Goal: Information Seeking & Learning: Learn about a topic

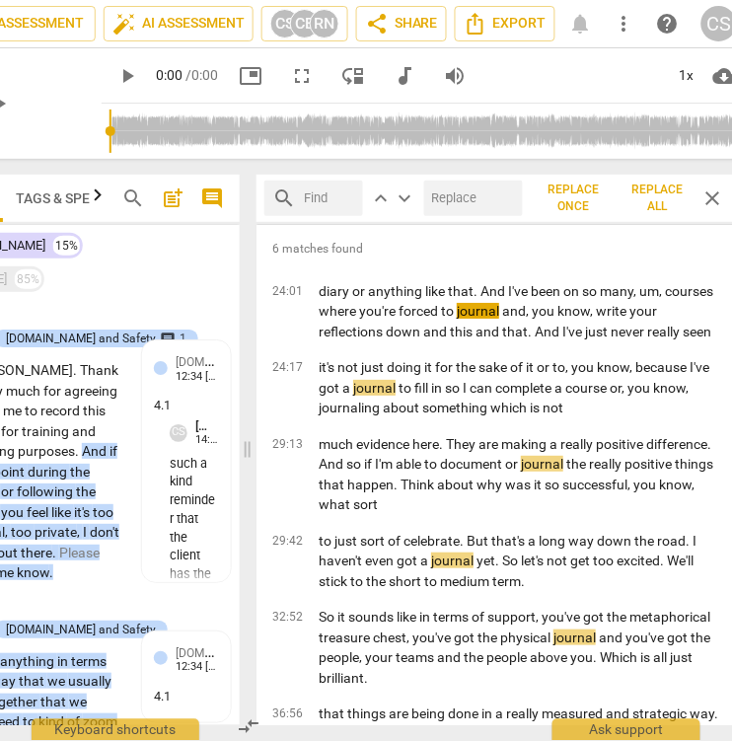
scroll to position [0, 139]
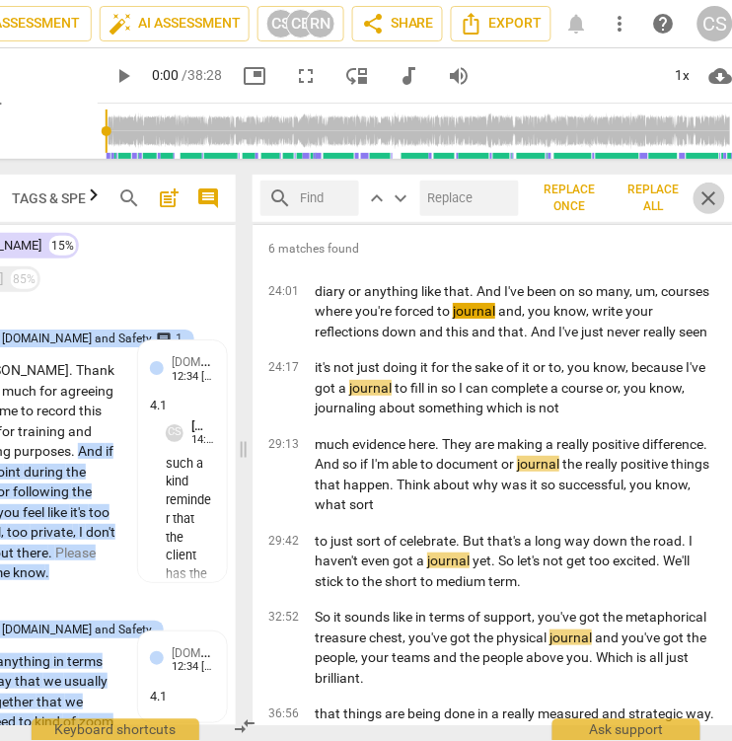
click at [708, 194] on span "close" at bounding box center [709, 198] width 24 height 24
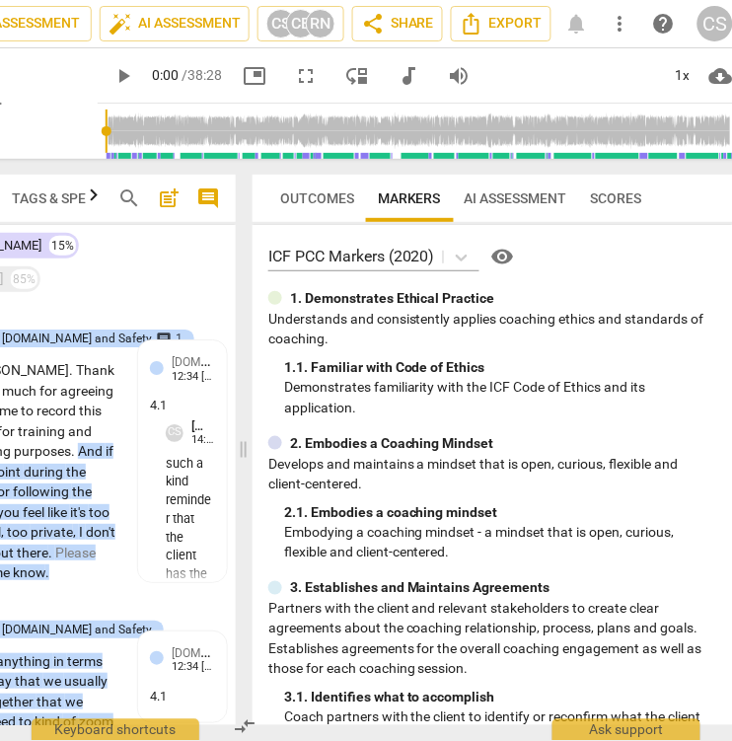
click at [321, 191] on span "Outcomes" at bounding box center [317, 198] width 74 height 16
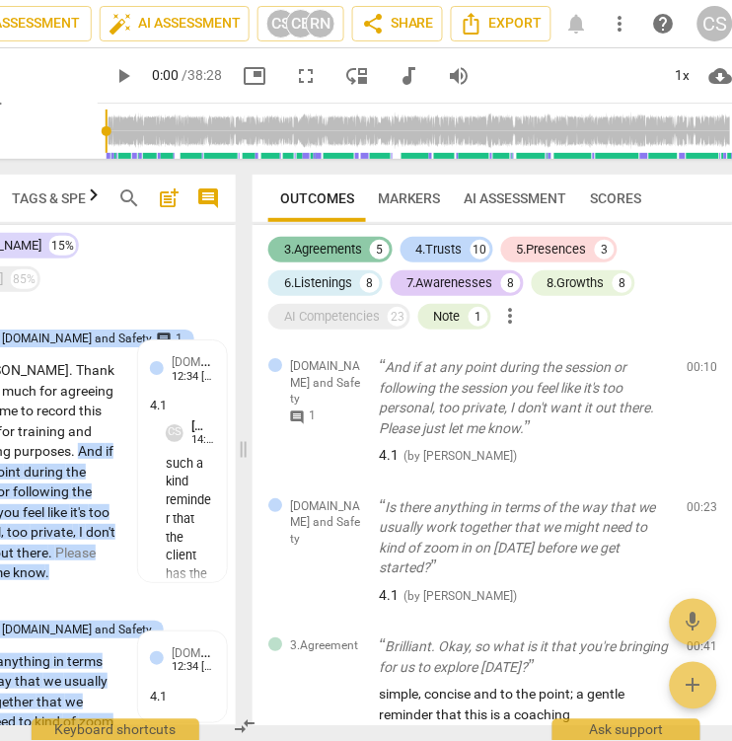
click at [328, 247] on div "3.Agreements" at bounding box center [323, 250] width 78 height 20
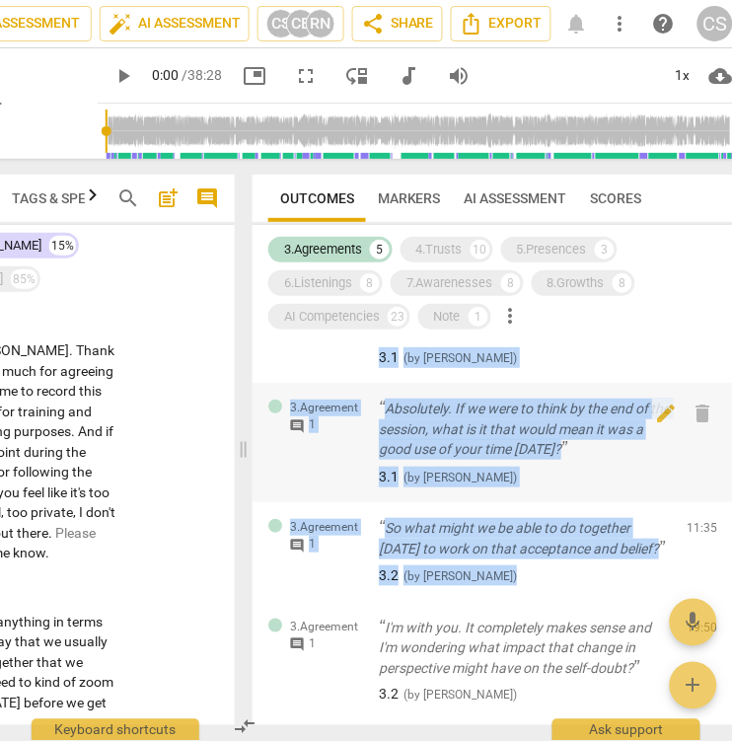
scroll to position [201, 0]
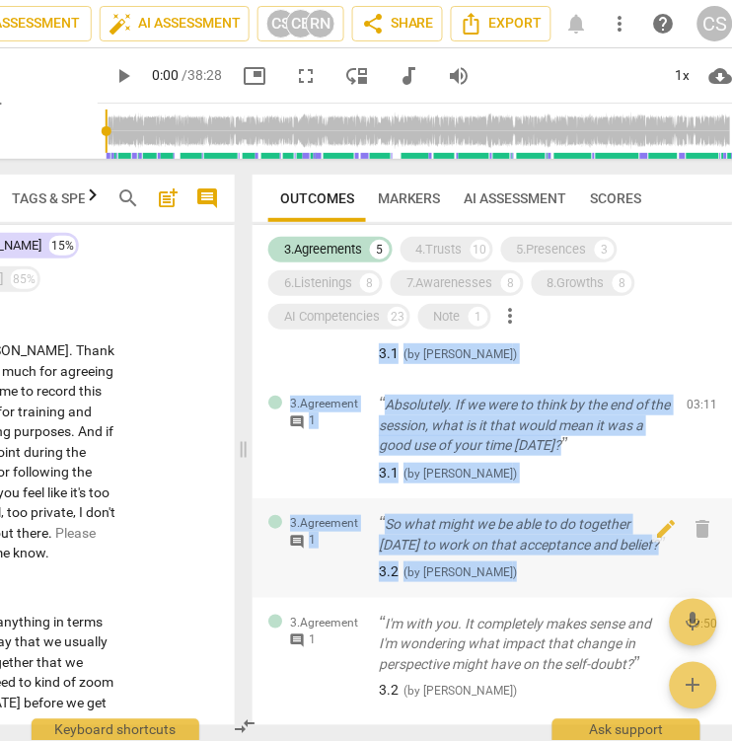
drag, startPoint x: 261, startPoint y: 338, endPoint x: 520, endPoint y: 572, distance: 348.5
click at [520, 572] on div "3.Agreements 5 4.Trusts 10 5.Presences 3 6.Listenings 8 7.Awarenesses 8 8.Growt…" at bounding box center [493, 475] width 480 height 500
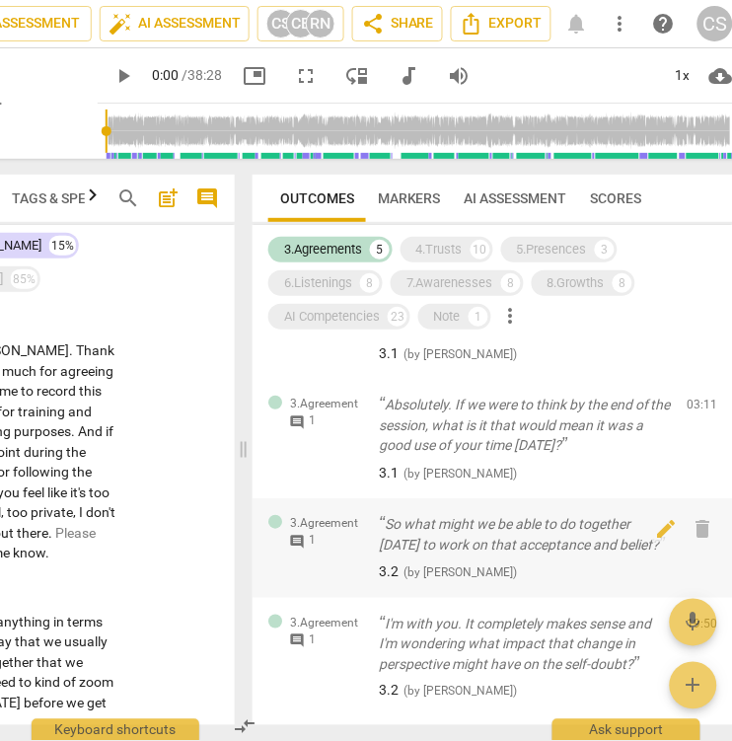
click at [483, 581] on div "3.Agreement comment 1 So what might we be able to do together [DATE] to work on…" at bounding box center [493, 548] width 480 height 100
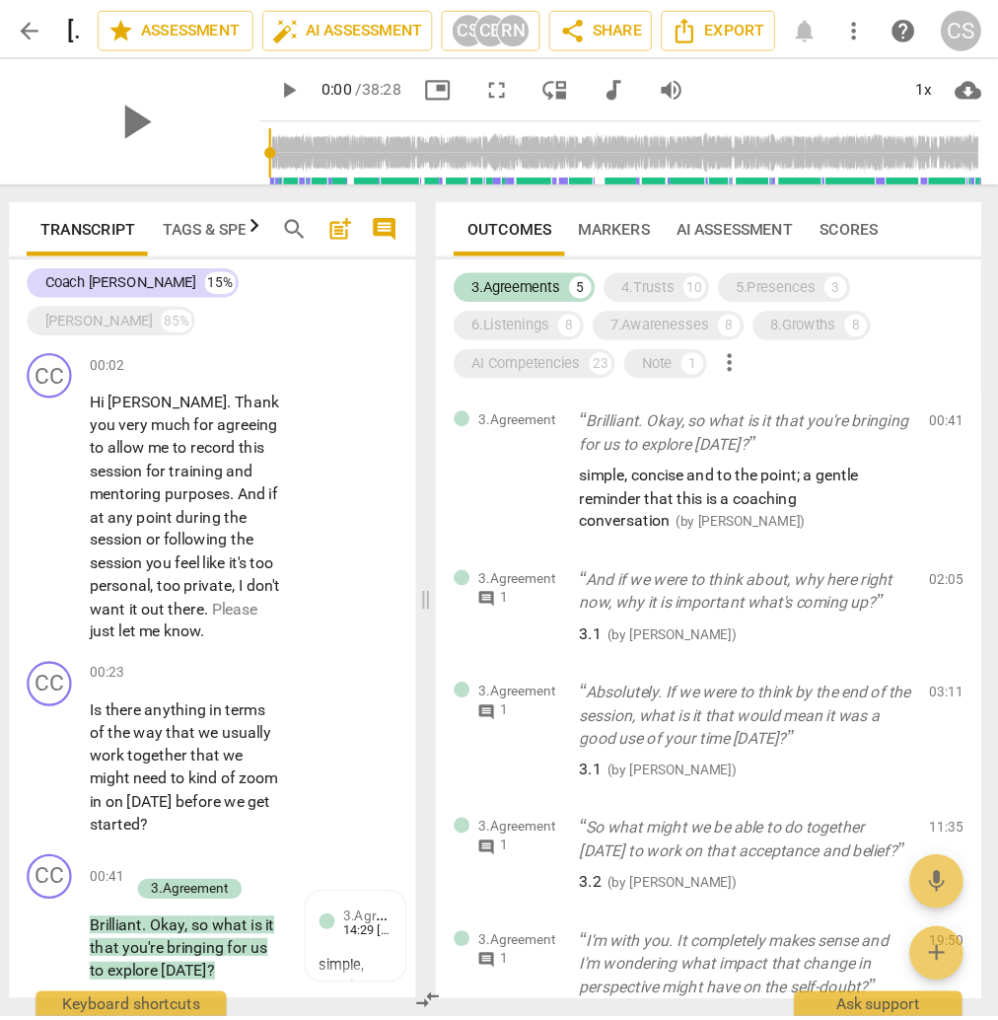
scroll to position [0, 0]
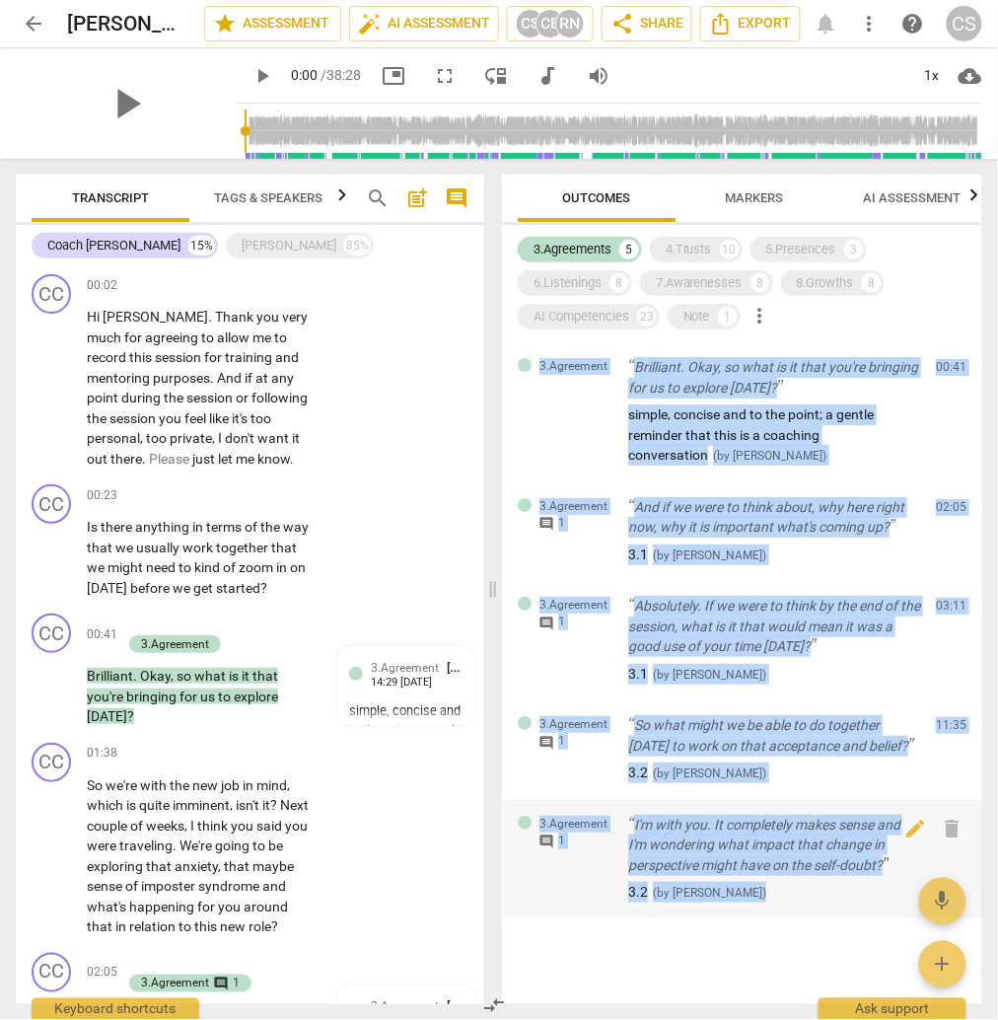
drag, startPoint x: 515, startPoint y: 339, endPoint x: 844, endPoint y: 896, distance: 646.5
click at [844, 747] on div "3.Agreements 5 4.Trusts 10 5.Presences 3 6.Listenings 8 7.Awarenesses 8 8.Growt…" at bounding box center [742, 614] width 480 height 779
copy div "3.Agreement Brilliant. Okay, so what is it that you're bringing for us to explo…"
click at [688, 248] on div "4.Trusts" at bounding box center [689, 250] width 46 height 20
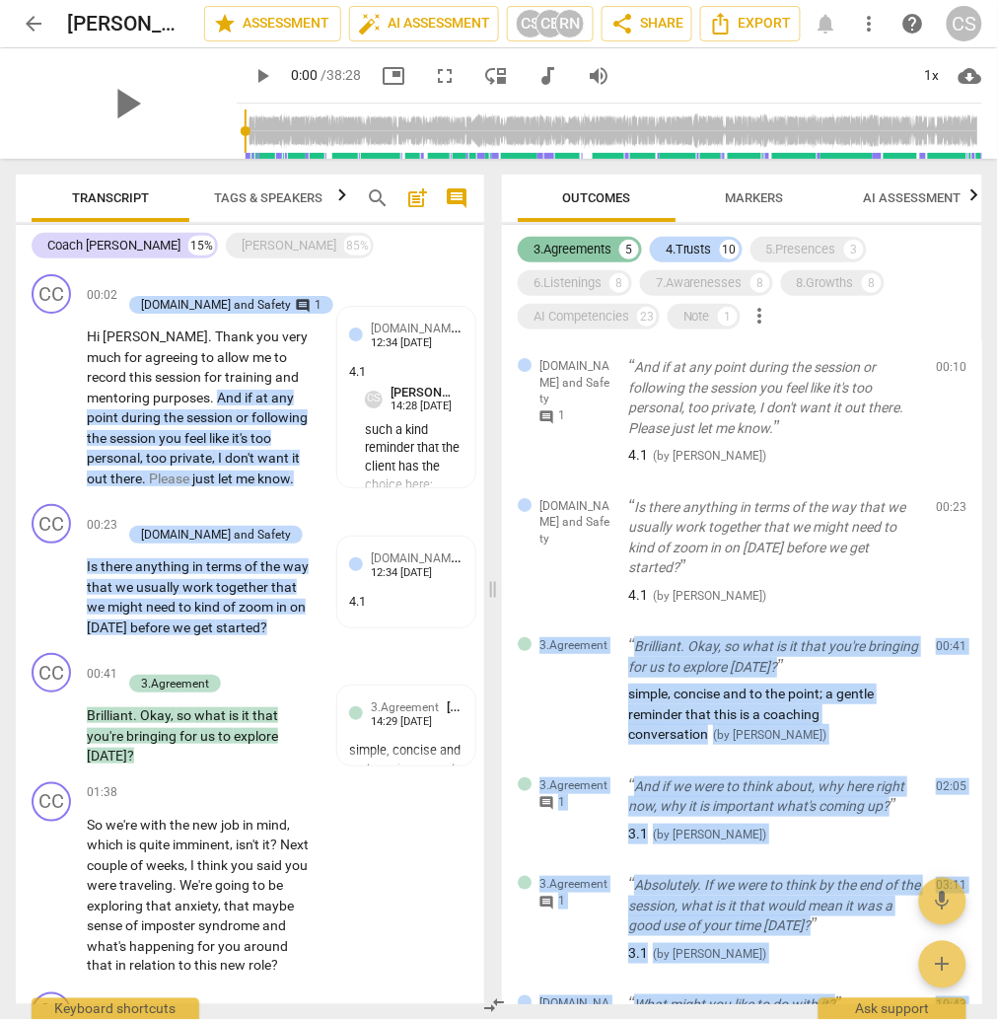
click at [595, 248] on div "3.Agreements" at bounding box center [573, 250] width 78 height 20
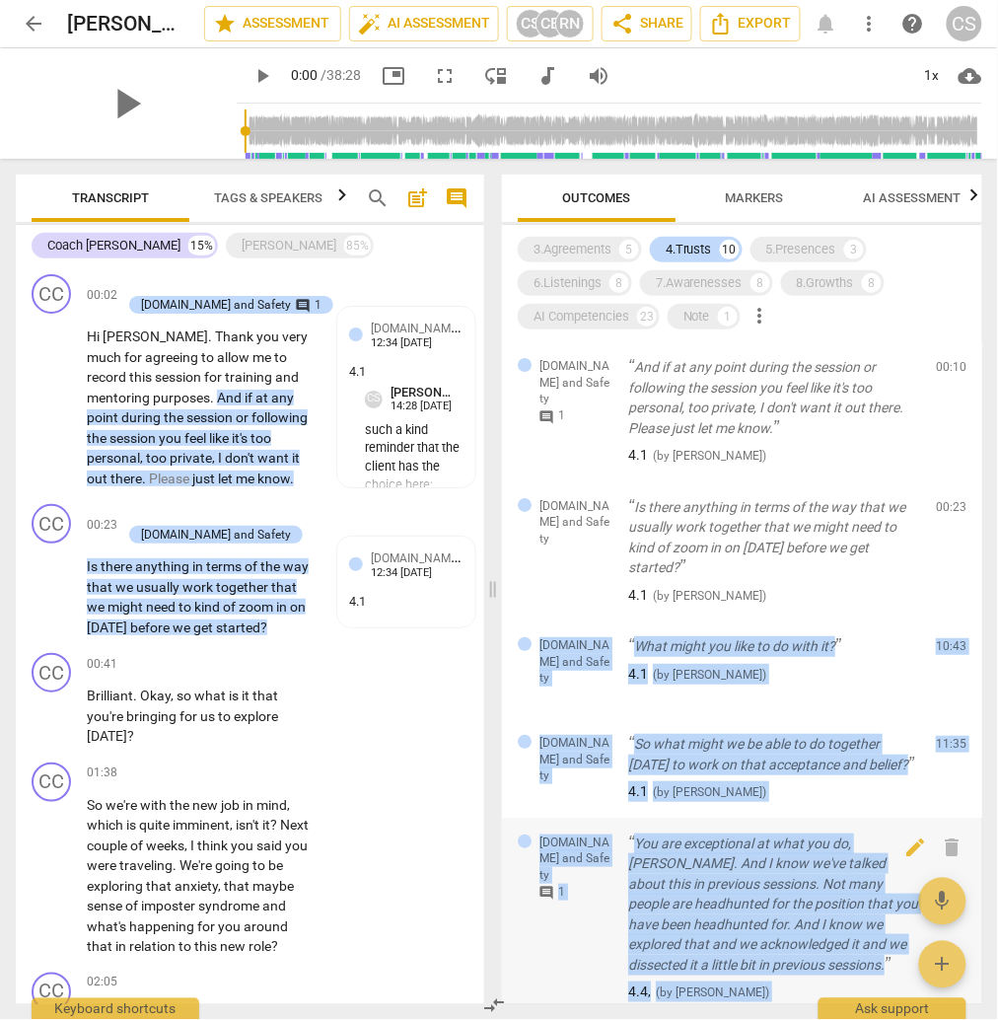
click at [564, 747] on div "[DOMAIN_NAME] and Safety comment 1 You are exceptional at what you do, [PERSON_…" at bounding box center [742, 918] width 480 height 200
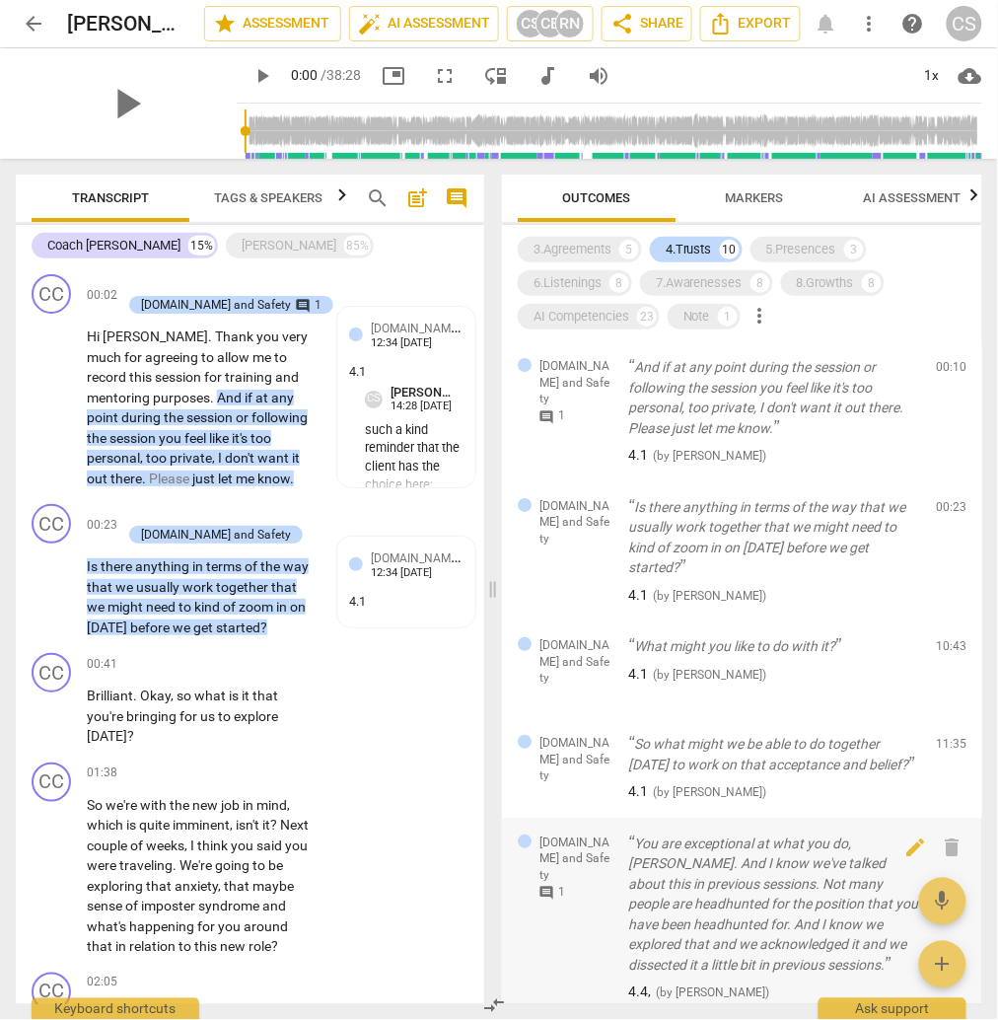
click at [564, 747] on div "[DOMAIN_NAME] and Safety comment 1 You are exceptional at what you do, [PERSON_…" at bounding box center [742, 918] width 480 height 200
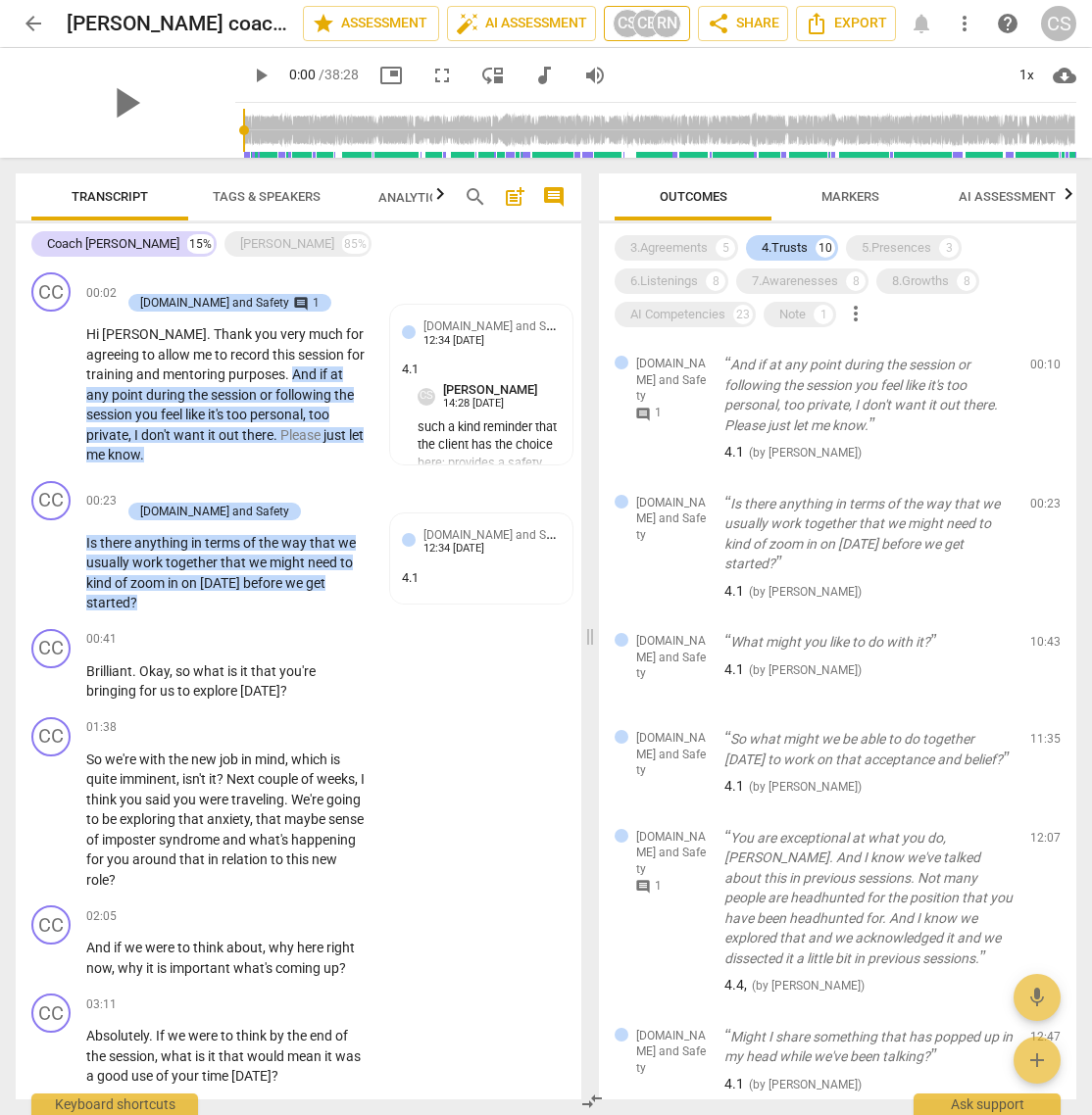
click at [652, 24] on div "RN" at bounding box center [667, 24] width 30 height 30
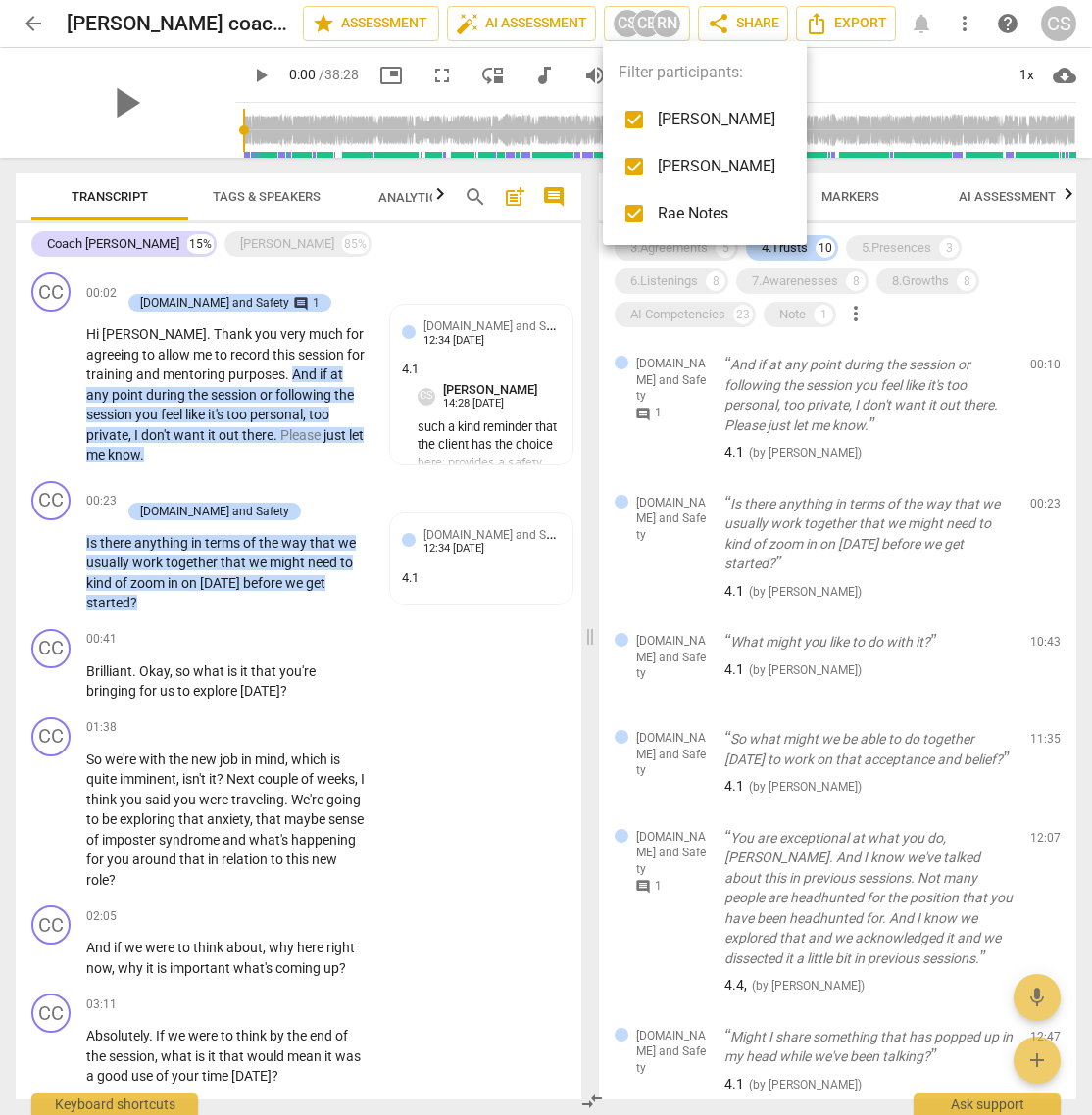
click at [632, 163] on input "checkbox" at bounding box center [633, 166] width 47 height 47
checkbox input "false"
click at [635, 209] on input "checkbox" at bounding box center [633, 213] width 47 height 47
checkbox input "false"
click at [654, 577] on div at bounding box center [546, 558] width 1092 height 1115
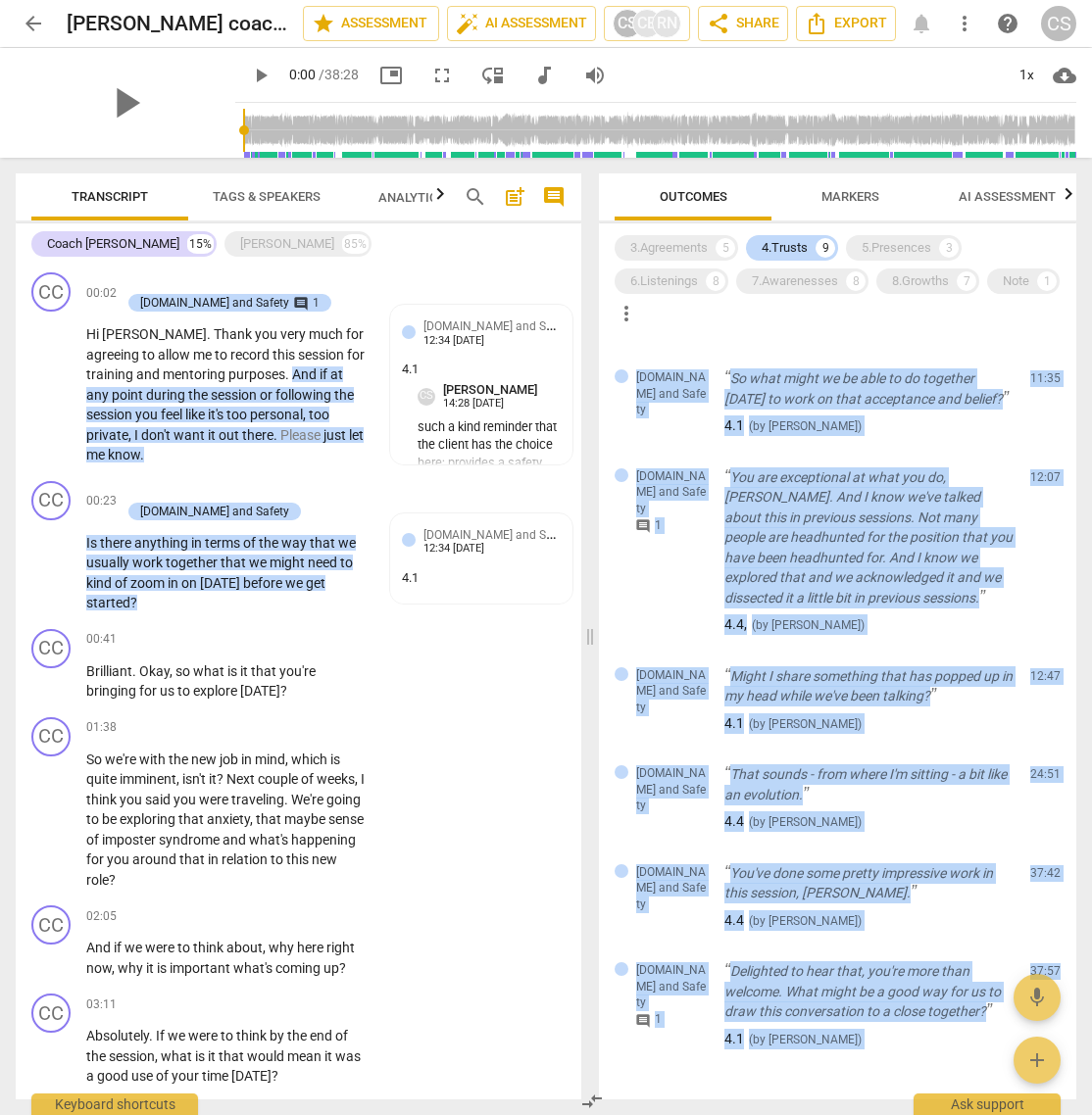
scroll to position [404, 0]
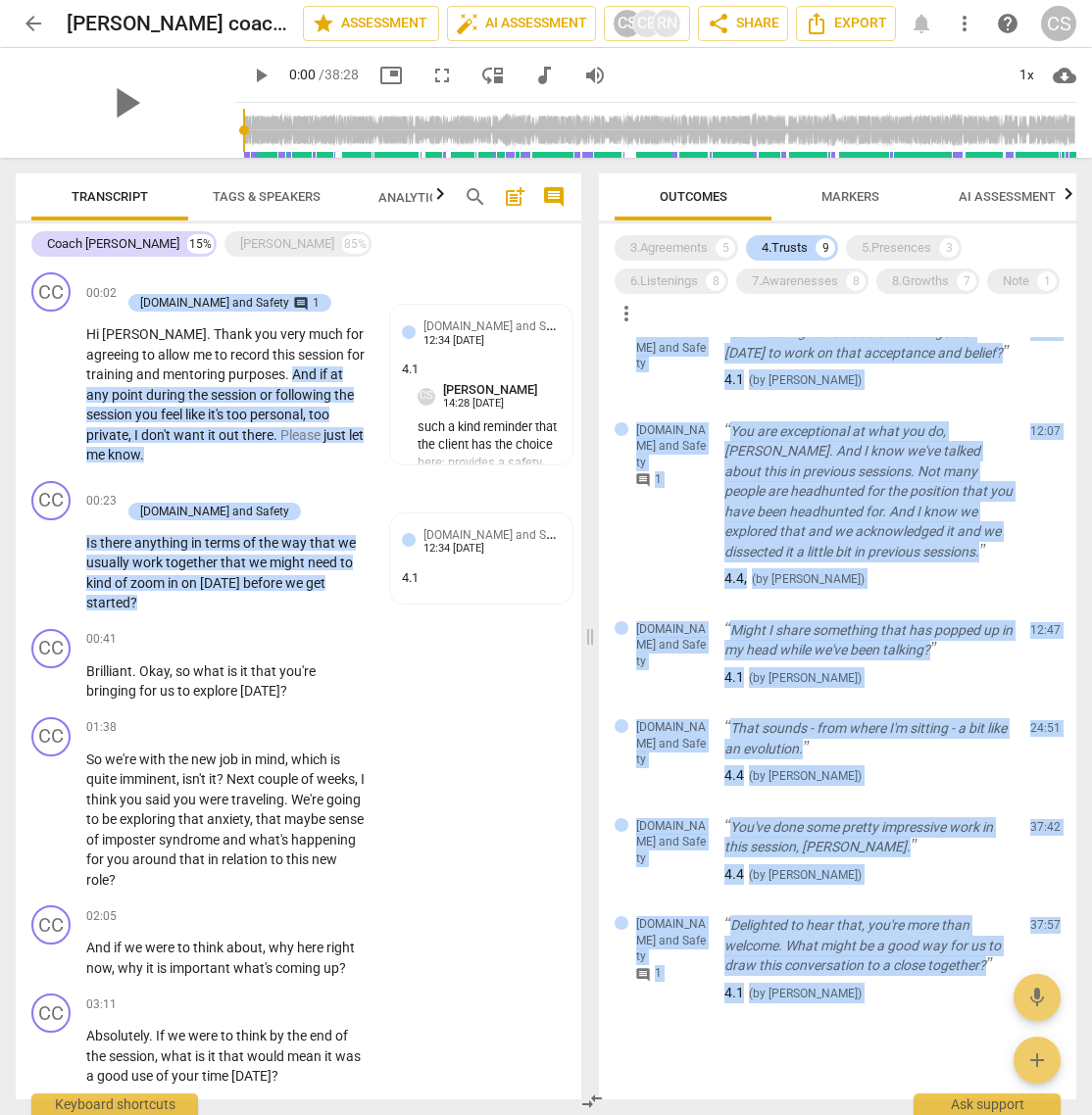
drag, startPoint x: 636, startPoint y: 345, endPoint x: 886, endPoint y: 1114, distance: 808.6
click at [886, 742] on div "Outcomes Markers AI Assessment Scores 3.Agreements 5 4.Trusts 9 5.Presences 3 6…" at bounding box center [842, 637] width 501 height 958
copy div "[DOMAIN_NAME] and Safety comment 1 And if at any point during the session or fo…"
click at [875, 239] on div "5.Presences" at bounding box center [896, 248] width 70 height 20
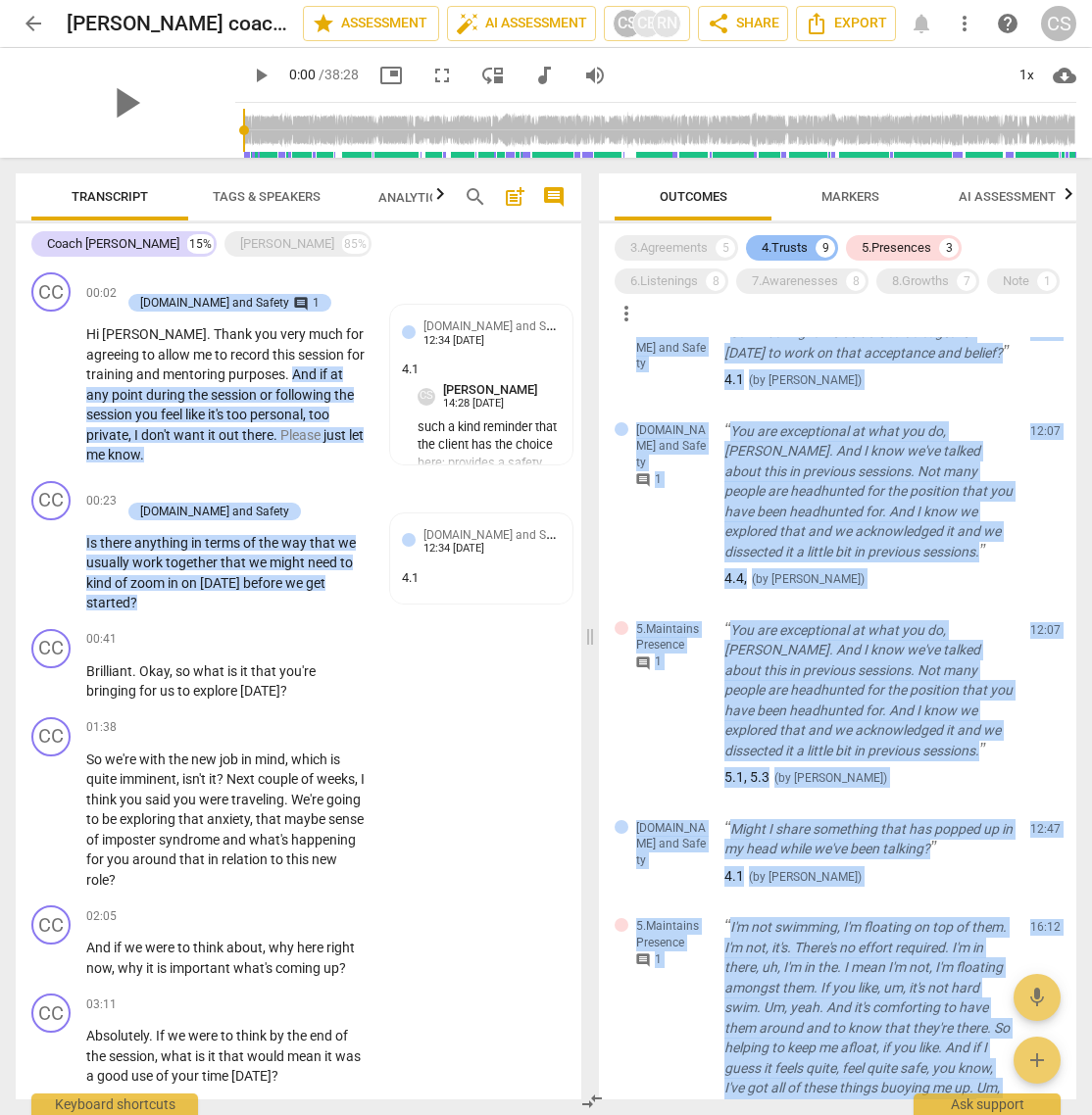
click at [779, 238] on div "4.Trusts 9" at bounding box center [792, 248] width 92 height 26
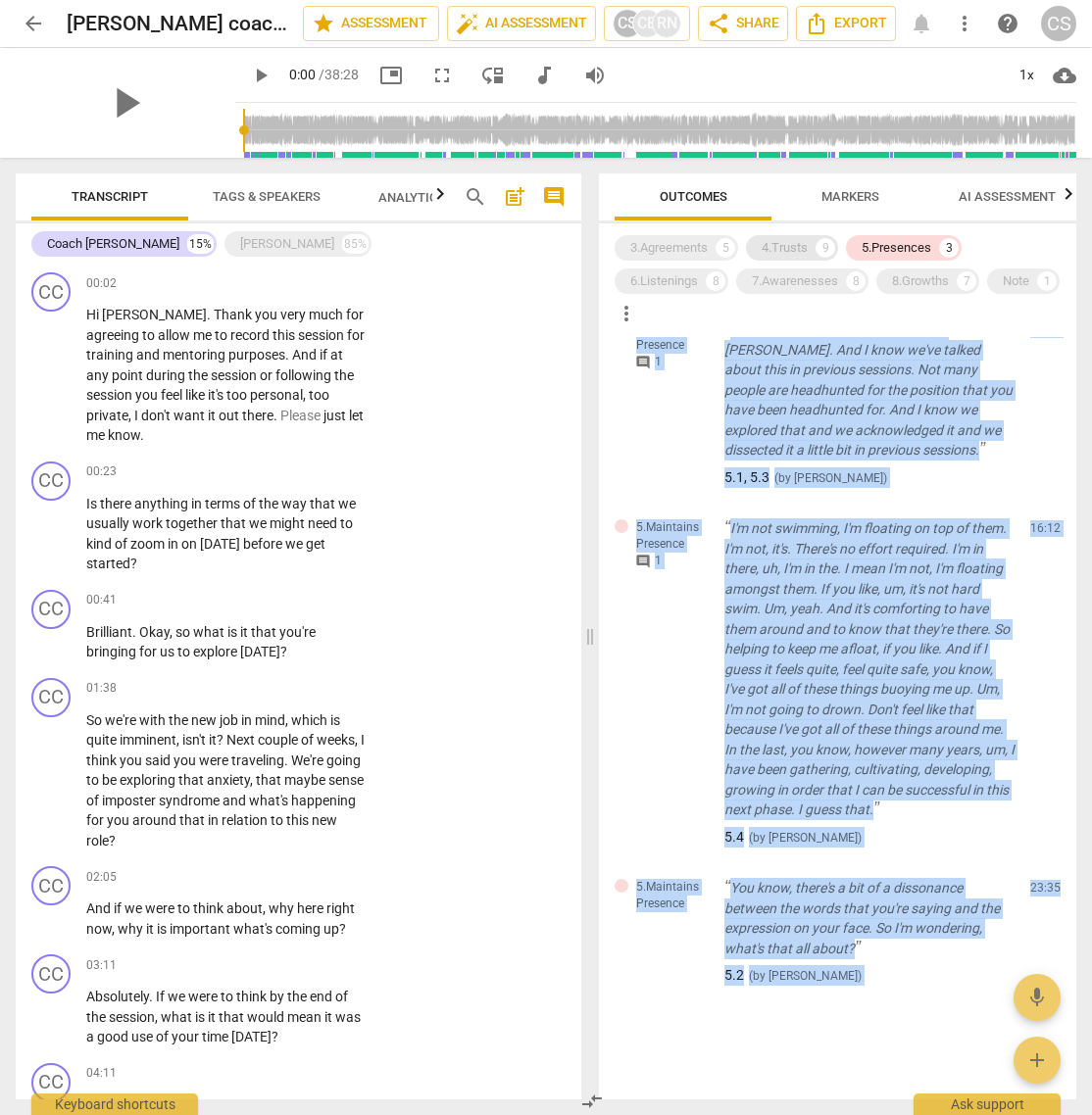
scroll to position [0, 0]
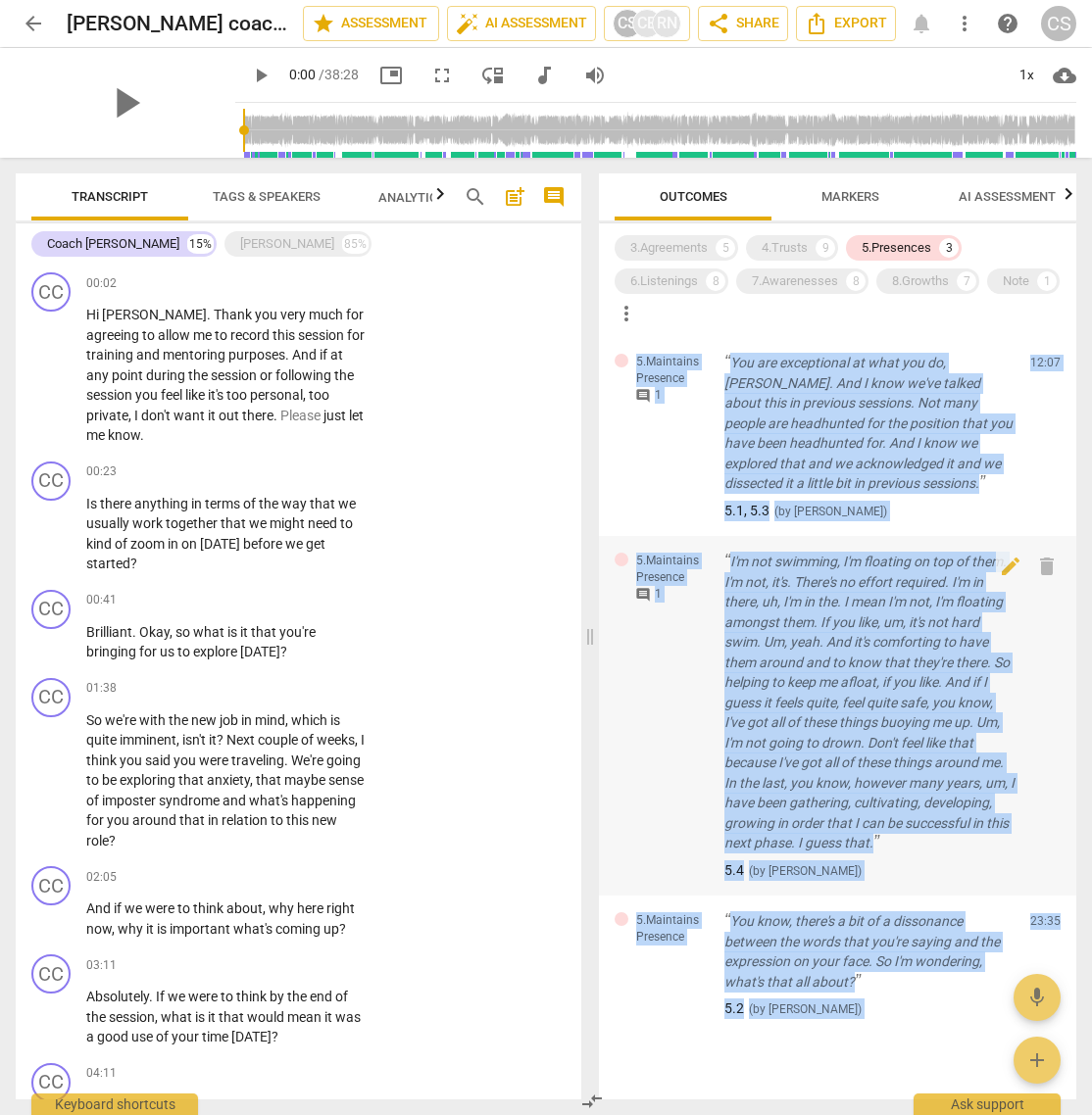
click at [790, 742] on p "I'm not swimming, I'm floating on top of them. I'm not, it's. There's no effort…" at bounding box center [869, 703] width 290 height 302
drag, startPoint x: 612, startPoint y: 341, endPoint x: 898, endPoint y: 1035, distance: 750.6
click at [898, 742] on div "5.Maintains Presence comment 1 You are exceptional at what you do, [PERSON_NAME…" at bounding box center [838, 717] width 477 height 762
copy div "5.Maintains Presence comment 1 You are exceptional at what you do, [PERSON_NAME…"
click at [845, 190] on span "Markers" at bounding box center [851, 196] width 58 height 15
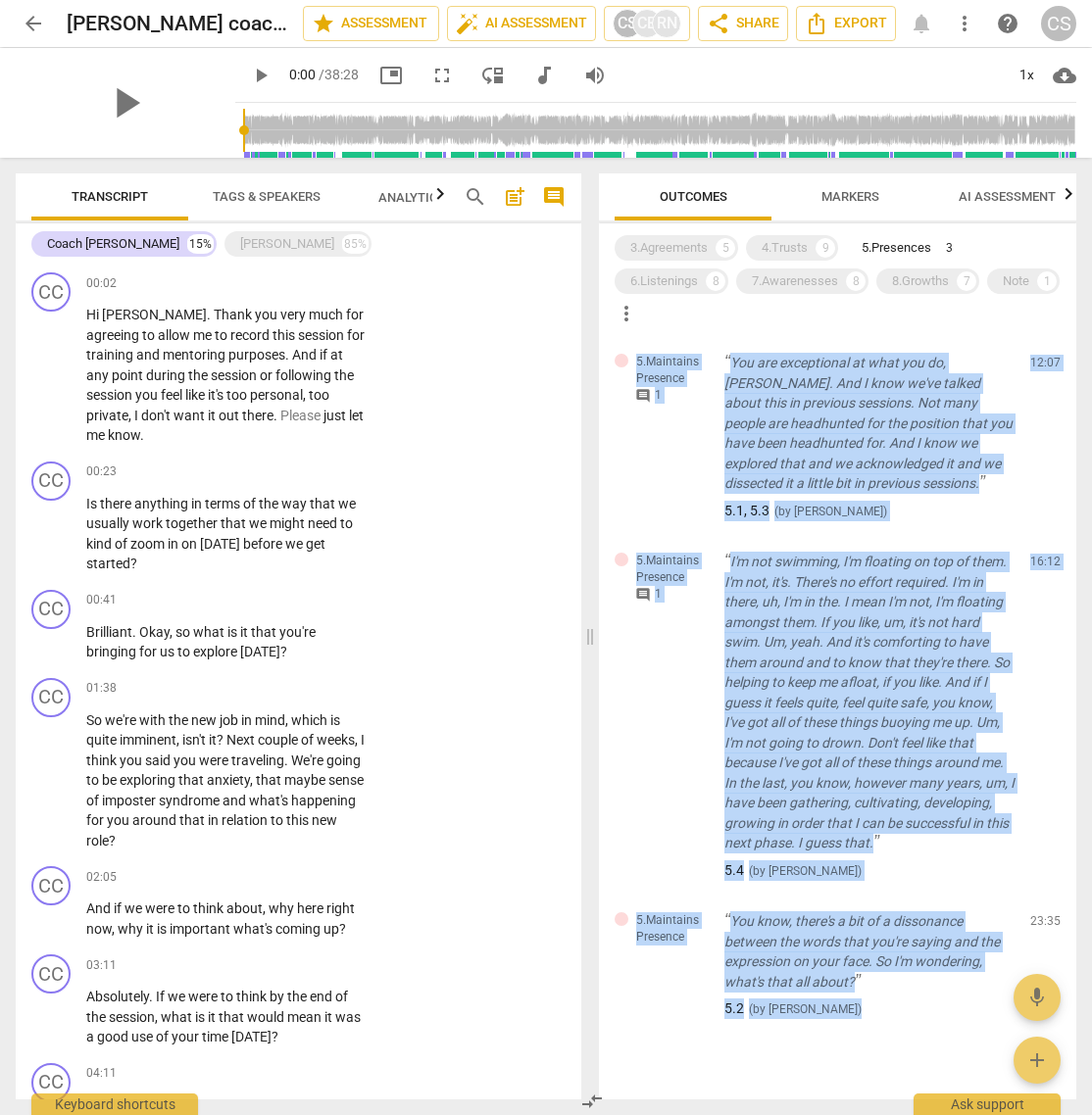
click at [845, 190] on span "Markers" at bounding box center [851, 196] width 58 height 15
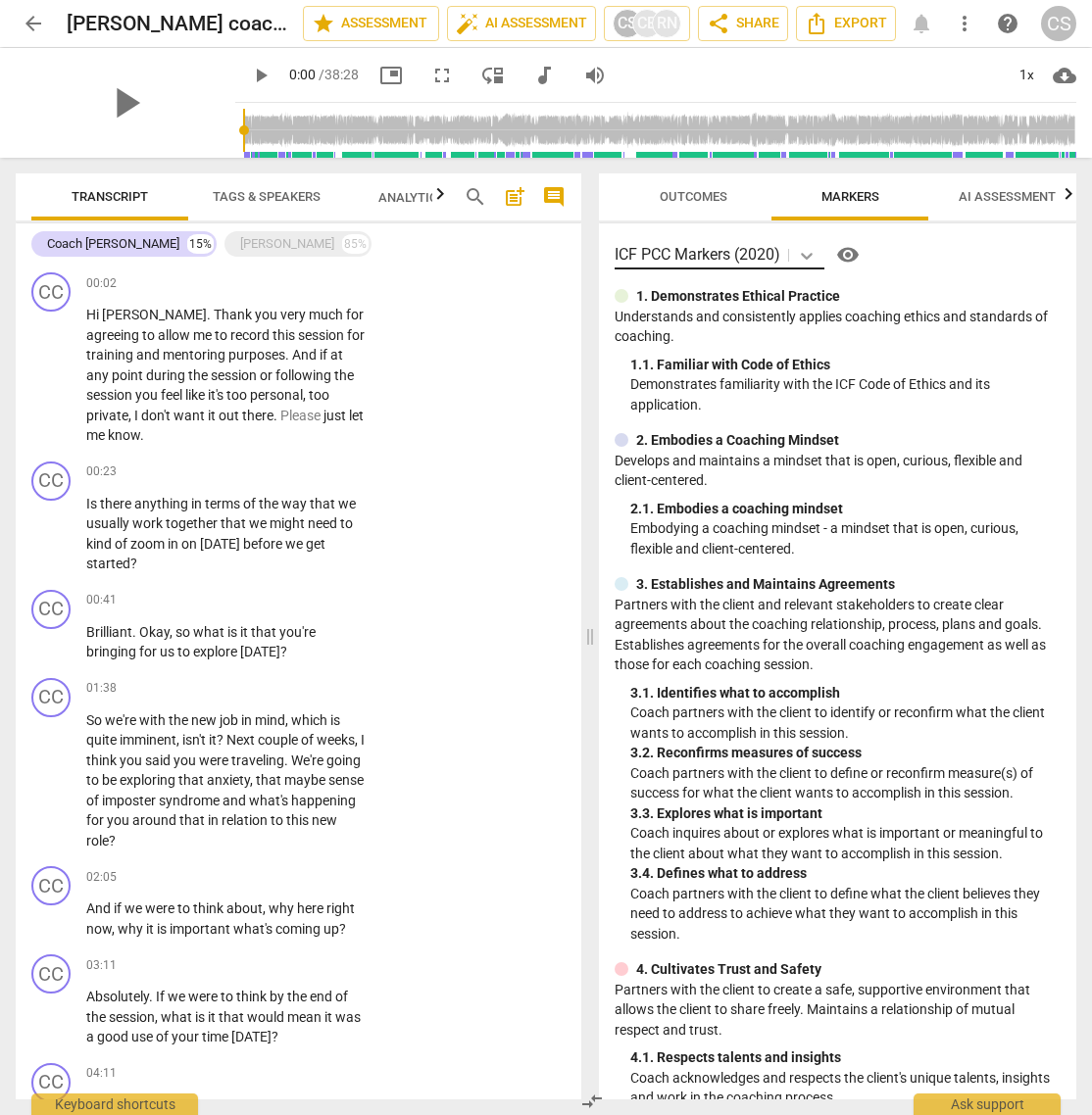
click at [808, 253] on icon at bounding box center [807, 256] width 20 height 20
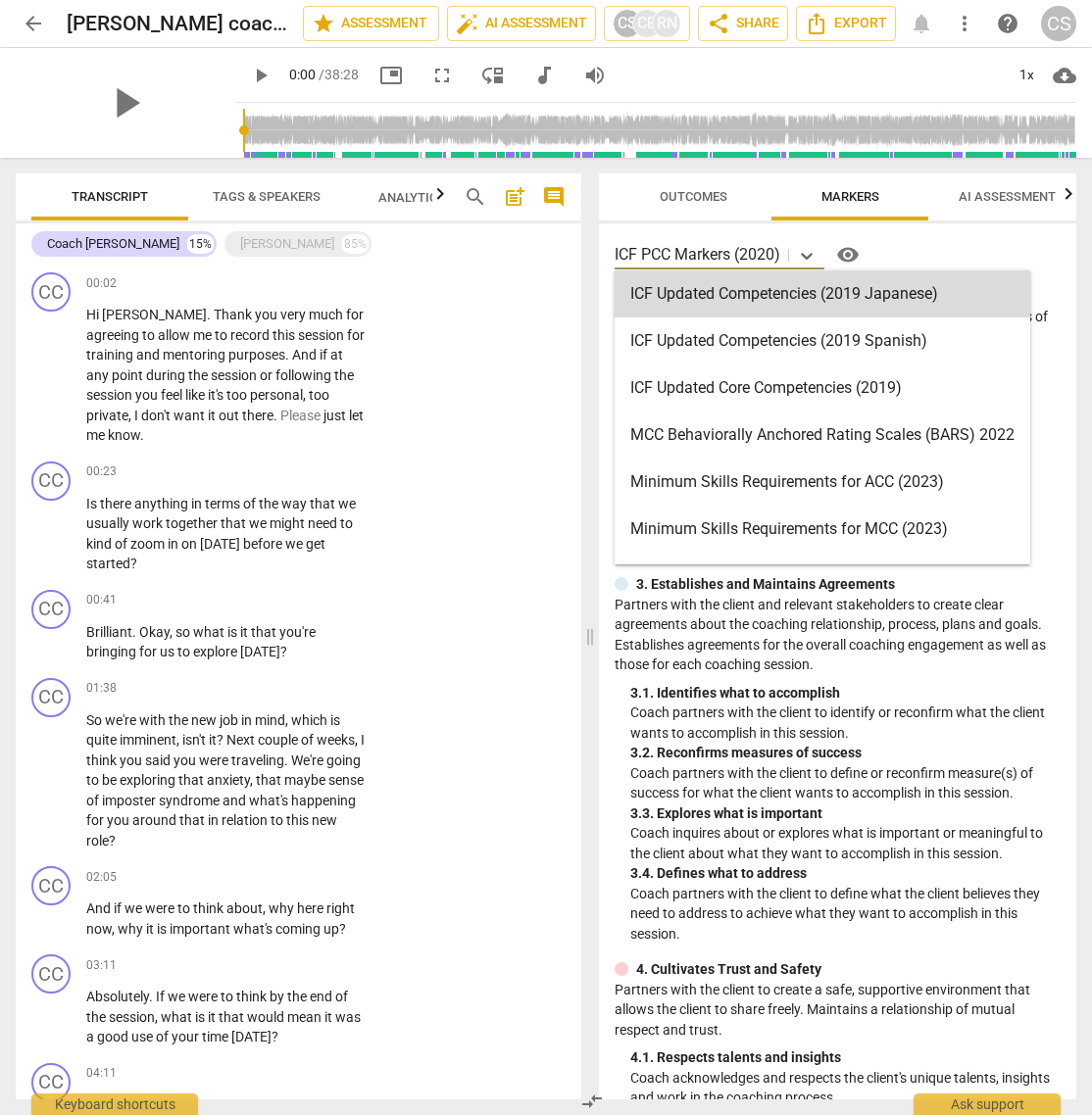
scroll to position [337, 0]
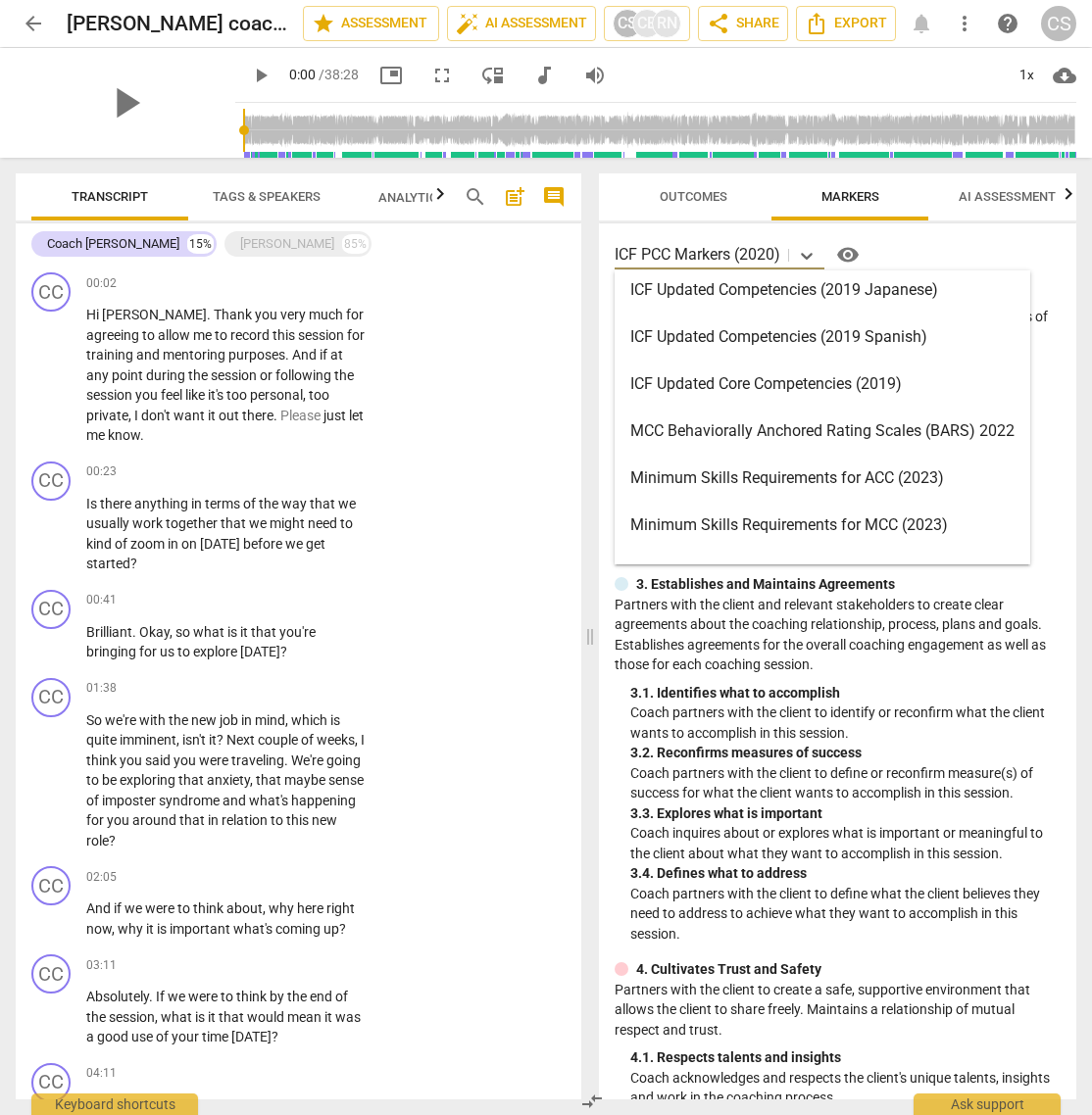
click at [758, 426] on div "MCC Behaviorally Anchored Rating Scales (BARS) 2022" at bounding box center [822, 430] width 415 height 47
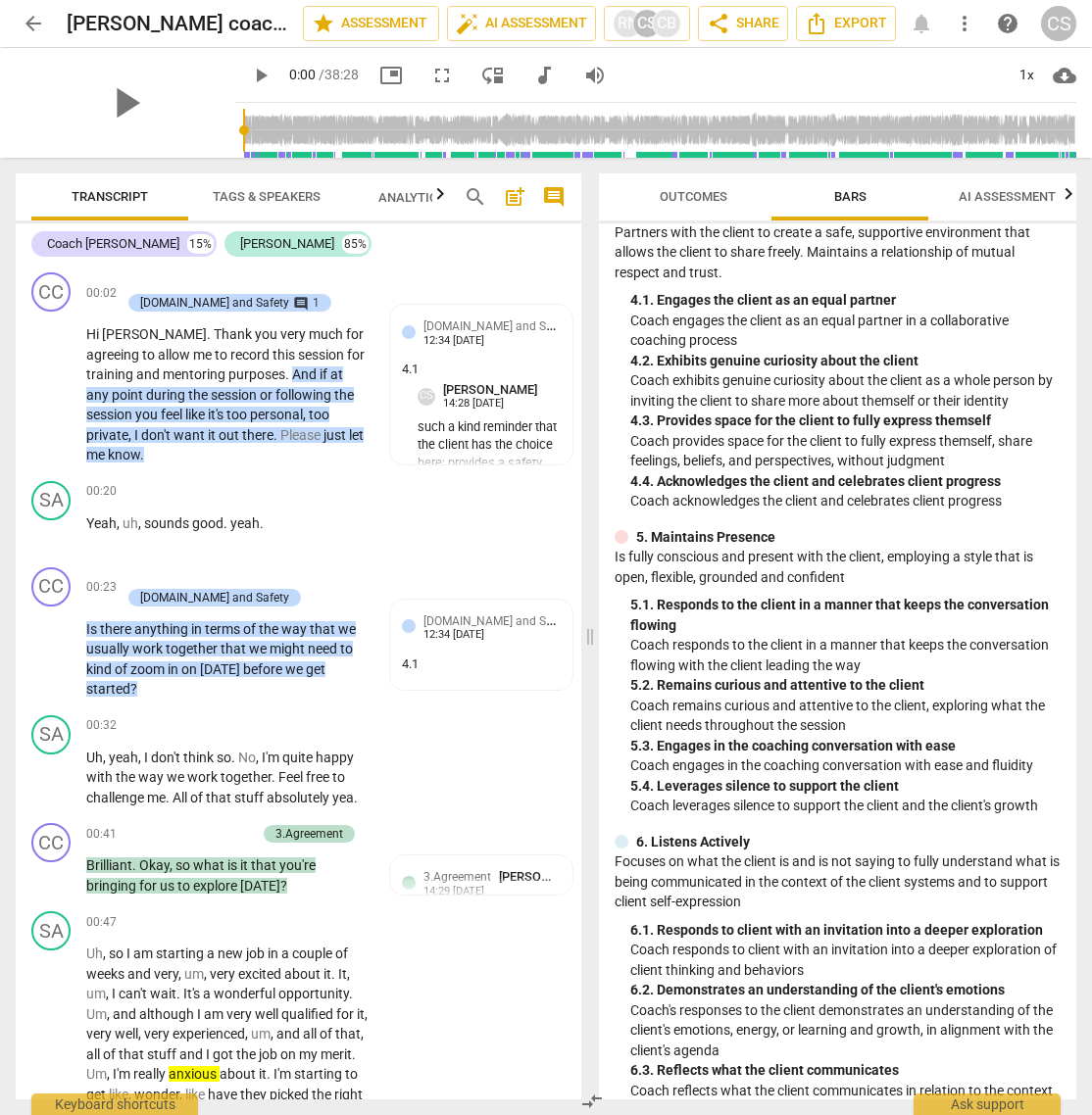
scroll to position [595, 0]
click at [700, 198] on span "Outcomes" at bounding box center [694, 196] width 68 height 15
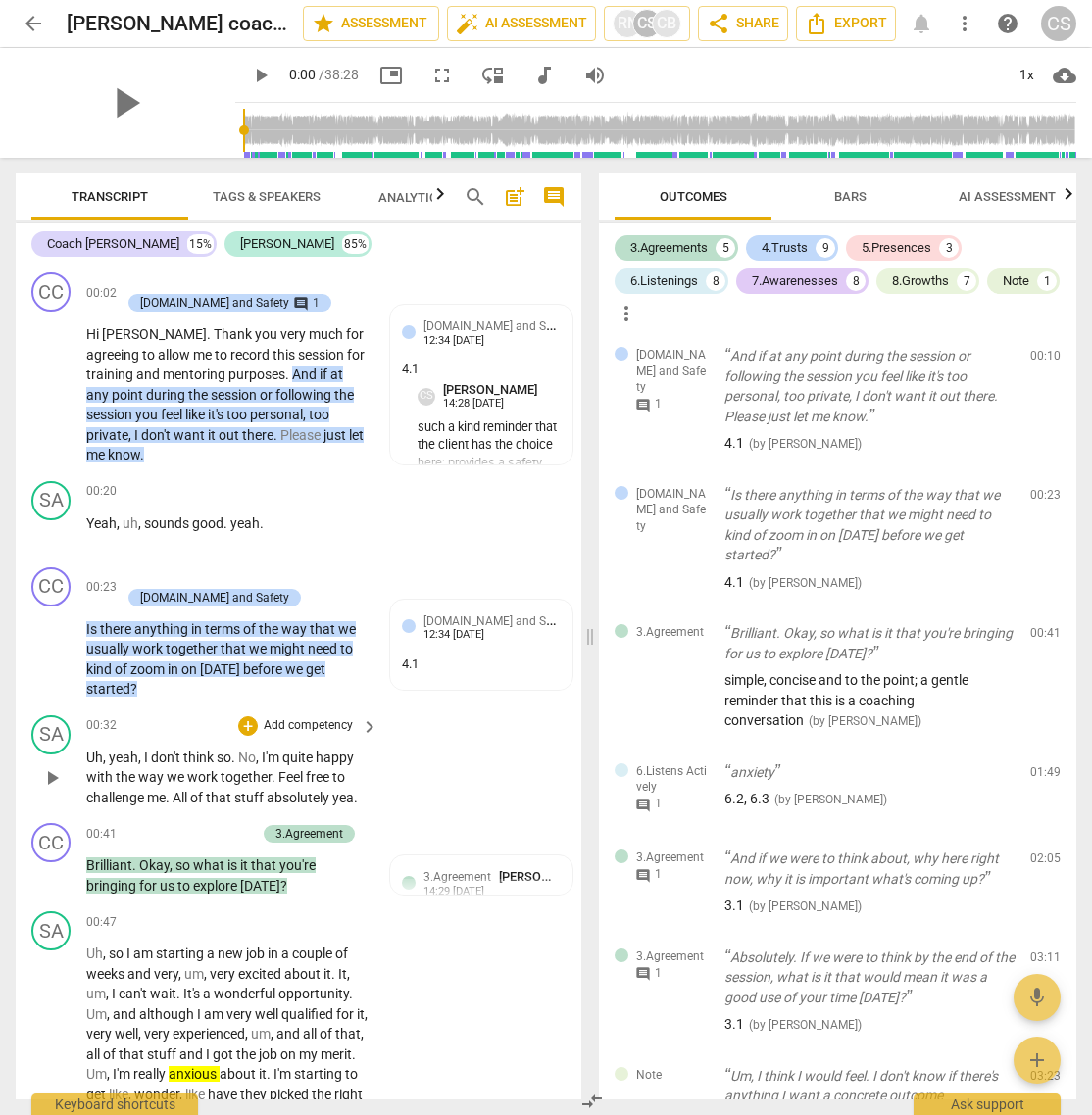
scroll to position [13, 0]
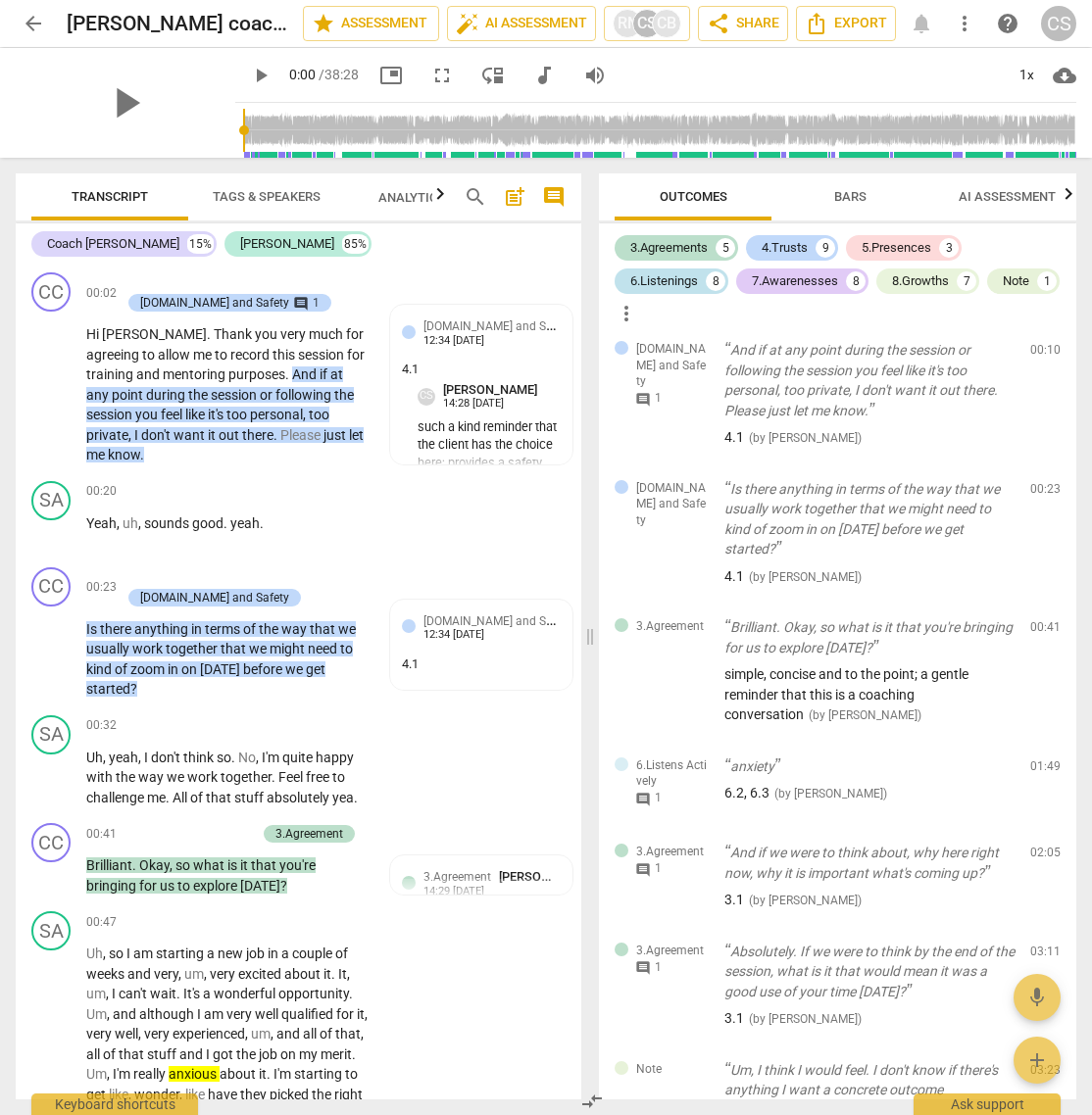
click at [659, 278] on div "6.Listenings" at bounding box center [664, 281] width 68 height 20
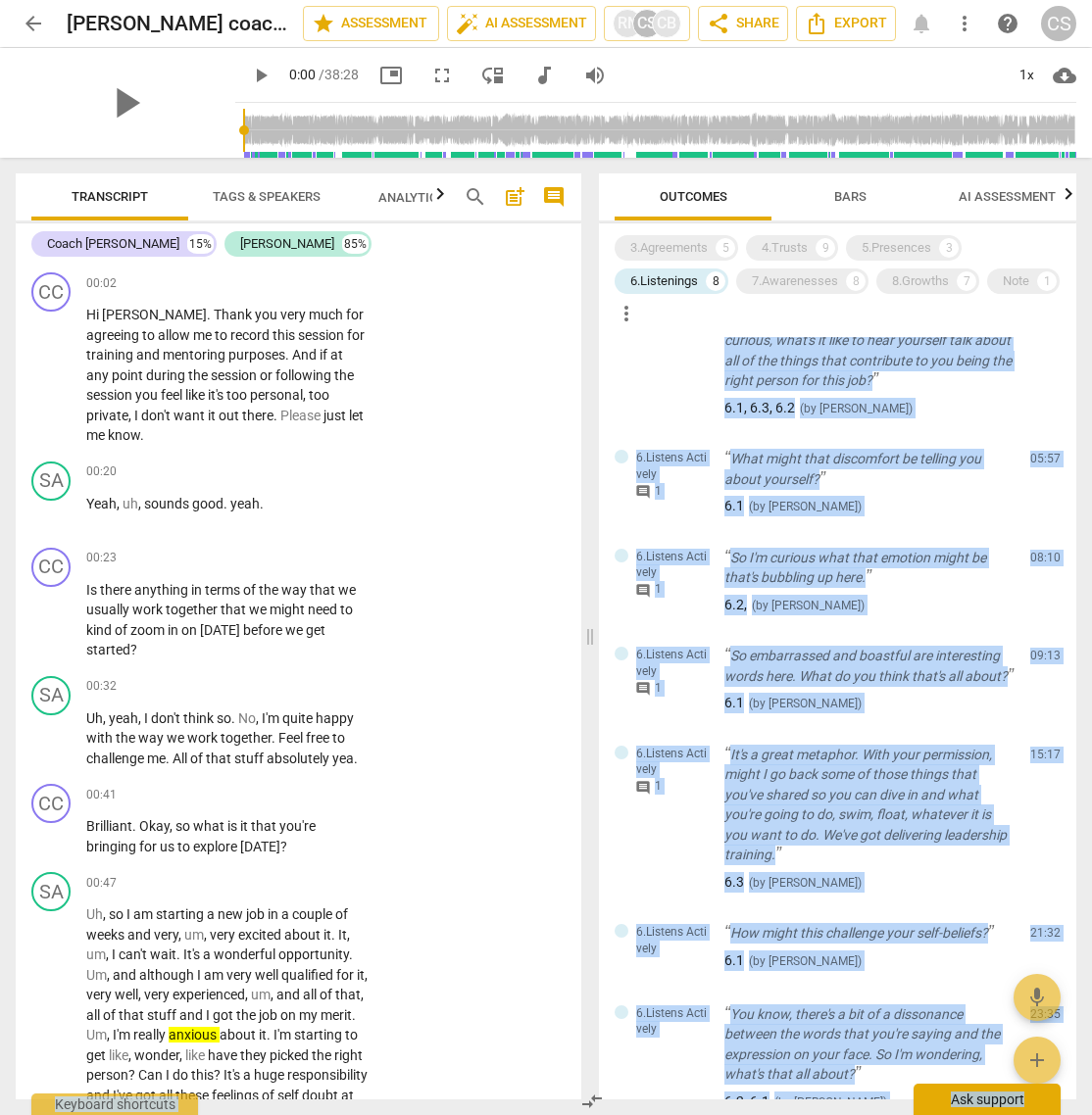
scroll to position [315, 0]
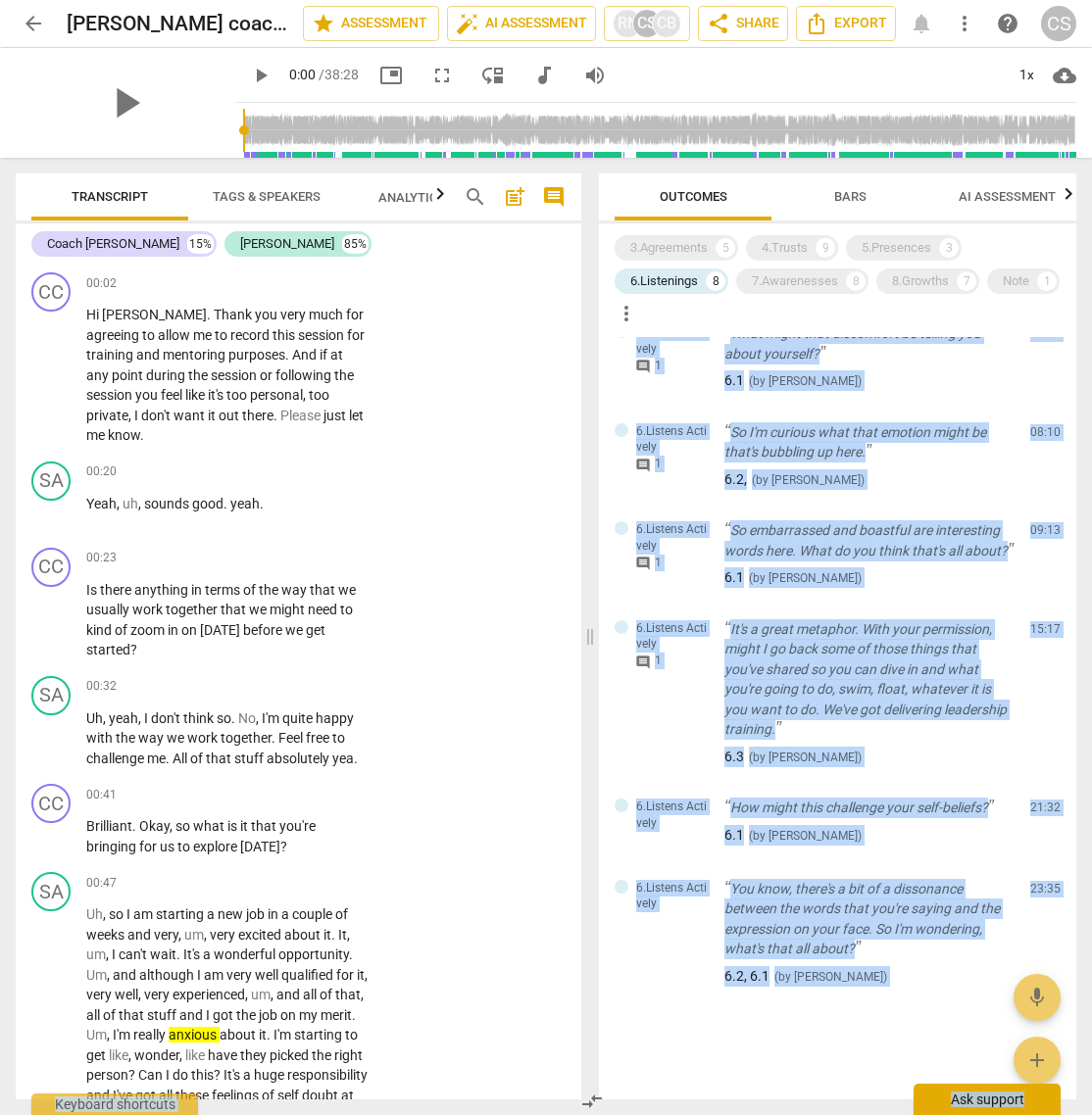
drag, startPoint x: 618, startPoint y: 339, endPoint x: 919, endPoint y: 1114, distance: 831.4
click at [919, 0] on div "arrow_back [PERSON_NAME] coaching [PERSON_NAME] for Embodying Coaching Mastery …" at bounding box center [546, 0] width 1092 height 0
copy div "6.Listens Actively comment 1 anxiety 6.2, 6.3 ( by [PERSON_NAME] ) 01:49 edit d…"
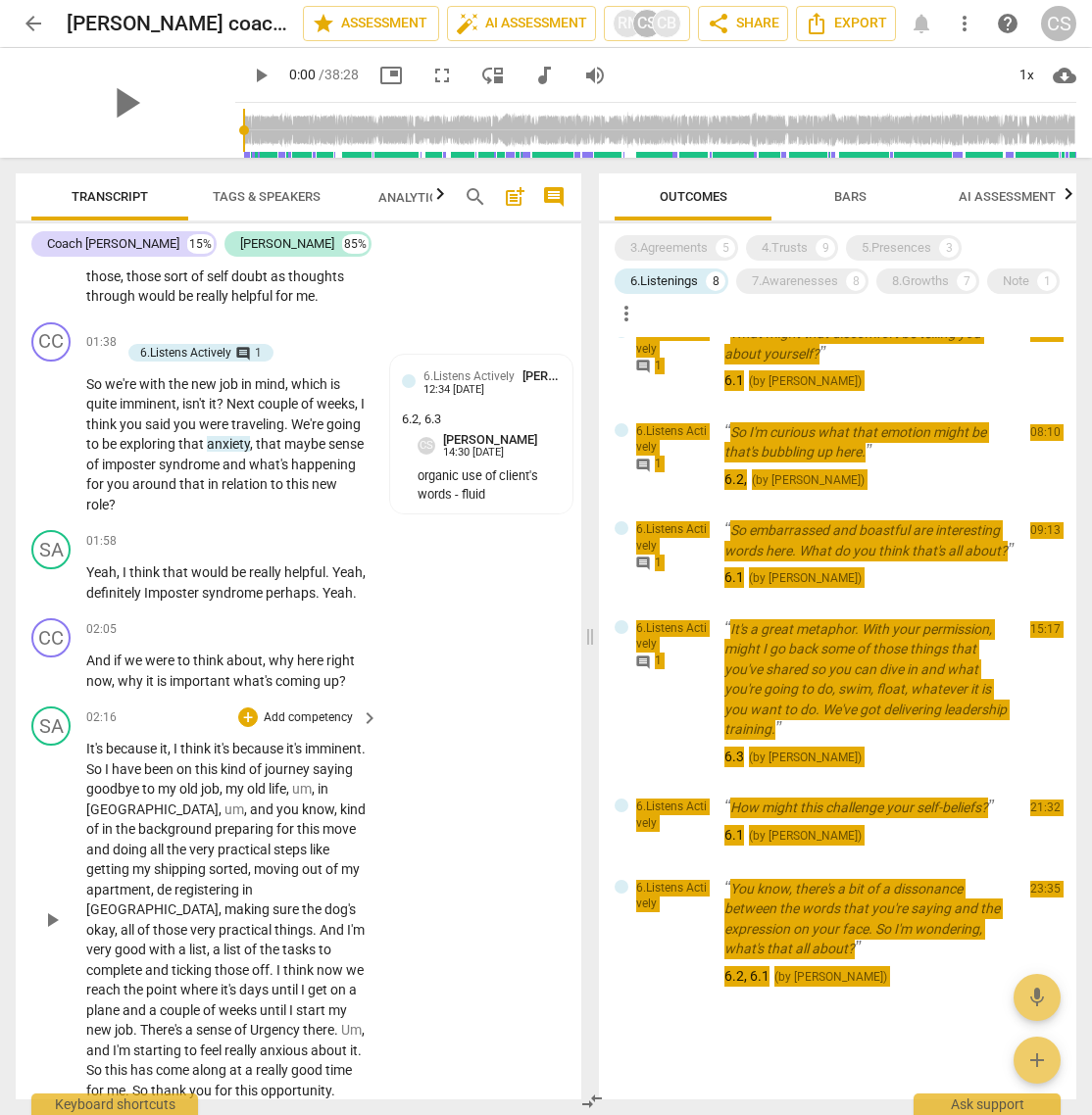
scroll to position [0, 0]
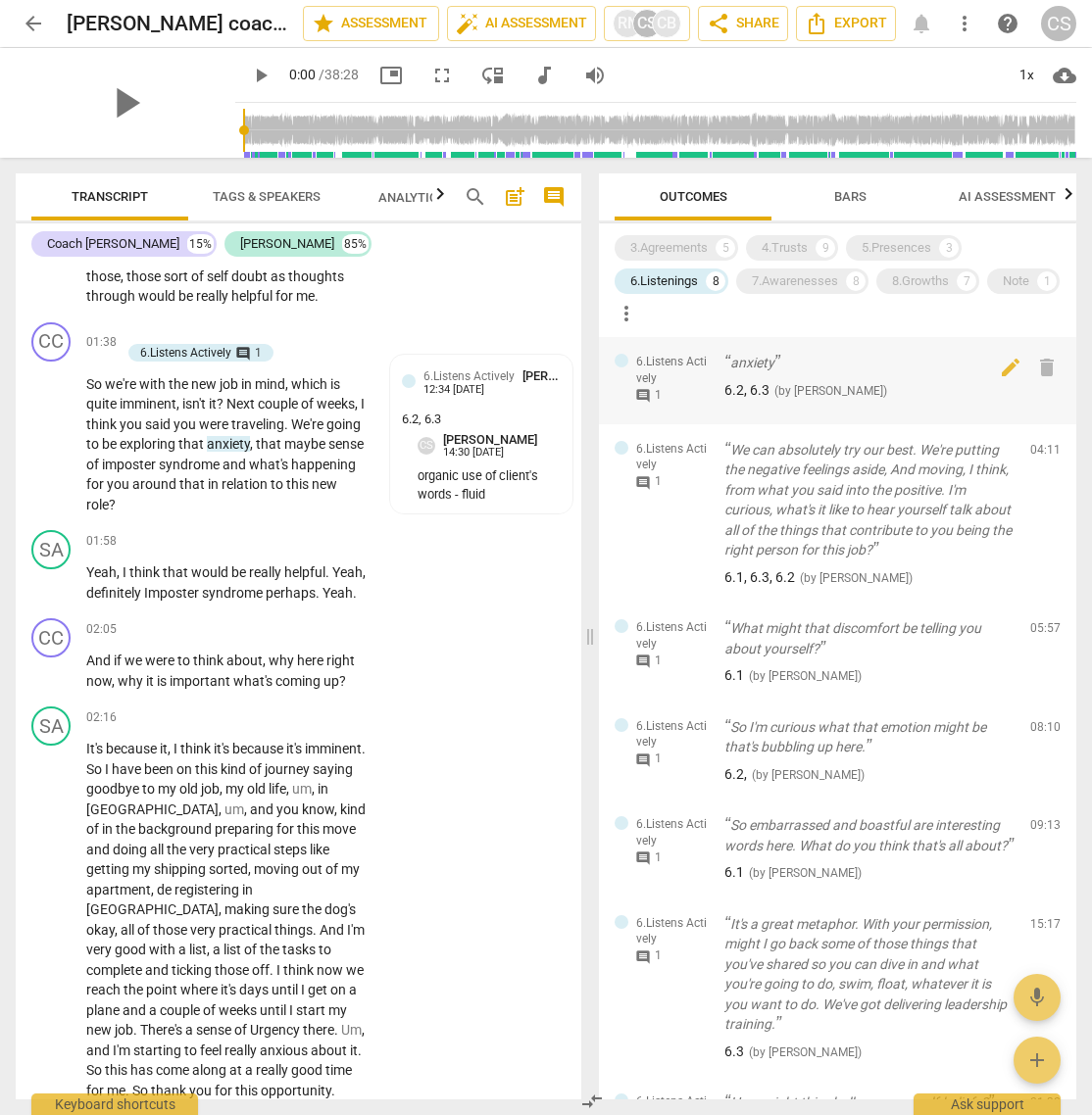
click at [649, 405] on div "comment 1" at bounding box center [670, 398] width 78 height 23
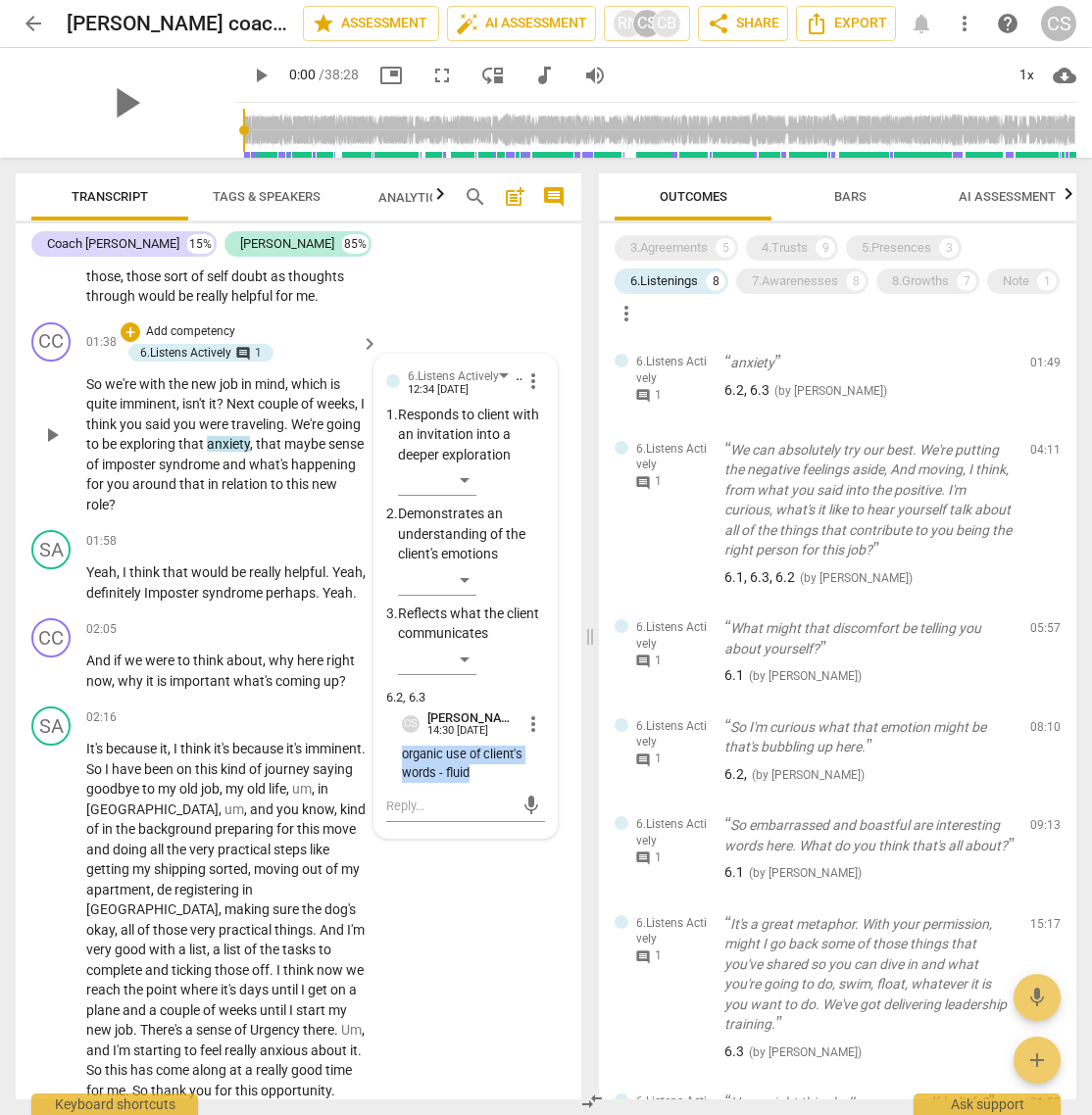
drag, startPoint x: 399, startPoint y: 776, endPoint x: 475, endPoint y: 793, distance: 77.9
click at [475, 742] on p "organic use of client's words - fluid" at bounding box center [473, 764] width 143 height 37
copy p "organic use of client's words - fluid"
click at [646, 477] on span "comment" at bounding box center [643, 483] width 16 height 16
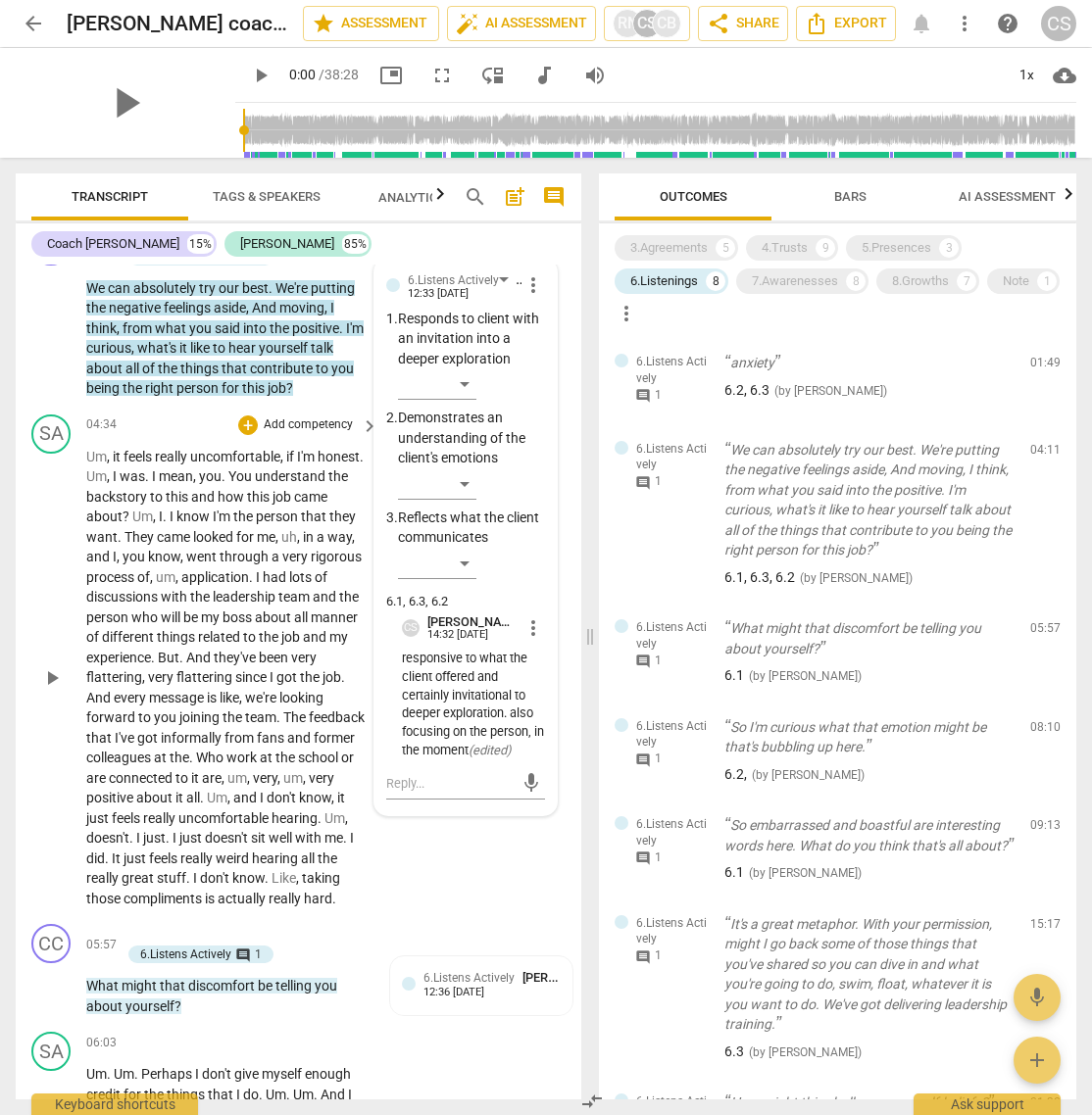
scroll to position [2149, 0]
drag, startPoint x: 397, startPoint y: 702, endPoint x: 485, endPoint y: 789, distance: 123.7
click at [485, 742] on p "responsive to what the client offered and certainly invitational to deeper expl…" at bounding box center [473, 704] width 143 height 110
copy p "responsive to what the client offered and certainly invitational to deeper expl…"
click at [647, 657] on span "comment" at bounding box center [643, 662] width 16 height 16
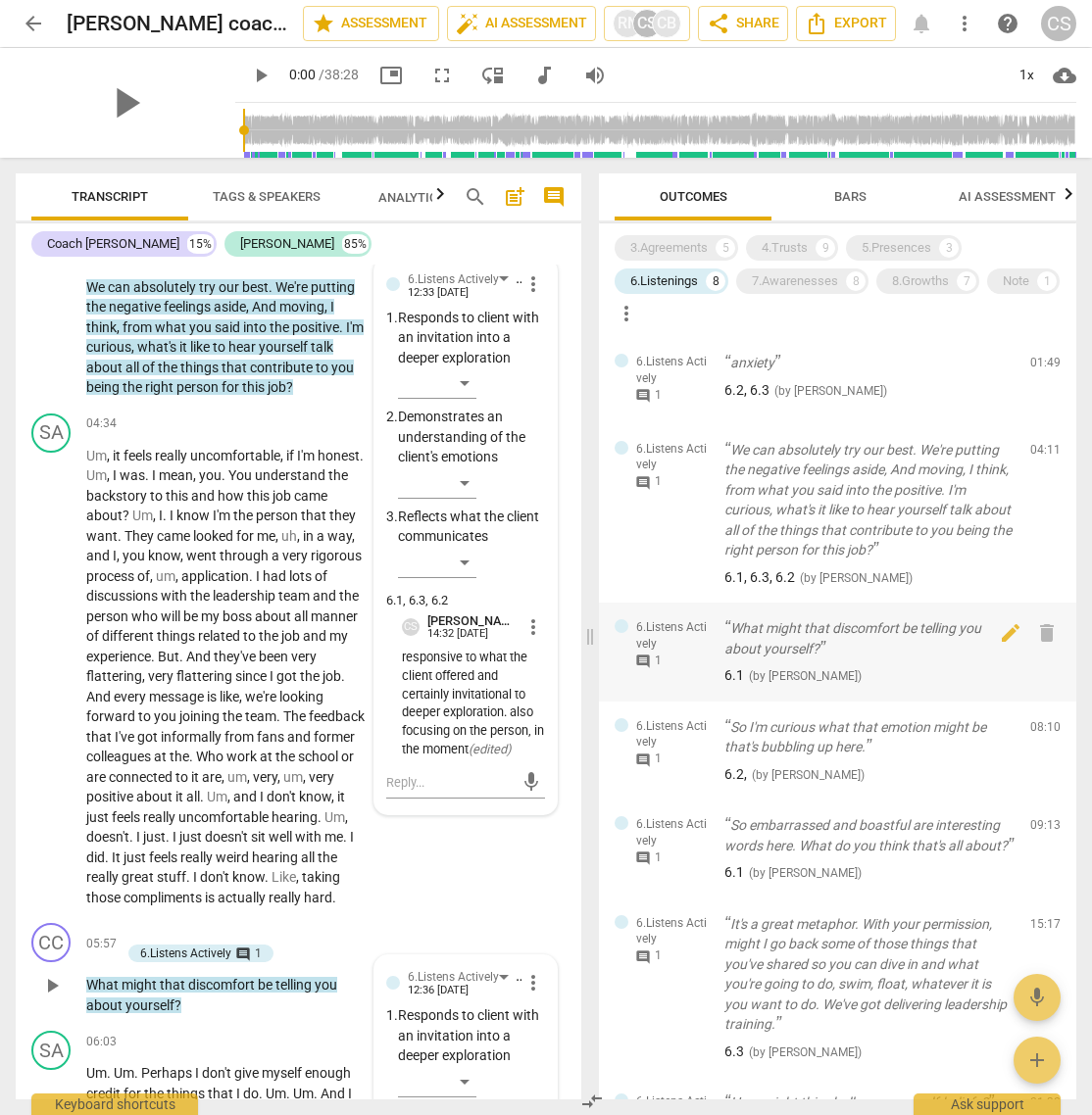
click at [647, 657] on span "comment" at bounding box center [643, 662] width 16 height 16
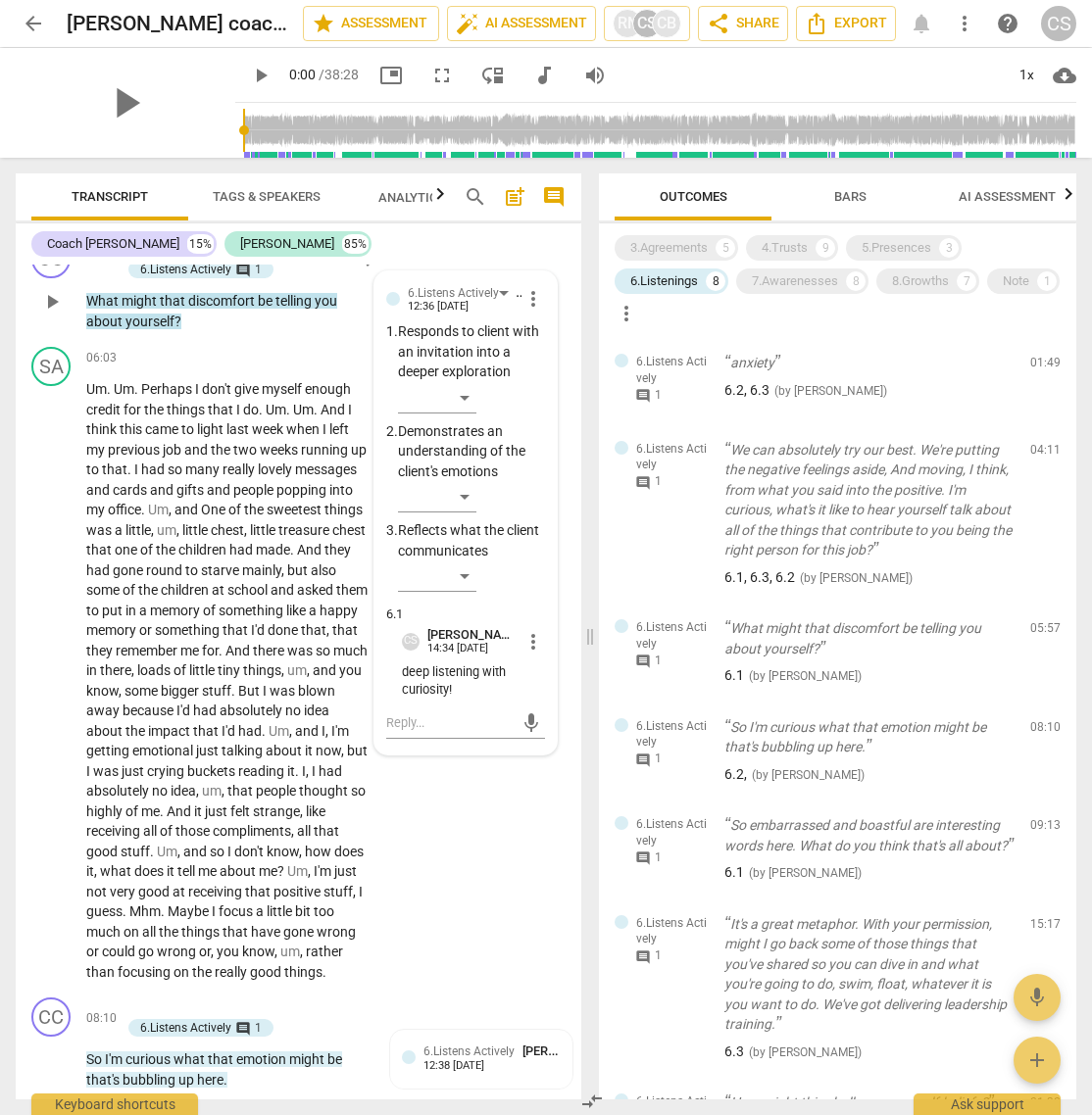
scroll to position [2836, 0]
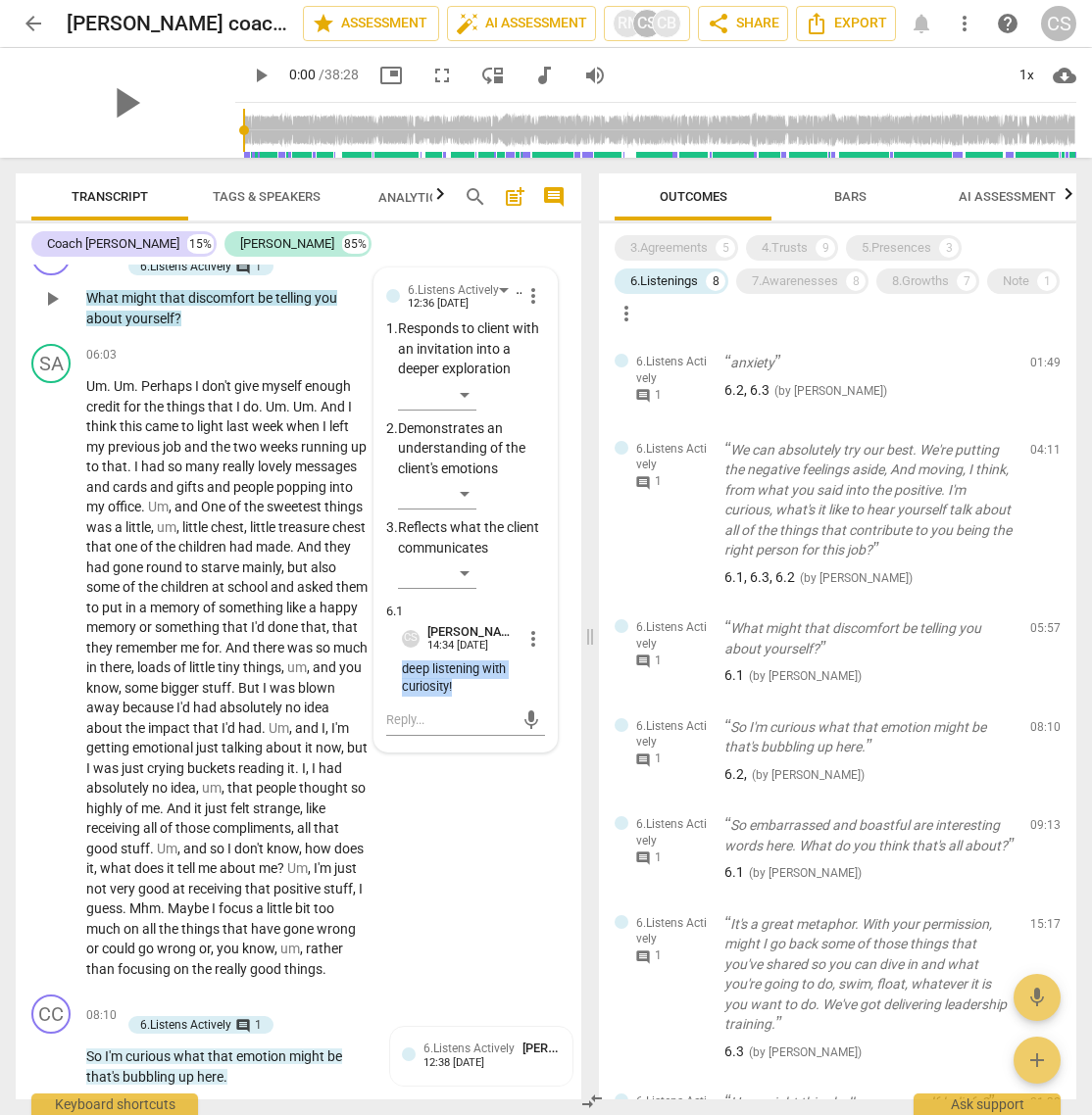
drag, startPoint x: 397, startPoint y: 730, endPoint x: 463, endPoint y: 745, distance: 67.7
click at [463, 698] on p "deep listening with curiosity!" at bounding box center [473, 679] width 143 height 37
copy p "deep listening with curiosity!"
click at [641, 742] on span "comment" at bounding box center [643, 761] width 16 height 16
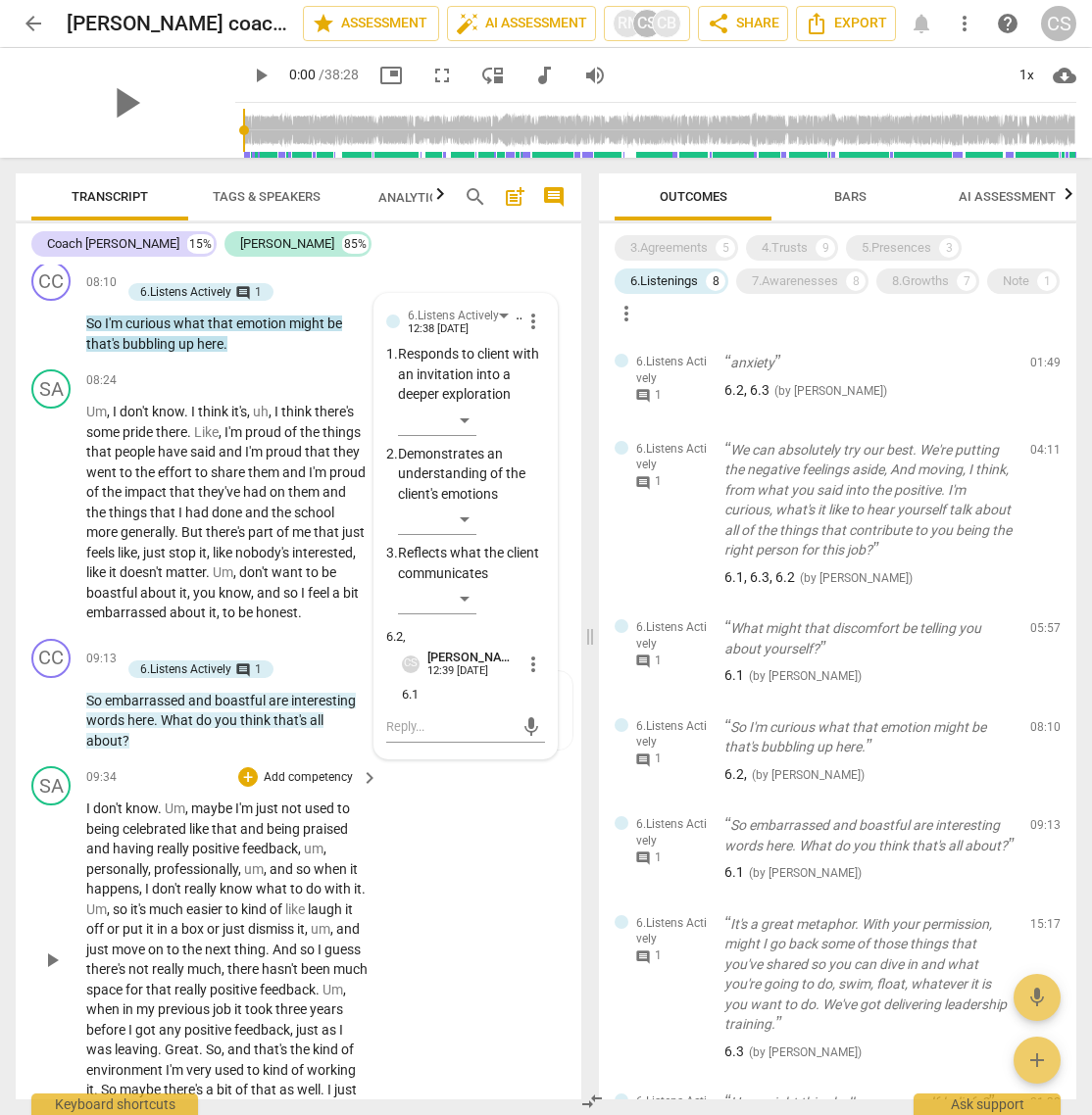
scroll to position [3566, 0]
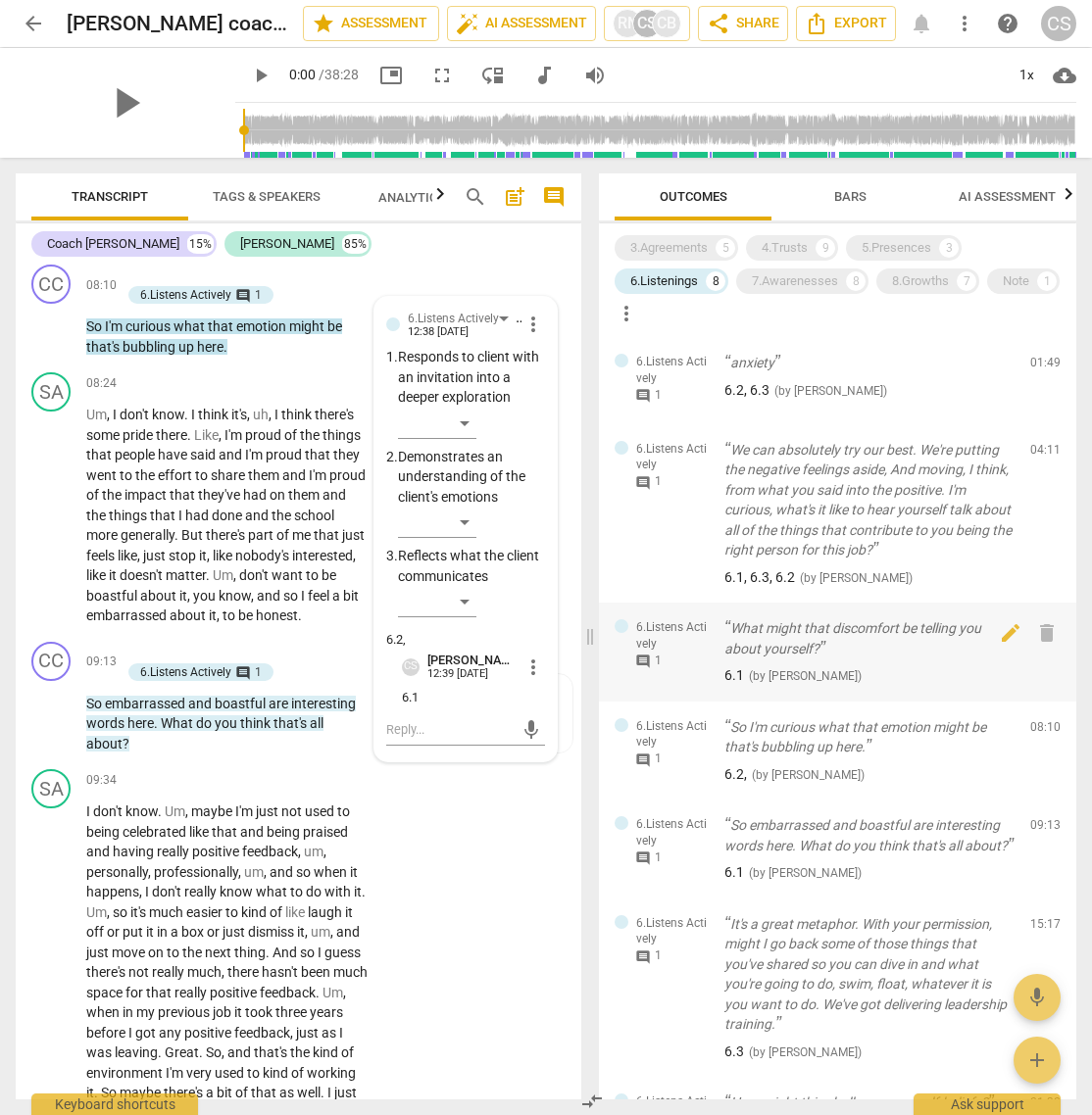
click at [641, 662] on span "comment" at bounding box center [643, 662] width 16 height 16
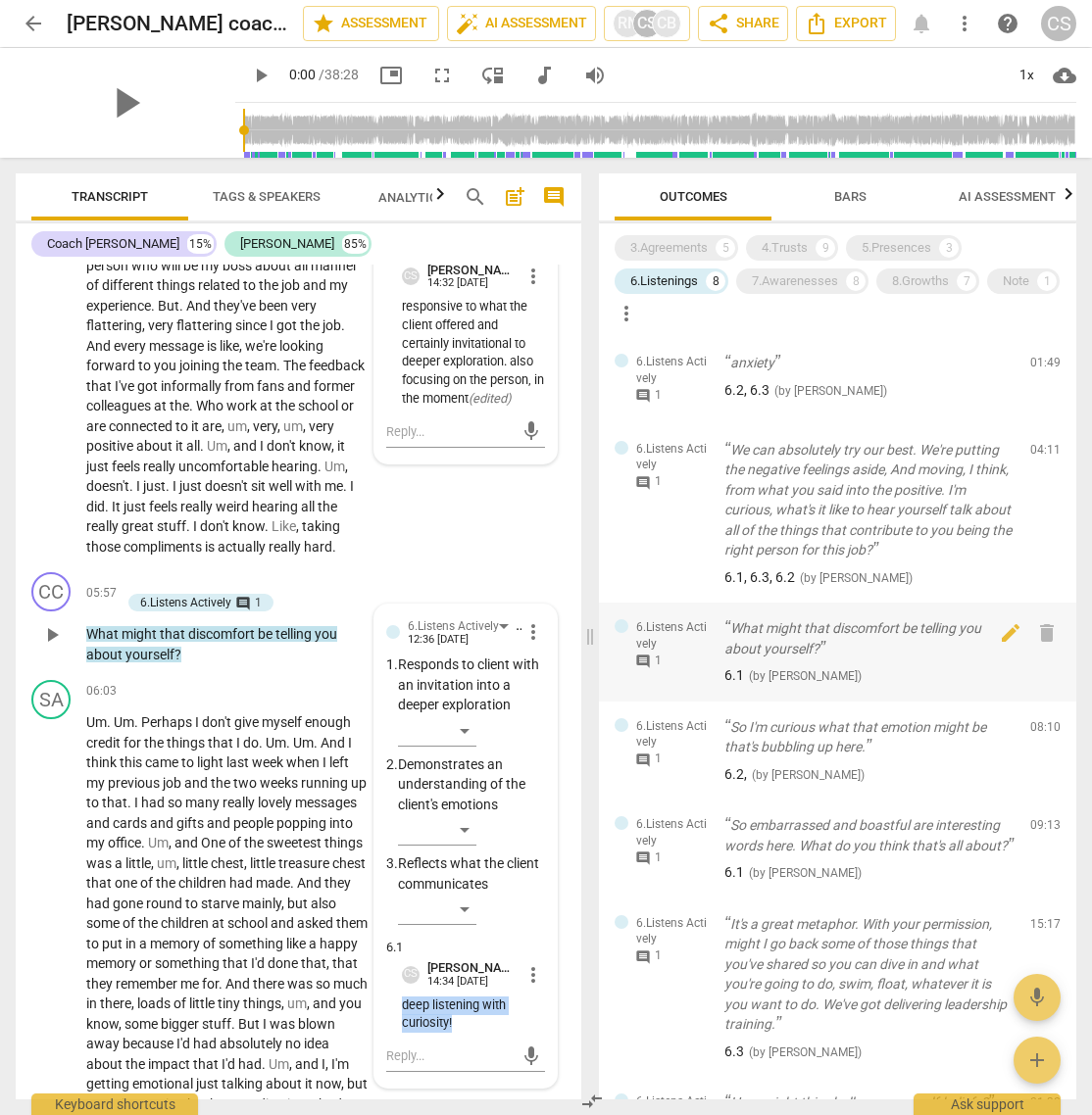
scroll to position [2495, 0]
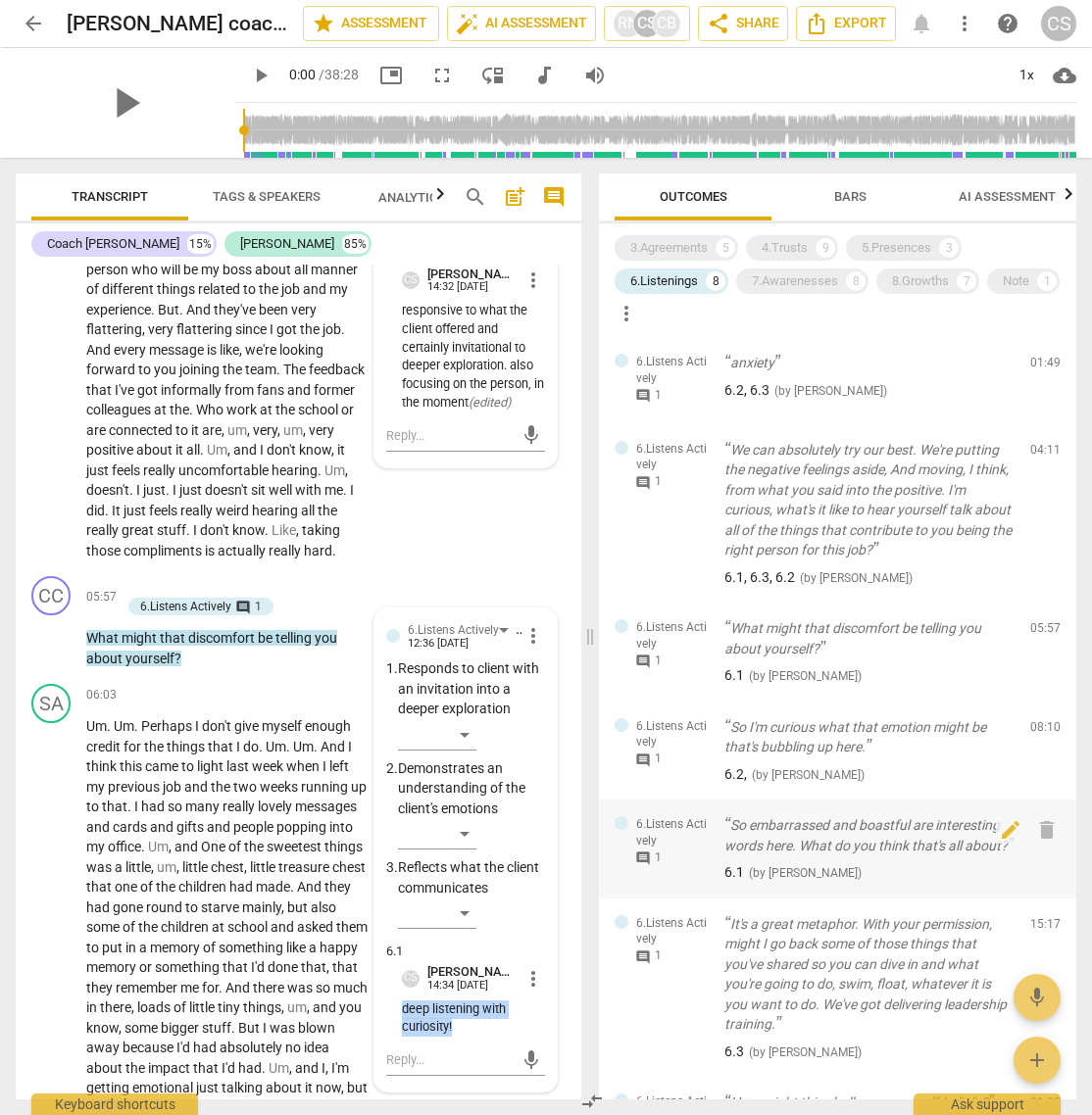
click at [645, 742] on span "comment" at bounding box center [643, 859] width 16 height 16
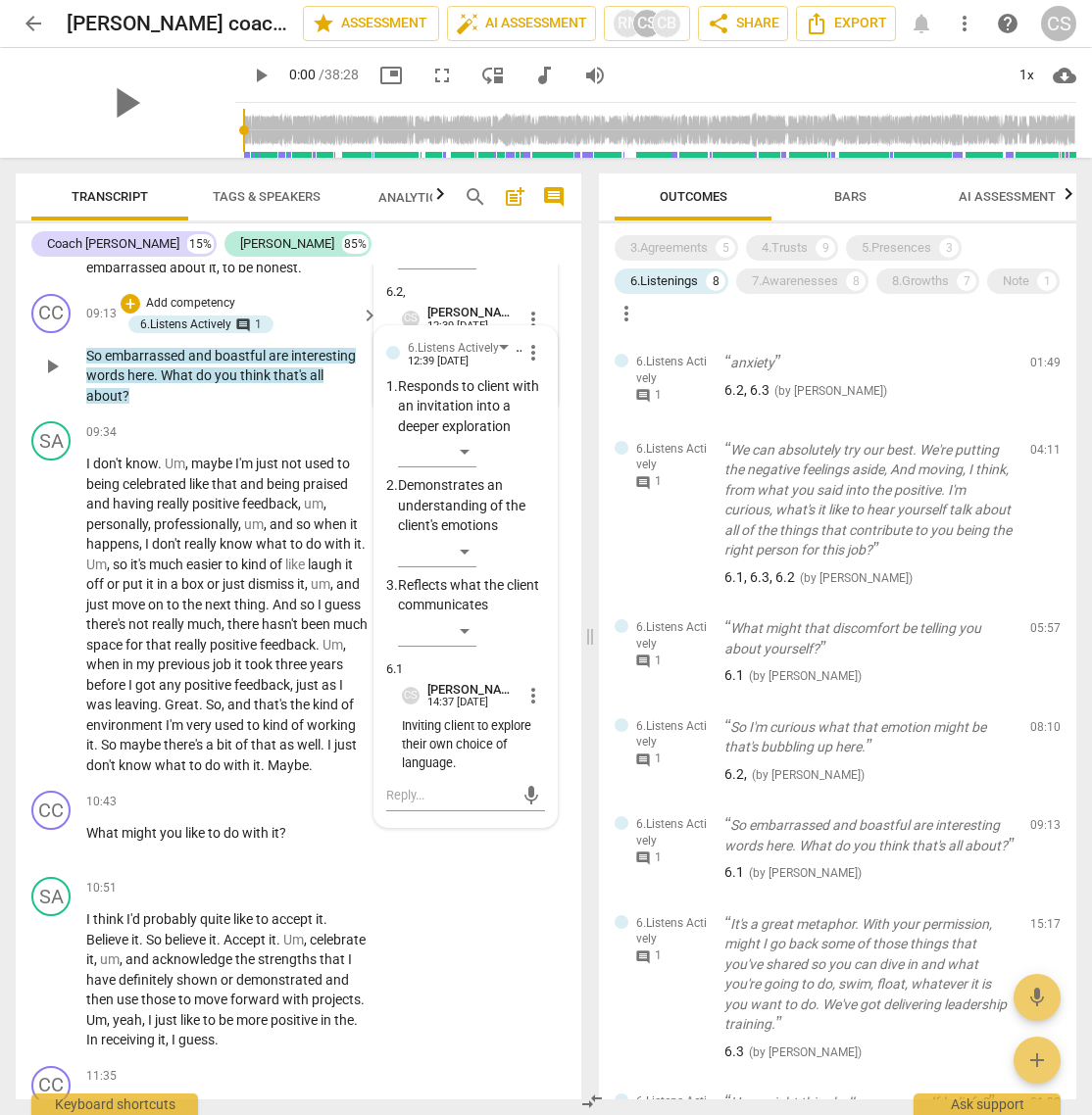
scroll to position [3918, 0]
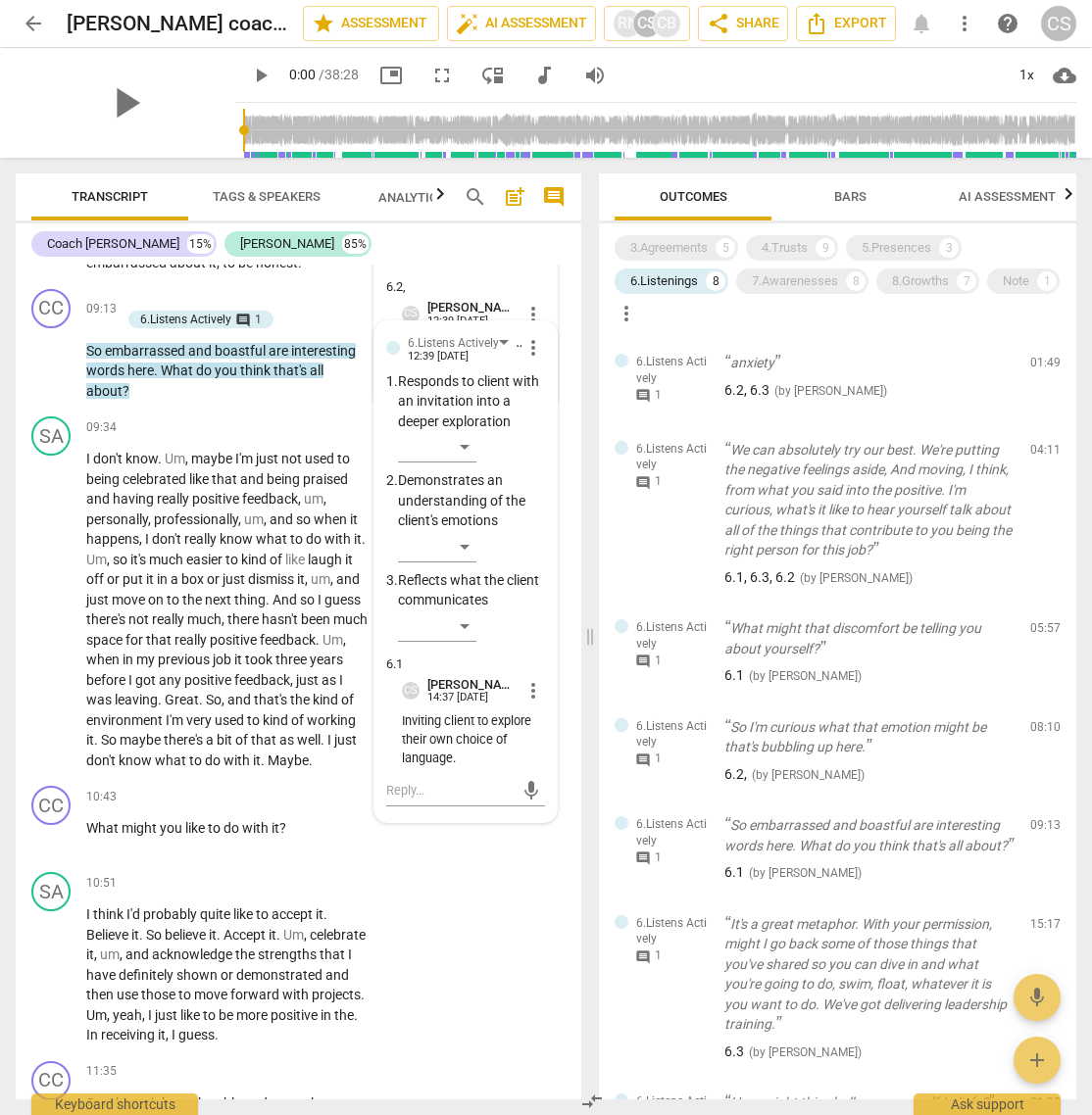
click at [508, 272] on div "​" at bounding box center [471, 252] width 147 height 39
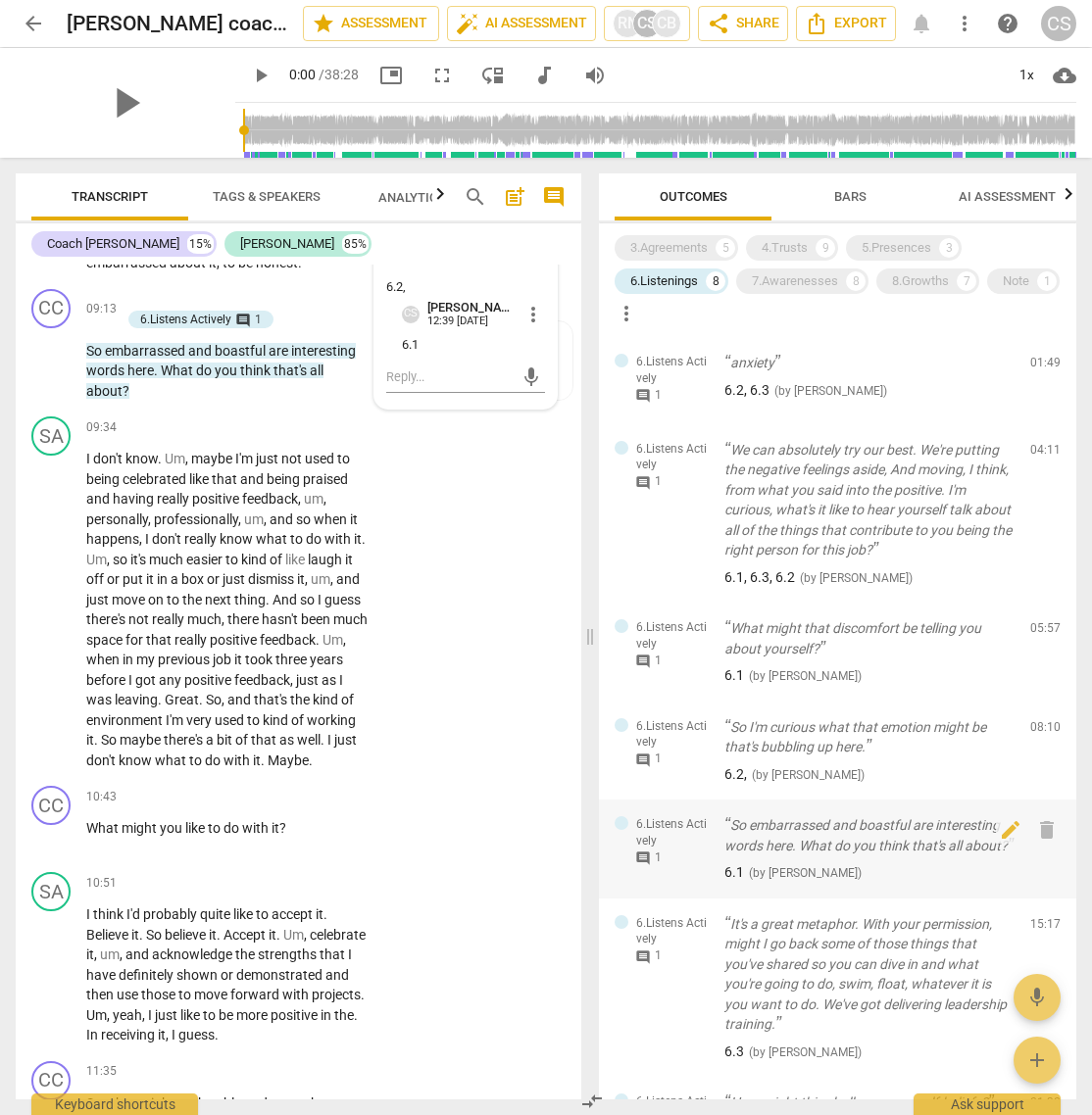
click at [643, 742] on span "comment" at bounding box center [643, 859] width 16 height 16
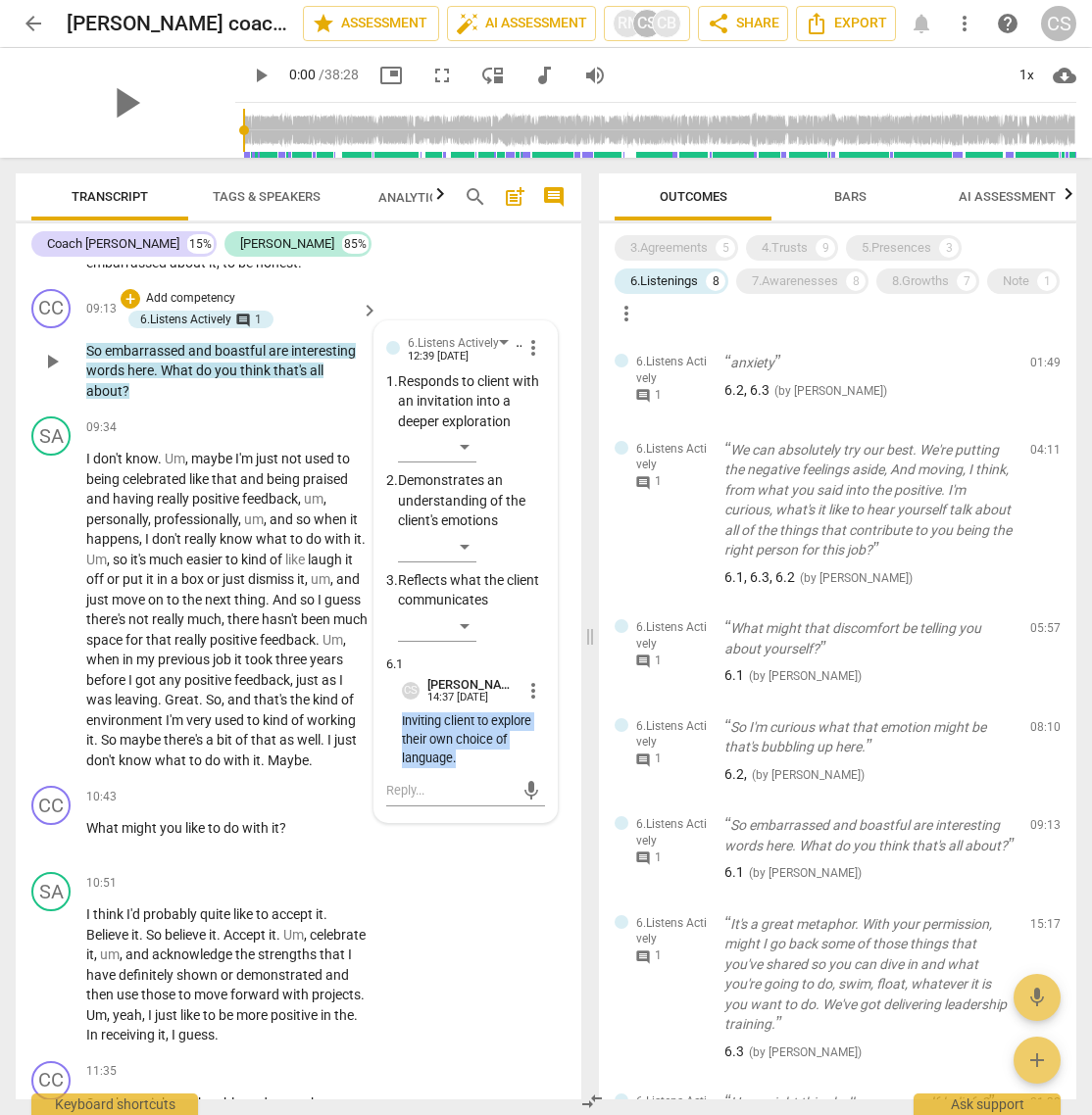
drag, startPoint x: 397, startPoint y: 804, endPoint x: 462, endPoint y: 835, distance: 72.0
click at [462, 742] on p "Inviting client to explore their own choice of language." at bounding box center [473, 739] width 143 height 55
copy p "Inviting client to explore their own choice of language."
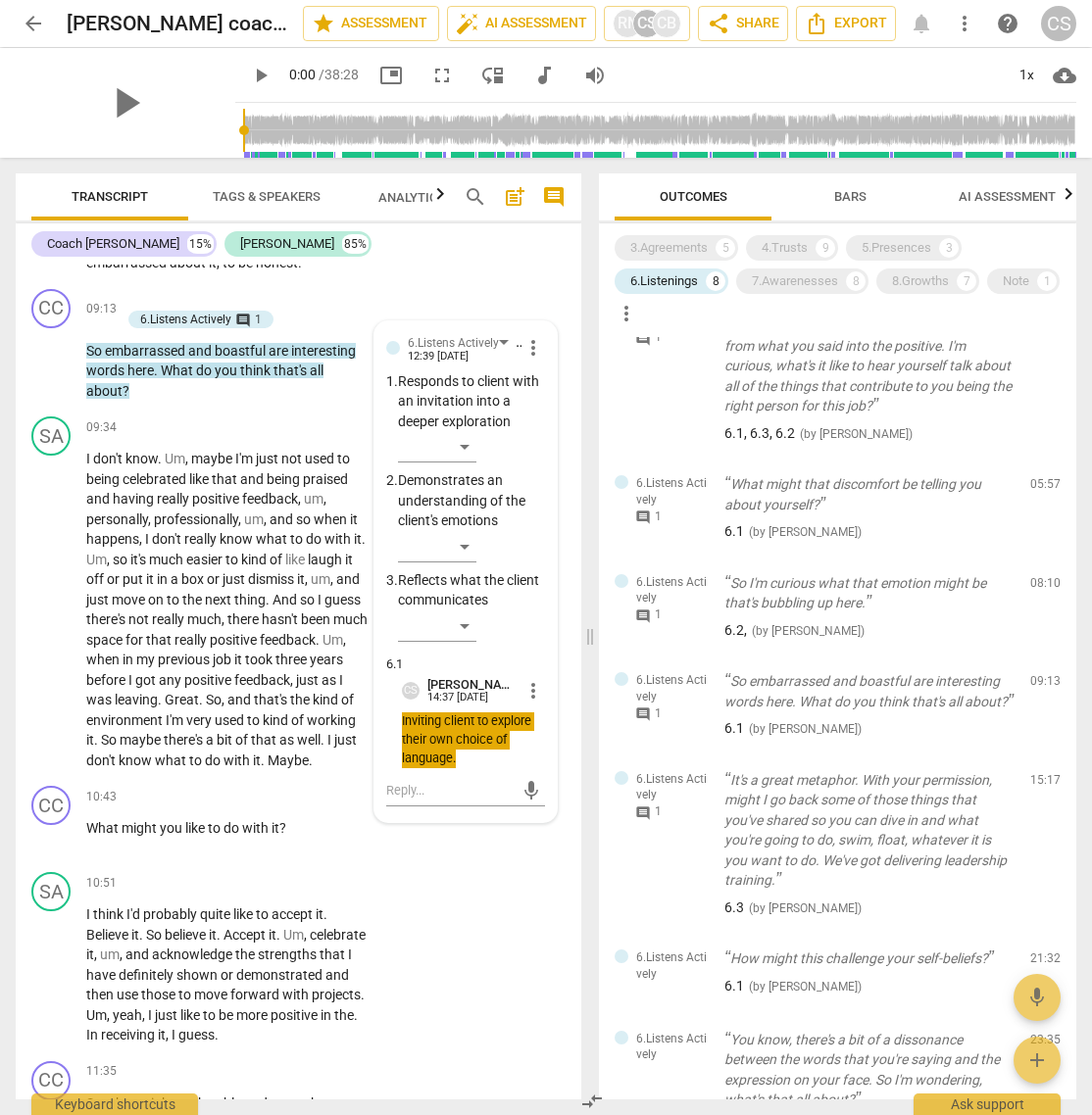
scroll to position [150, 0]
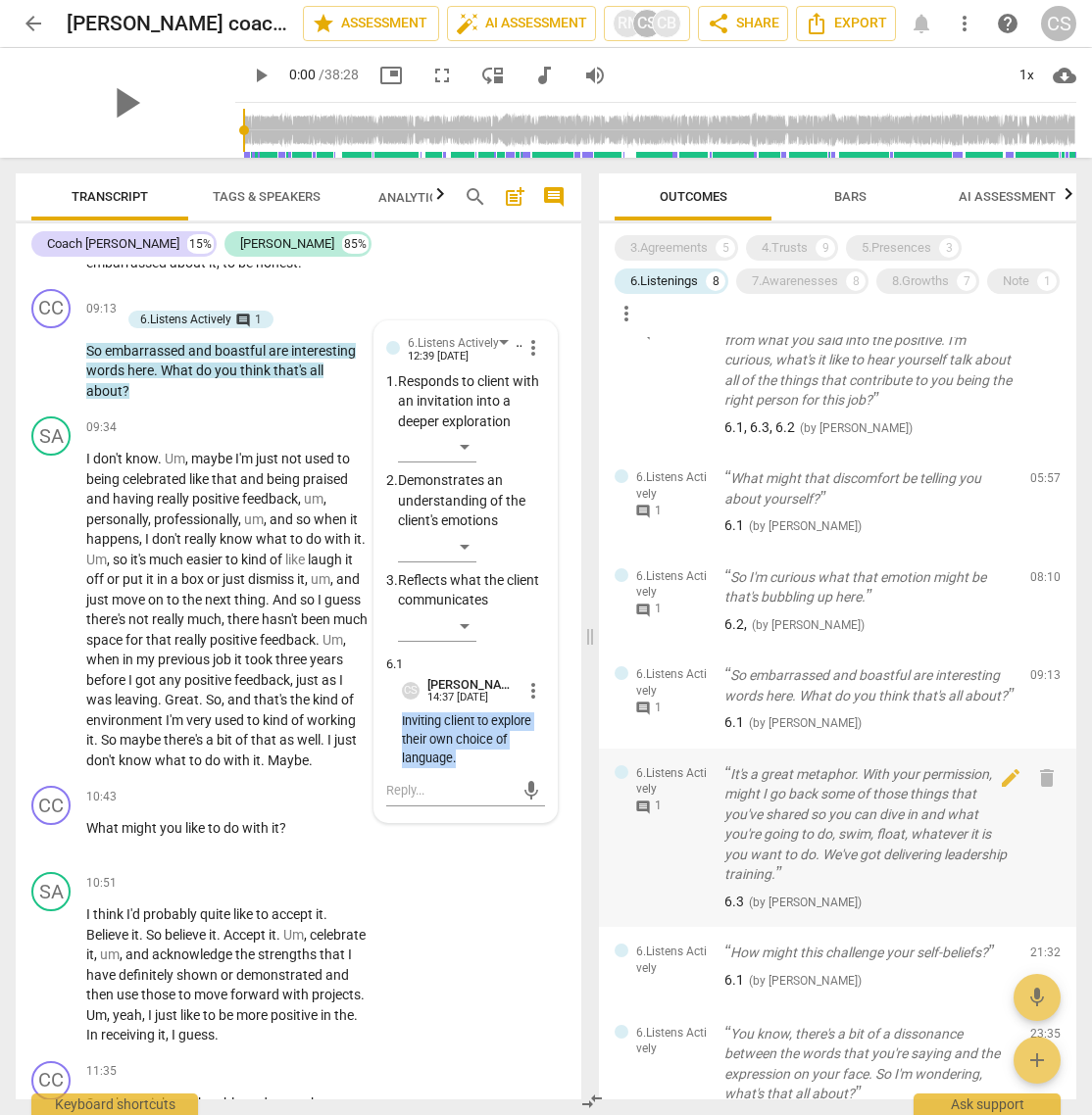
click at [643, 742] on span "comment" at bounding box center [643, 808] width 16 height 16
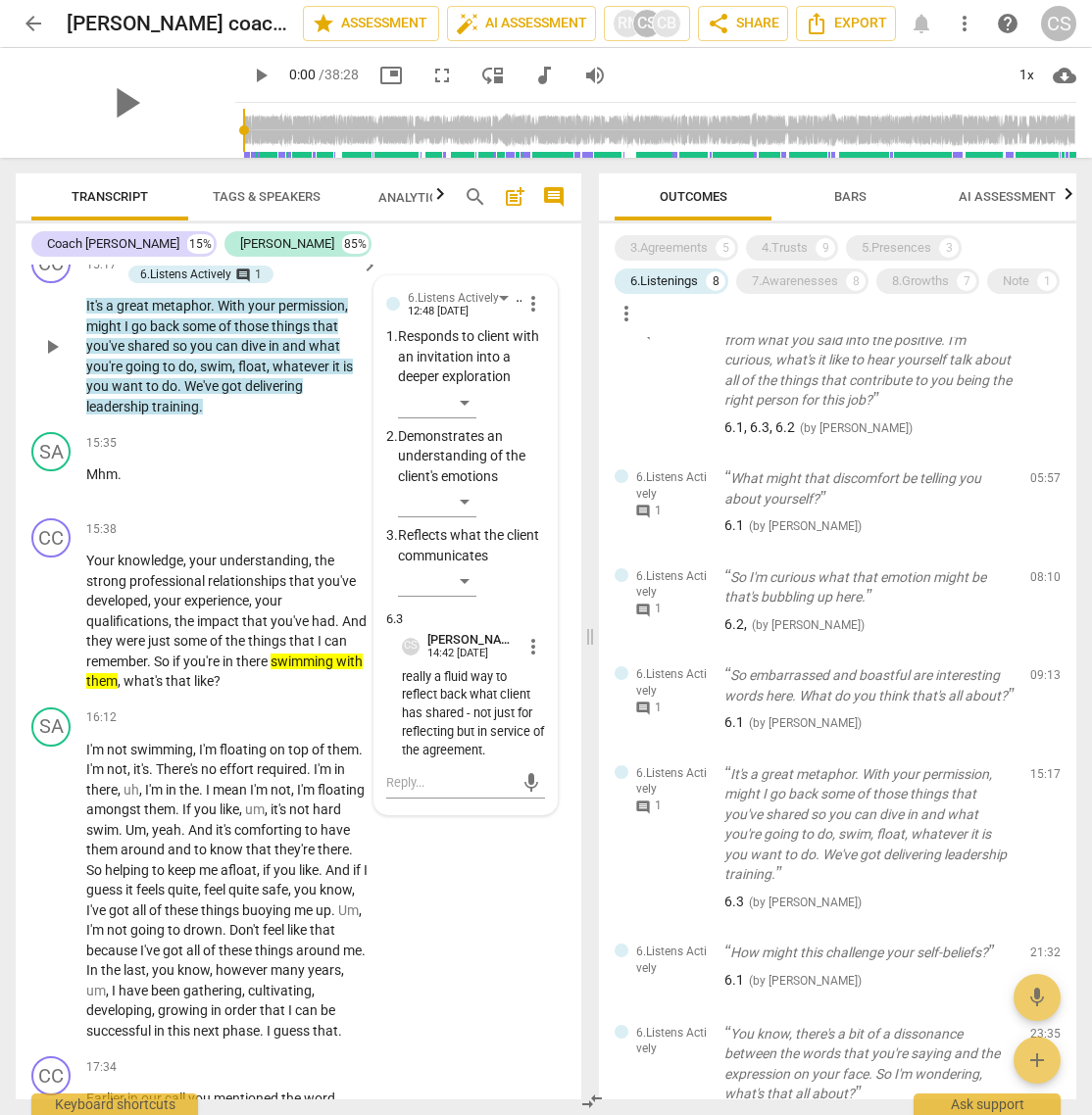
scroll to position [6224, 0]
drag, startPoint x: 400, startPoint y: 814, endPoint x: 508, endPoint y: 882, distance: 127.6
click at [508, 742] on p "really a fluid way to reflect back what client has shared - not just for reflec…" at bounding box center [473, 714] width 143 height 92
drag, startPoint x: 393, startPoint y: 815, endPoint x: 513, endPoint y: 890, distance: 141.5
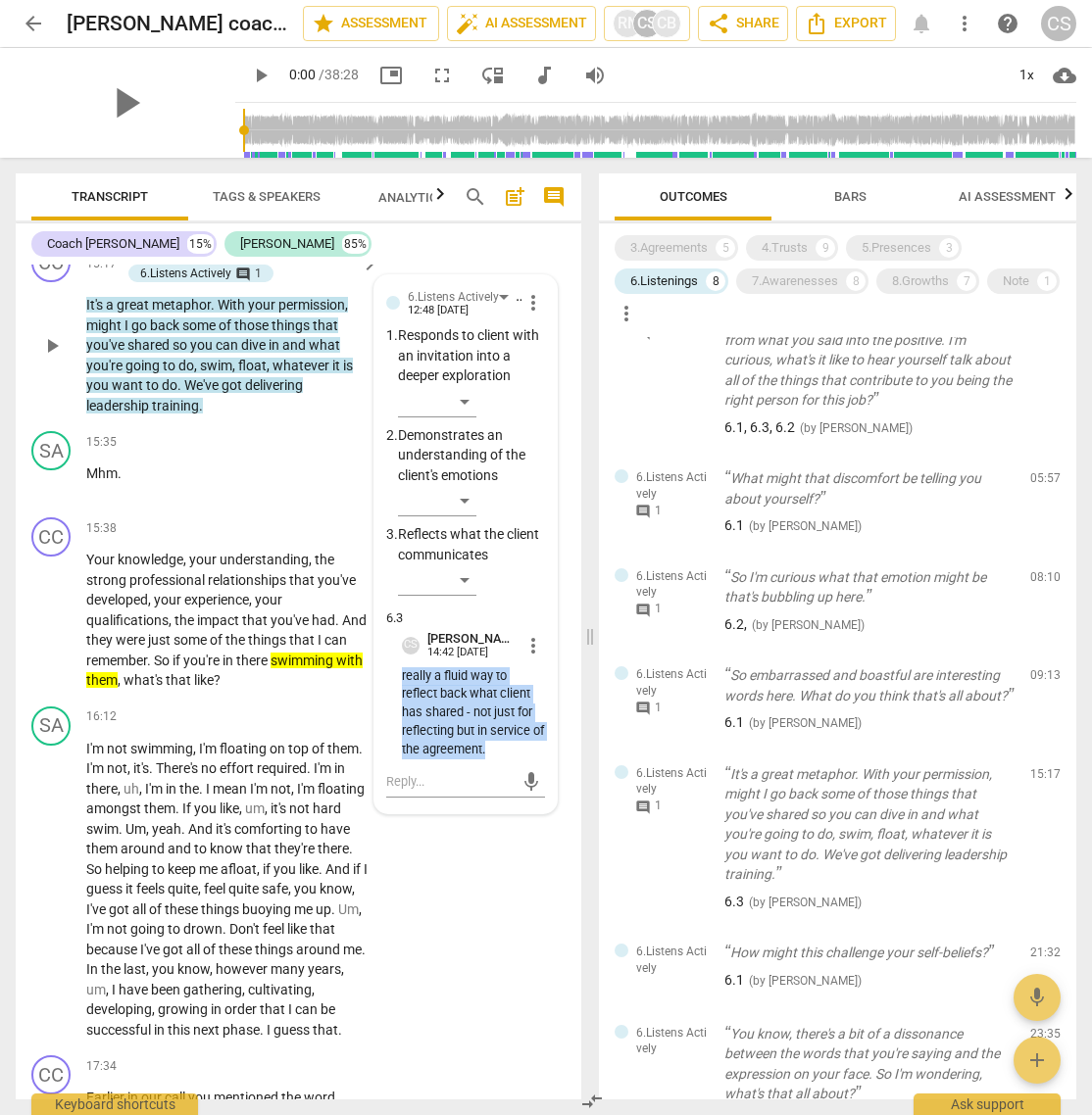
click at [513, 742] on div "6.Listens Actively [PERSON_NAME] 12:48 [DATE] more_vert 1. Responds to client w…" at bounding box center [466, 545] width 159 height 515
copy p "really a fluid way to reflect back what client has shared - not just for reflec…"
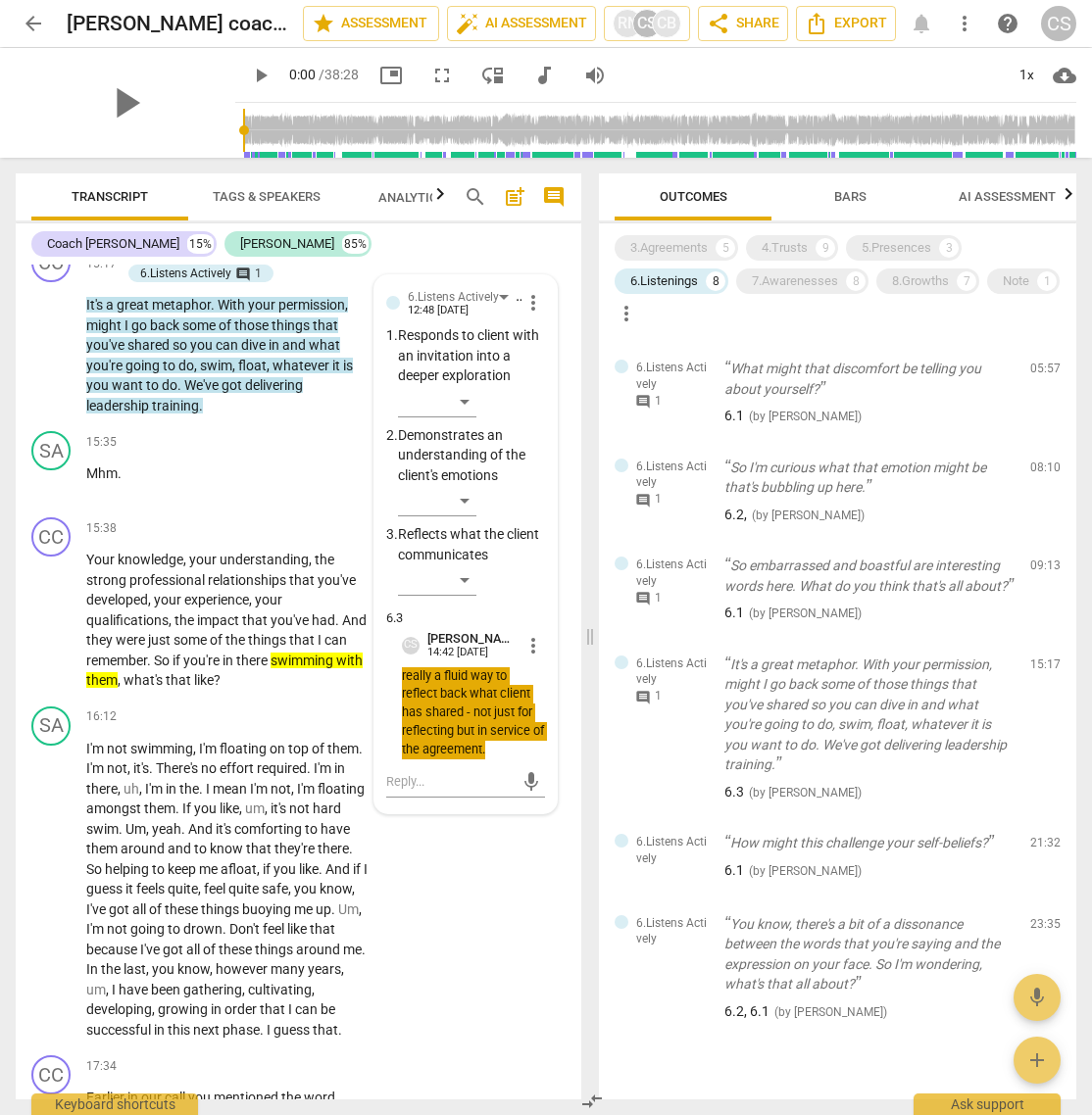
scroll to position [315, 0]
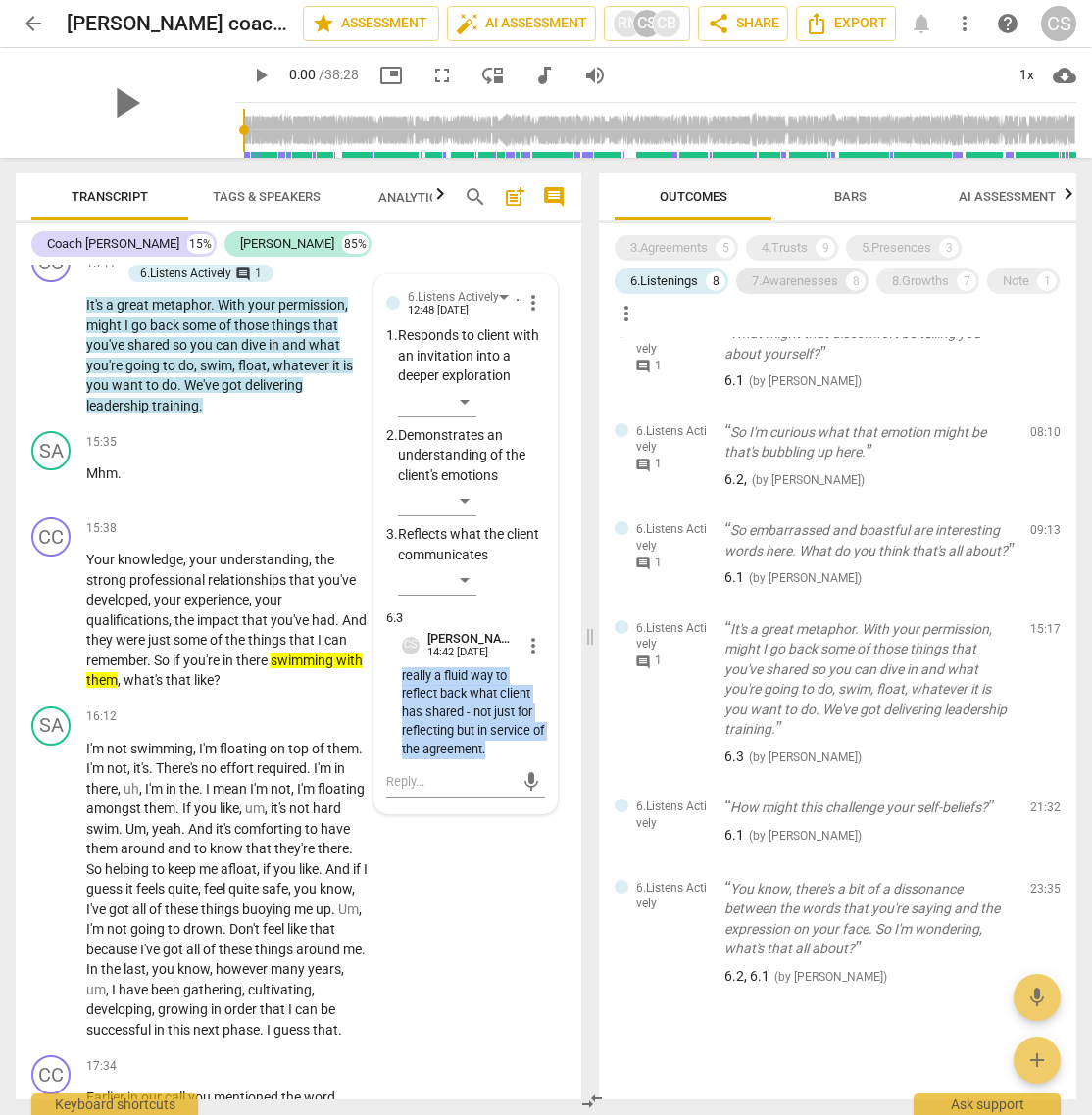
click at [816, 283] on div "7.Awarenesses" at bounding box center [795, 281] width 86 height 20
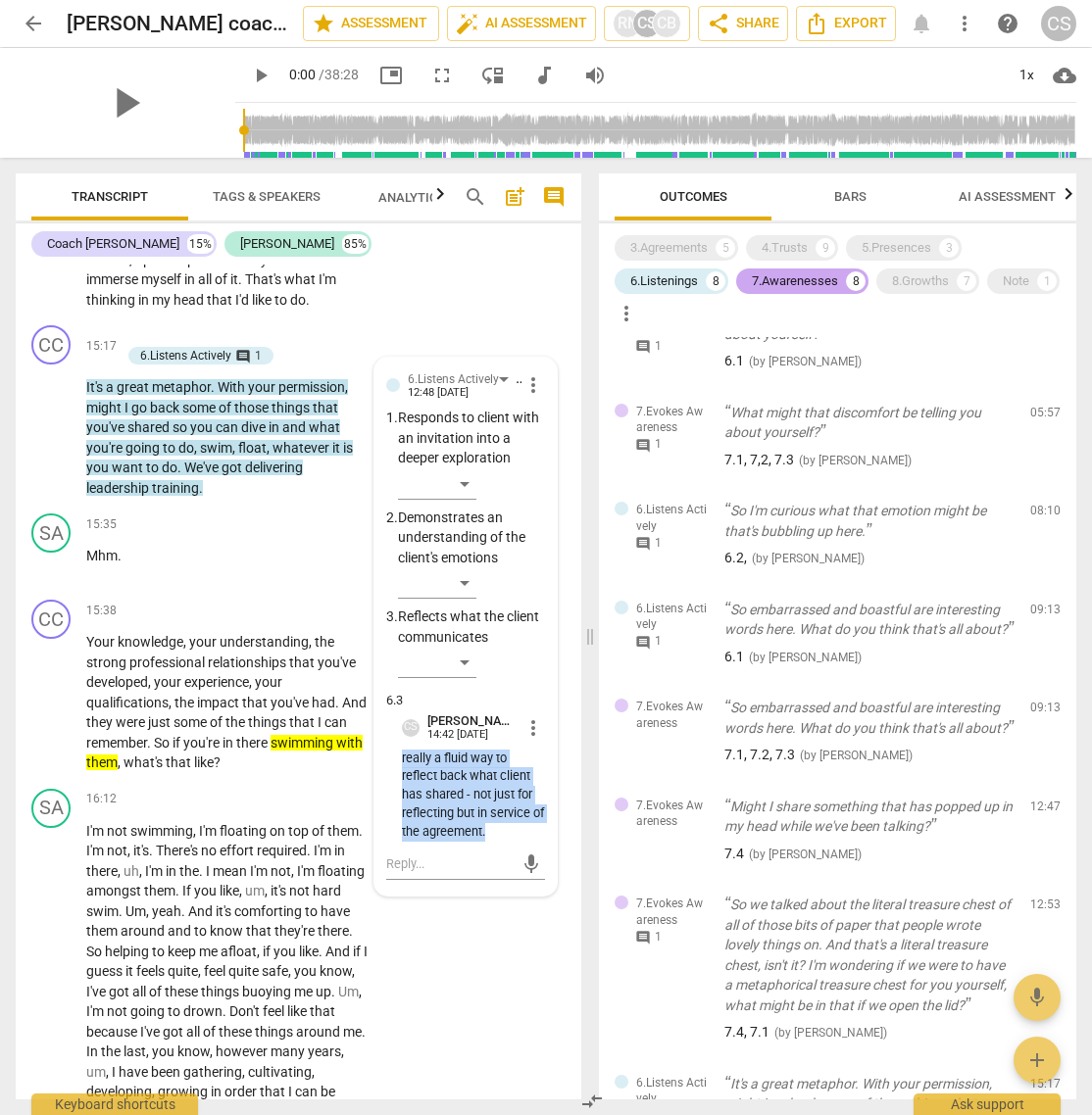
scroll to position [6306, 0]
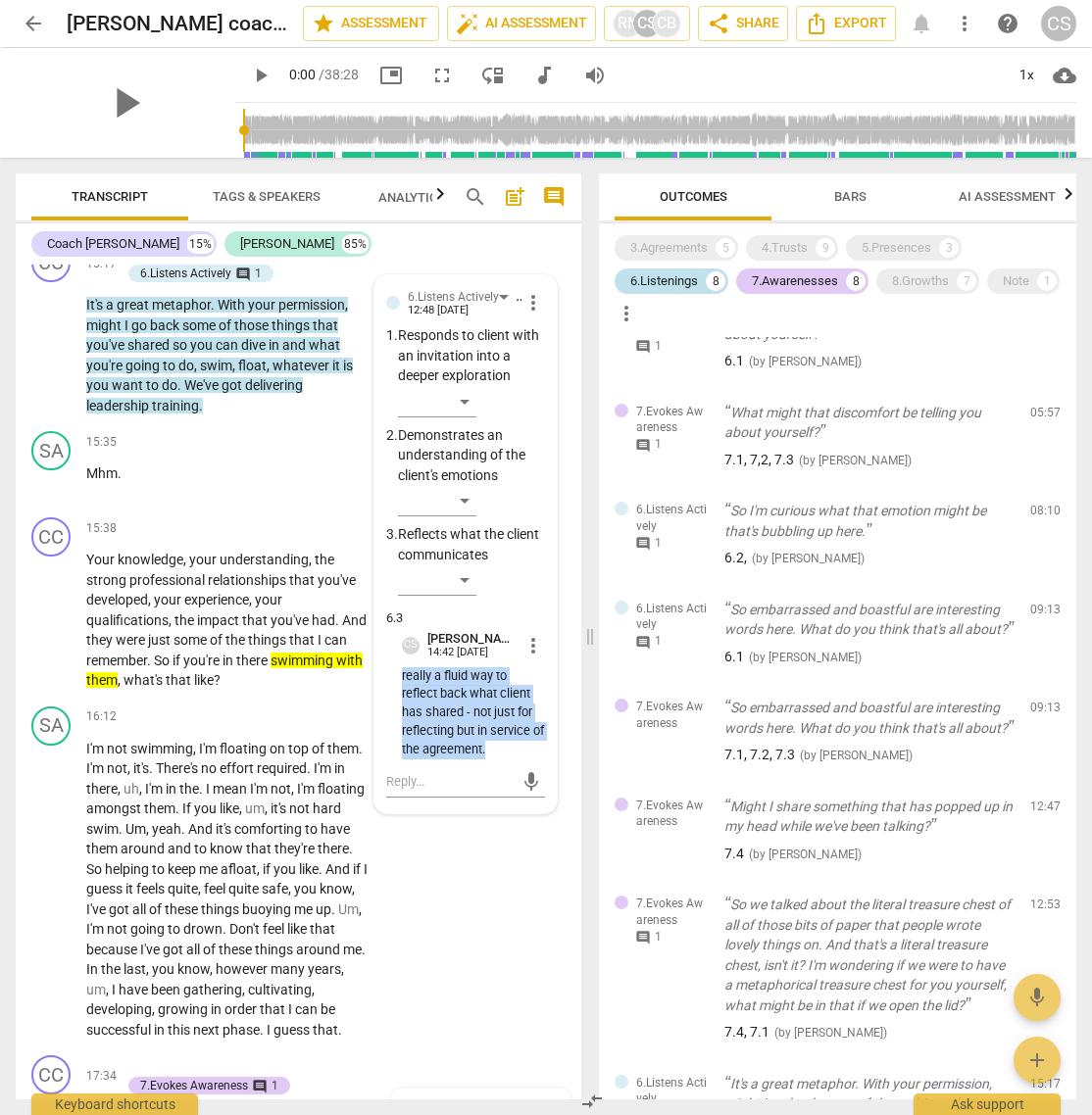
click at [674, 282] on div "6.Listenings" at bounding box center [664, 281] width 68 height 20
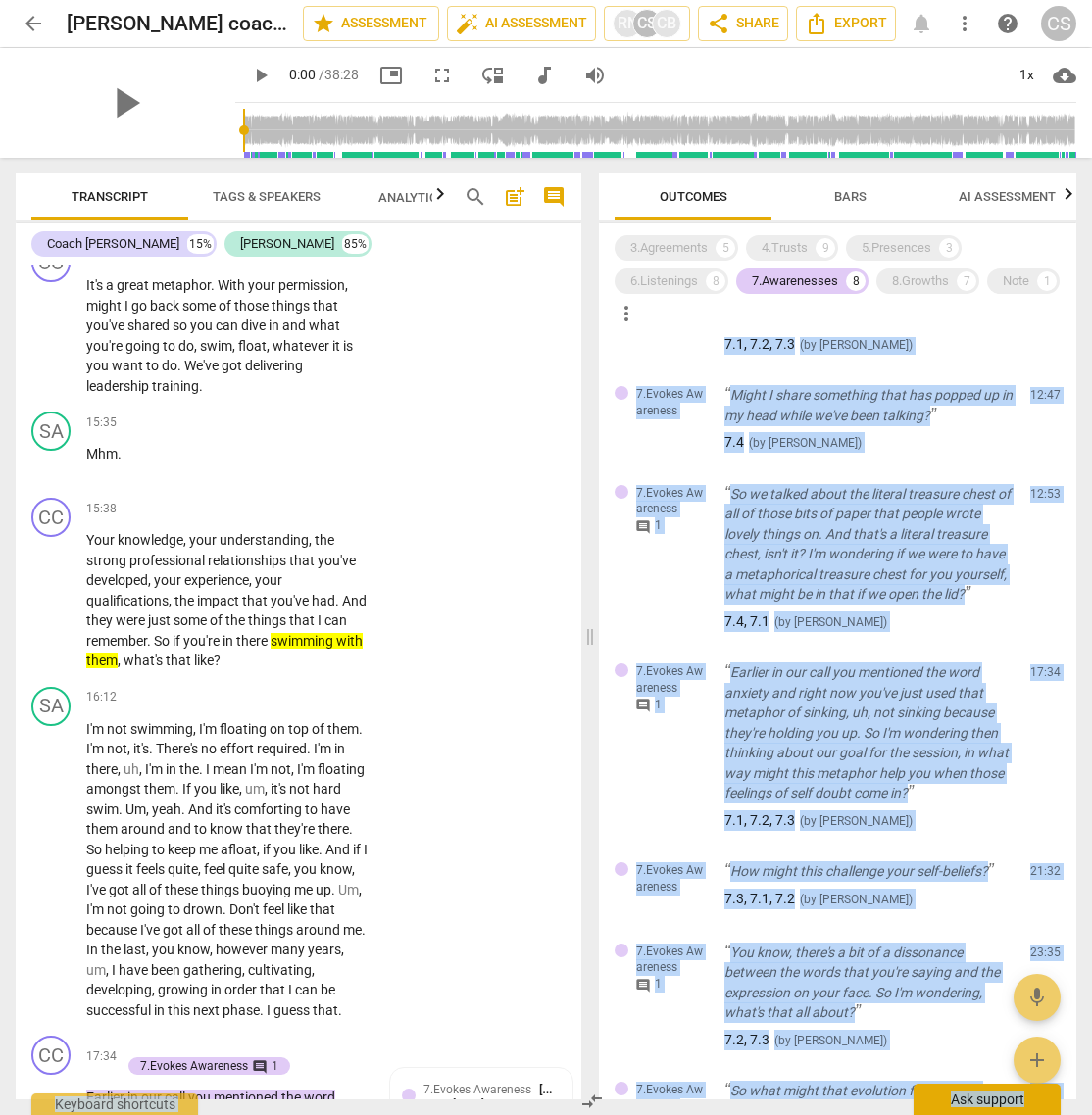
scroll to position [347, 0]
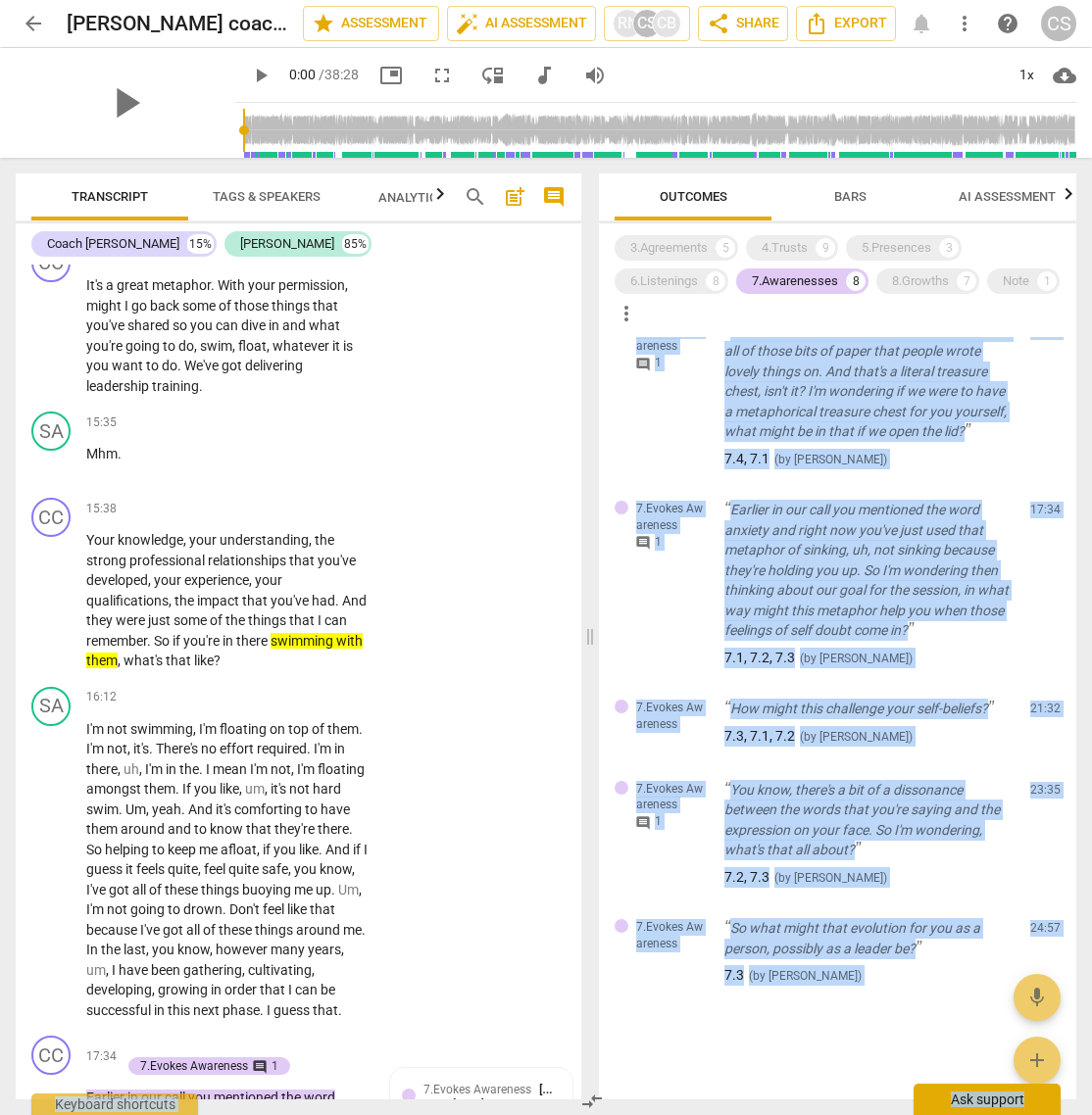
drag, startPoint x: 611, startPoint y: 333, endPoint x: 1028, endPoint y: 1114, distance: 885.4
click at [1028, 0] on div "arrow_back [PERSON_NAME] coaching [PERSON_NAME] for Embodying Coaching Mastery …" at bounding box center [546, 0] width 1092 height 0
copy div "7.Evokes Awareness comment 1 What might that discomfort be telling you about yo…"
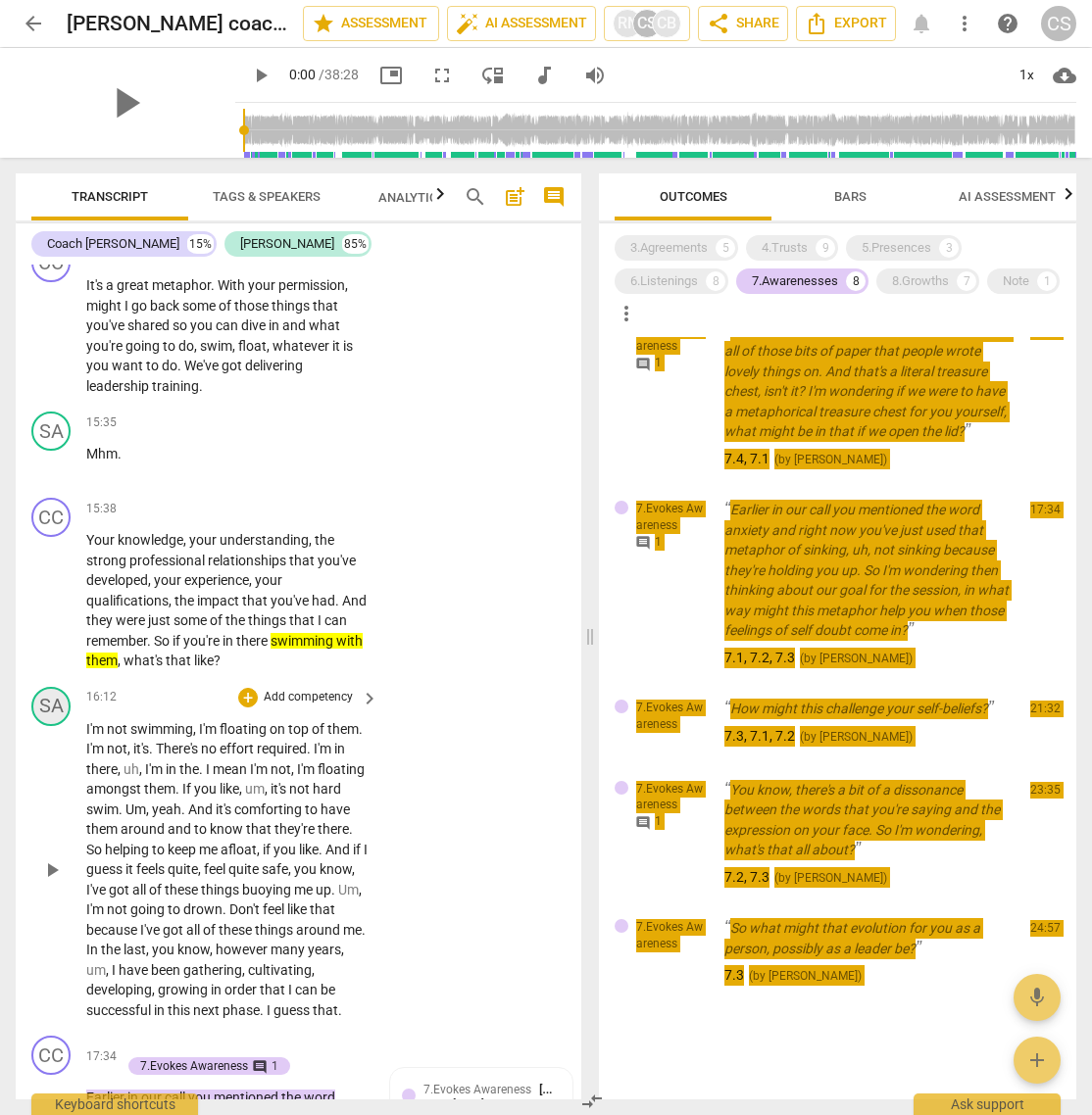
scroll to position [0, 0]
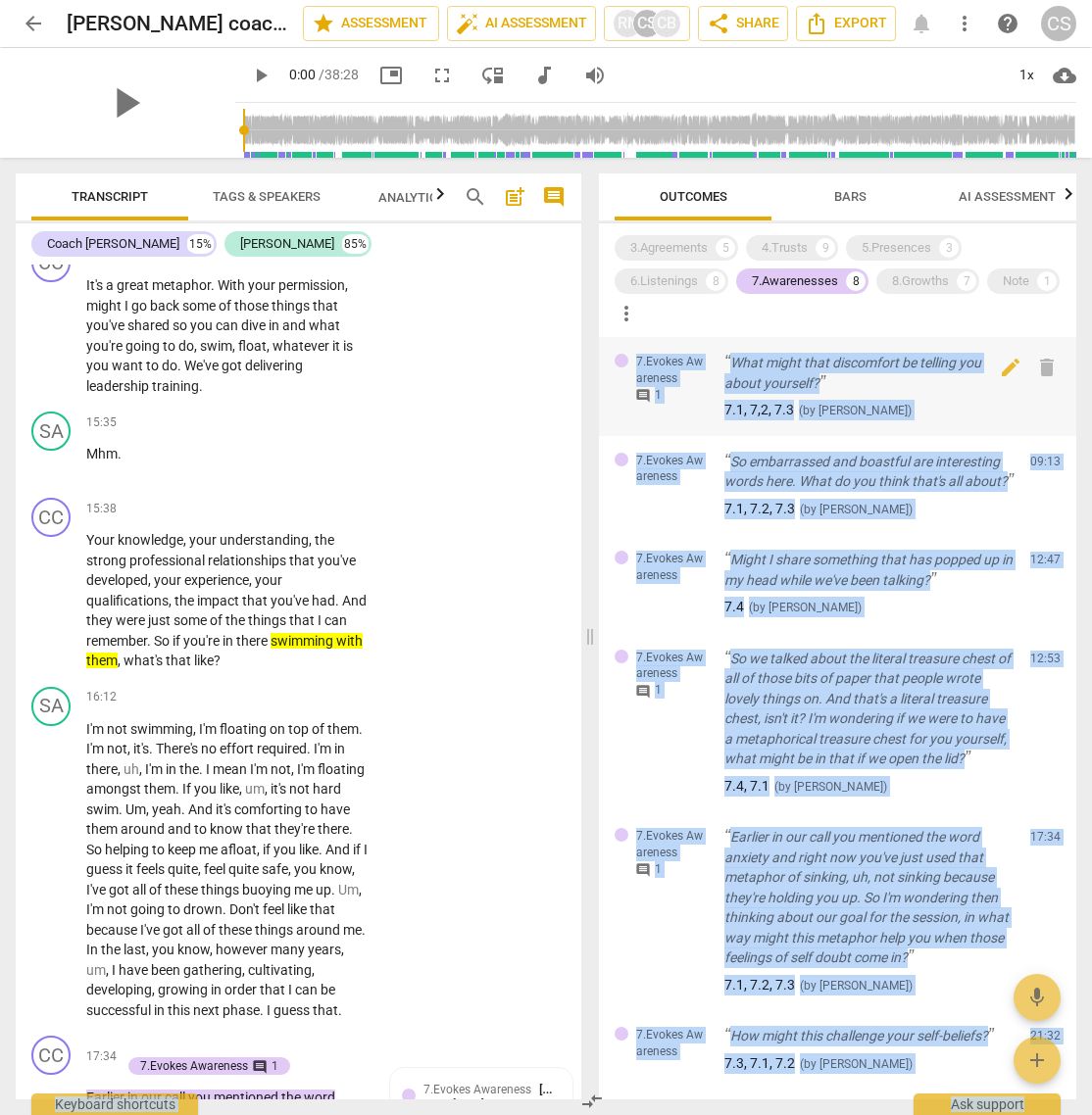
click at [642, 397] on span "comment" at bounding box center [643, 397] width 16 height 16
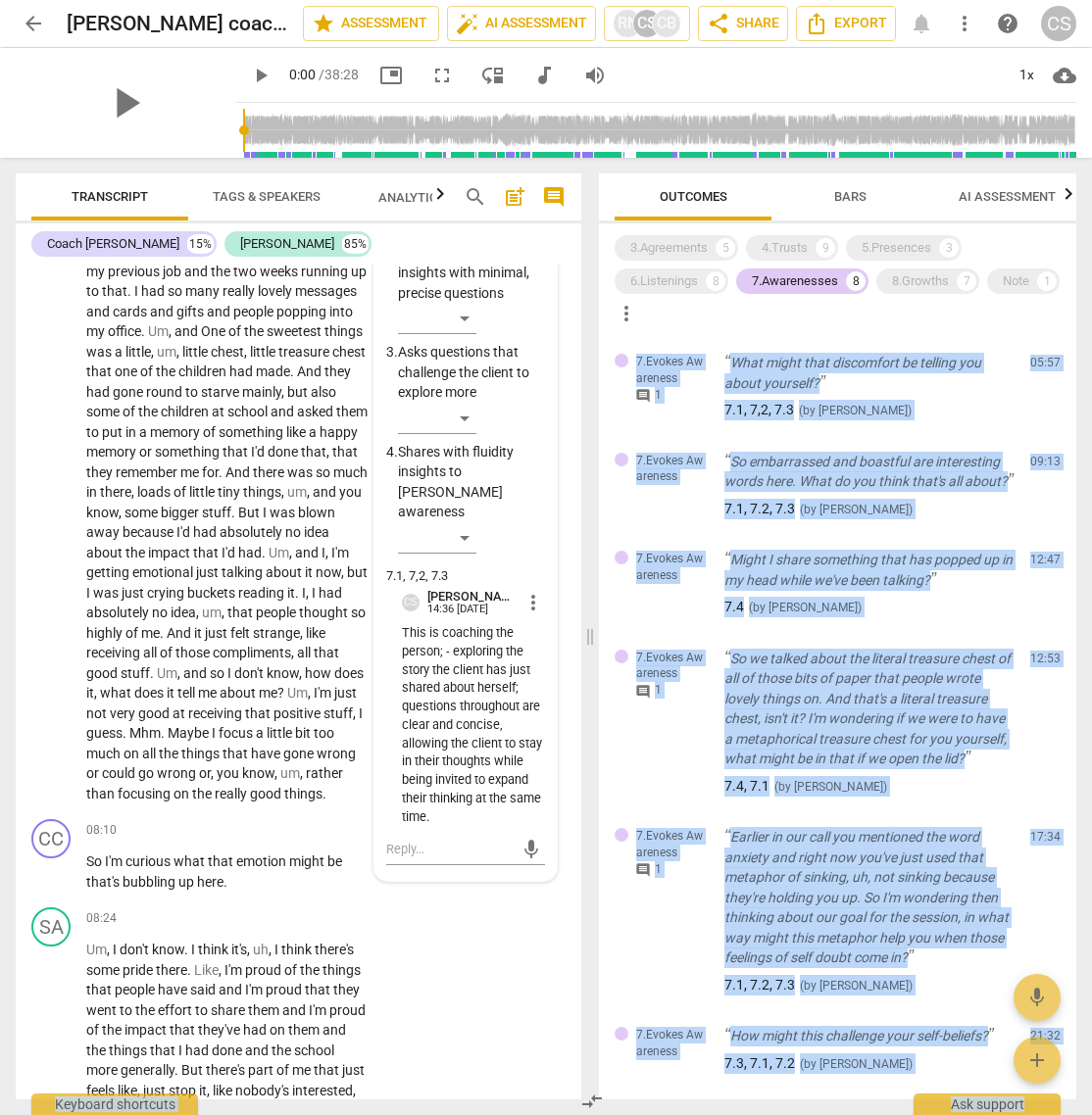
scroll to position [2974, 0]
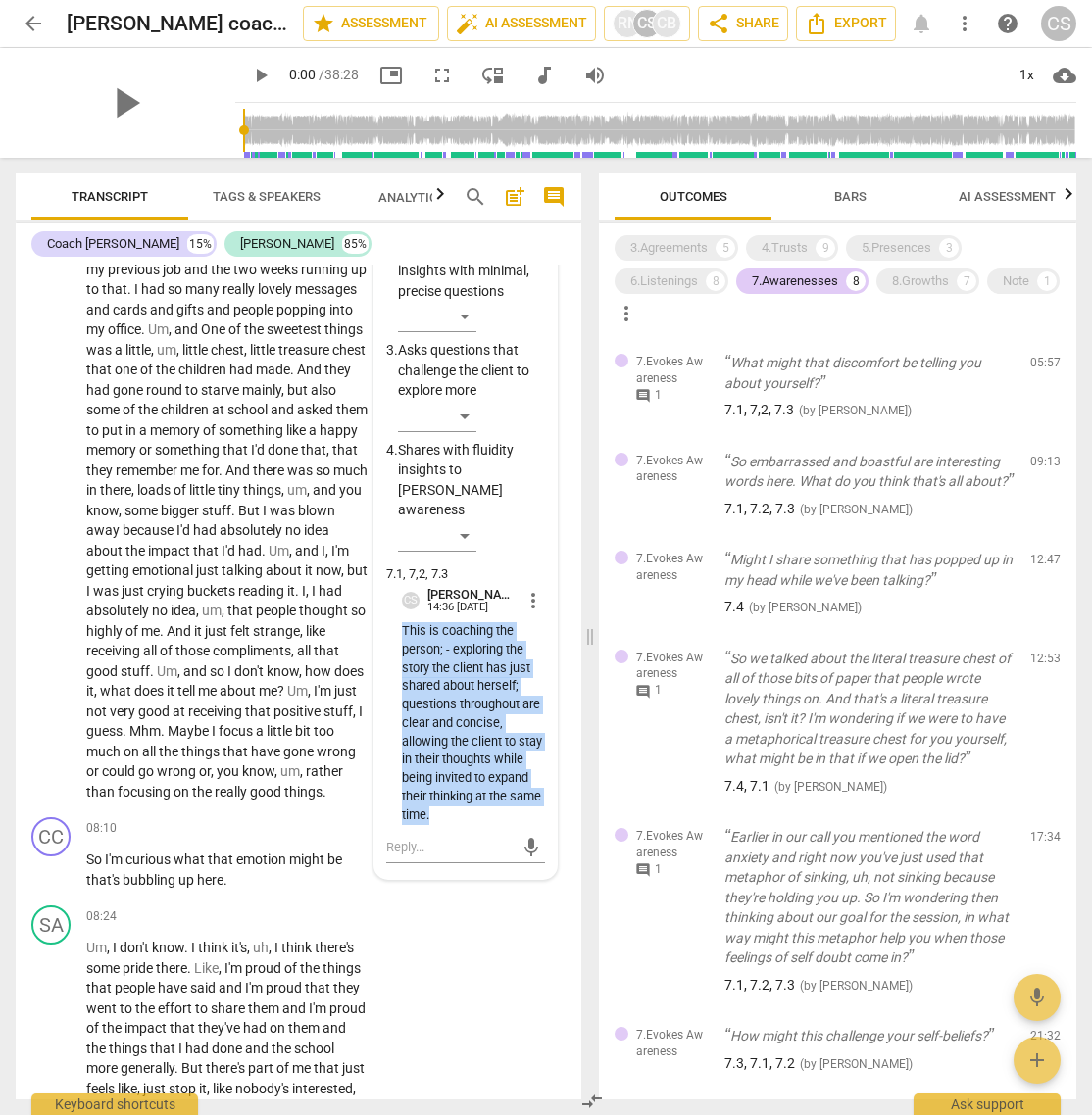
drag, startPoint x: 397, startPoint y: 668, endPoint x: 492, endPoint y: 856, distance: 210.6
click at [492, 742] on p "This is coaching the person; - exploring the story the client has just shared a…" at bounding box center [473, 722] width 143 height 202
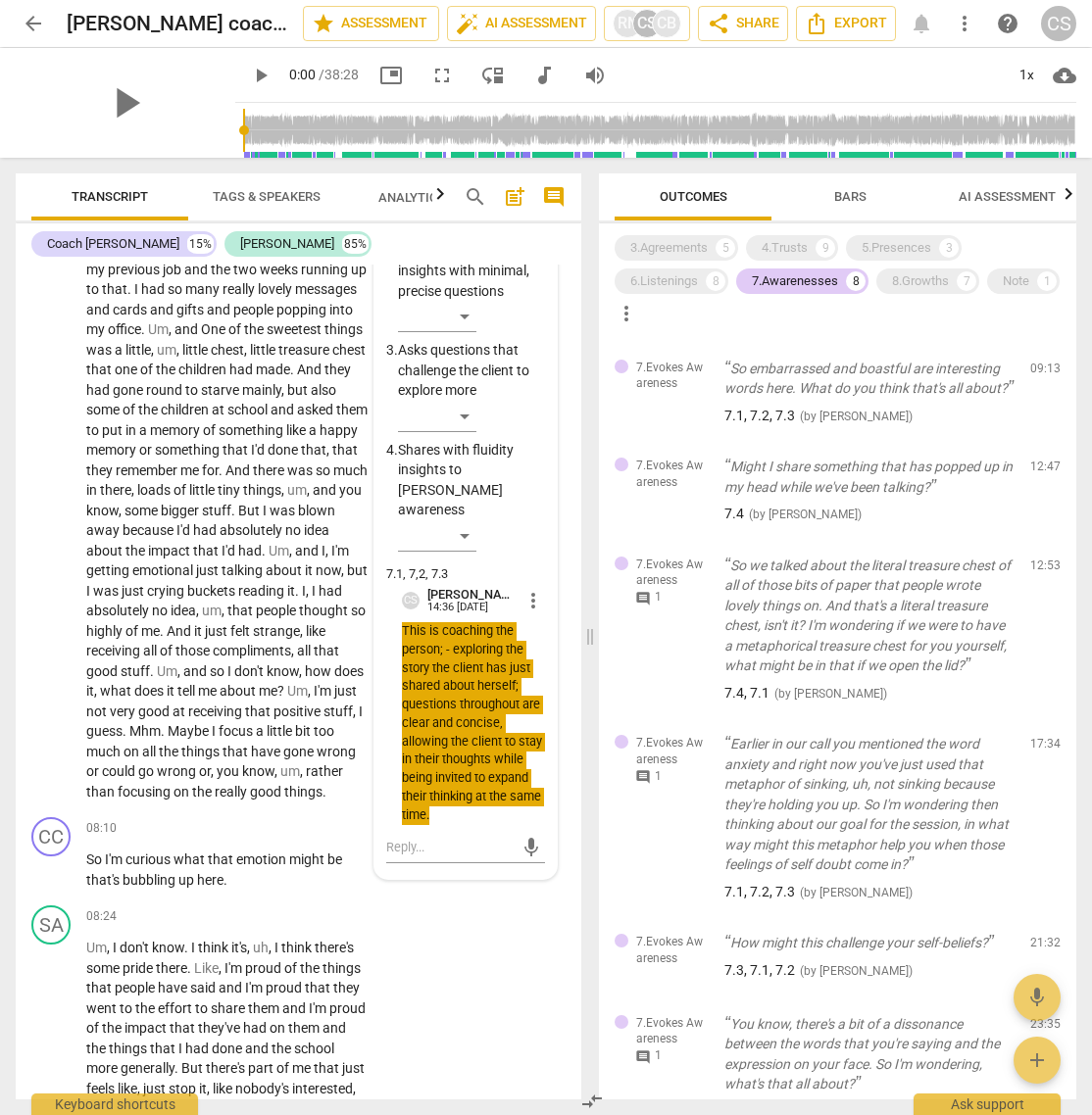
scroll to position [112, 0]
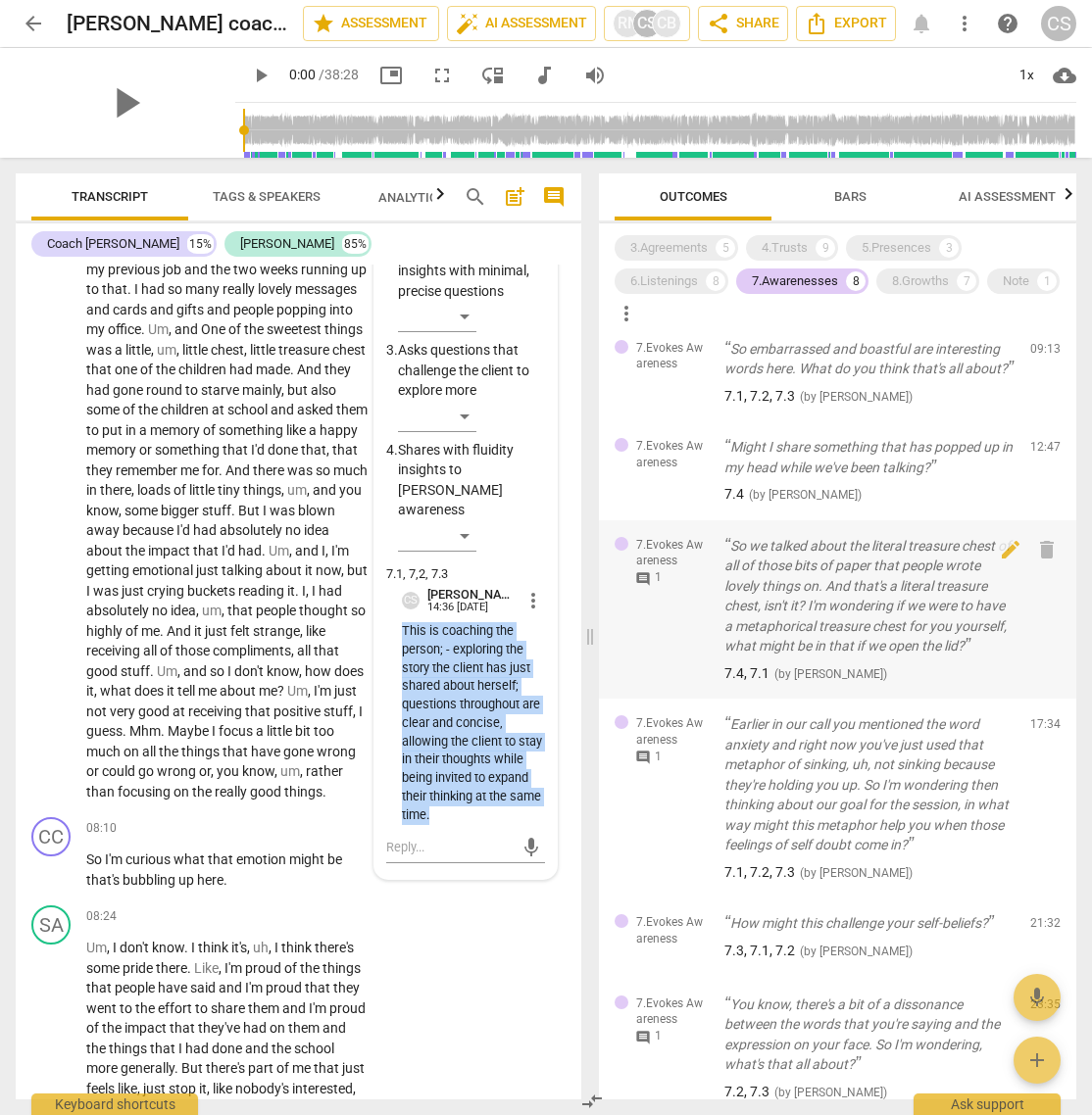
click at [638, 587] on span "comment" at bounding box center [643, 579] width 16 height 16
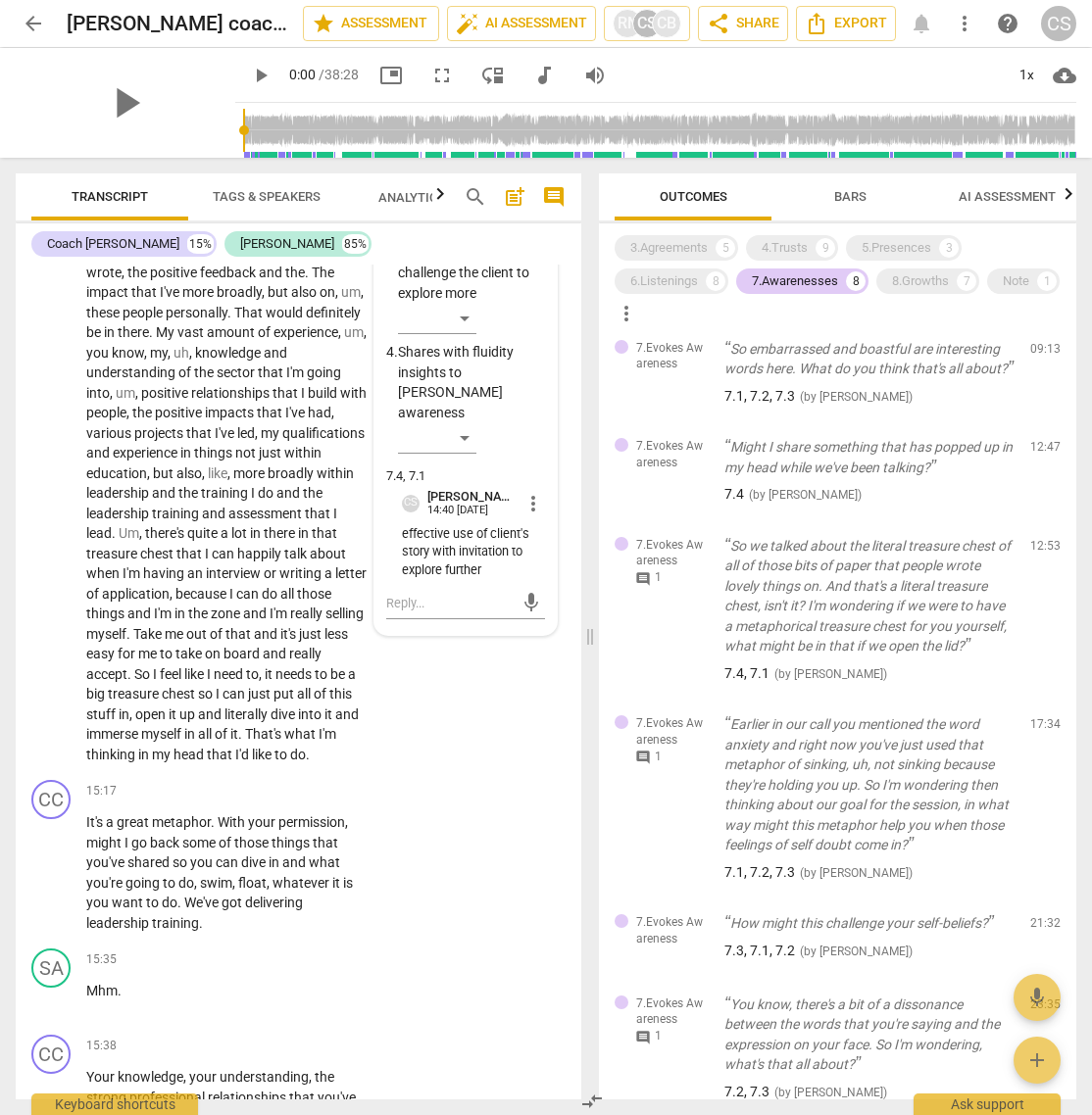
scroll to position [5699, 0]
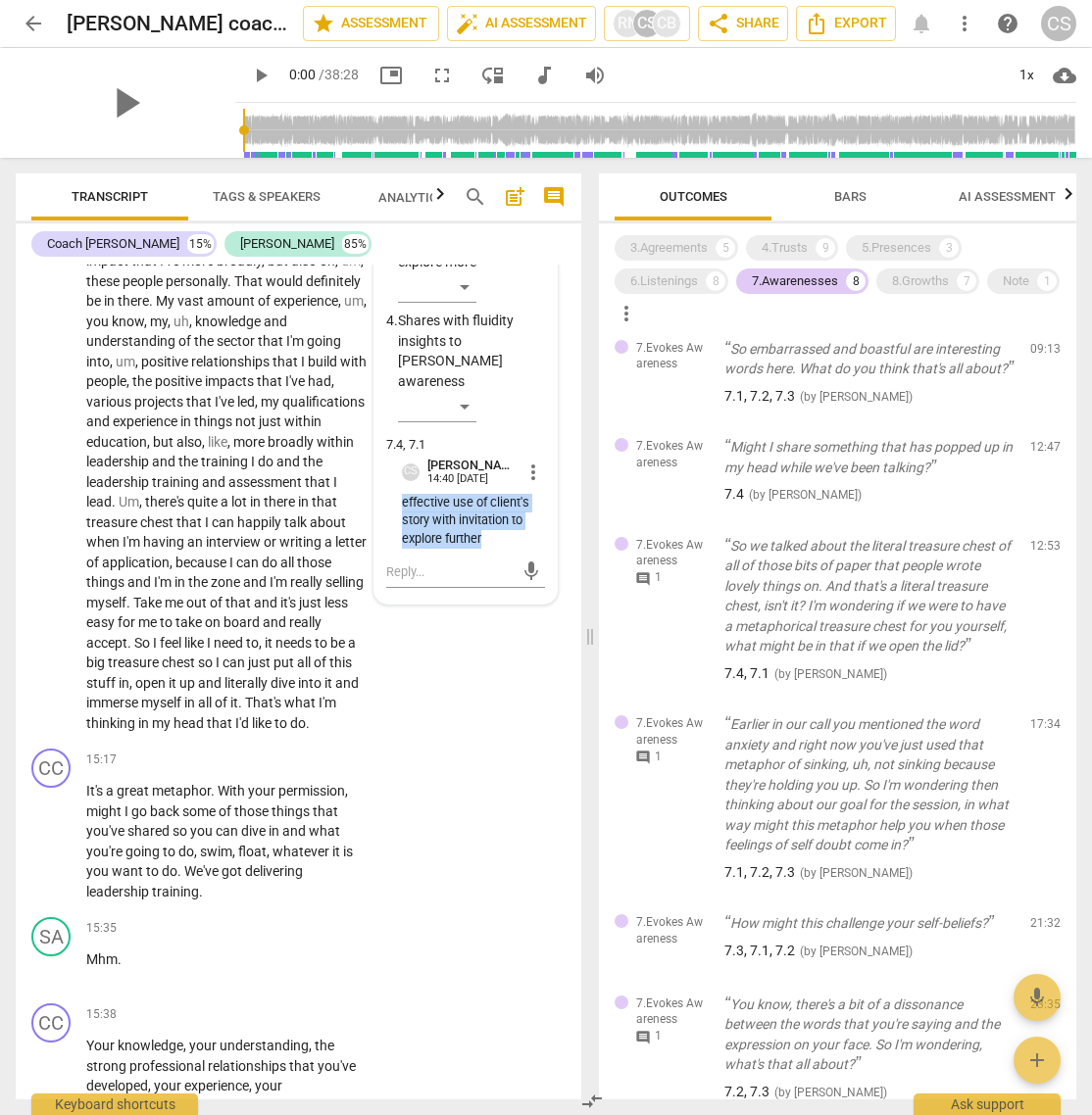
drag, startPoint x: 398, startPoint y: 604, endPoint x: 491, endPoint y: 641, distance: 100.1
click at [491, 549] on p "effective use of client's story with invitation to explore further" at bounding box center [473, 521] width 143 height 55
click at [644, 742] on span "comment" at bounding box center [643, 758] width 16 height 16
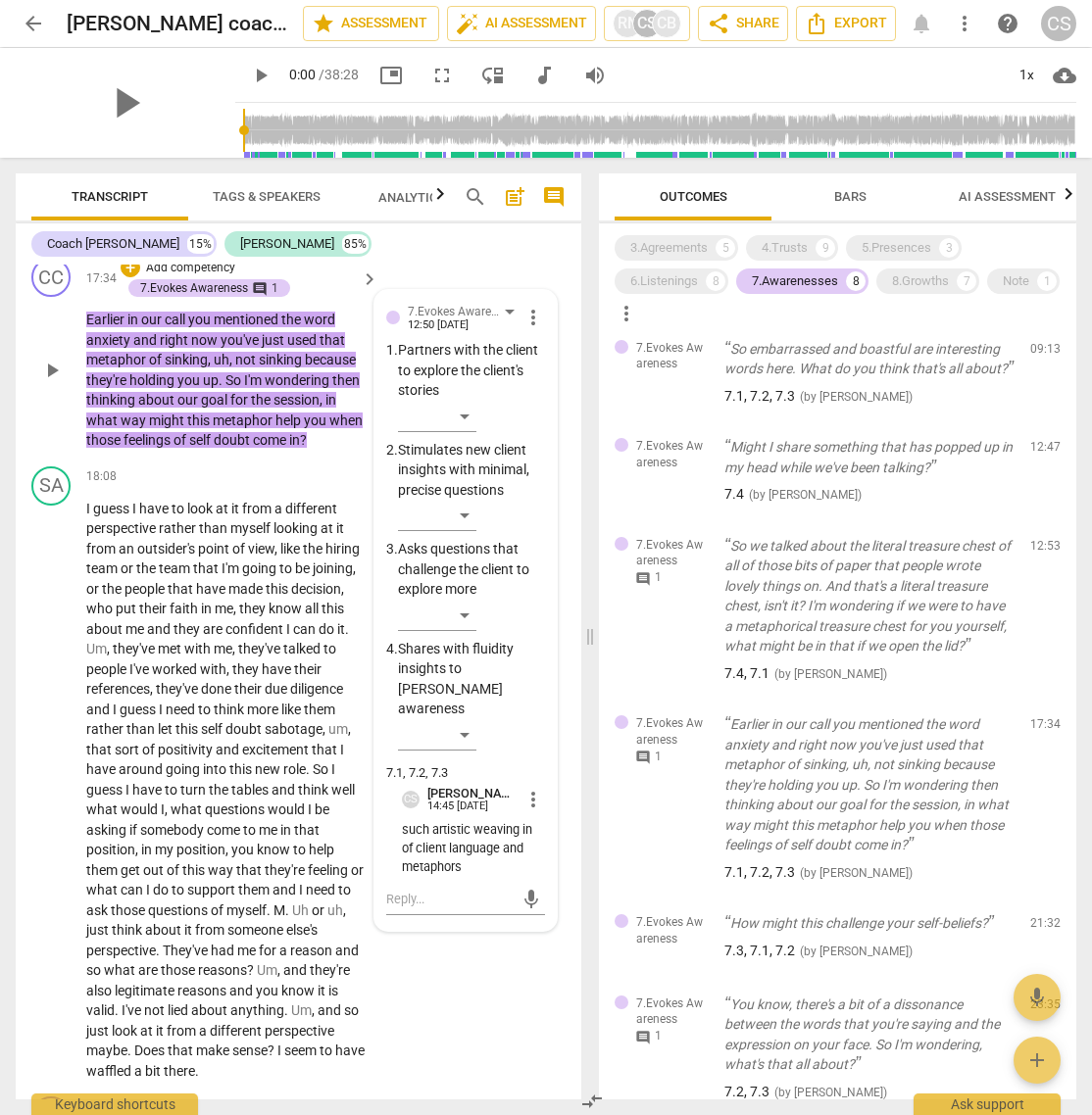
scroll to position [7021, 0]
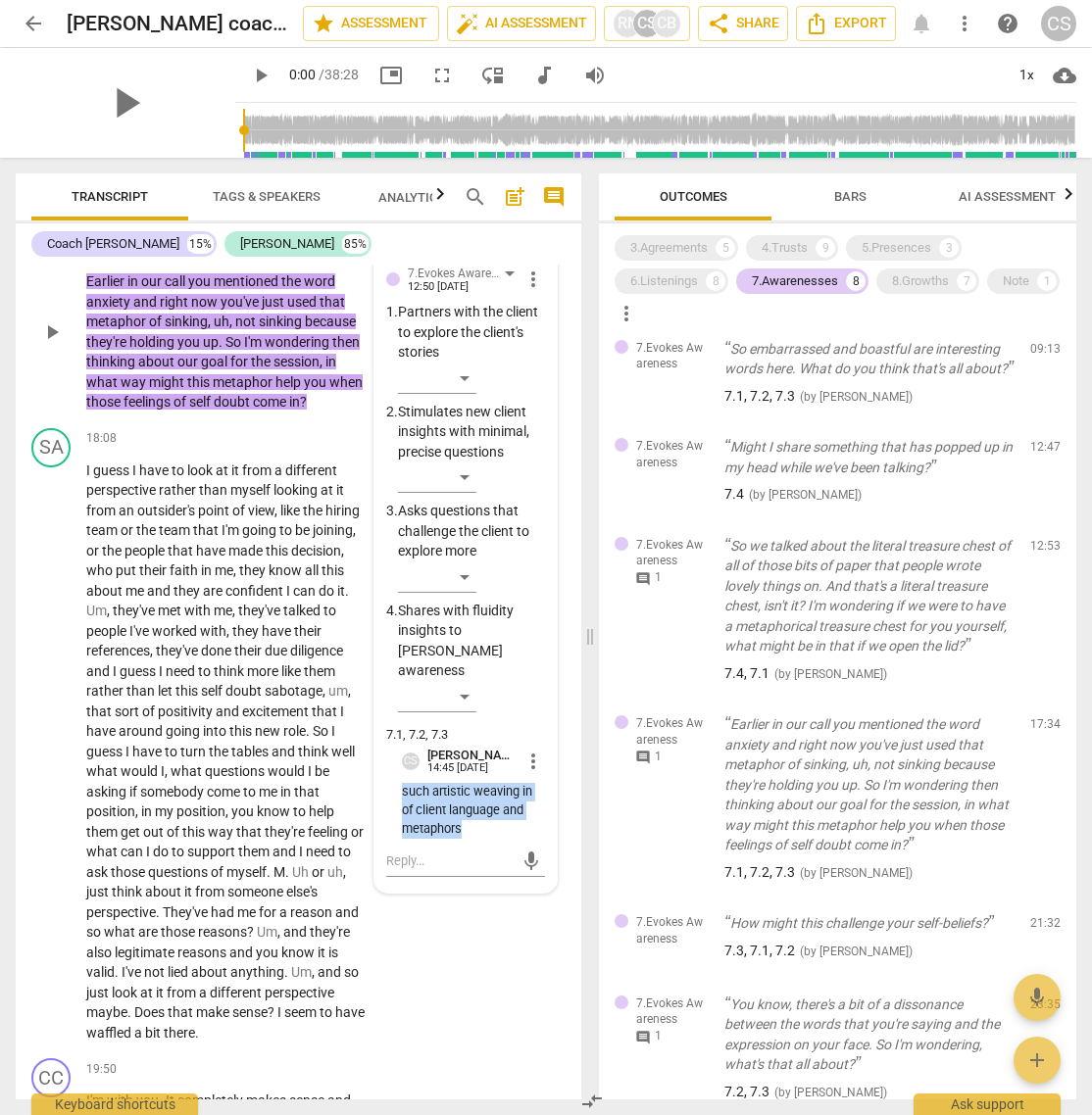
drag, startPoint x: 398, startPoint y: 932, endPoint x: 474, endPoint y: 969, distance: 84.5
click at [474, 742] on p "such artistic weaving in of client language and metaphors" at bounding box center [473, 810] width 143 height 55
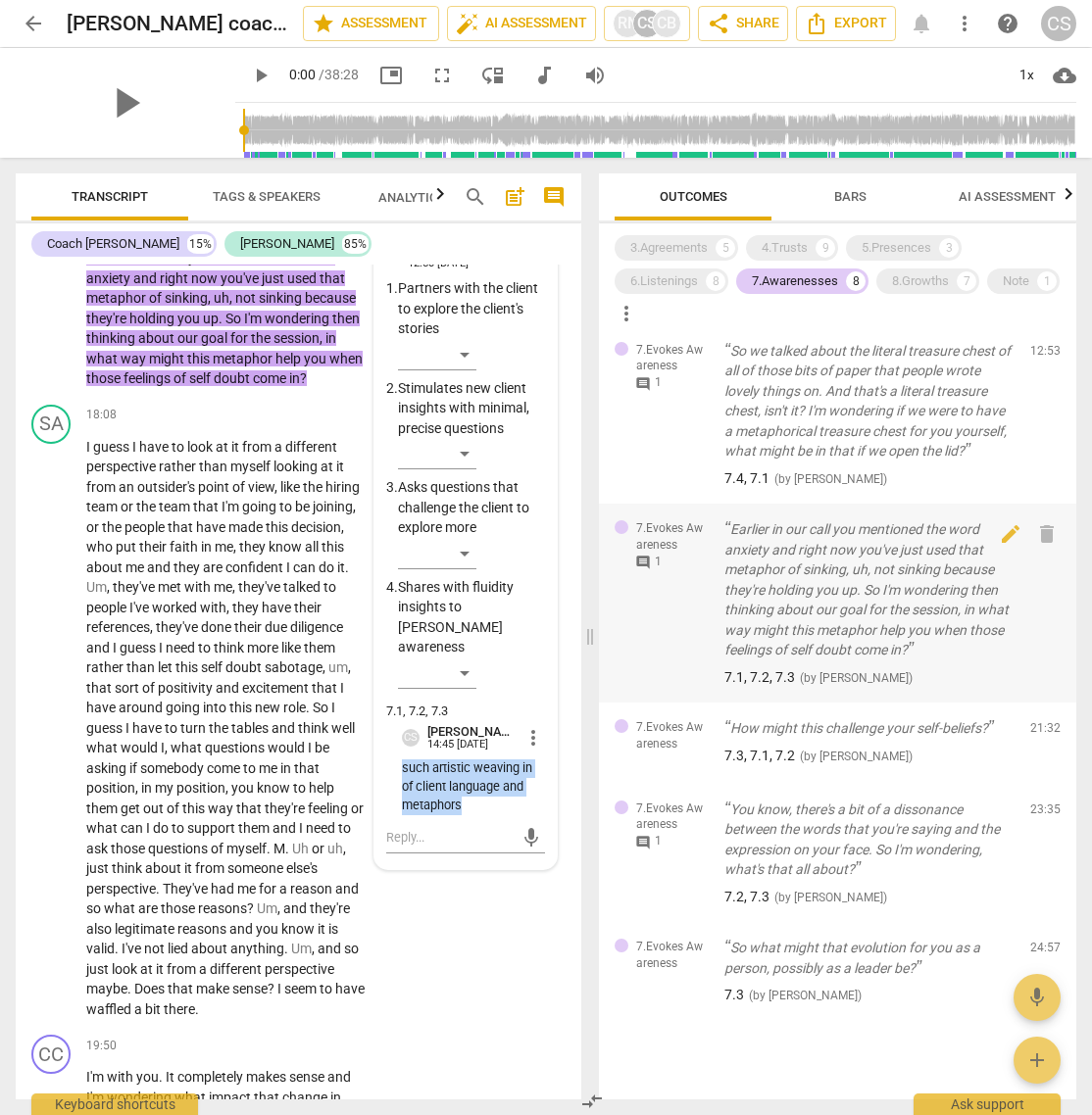
scroll to position [323, 0]
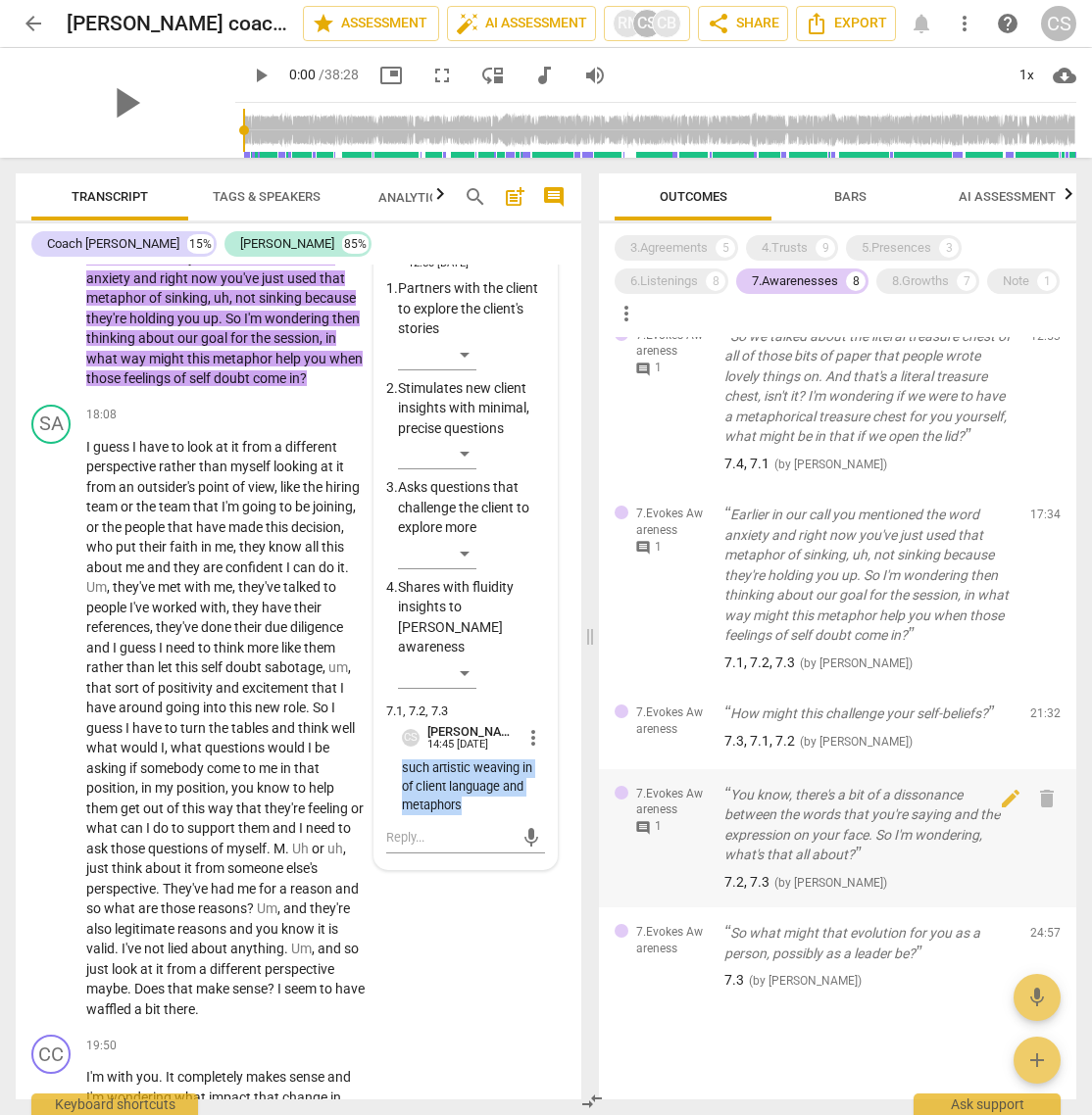
click at [646, 742] on span "comment" at bounding box center [643, 829] width 16 height 16
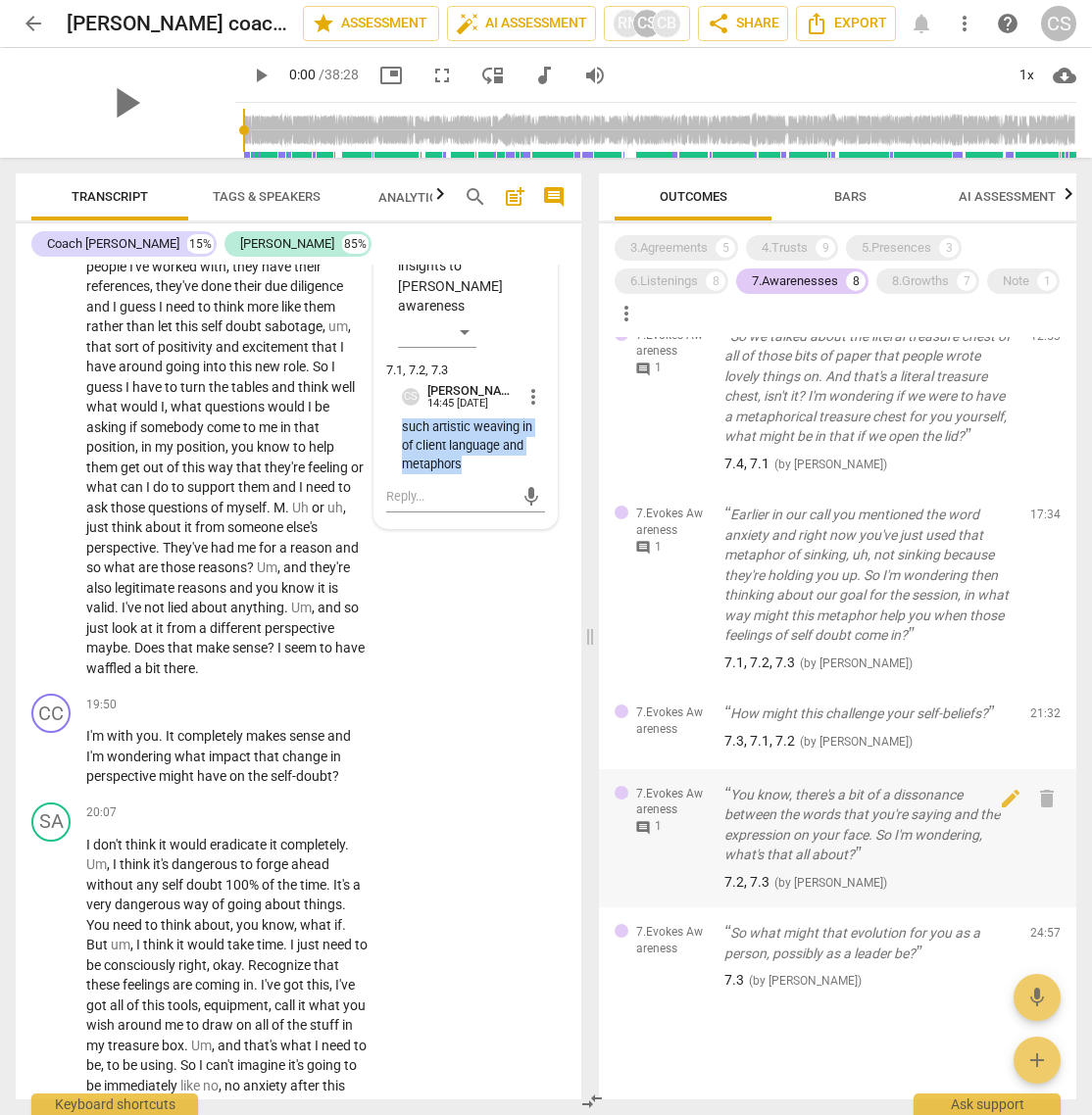
click at [646, 742] on span "comment" at bounding box center [643, 829] width 16 height 16
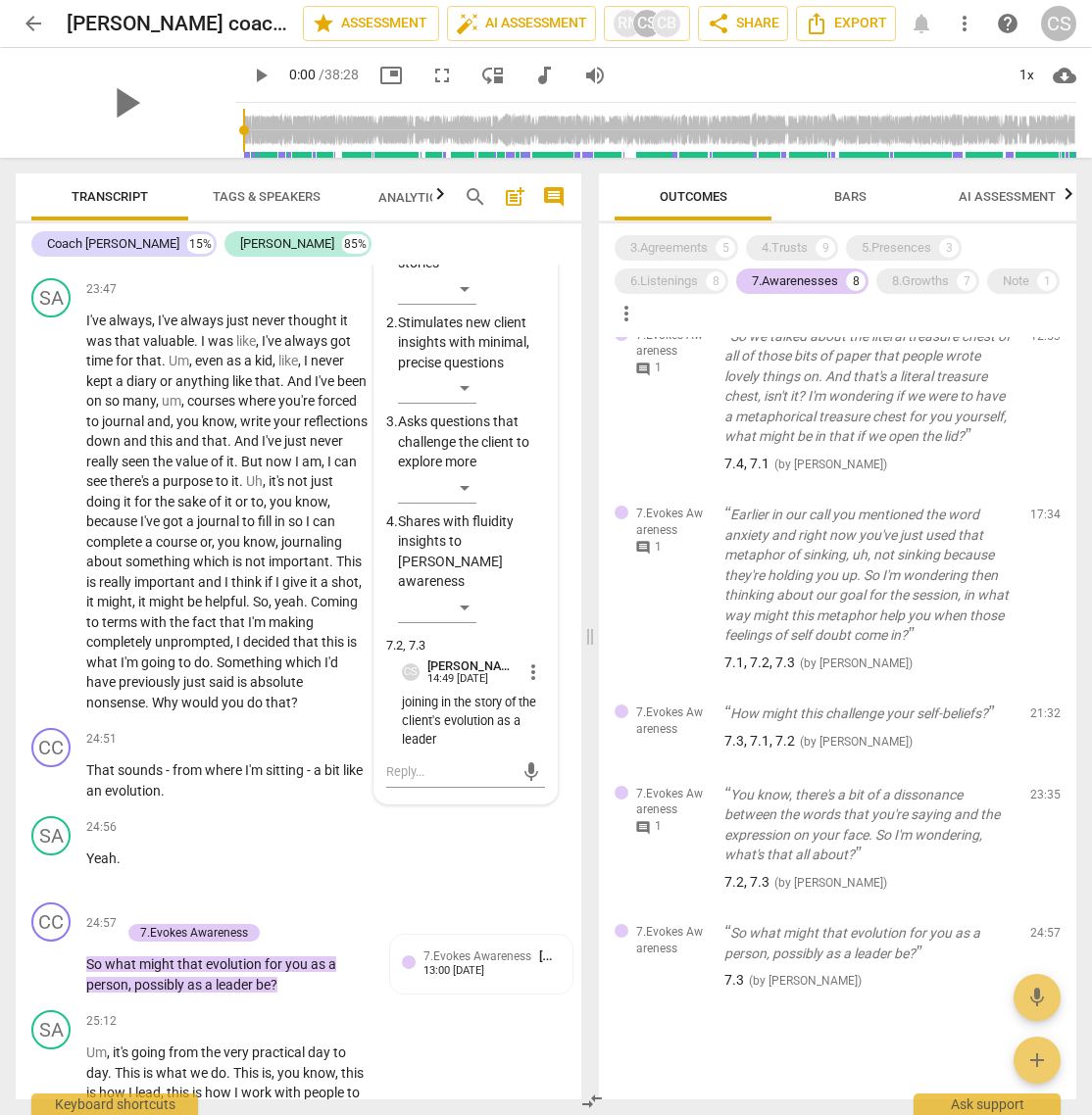
scroll to position [9291, 0]
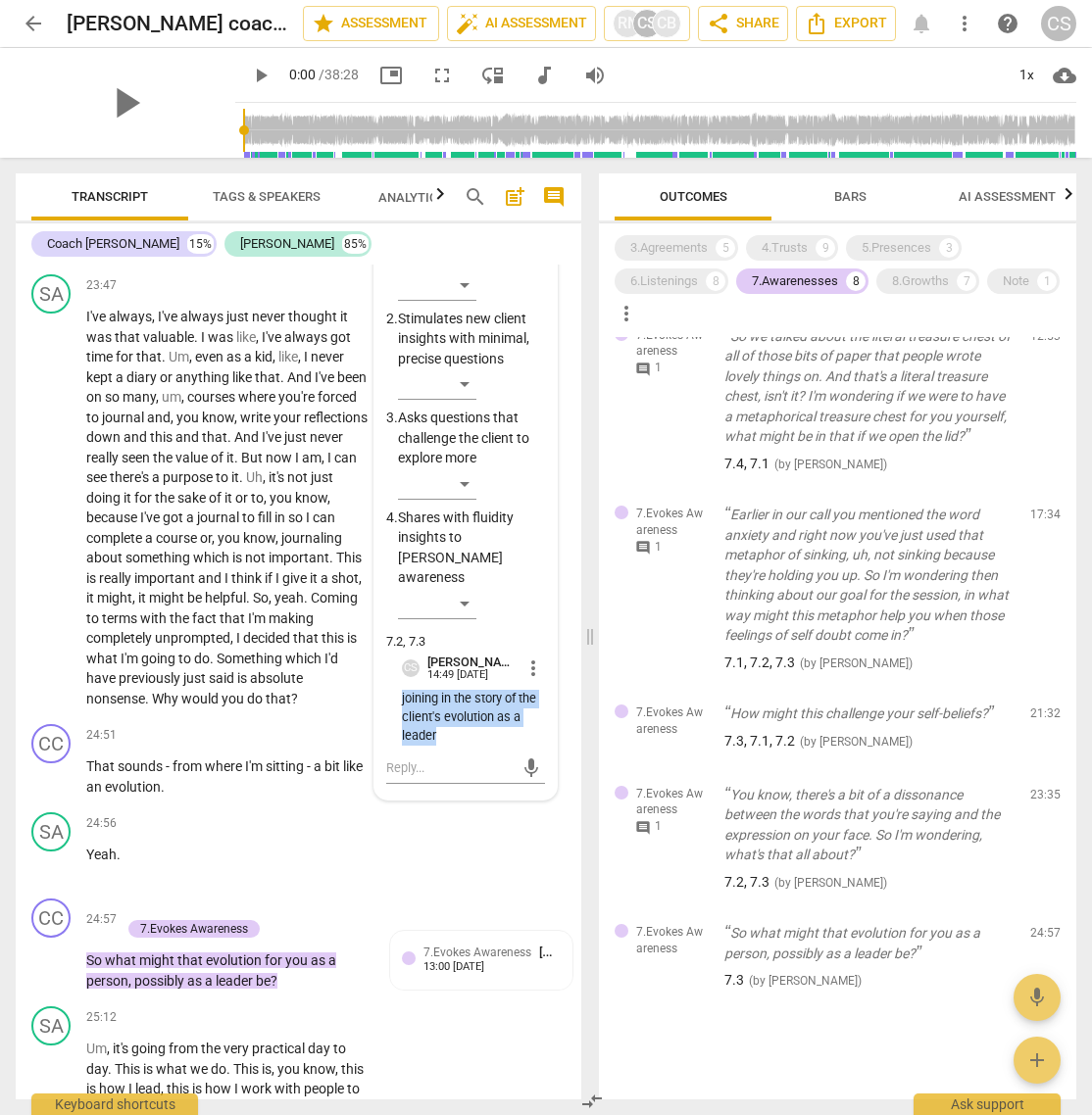
drag, startPoint x: 398, startPoint y: 841, endPoint x: 456, endPoint y: 876, distance: 67.7
click at [456, 742] on p "joining in the story of the client's evolution as a leader" at bounding box center [473, 717] width 143 height 55
click at [903, 282] on div "8.Growths" at bounding box center [920, 281] width 57 height 20
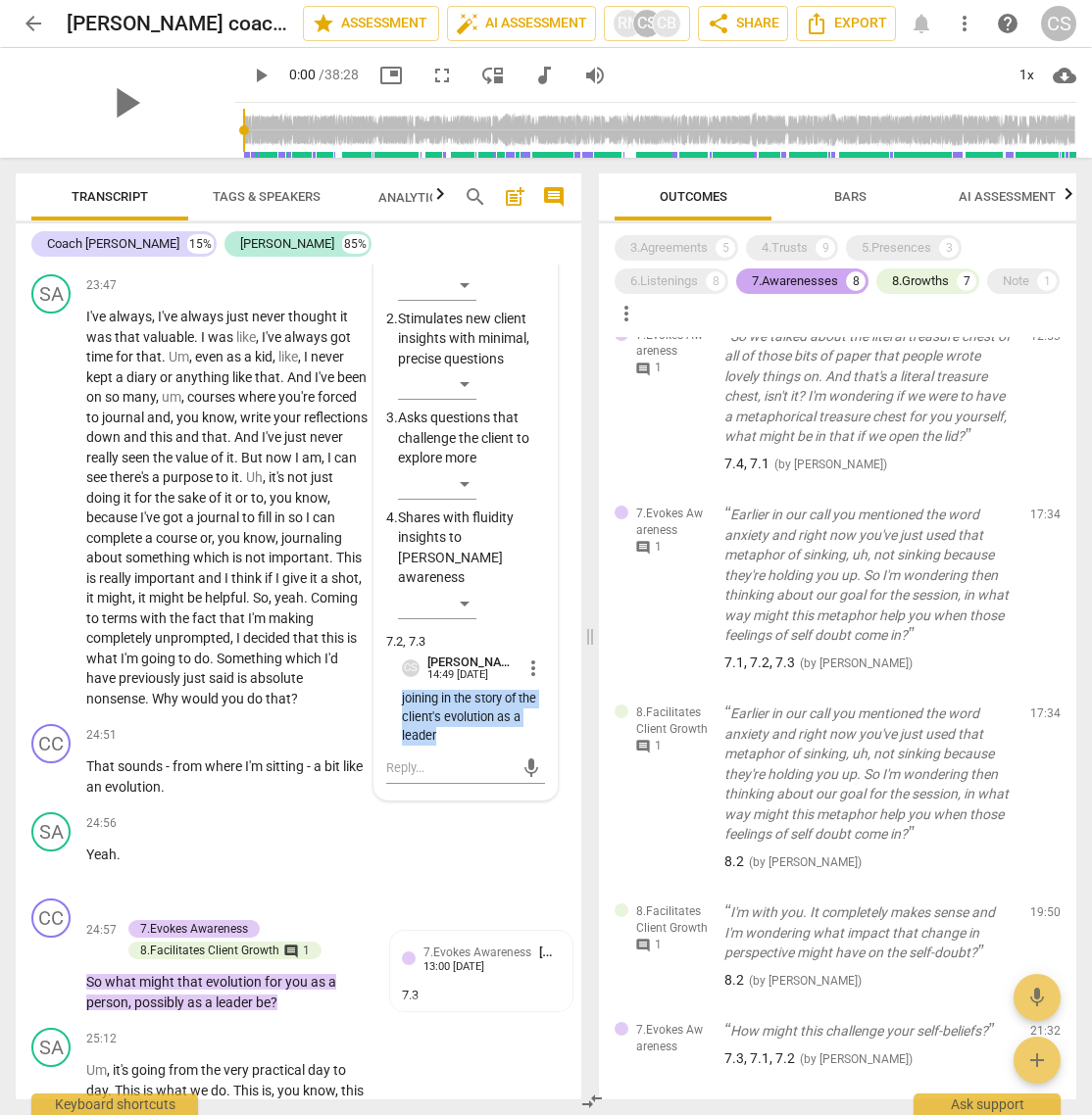
click at [824, 275] on div "7.Awarenesses" at bounding box center [795, 281] width 86 height 20
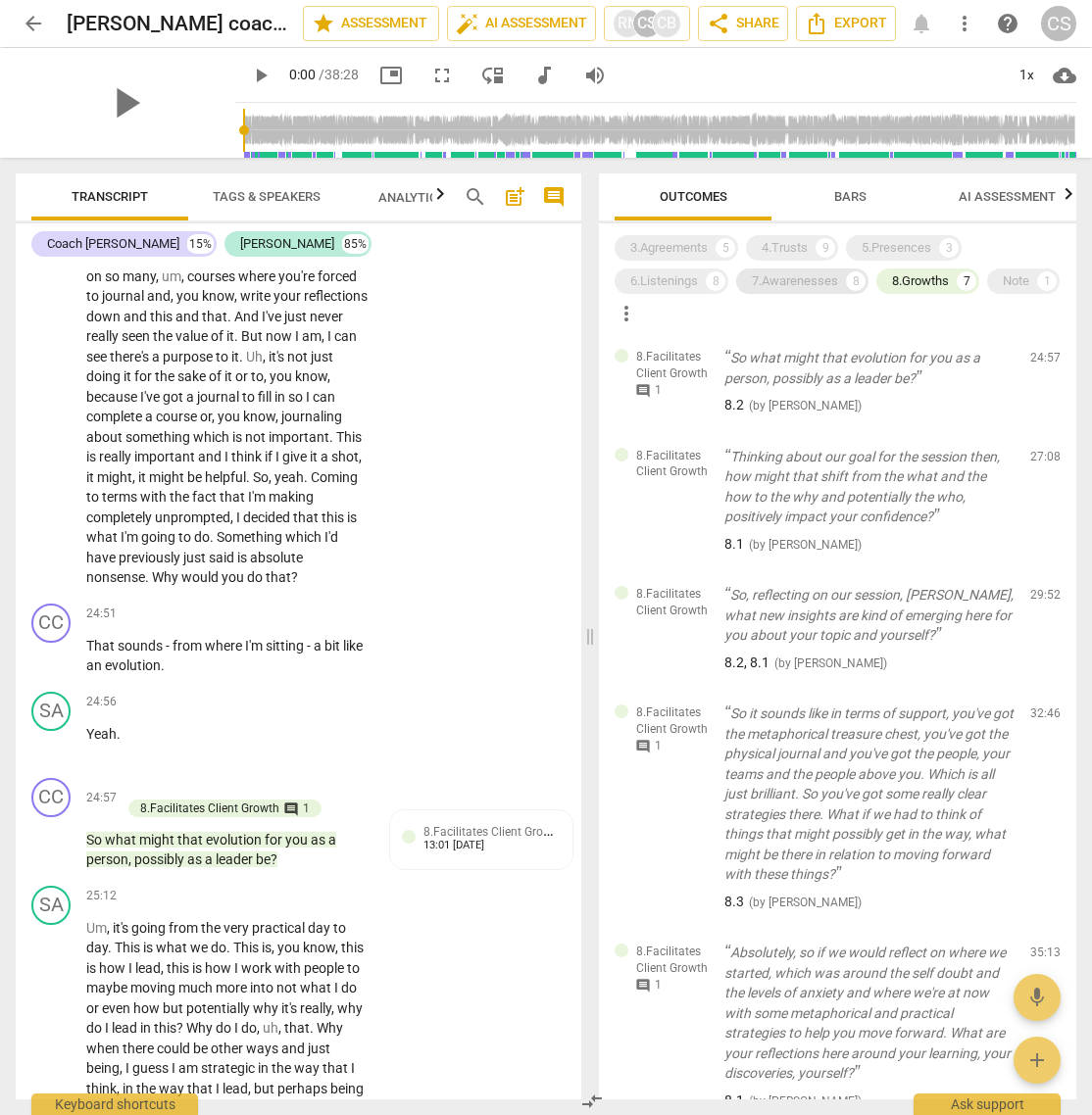
scroll to position [0, 0]
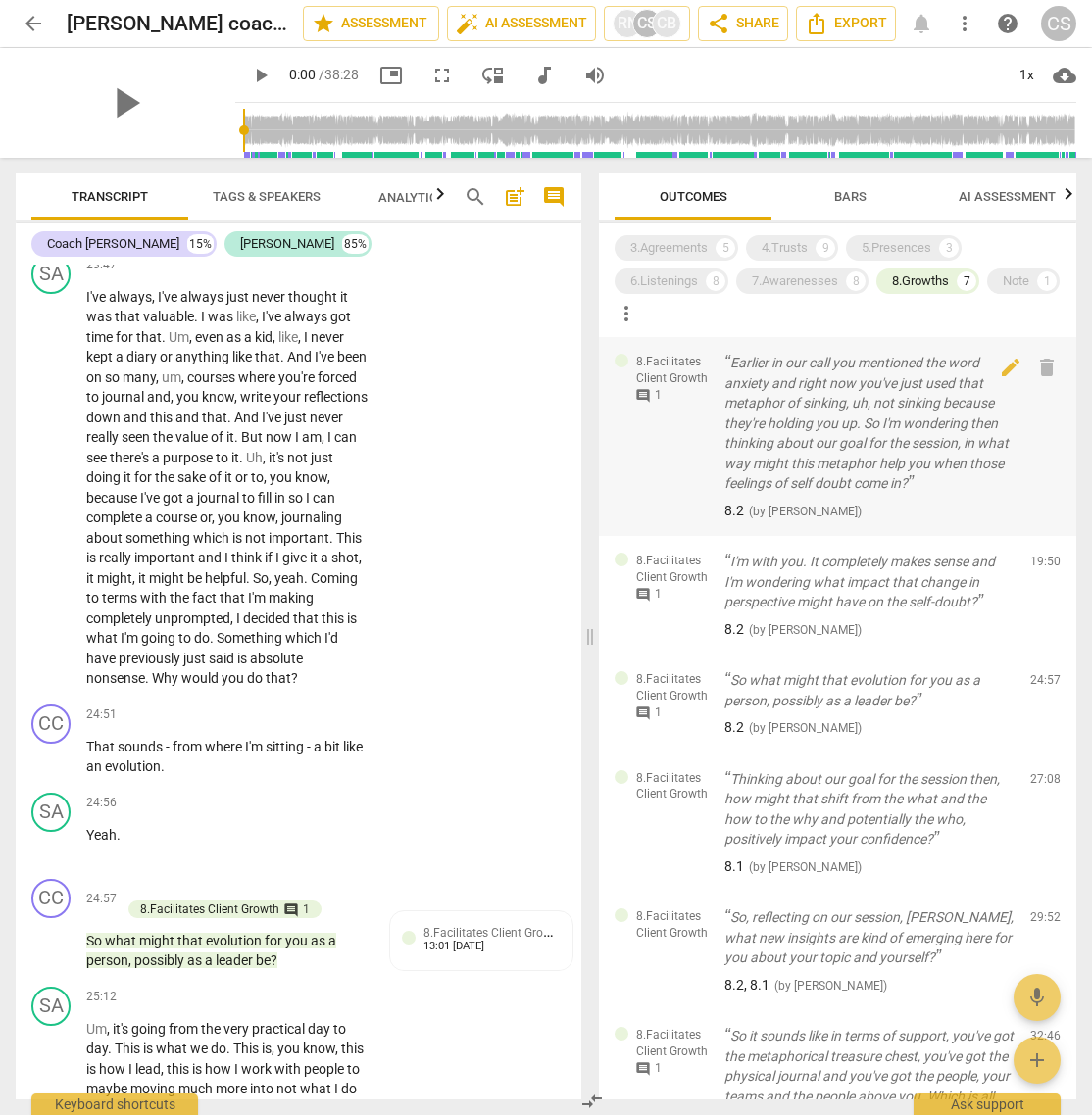
click at [617, 337] on div "8.Facilitates Client Growth comment 1 Earlier in our call you mentioned the wor…" at bounding box center [838, 436] width 477 height 199
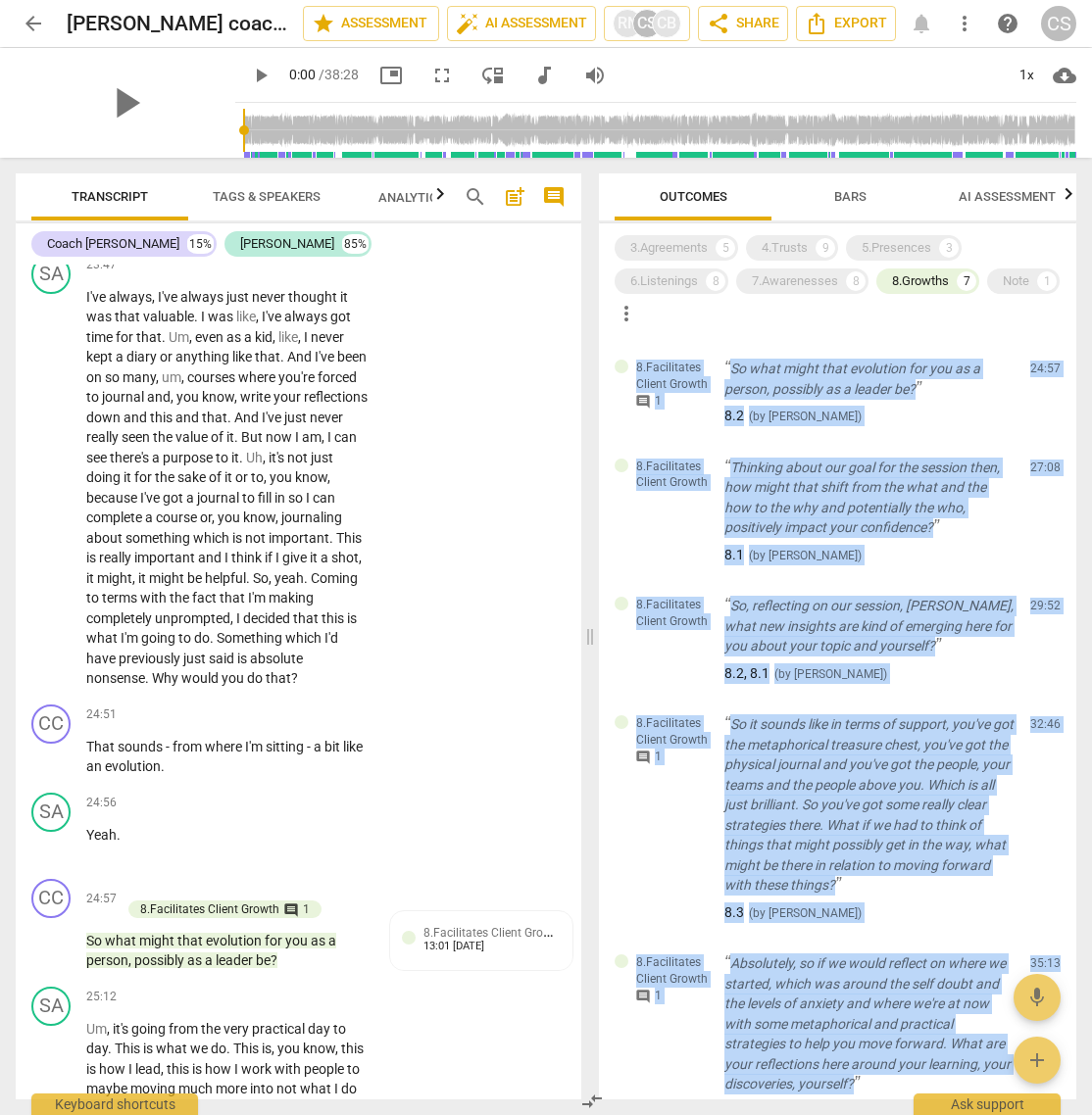
scroll to position [447, 0]
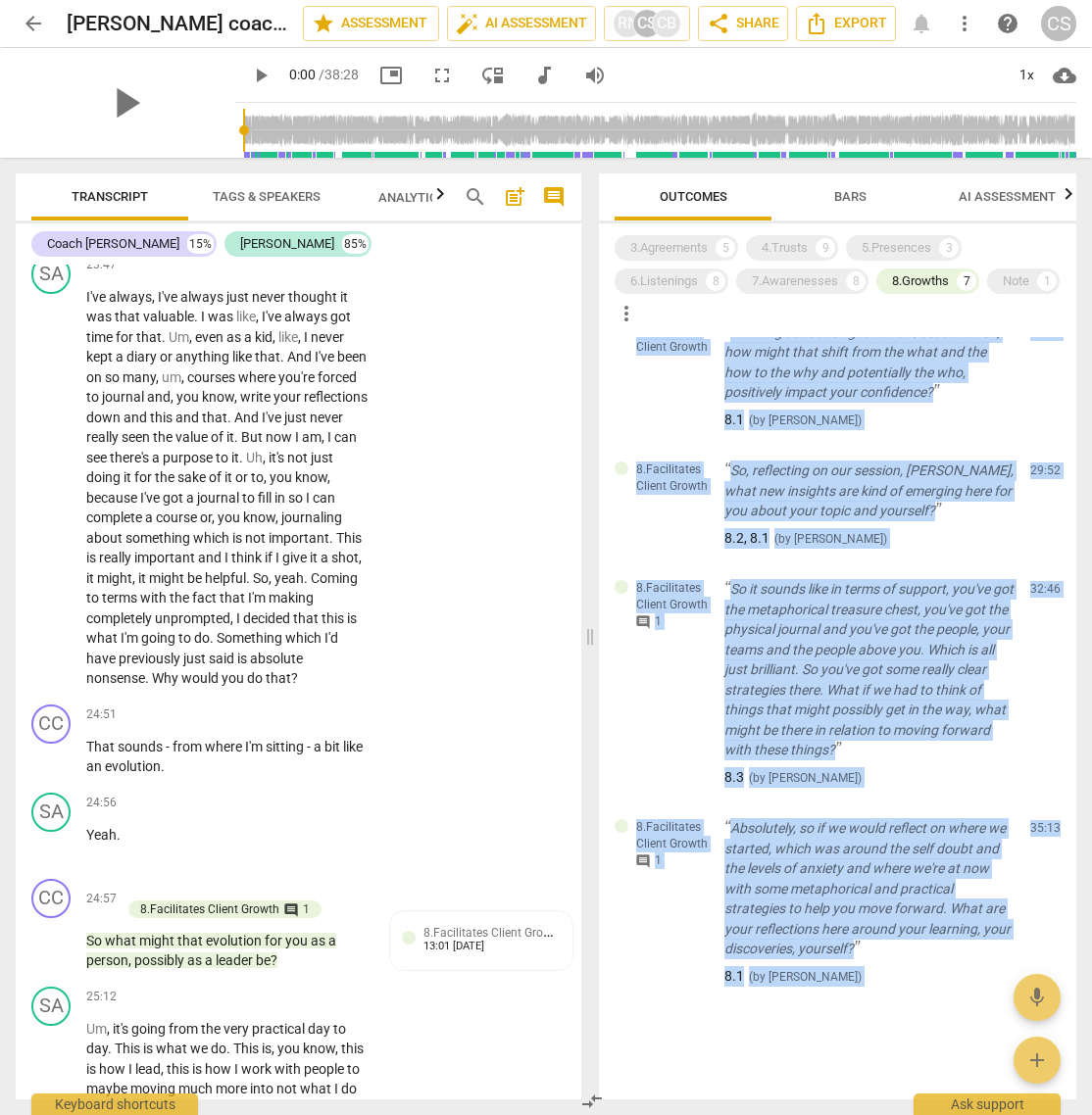
drag, startPoint x: 614, startPoint y: 330, endPoint x: 792, endPoint y: 1114, distance: 804.0
click at [792, 742] on div "Outcomes Bars AI Assessment Scores 3.Agreements 5 4.Trusts 9 5.Presences 3 6.Li…" at bounding box center [842, 637] width 501 height 958
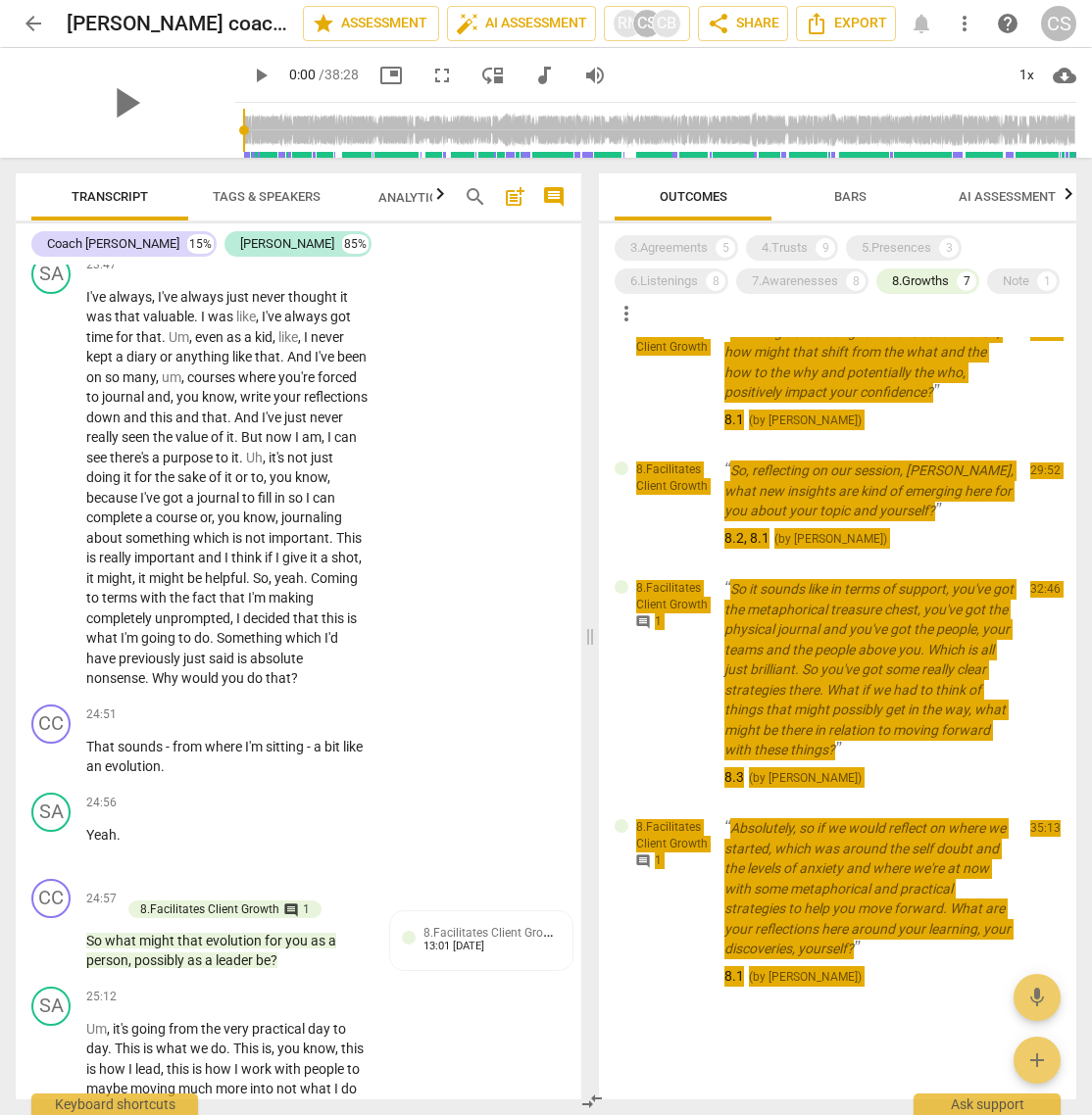
scroll to position [0, 0]
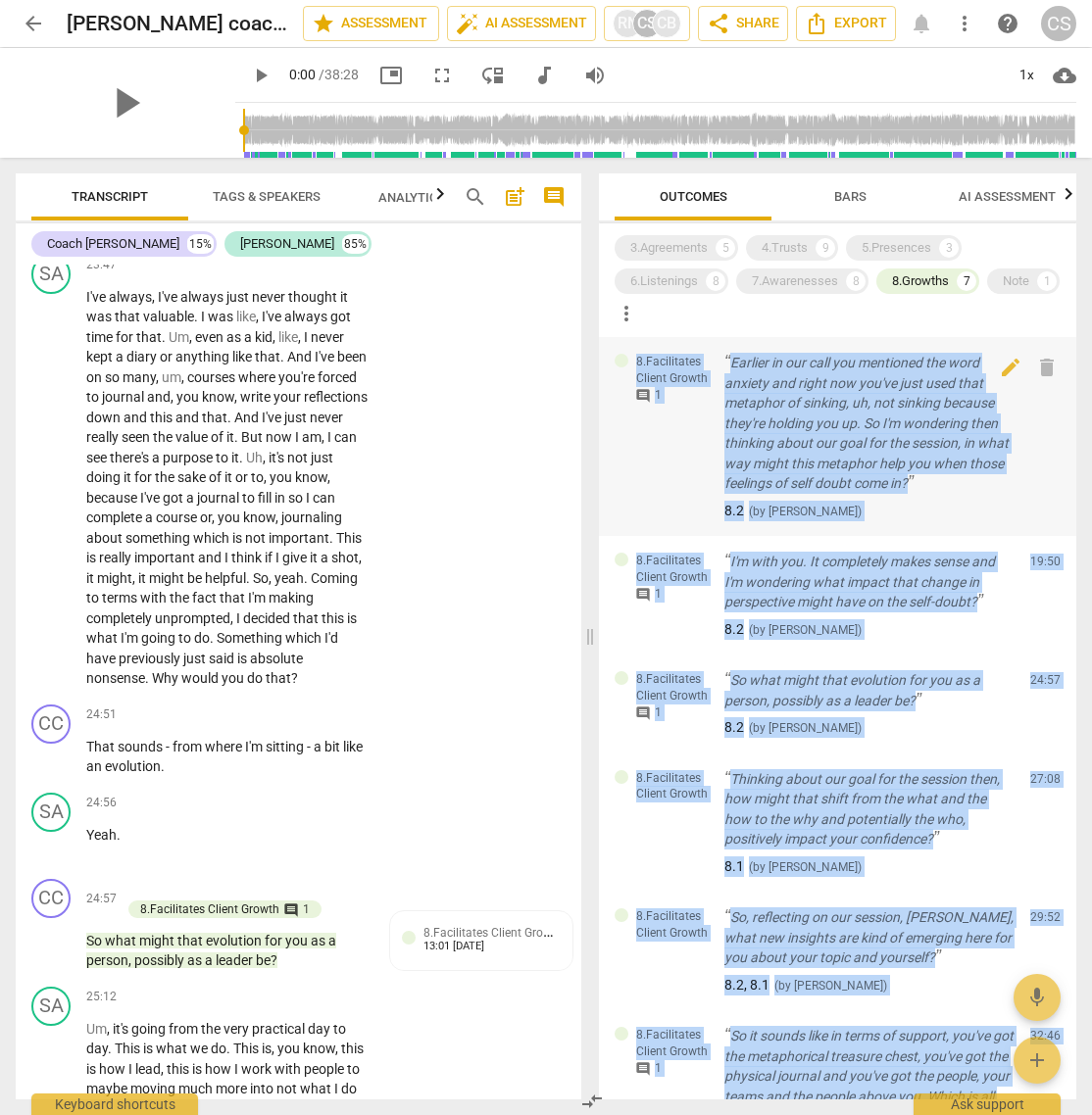
click at [641, 395] on span "comment" at bounding box center [643, 397] width 16 height 16
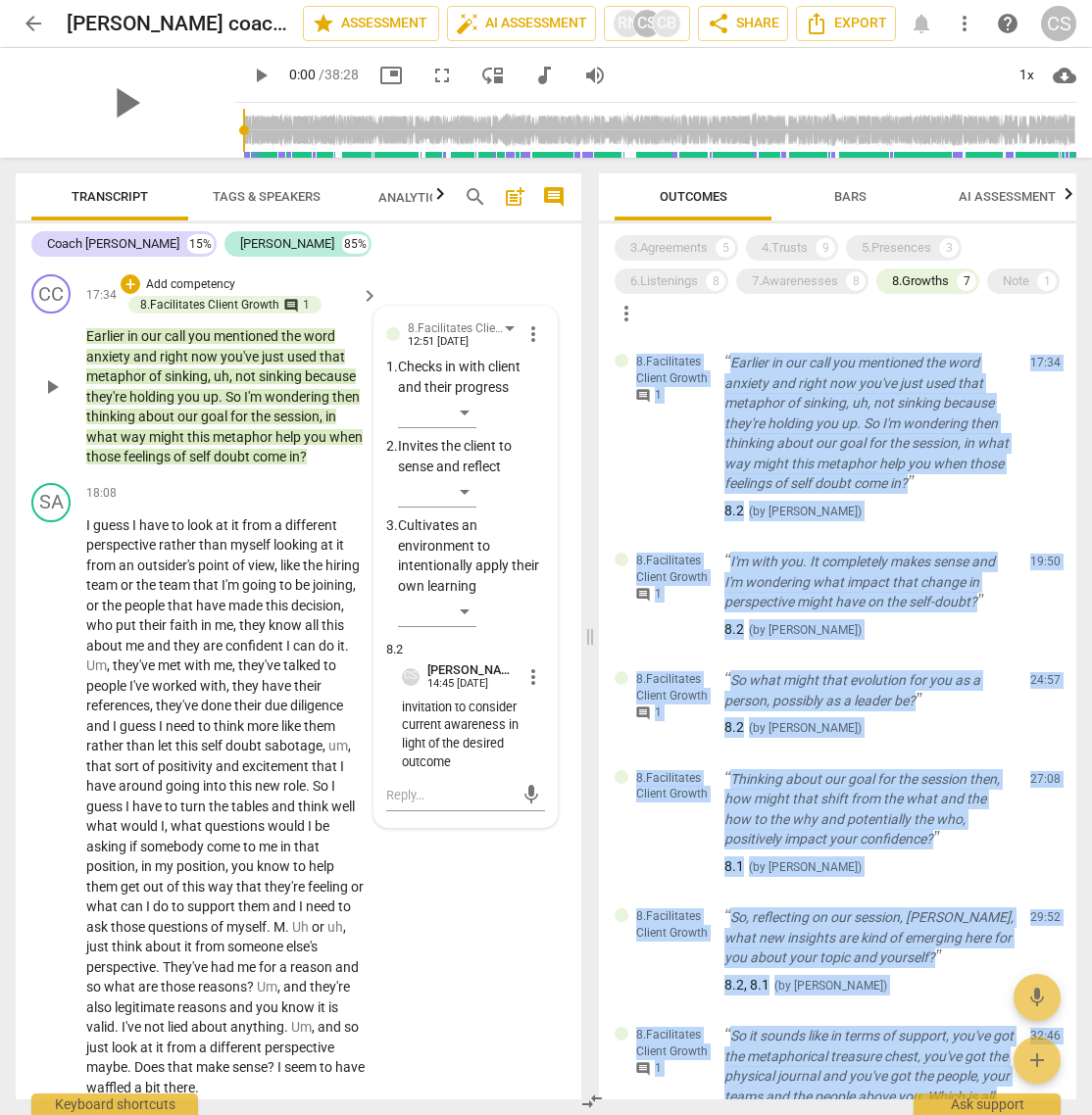
scroll to position [6924, 0]
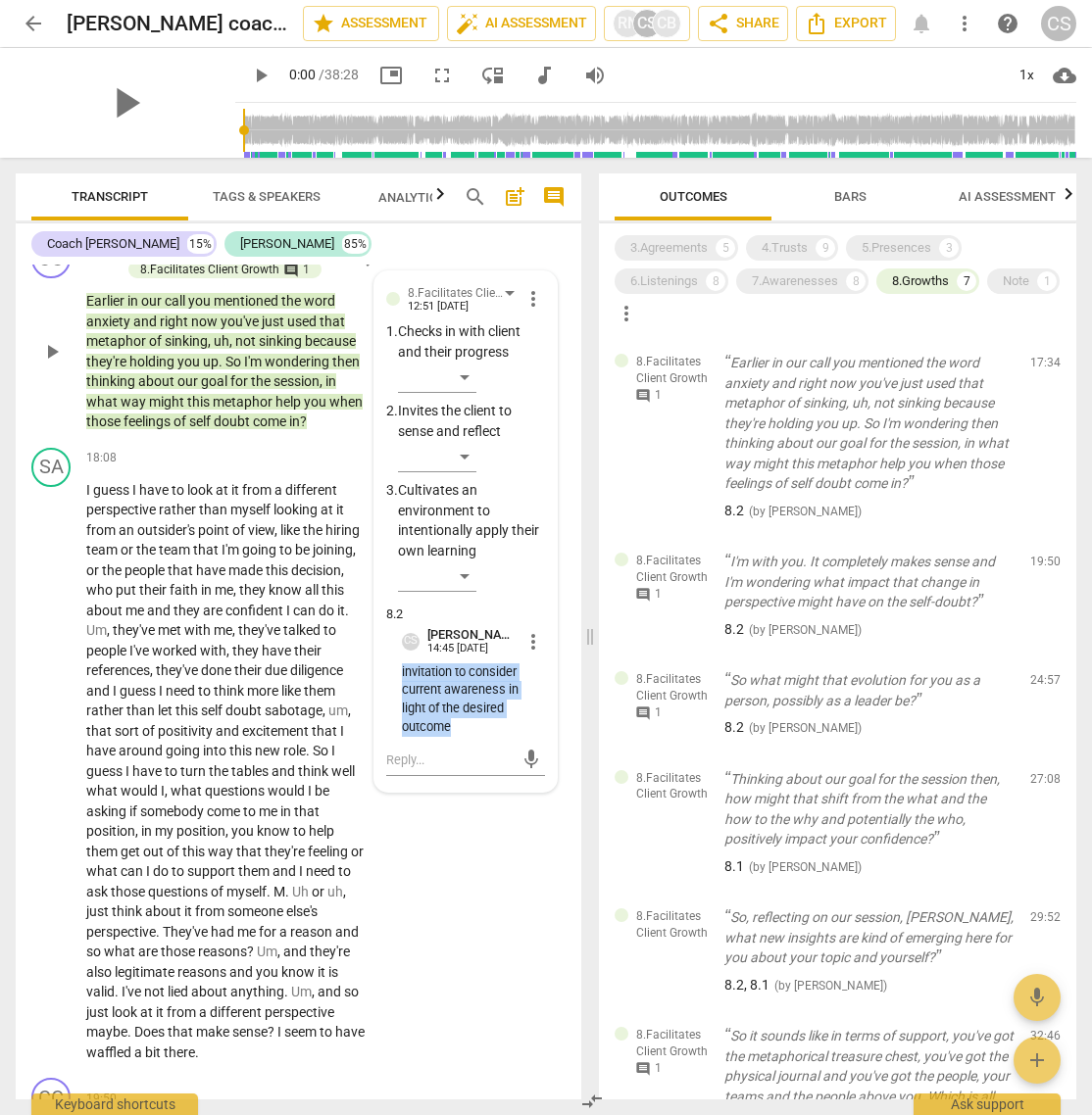
drag, startPoint x: 394, startPoint y: 828, endPoint x: 475, endPoint y: 895, distance: 105.1
click at [475, 742] on div "8.Facilitates Client Growth [PERSON_NAME] 12:51 [DATE] more_vert 1. Checks in w…" at bounding box center [466, 532] width 159 height 497
click at [641, 594] on span "comment" at bounding box center [643, 595] width 16 height 16
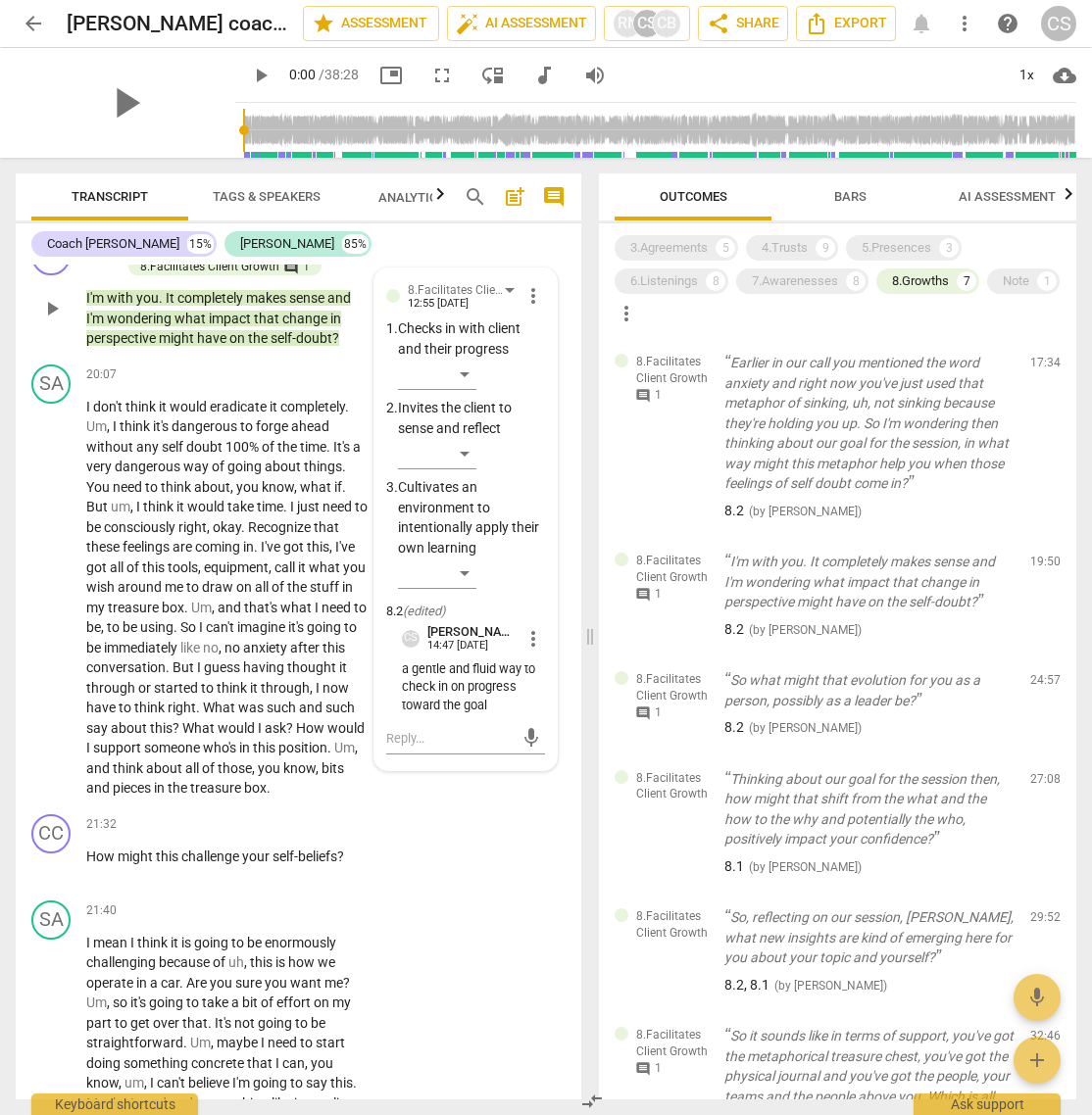
scroll to position [7768, 0]
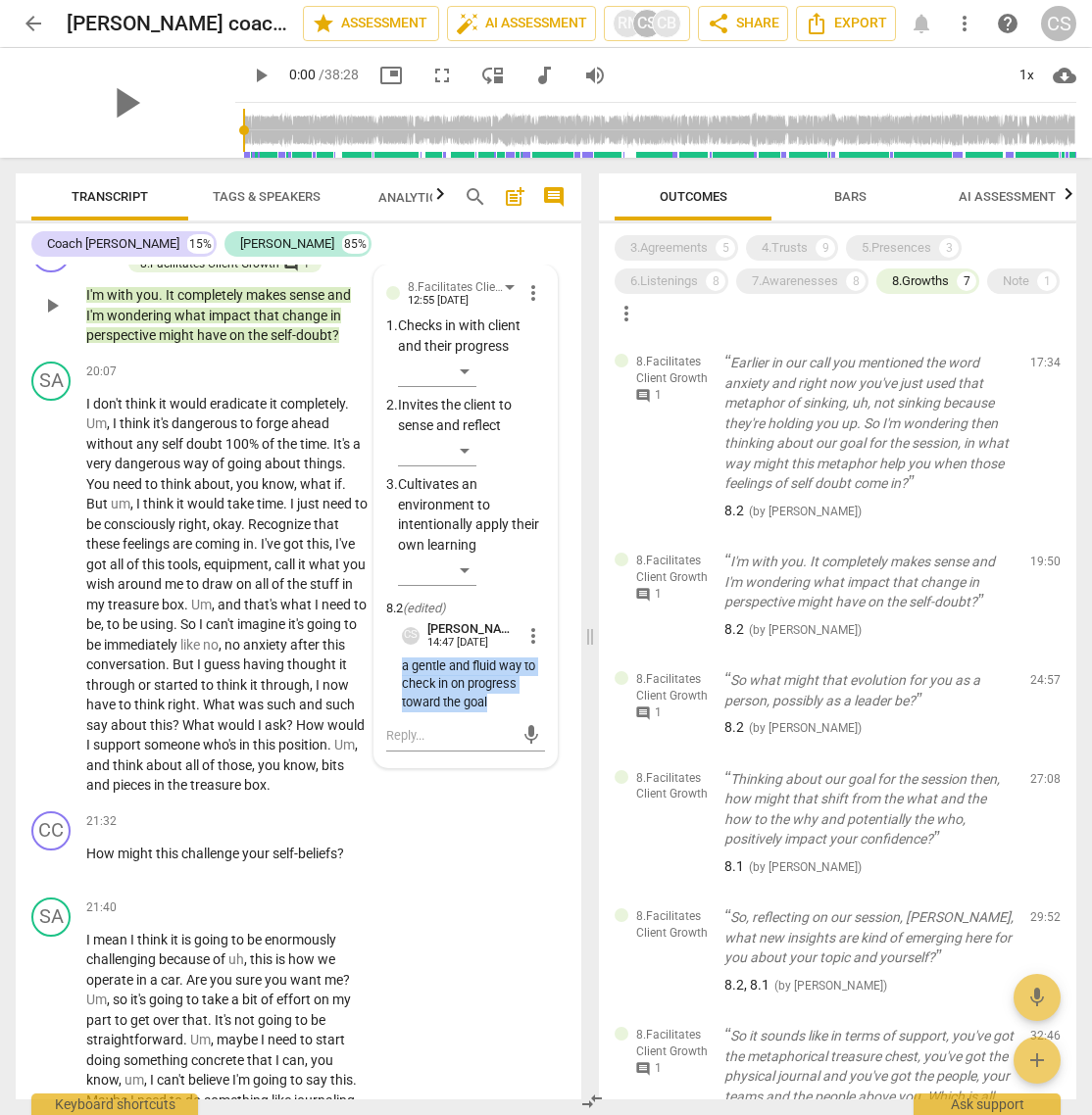
drag, startPoint x: 398, startPoint y: 830, endPoint x: 493, endPoint y: 865, distance: 101.2
click at [493, 713] on p "a gentle and fluid way to check in on progress toward the goal" at bounding box center [473, 685] width 143 height 55
click at [640, 715] on span "comment" at bounding box center [643, 714] width 16 height 16
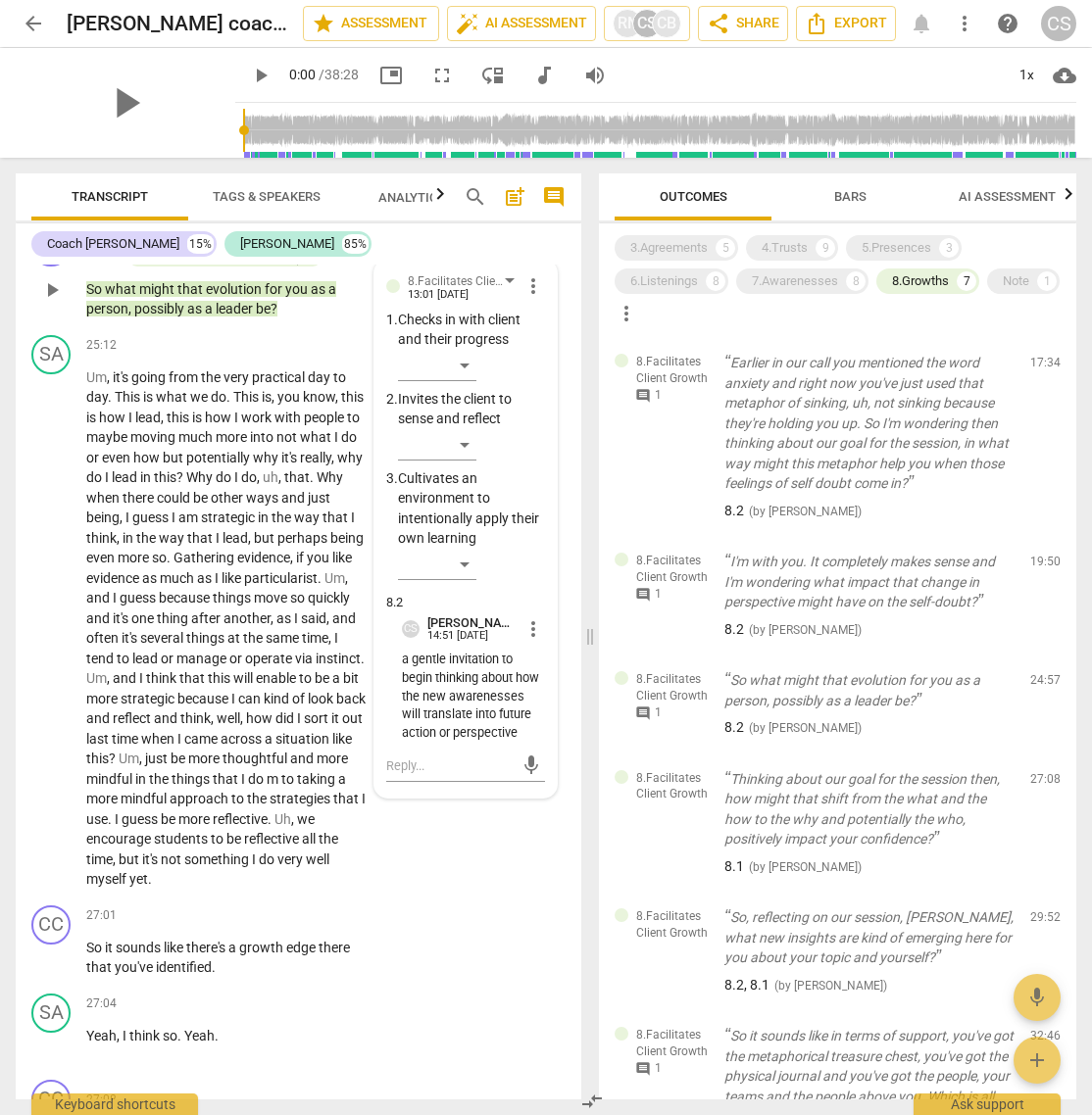
scroll to position [9896, 0]
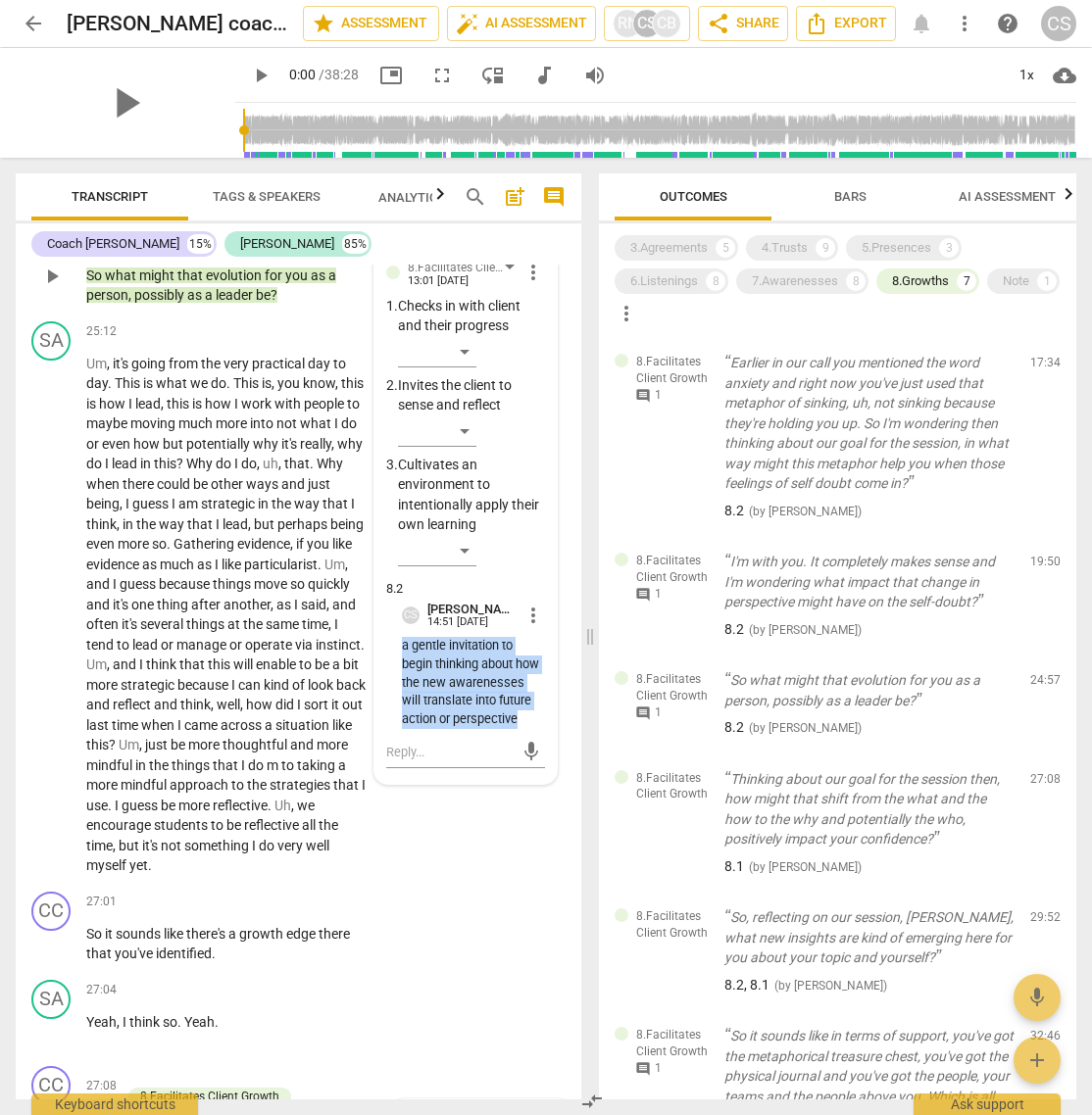
drag, startPoint x: 399, startPoint y: 808, endPoint x: 526, endPoint y: 903, distance: 158.6
click at [526, 729] on p "a gentle invitation to begin thinking about how the new awarenesses will transl…" at bounding box center [473, 683] width 143 height 92
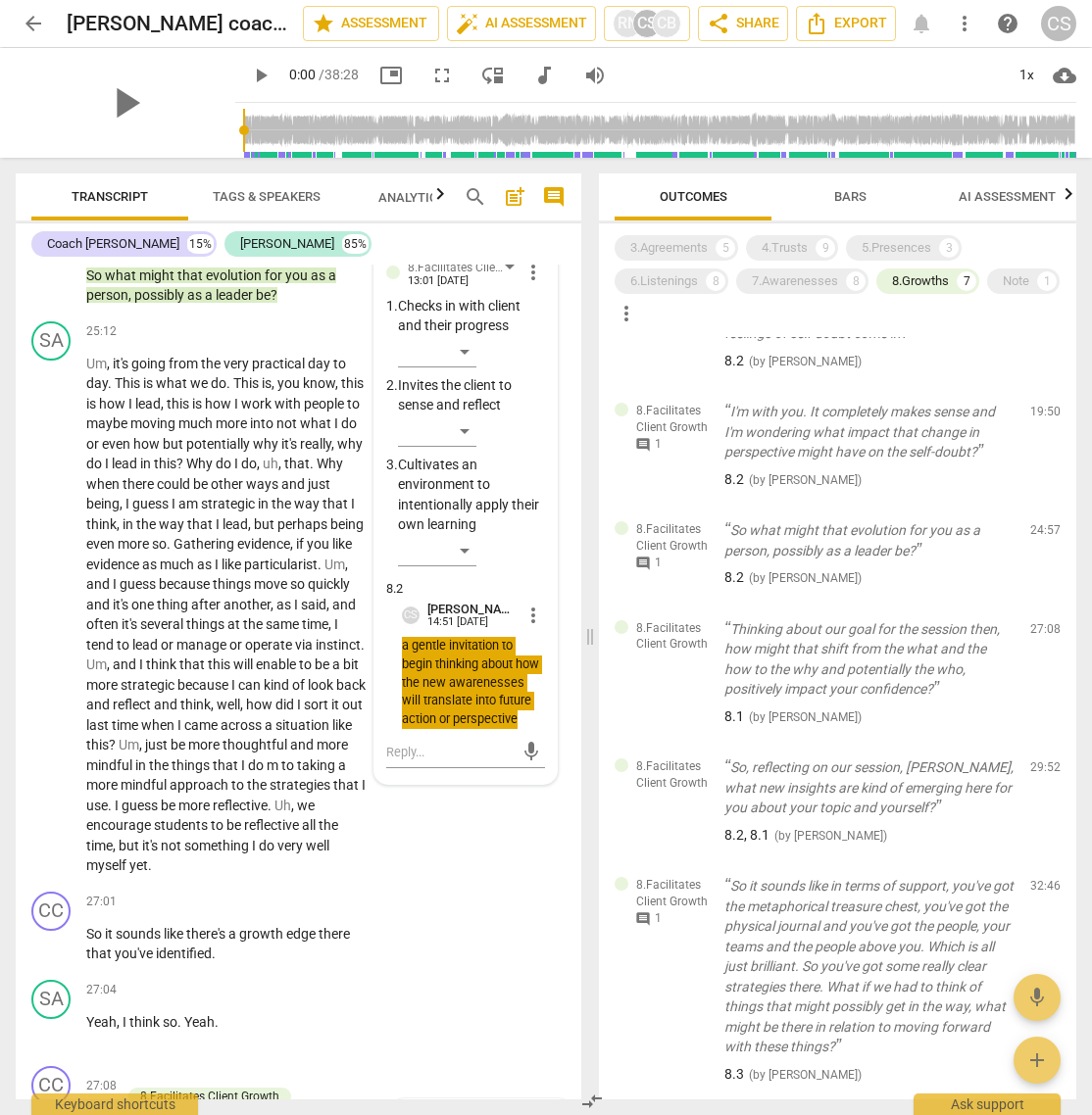
scroll to position [292, 0]
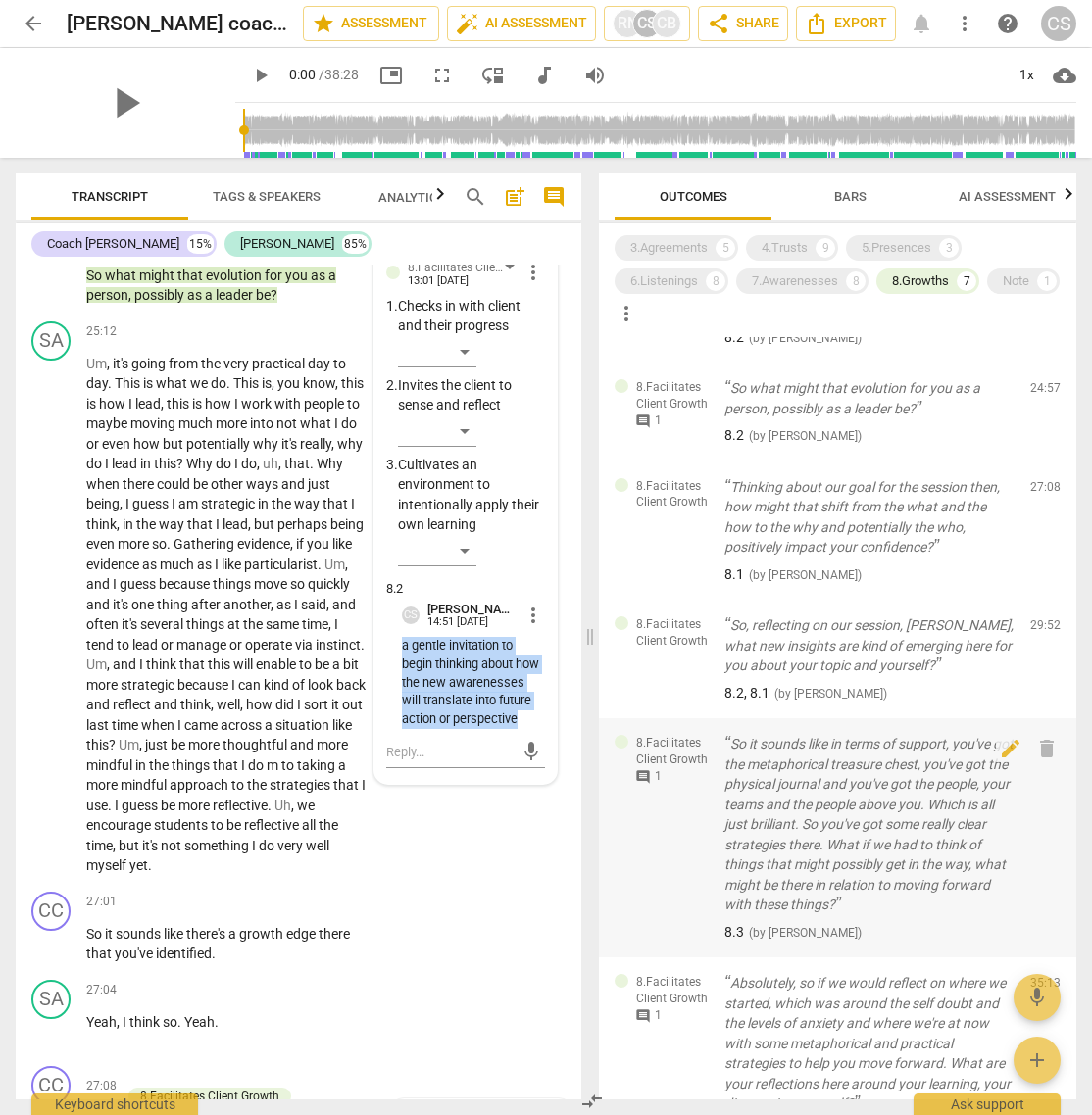
click at [644, 742] on span "comment" at bounding box center [643, 777] width 16 height 16
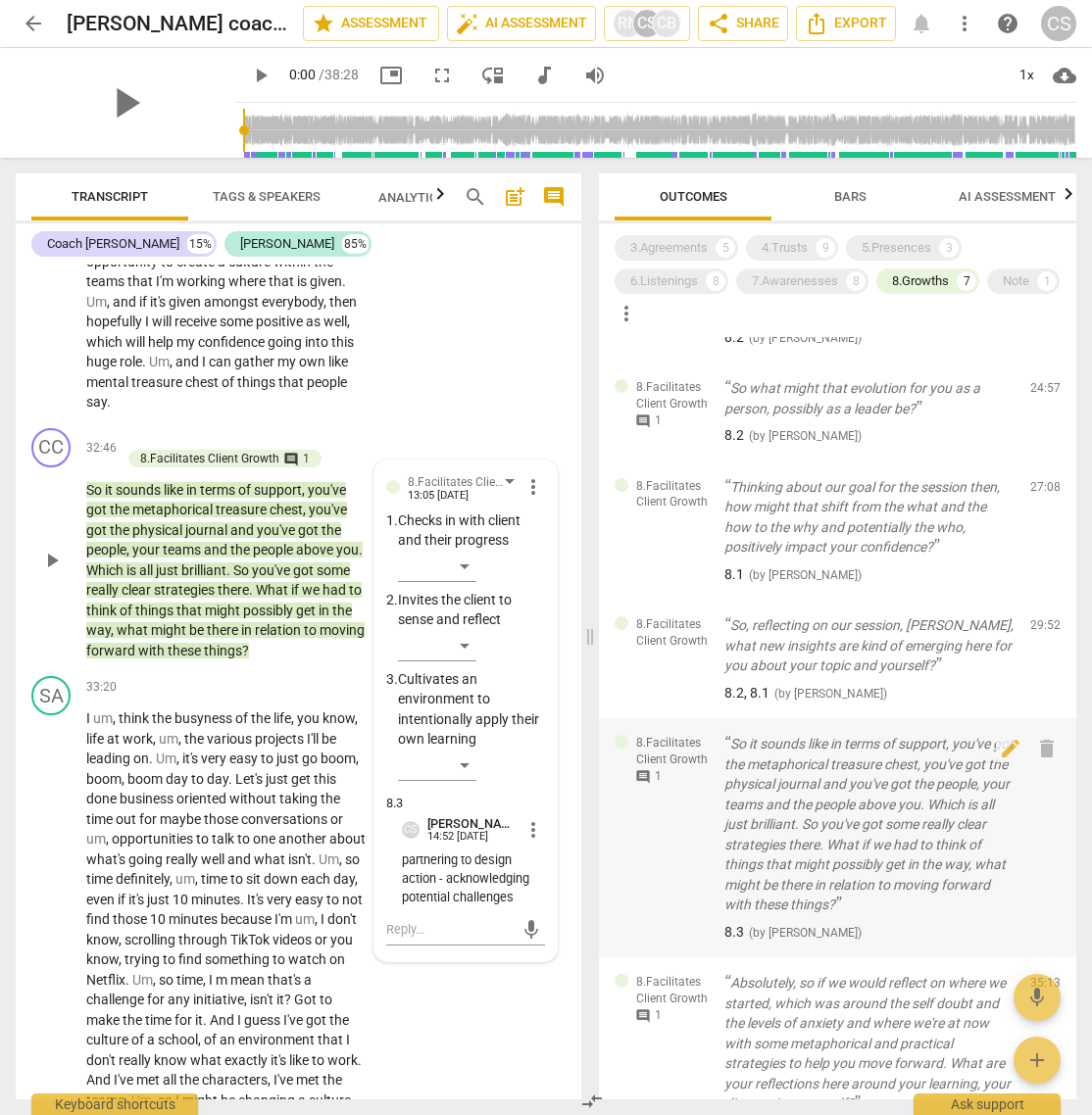
scroll to position [12577, 0]
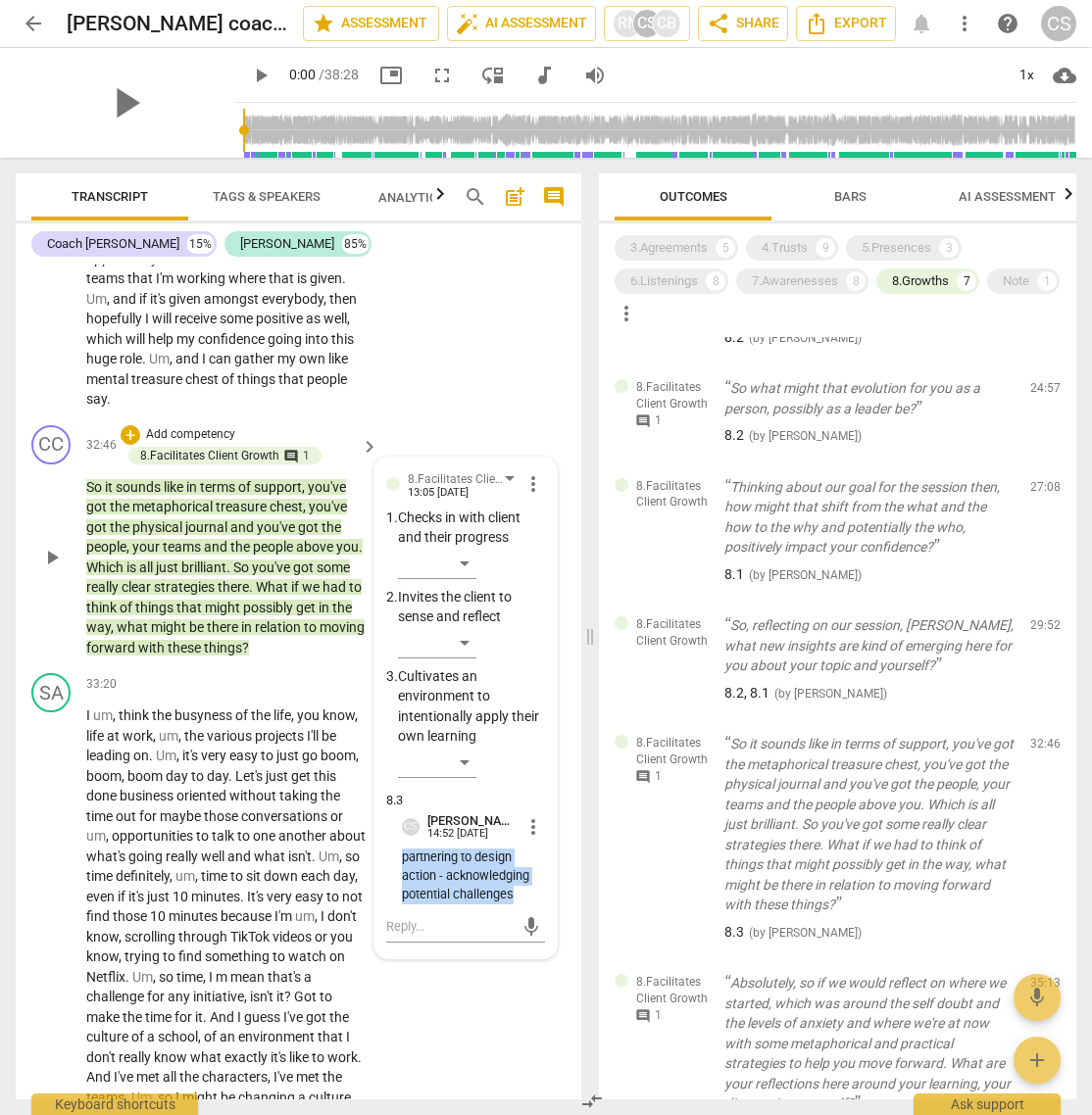
drag, startPoint x: 394, startPoint y: 997, endPoint x: 519, endPoint y: 1036, distance: 130.9
click at [519, 742] on div "8.Facilitates Client Growth [PERSON_NAME] 13:05 [DATE] more_vert 1. Checks in w…" at bounding box center [466, 708] width 159 height 478
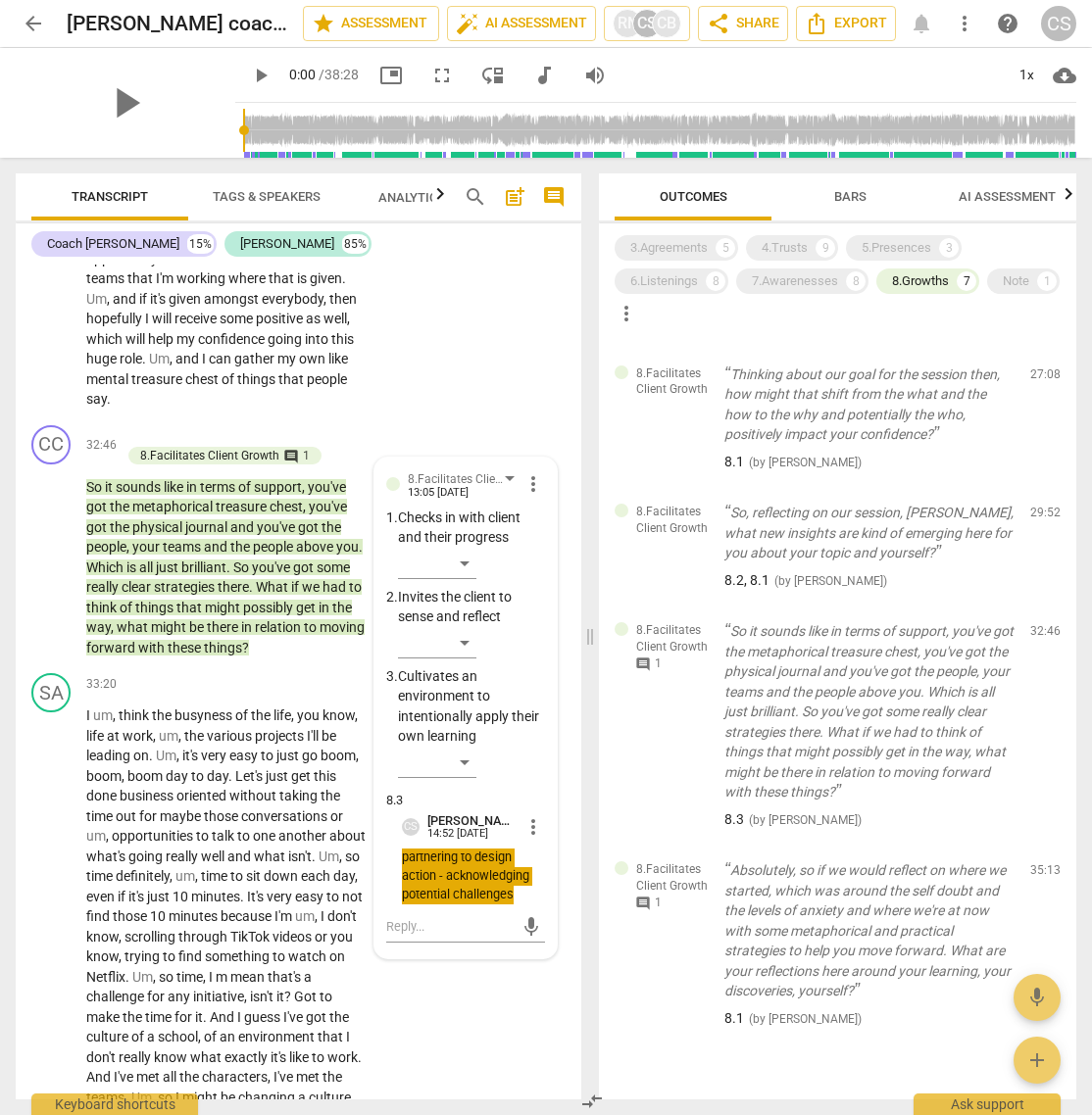
scroll to position [447, 0]
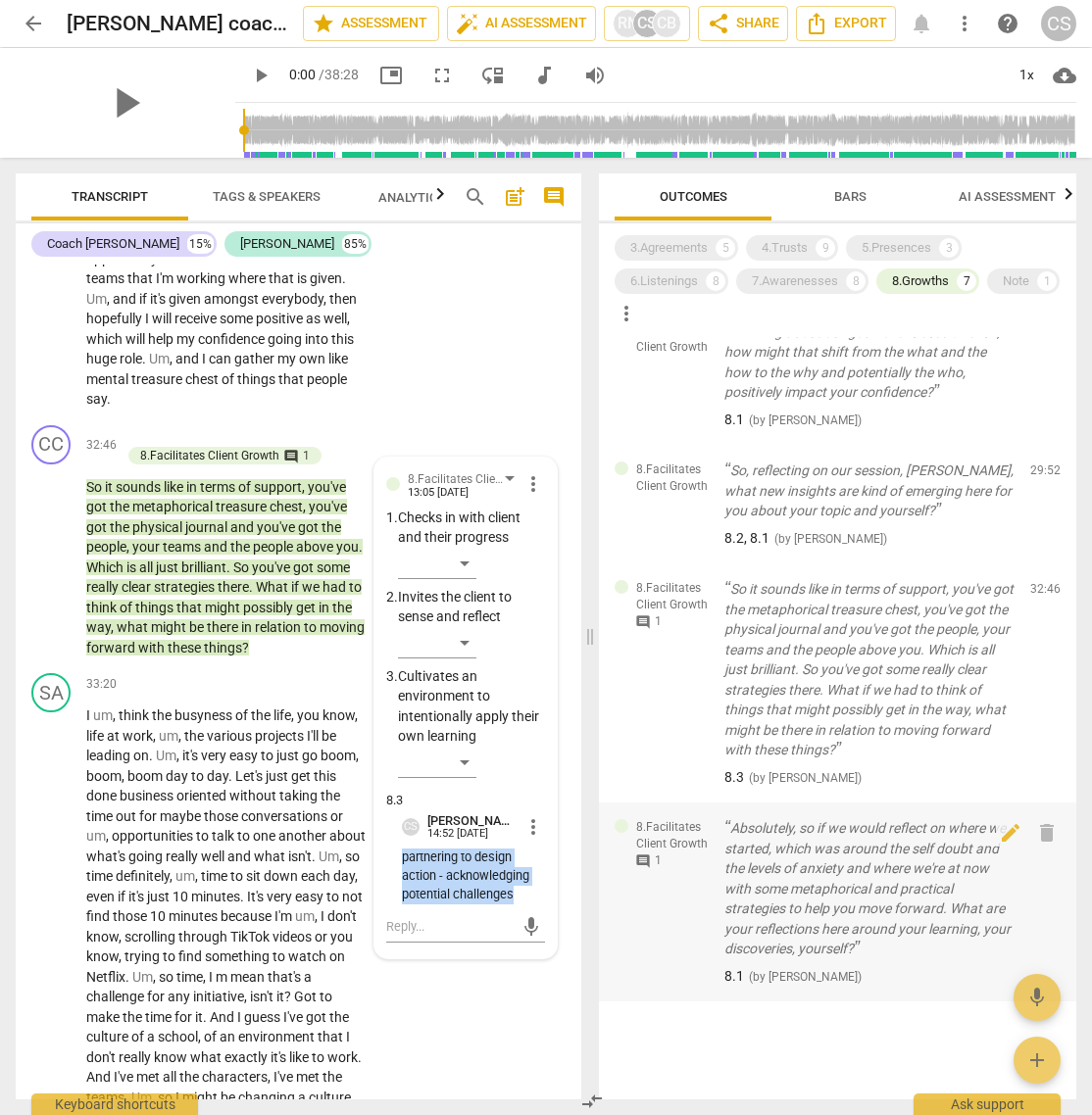
click at [642, 742] on span "comment" at bounding box center [643, 862] width 16 height 16
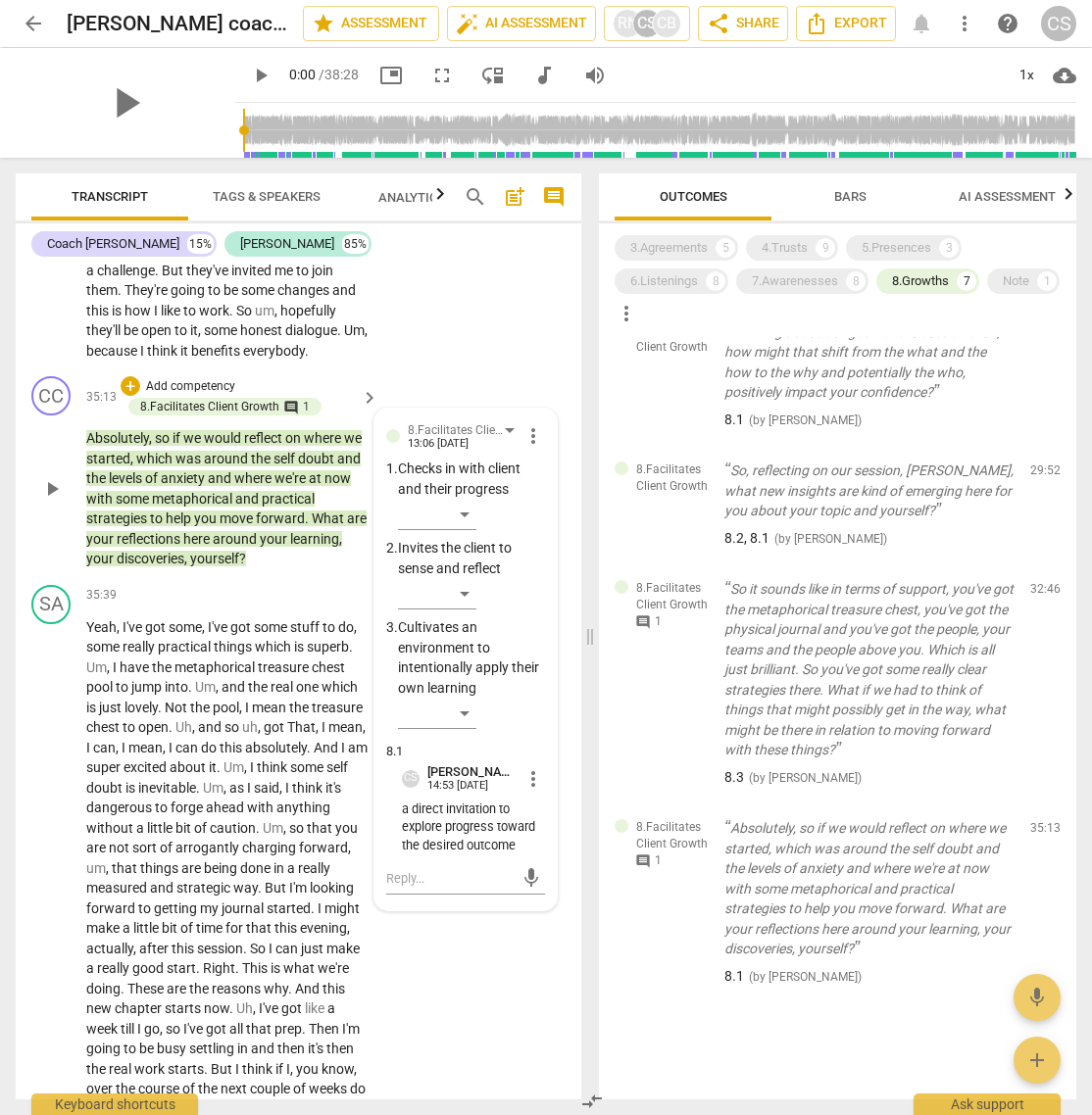
scroll to position [13464, 0]
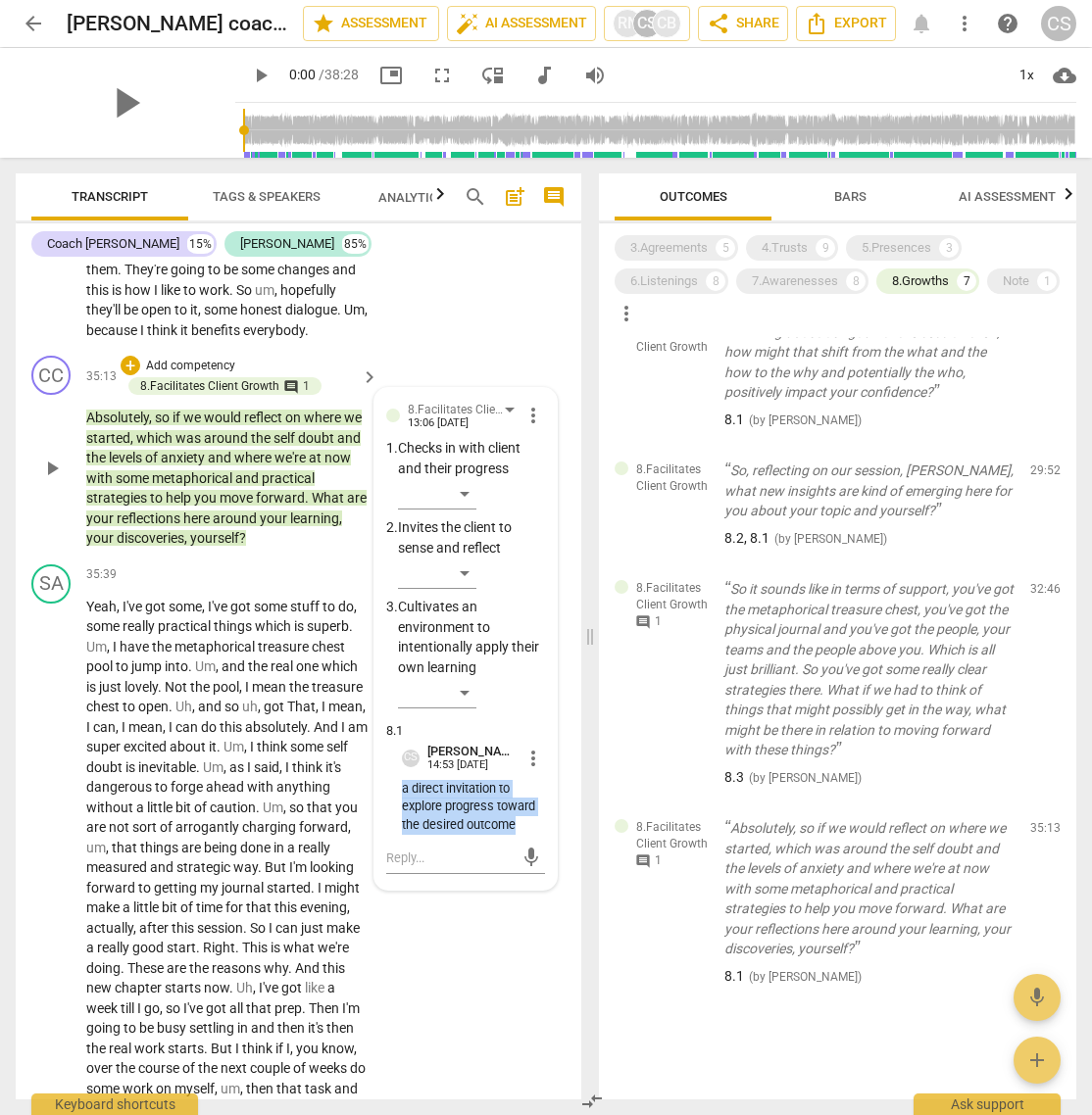
drag, startPoint x: 399, startPoint y: 950, endPoint x: 522, endPoint y: 983, distance: 127.3
click at [522, 742] on p "a direct invitation to explore progress toward the desired outcome" at bounding box center [473, 807] width 143 height 55
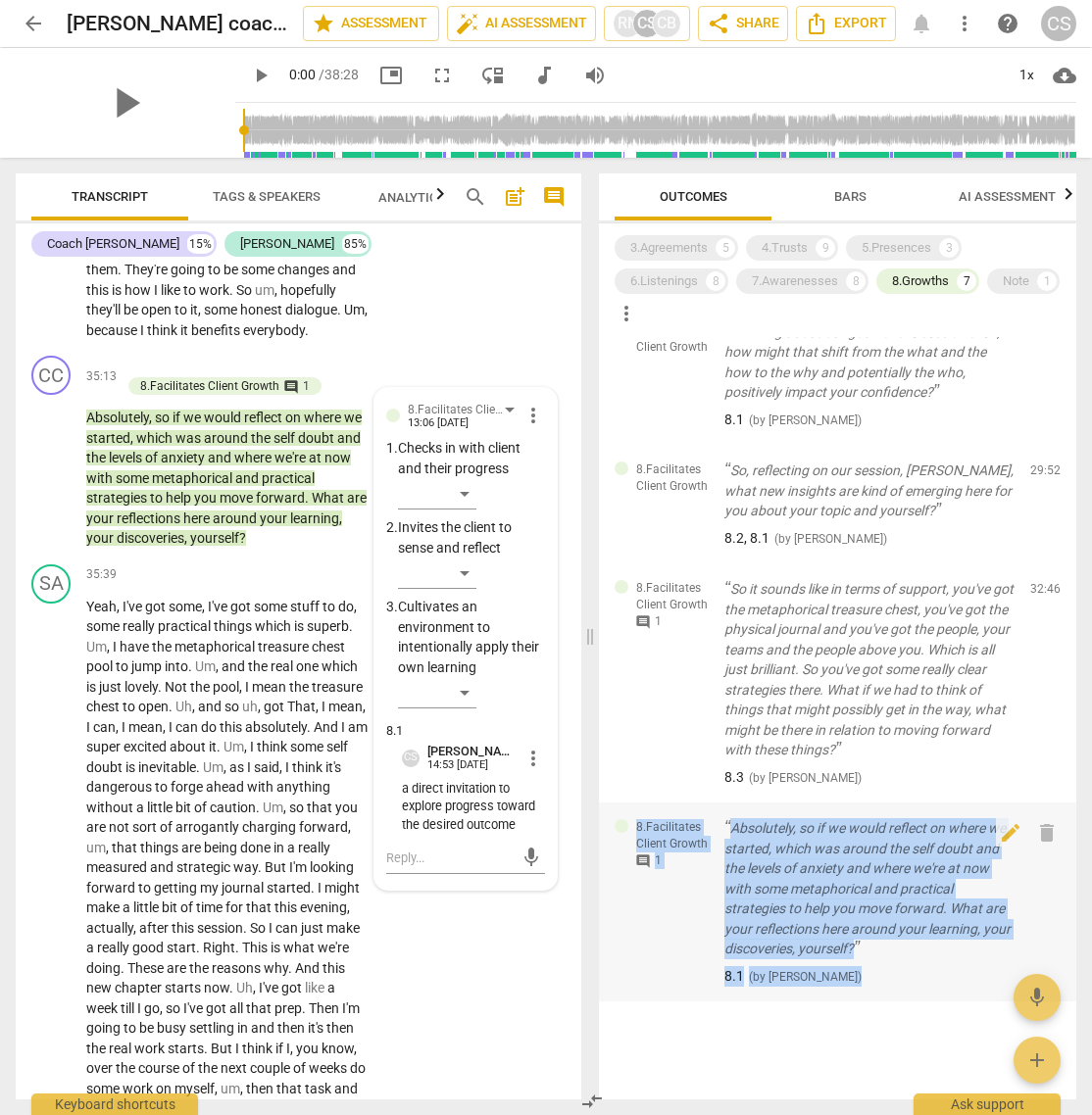
drag, startPoint x: 616, startPoint y: 810, endPoint x: 924, endPoint y: 975, distance: 349.4
click at [924, 742] on div "8.Facilitates Client Growth comment 1 Absolutely, so if we would reflect on whe…" at bounding box center [838, 902] width 477 height 199
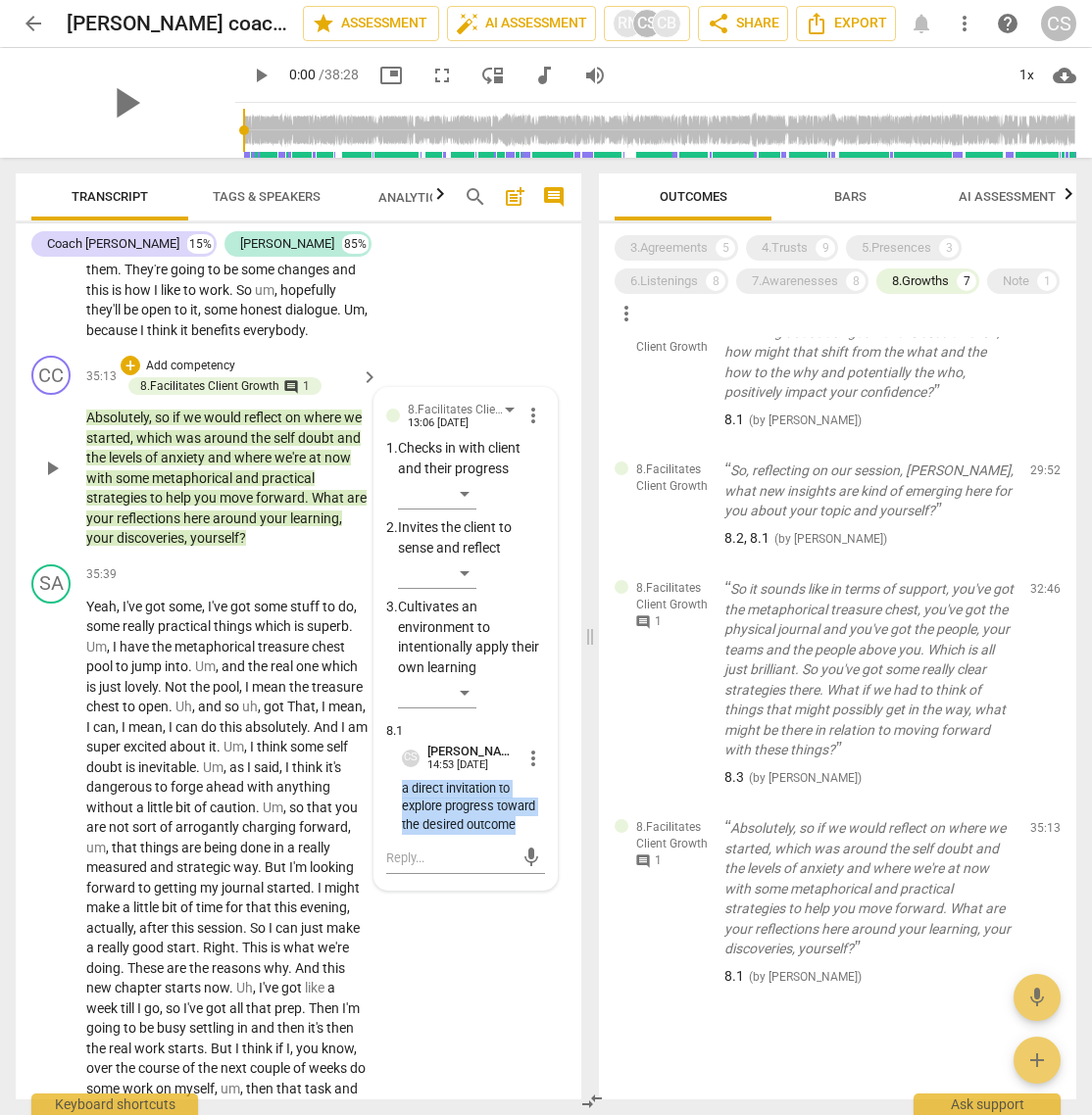
drag, startPoint x: 397, startPoint y: 945, endPoint x: 529, endPoint y: 988, distance: 138.8
click at [529, 742] on p "a direct invitation to explore progress toward the desired outcome" at bounding box center [473, 807] width 143 height 55
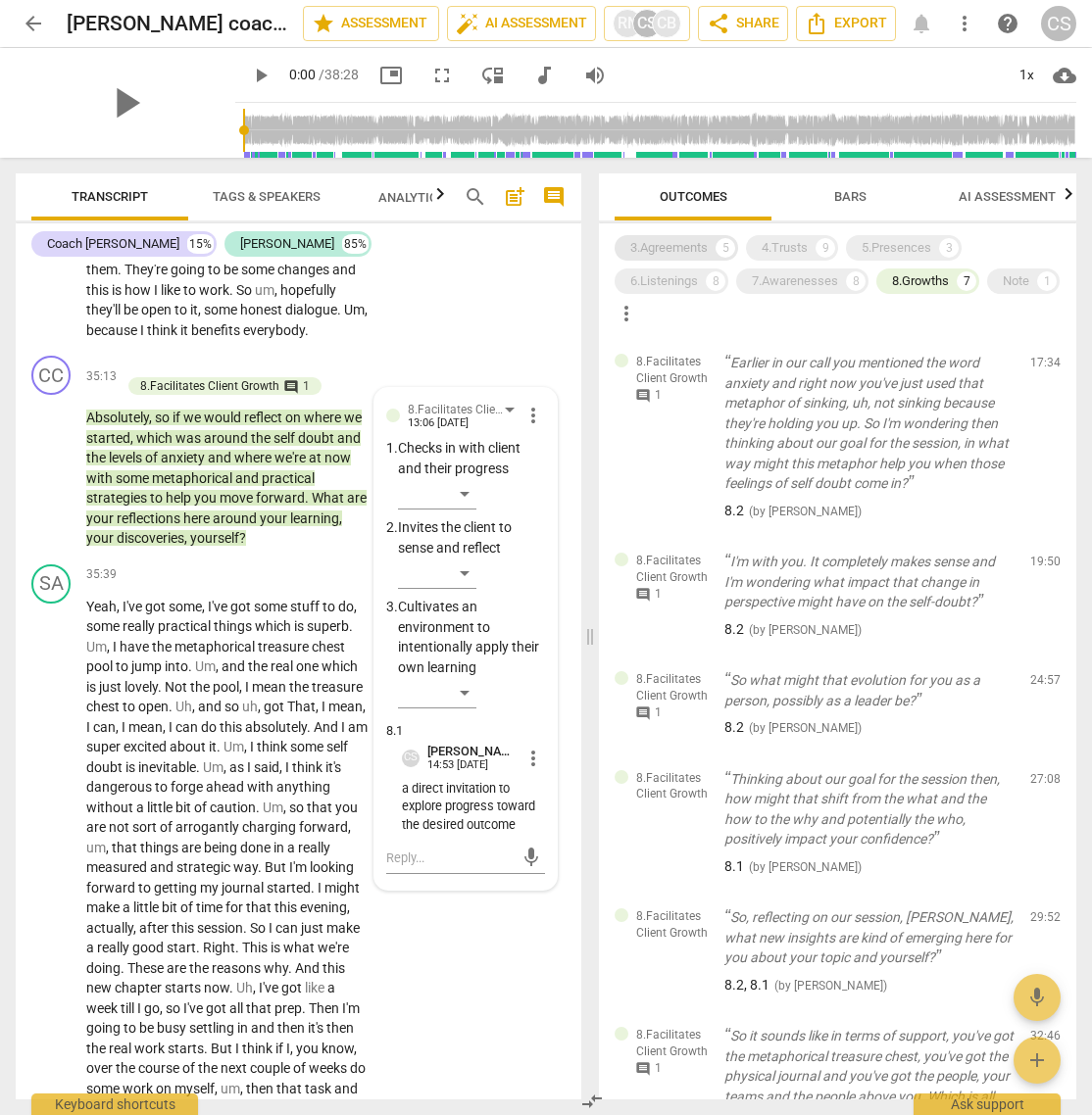
click at [667, 246] on div "3.Agreements" at bounding box center [669, 248] width 78 height 20
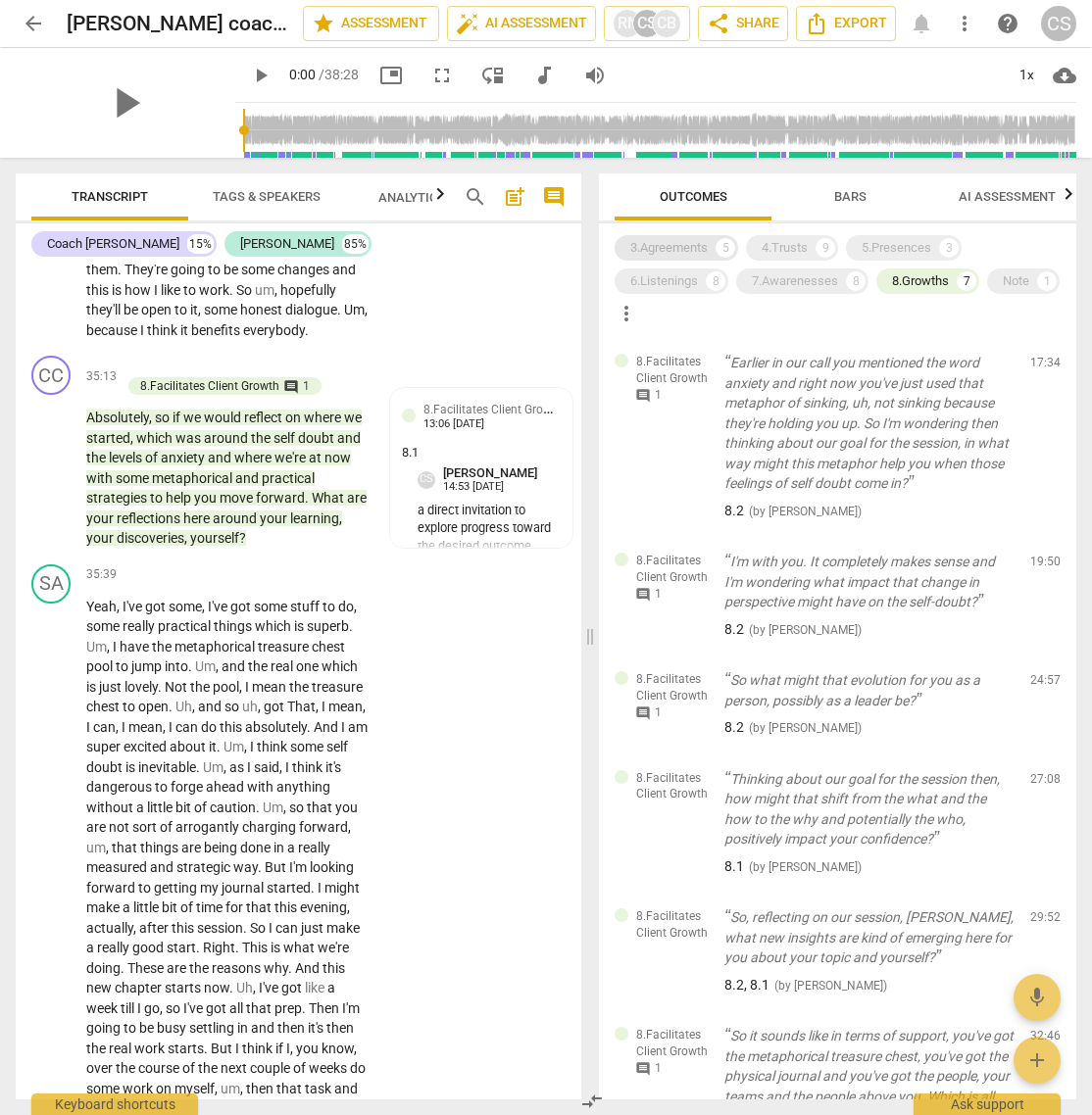
click at [667, 246] on div "3.Agreements" at bounding box center [669, 248] width 78 height 20
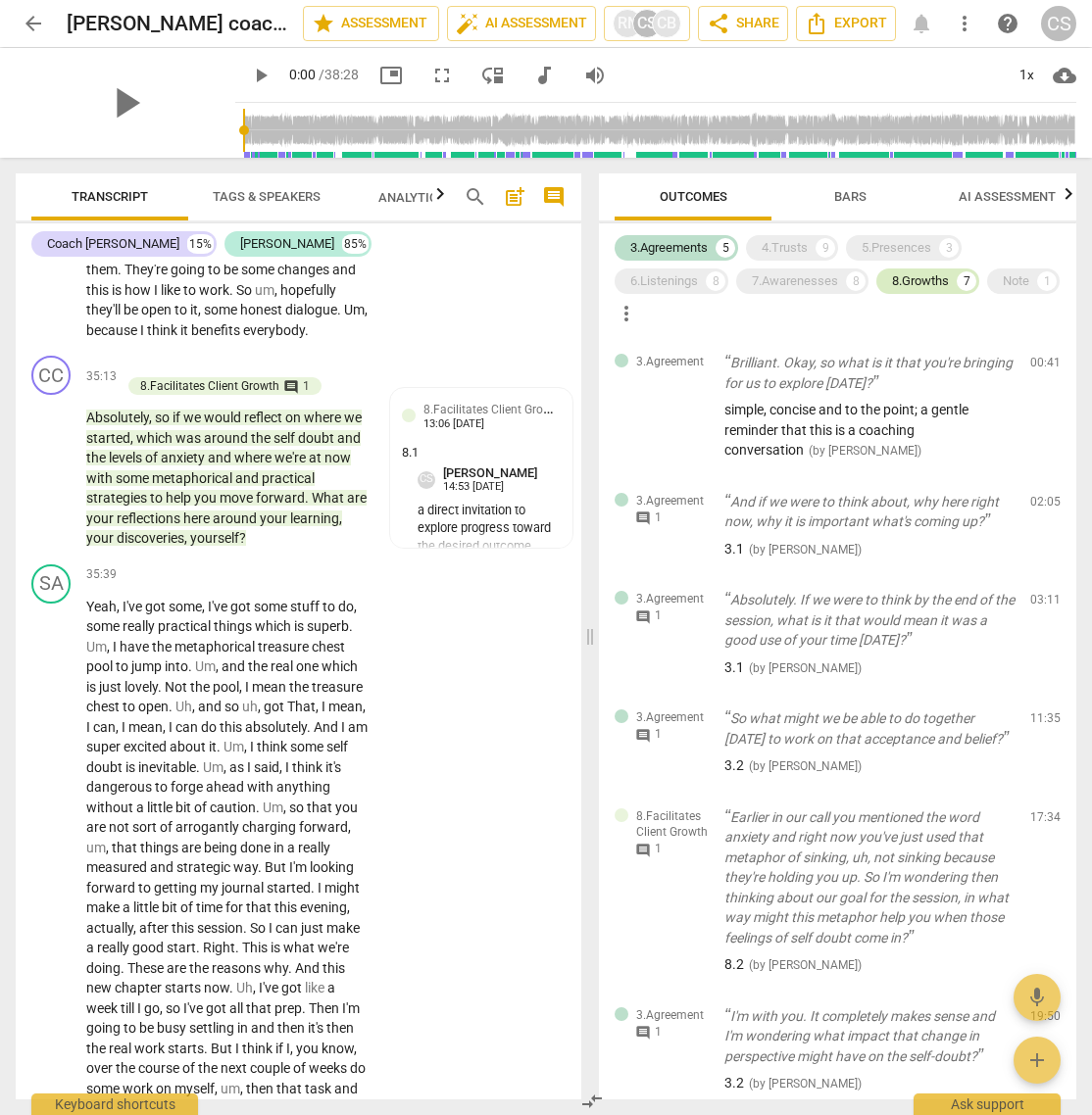
click at [912, 278] on div "8.Growths" at bounding box center [920, 281] width 57 height 20
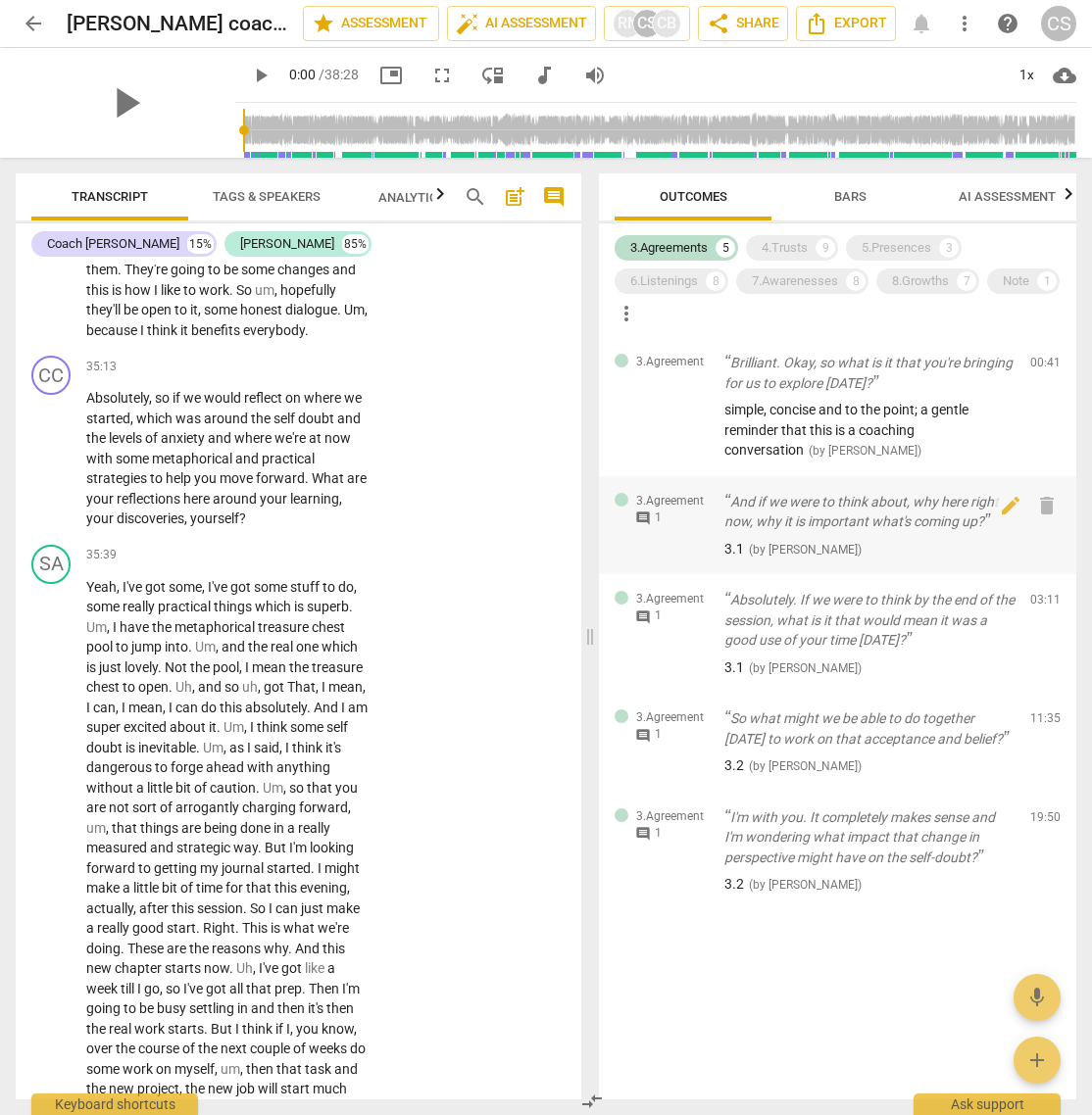
click at [645, 513] on span "comment" at bounding box center [643, 519] width 16 height 16
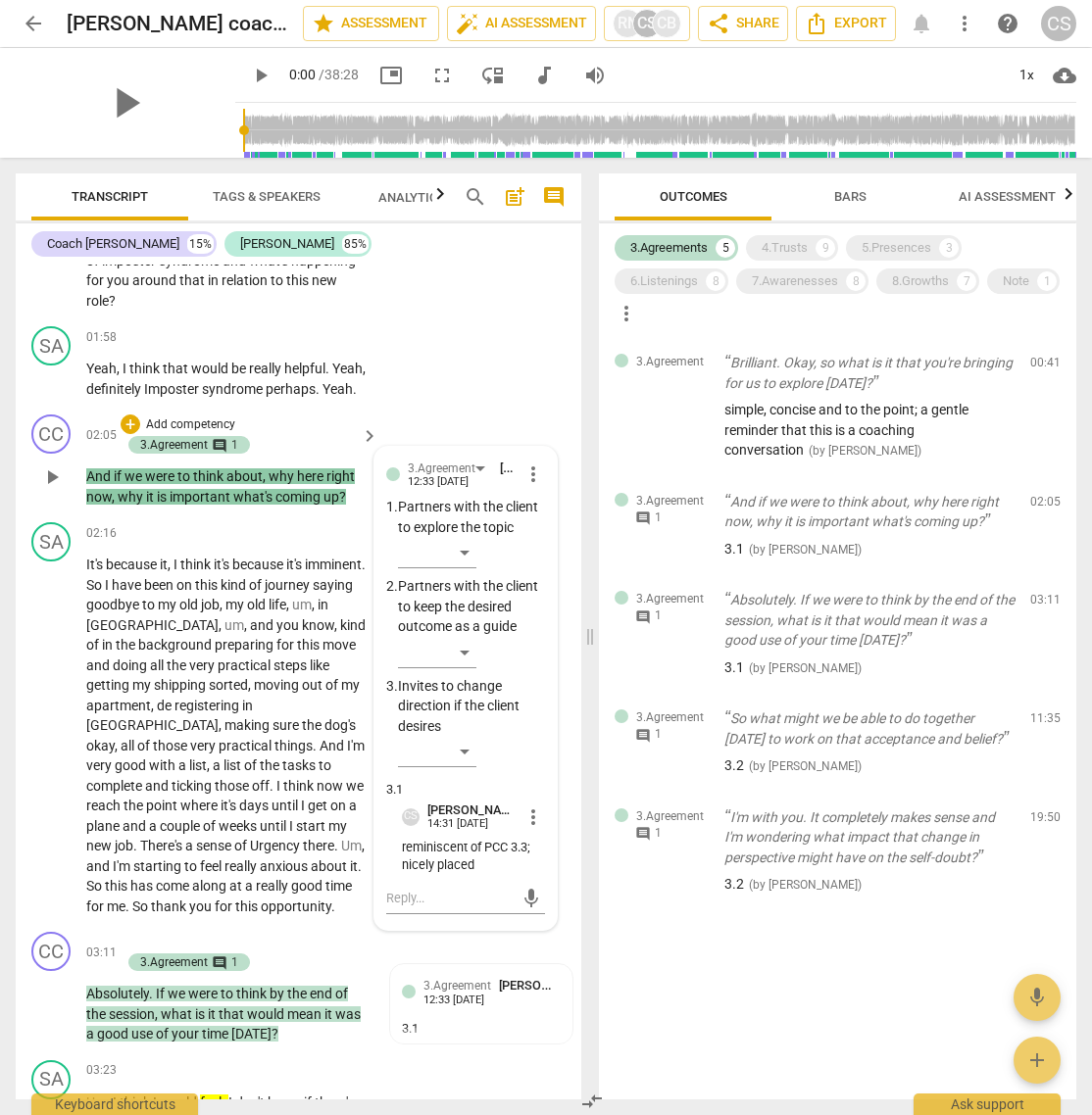
scroll to position [1046, 0]
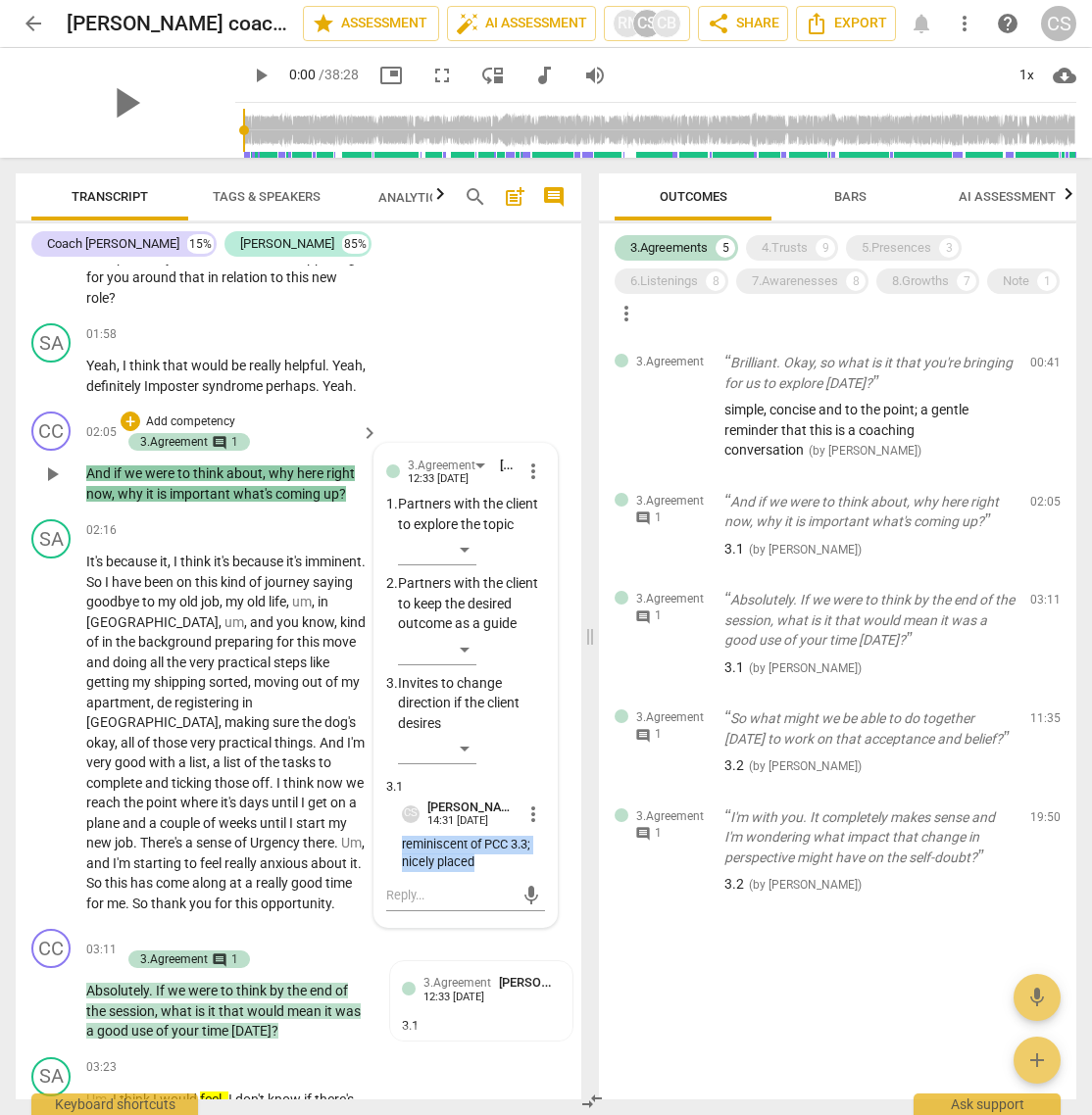
drag, startPoint x: 398, startPoint y: 885, endPoint x: 480, endPoint y: 905, distance: 84.4
click at [480, 742] on p "reminiscent of PCC 3.3; nicely placed" at bounding box center [473, 854] width 143 height 37
click at [645, 612] on span "comment" at bounding box center [643, 618] width 16 height 16
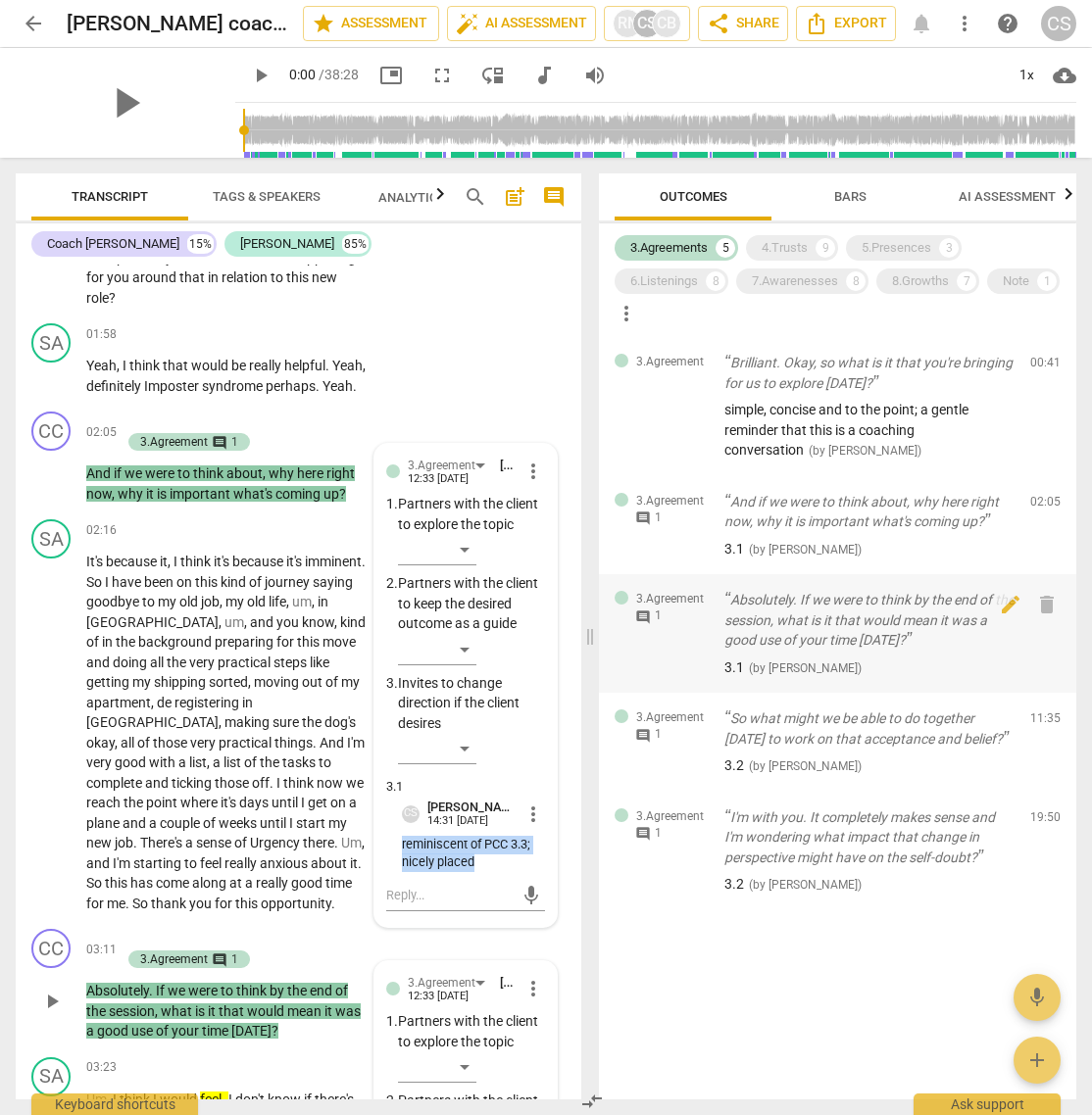
click at [645, 612] on span "comment" at bounding box center [643, 618] width 16 height 16
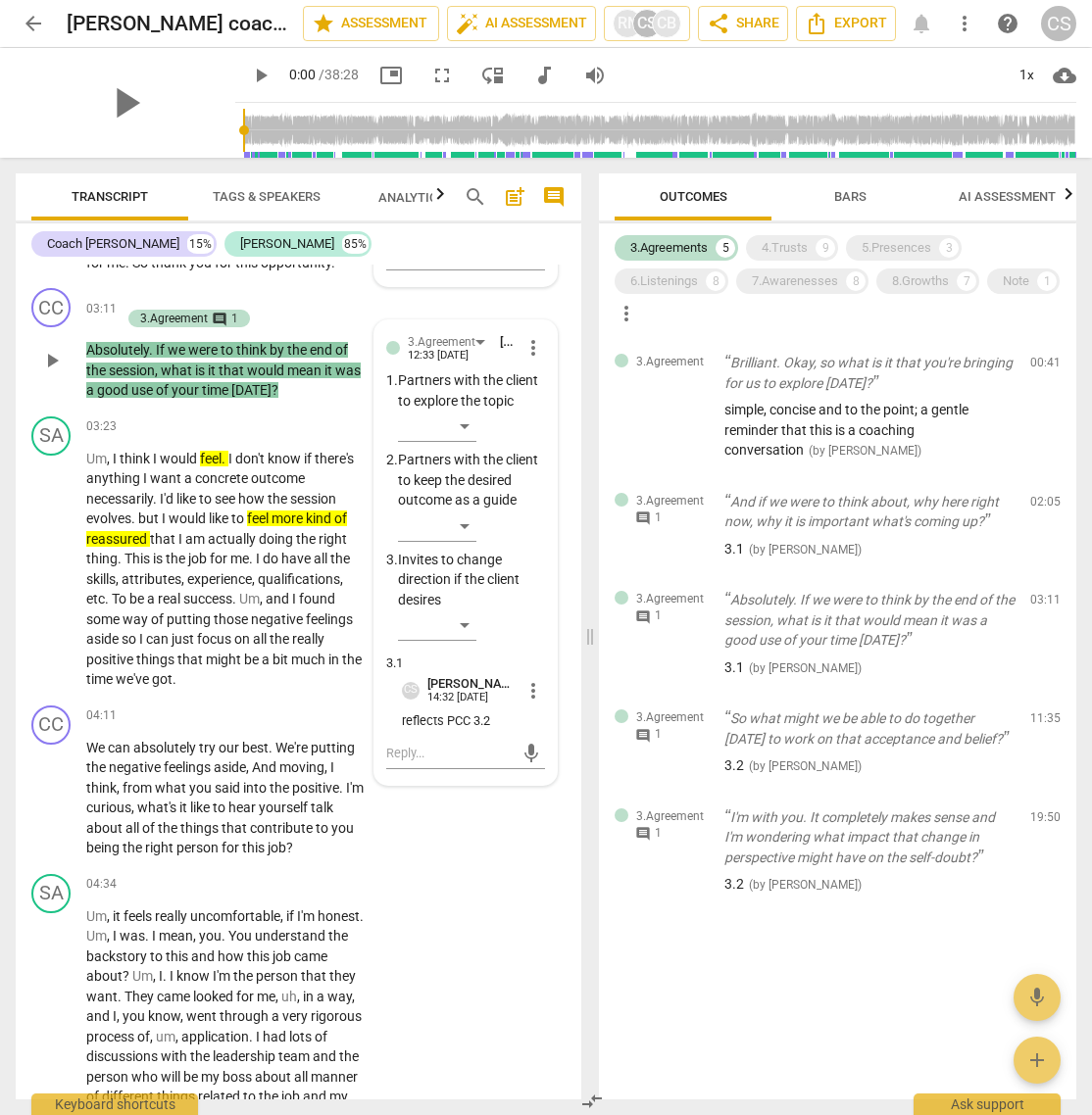
scroll to position [1713, 0]
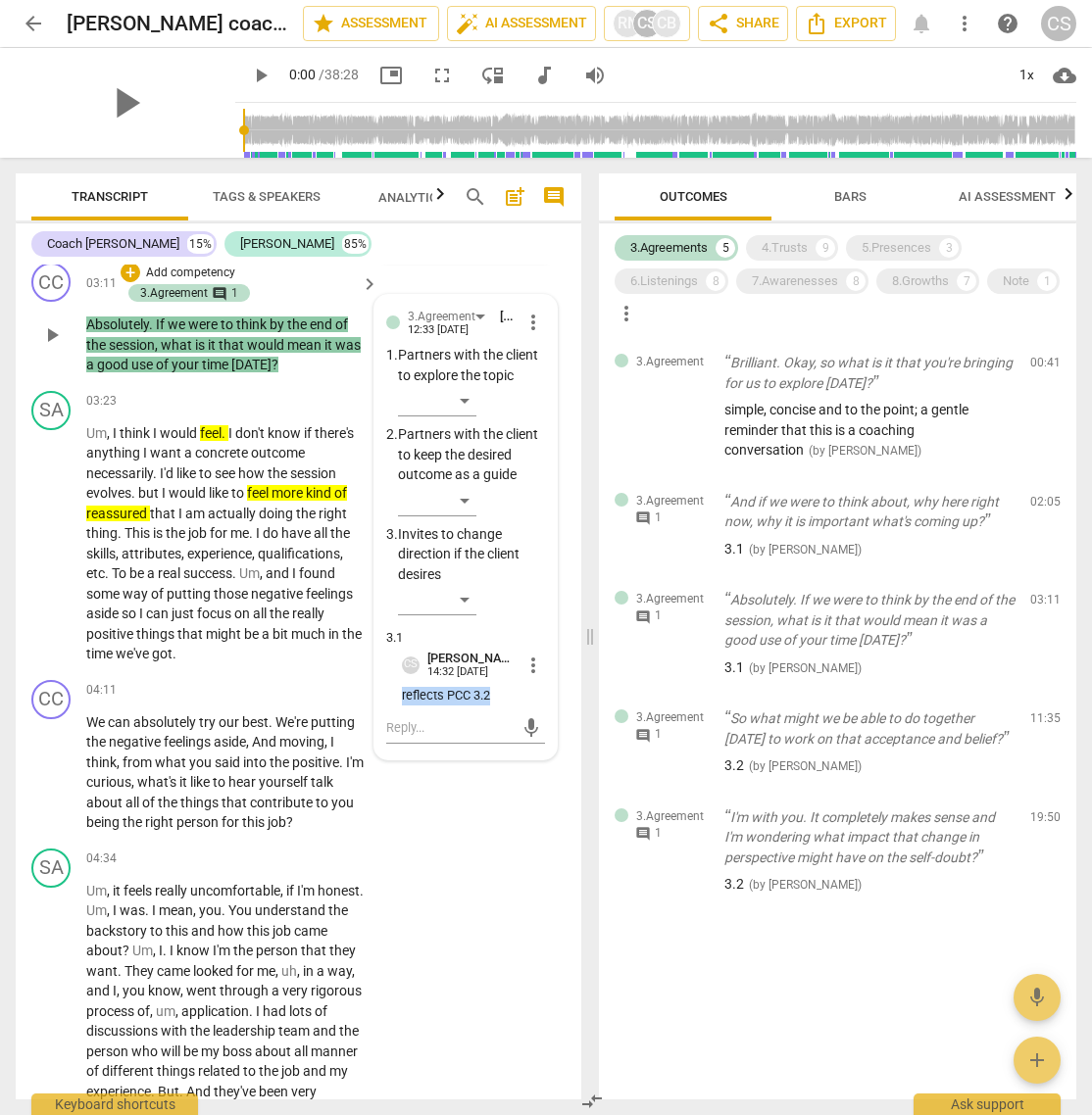
drag, startPoint x: 395, startPoint y: 737, endPoint x: 508, endPoint y: 737, distance: 113.0
click at [508, 737] on div "3.Agreement [PERSON_NAME] 12:33 [DATE] more_vert 1. Partners with the client to…" at bounding box center [466, 528] width 159 height 441
click at [641, 732] on span "comment" at bounding box center [643, 736] width 16 height 16
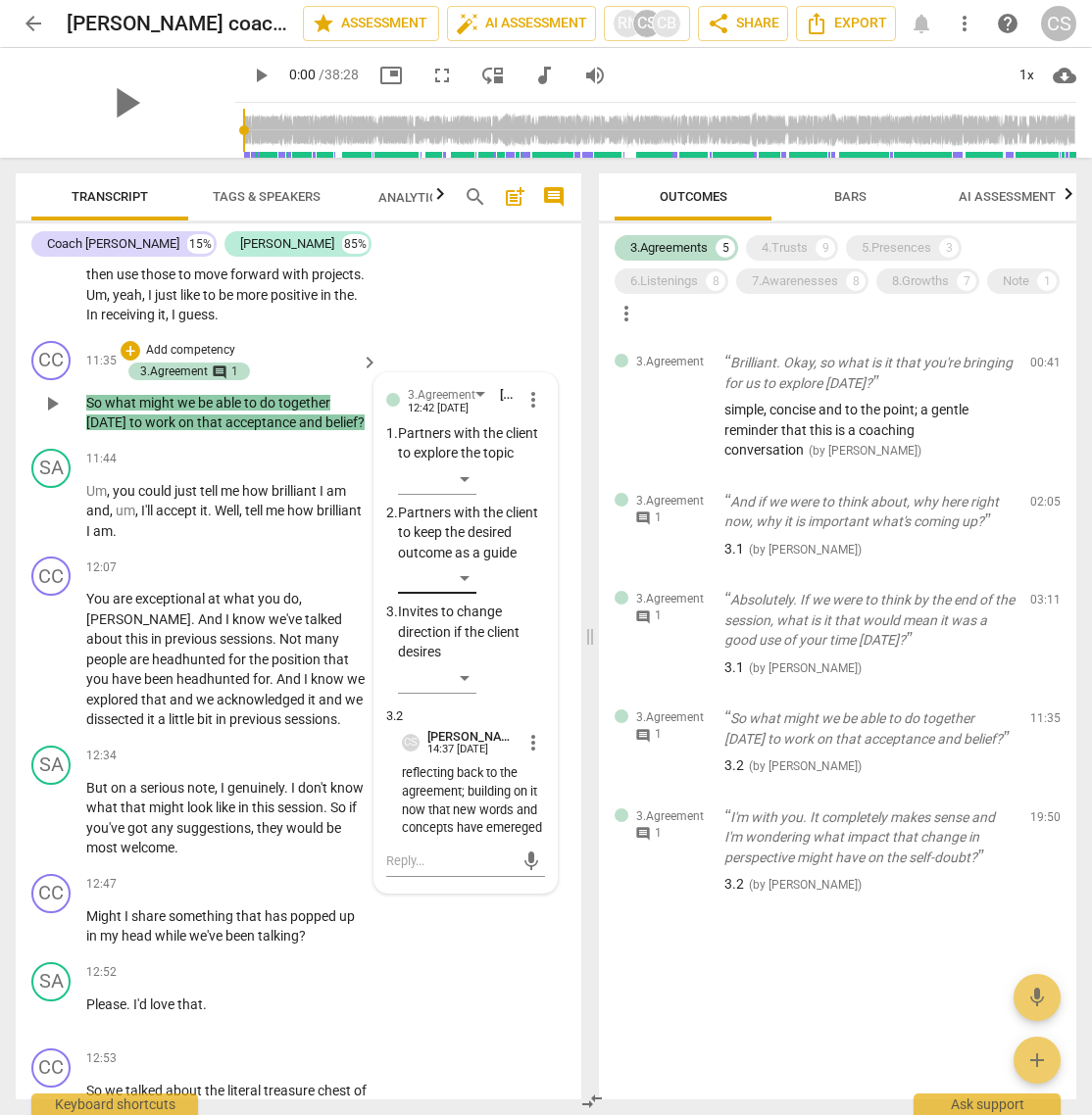
scroll to position [4581, 0]
drag, startPoint x: 398, startPoint y: 893, endPoint x: 469, endPoint y: 971, distance: 105.5
click at [469, 742] on p "reflecting back to the agreement; building on it now that new words and concept…" at bounding box center [473, 800] width 143 height 74
click at [795, 249] on div "4.Trusts" at bounding box center [784, 248] width 46 height 20
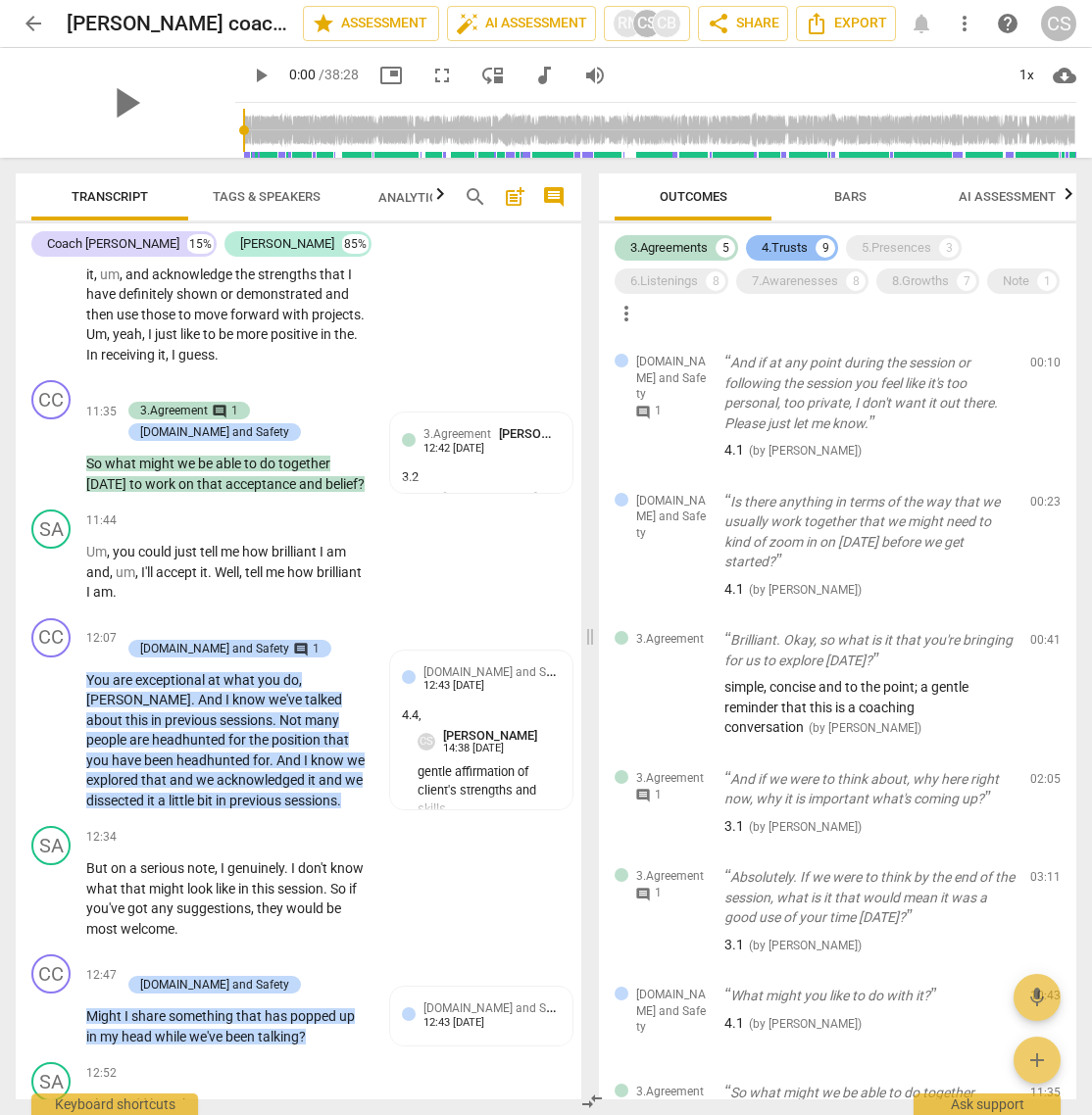
scroll to position [4623, 0]
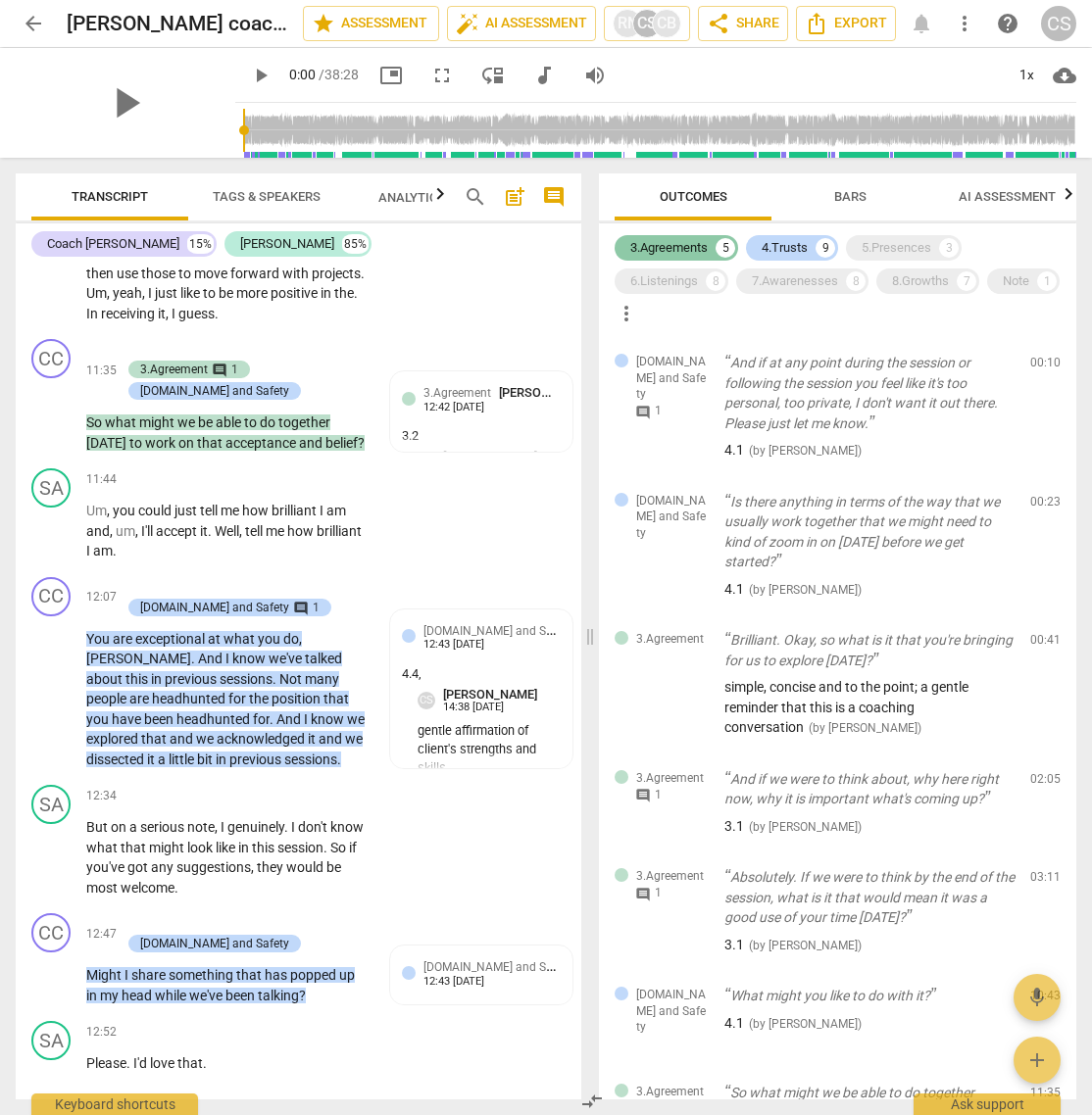
click at [682, 248] on div "3.Agreements" at bounding box center [669, 248] width 78 height 20
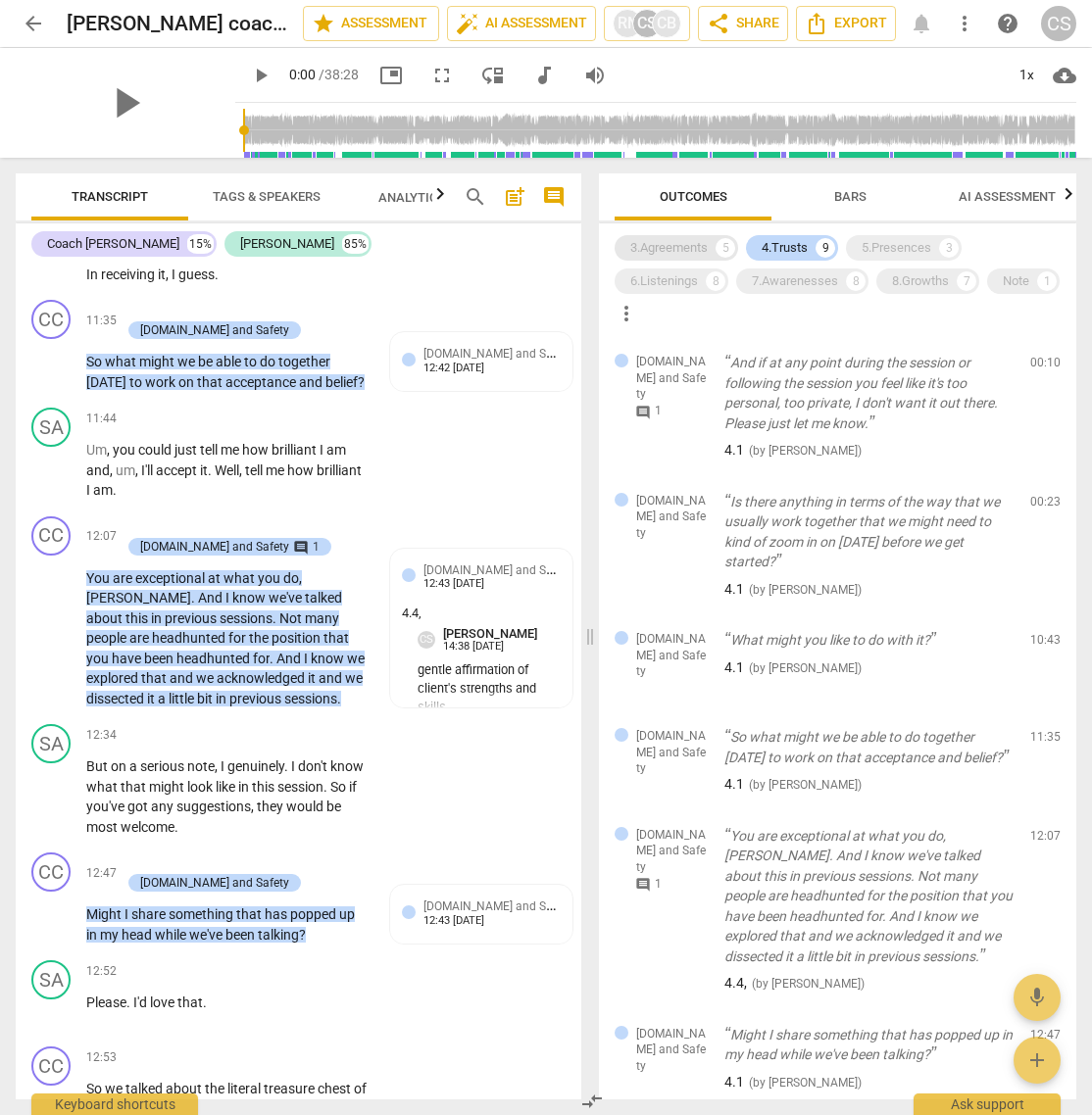
scroll to position [4583, 0]
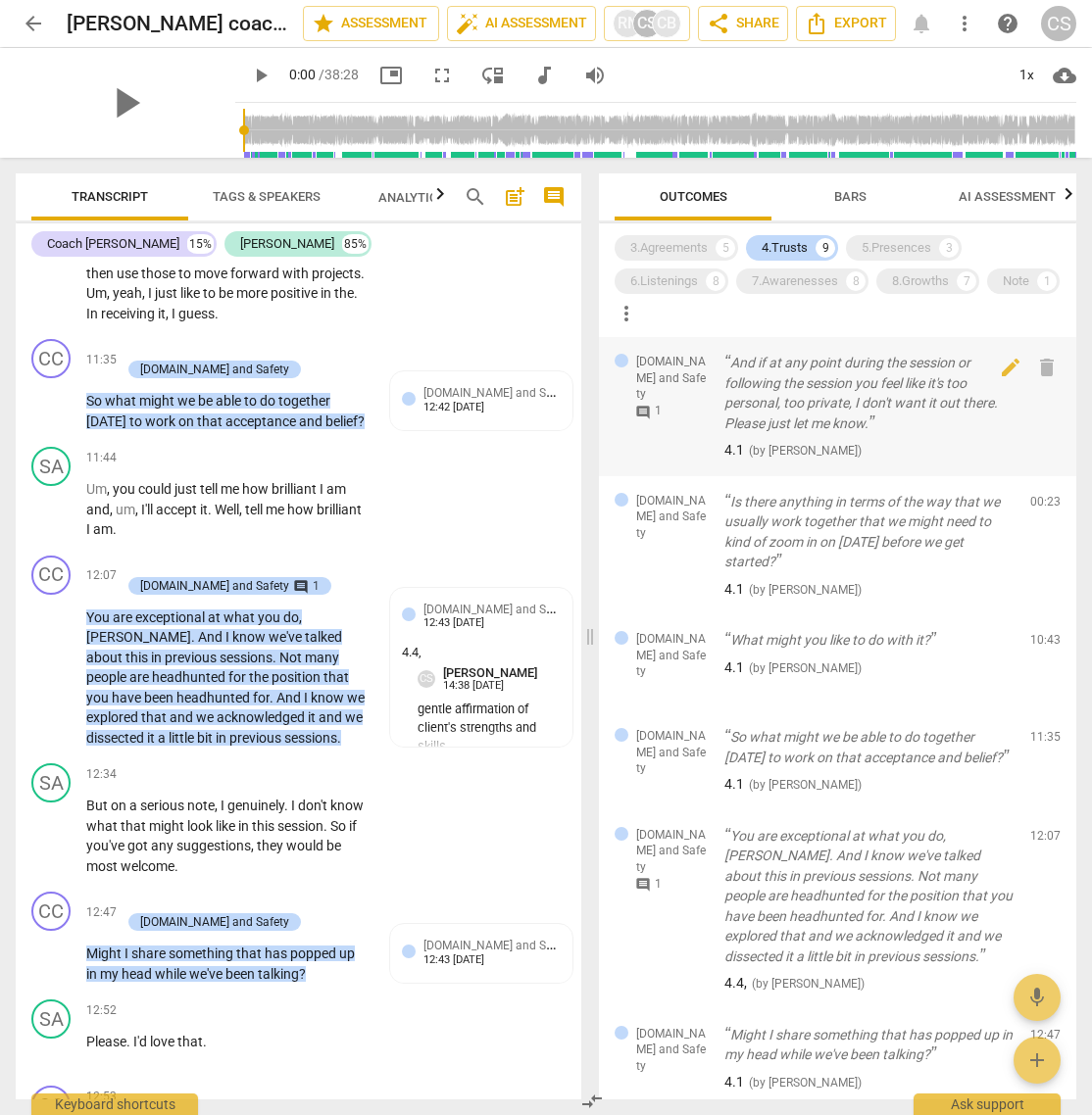
click at [645, 404] on span "comment" at bounding box center [643, 412] width 16 height 16
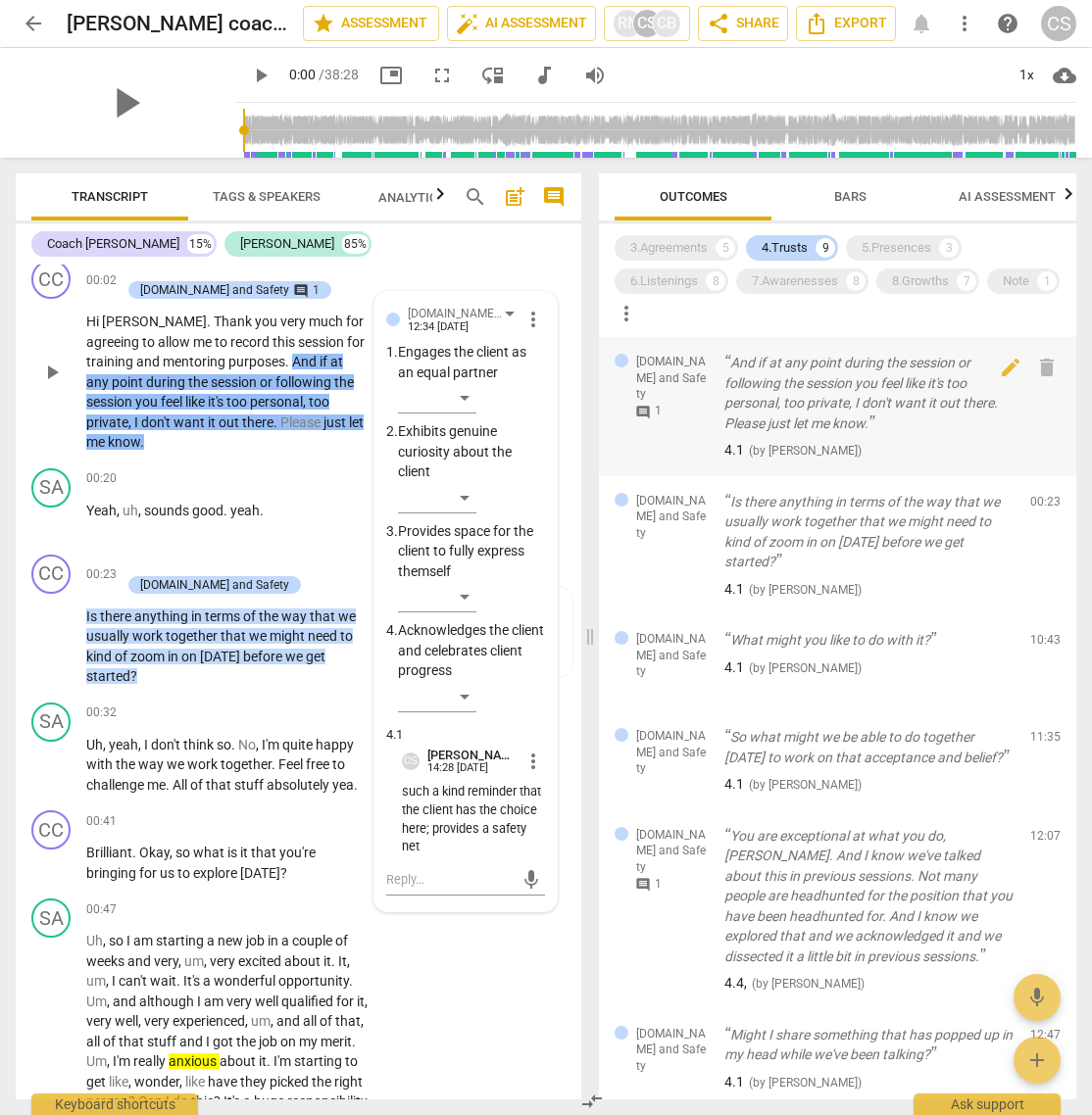
scroll to position [0, 0]
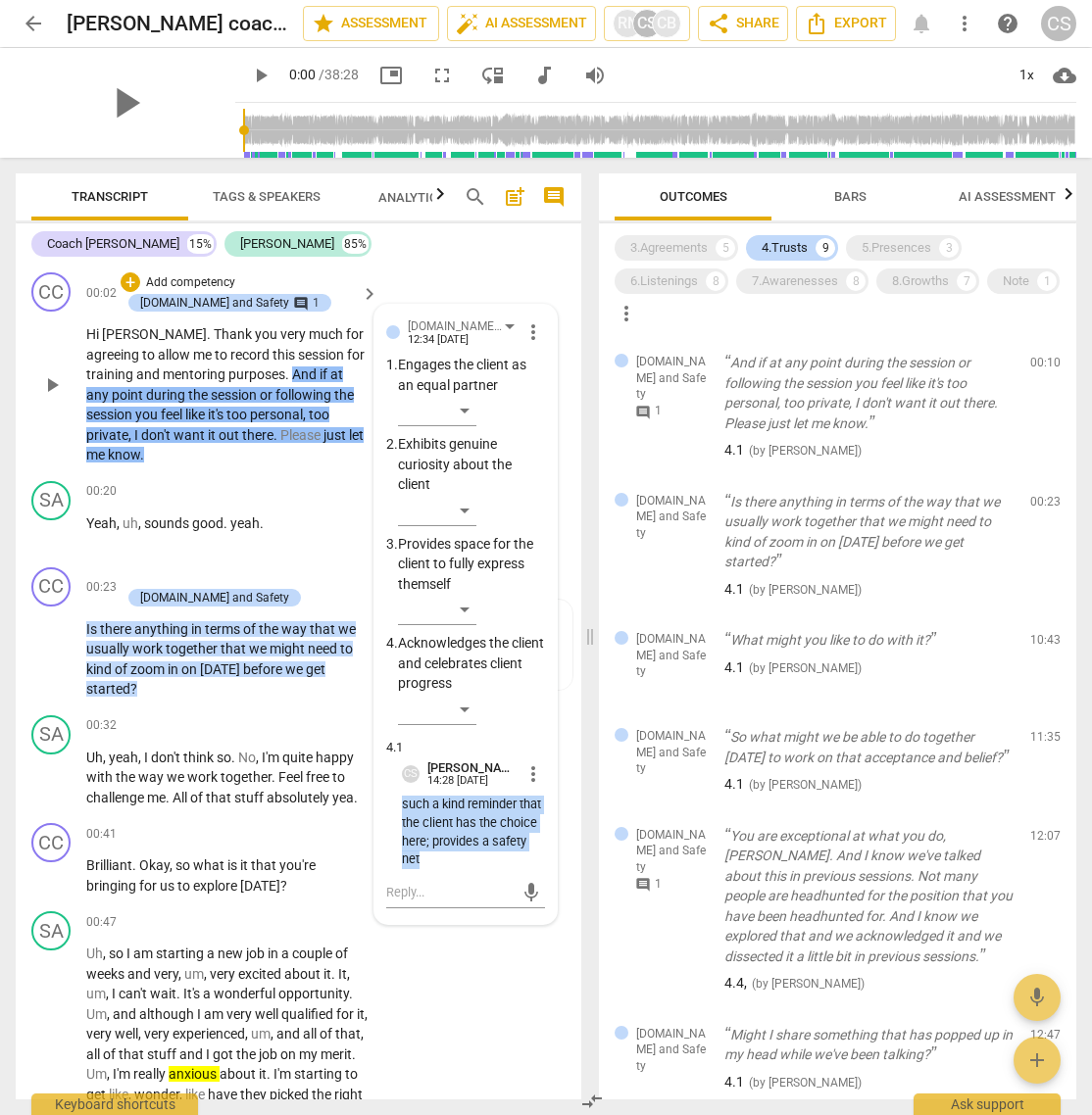
drag, startPoint x: 394, startPoint y: 802, endPoint x: 476, endPoint y: 861, distance: 101.0
click at [476, 742] on div "[DOMAIN_NAME] and Safety [PERSON_NAME] 12:34 [DATE] more_vert 1. Engages the cl…" at bounding box center [466, 615] width 159 height 596
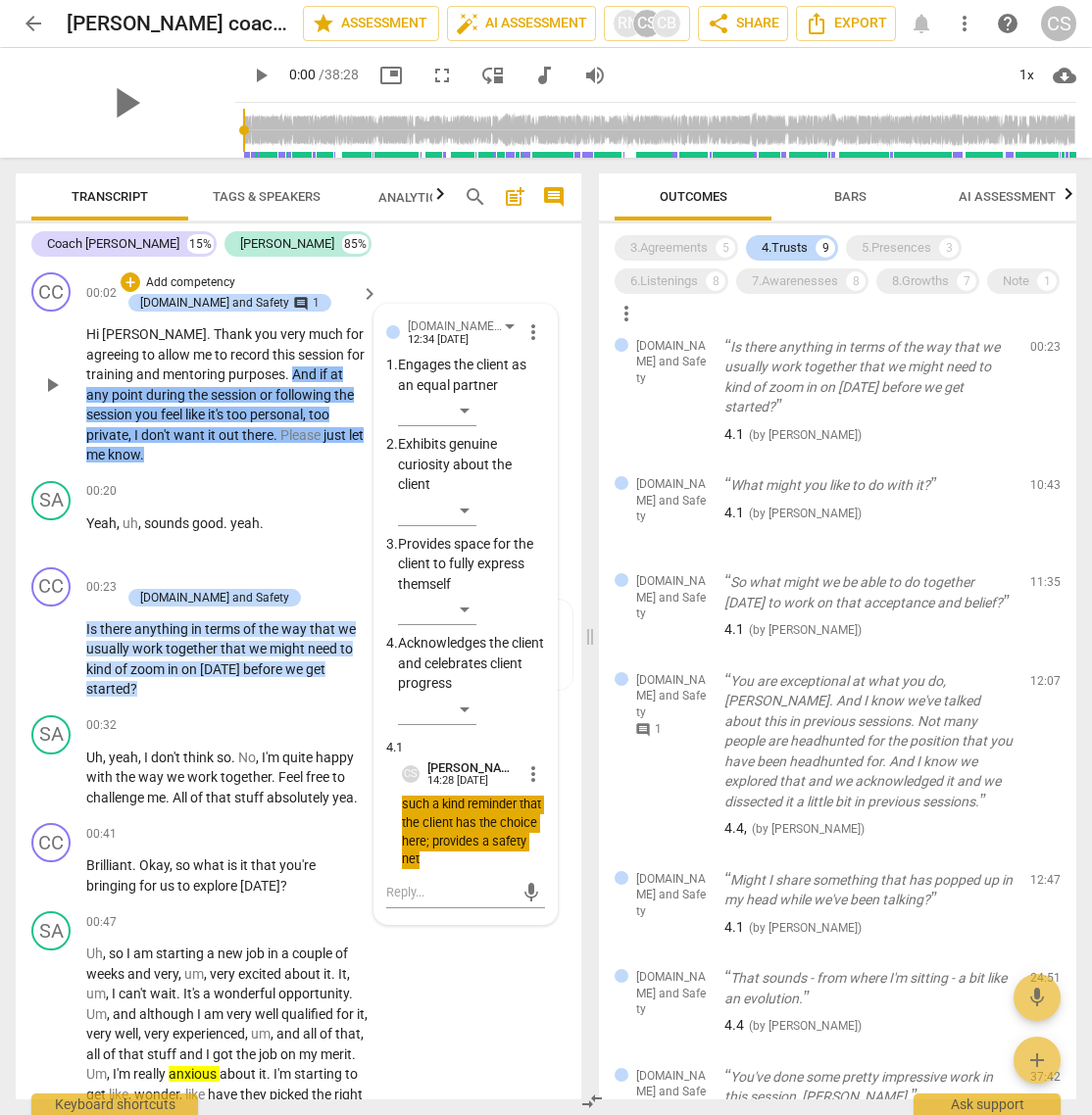
scroll to position [157, 0]
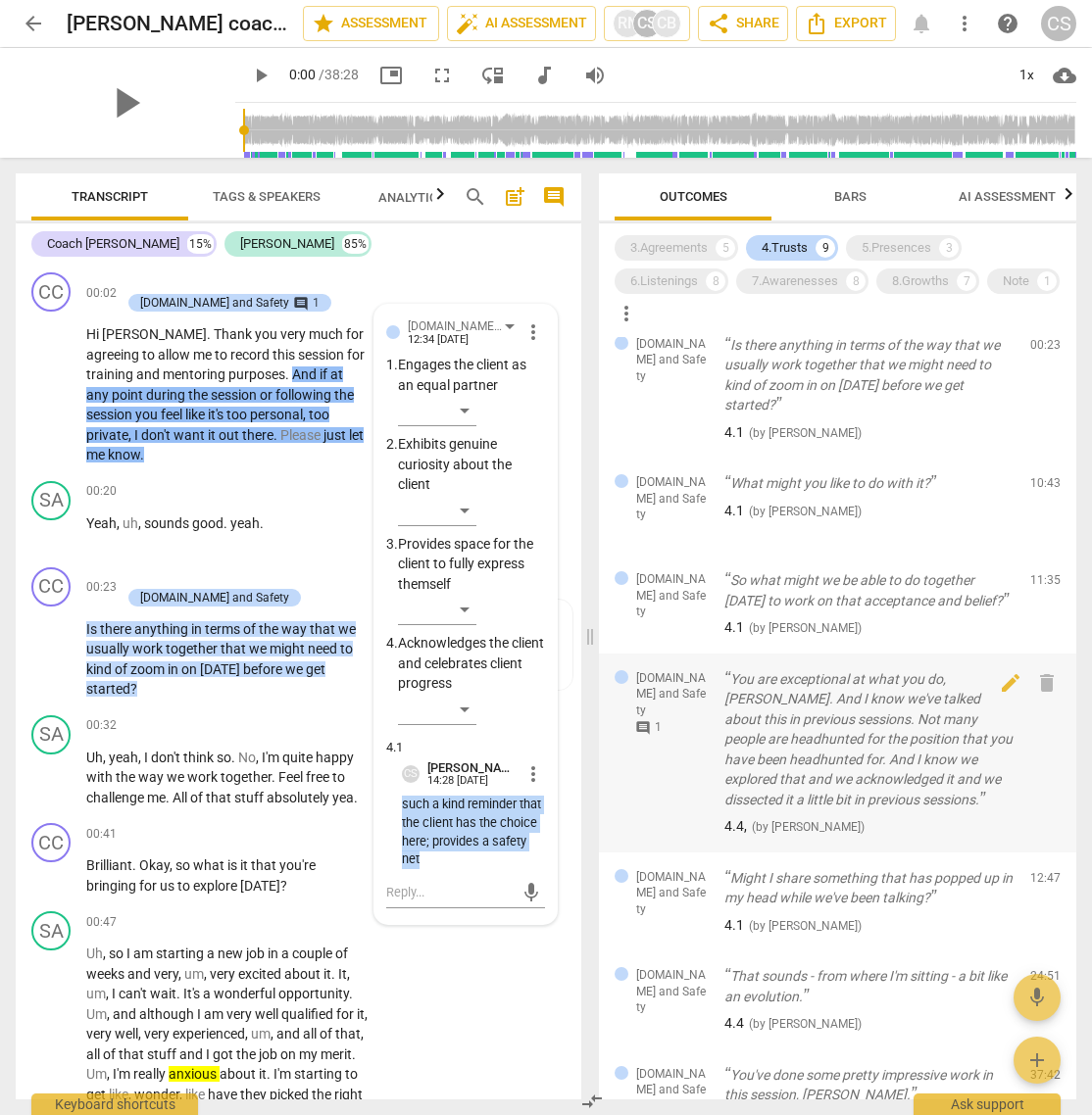
click at [647, 720] on span "comment" at bounding box center [643, 728] width 16 height 16
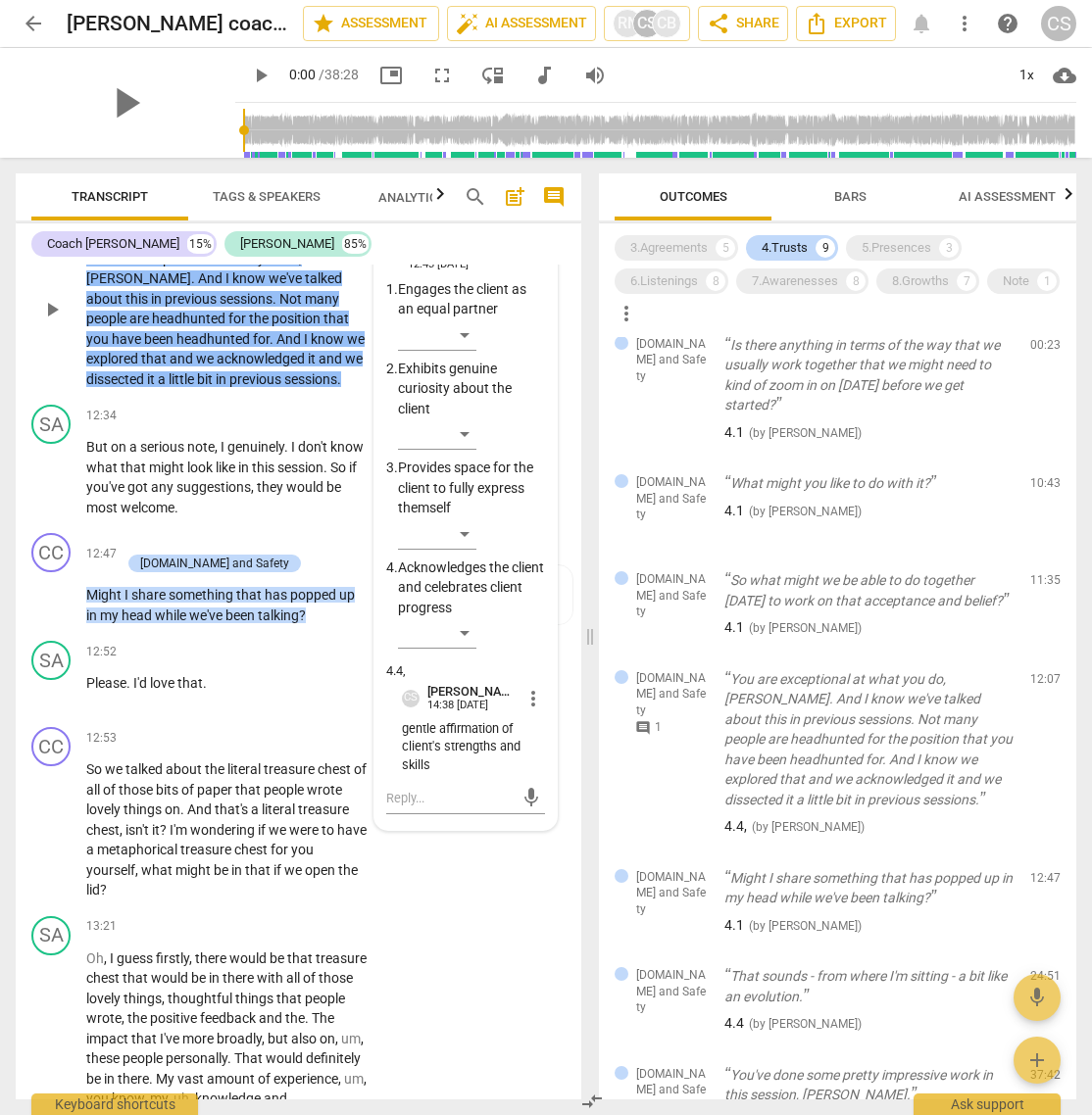
scroll to position [4951, 0]
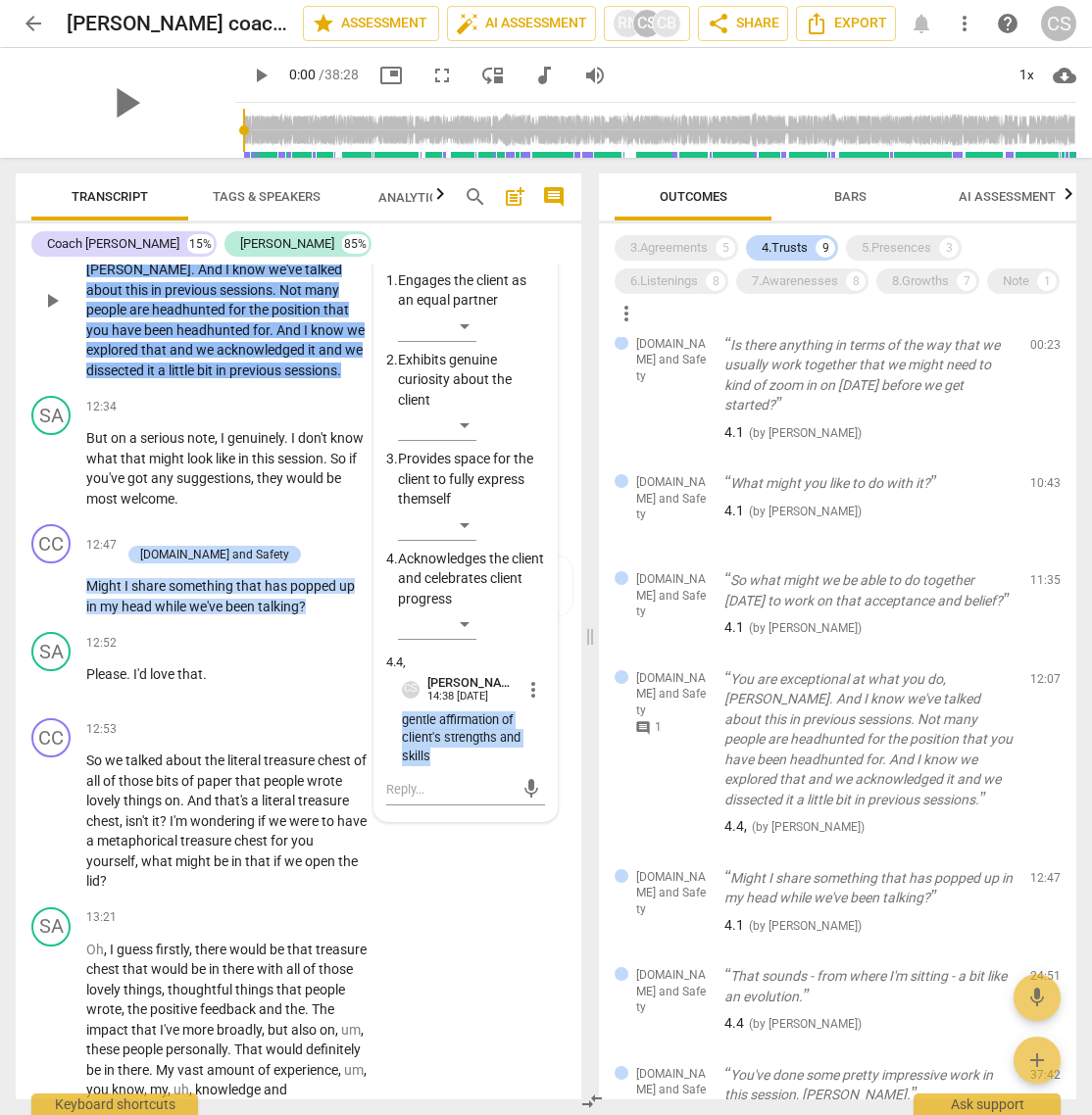
drag, startPoint x: 398, startPoint y: 842, endPoint x: 430, endPoint y: 880, distance: 49.7
click at [430, 742] on p "gentle affirmation of client's strengths and skills" at bounding box center [473, 738] width 143 height 55
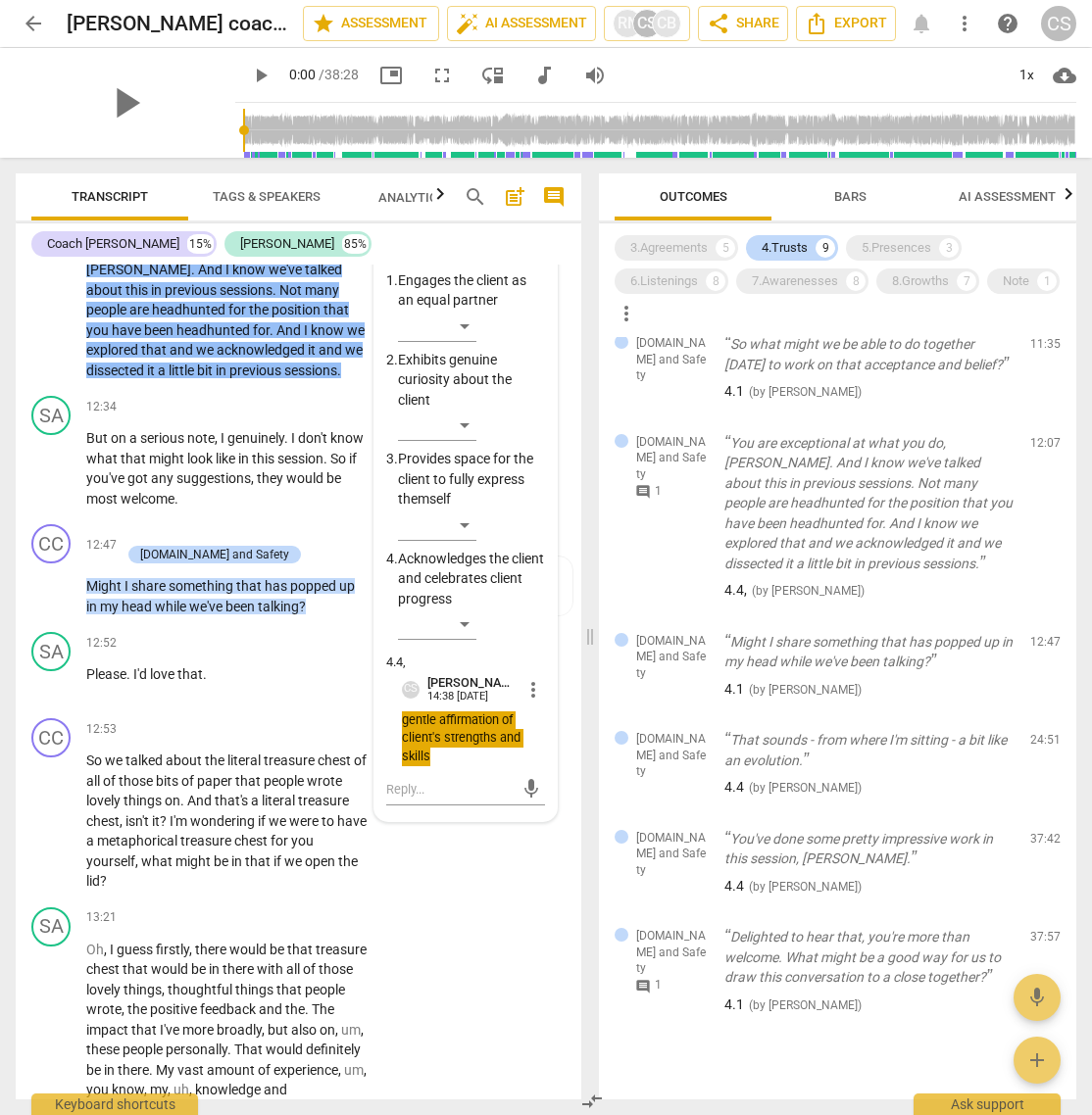
scroll to position [404, 0]
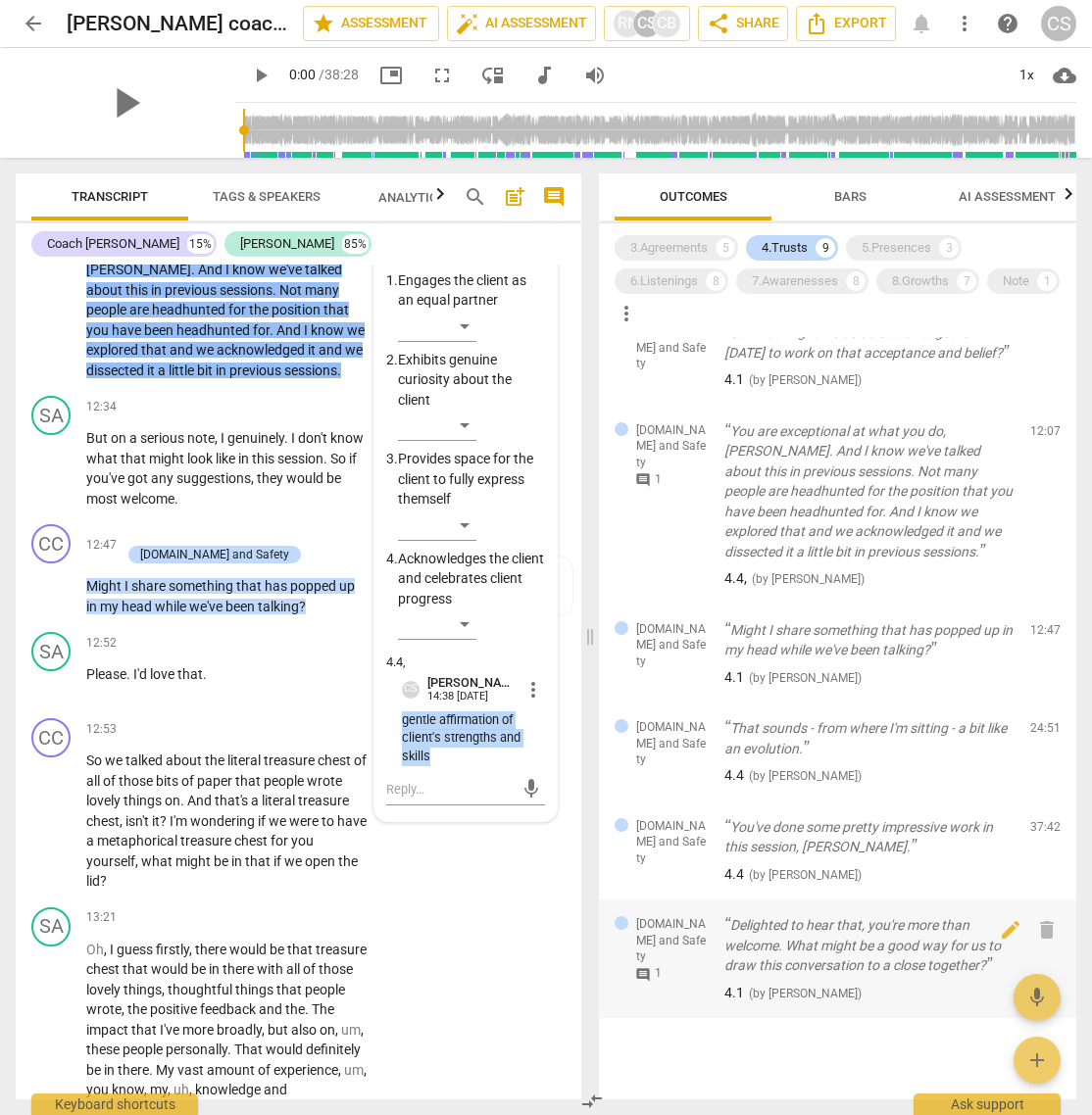
click at [642, 742] on span "comment" at bounding box center [643, 976] width 16 height 16
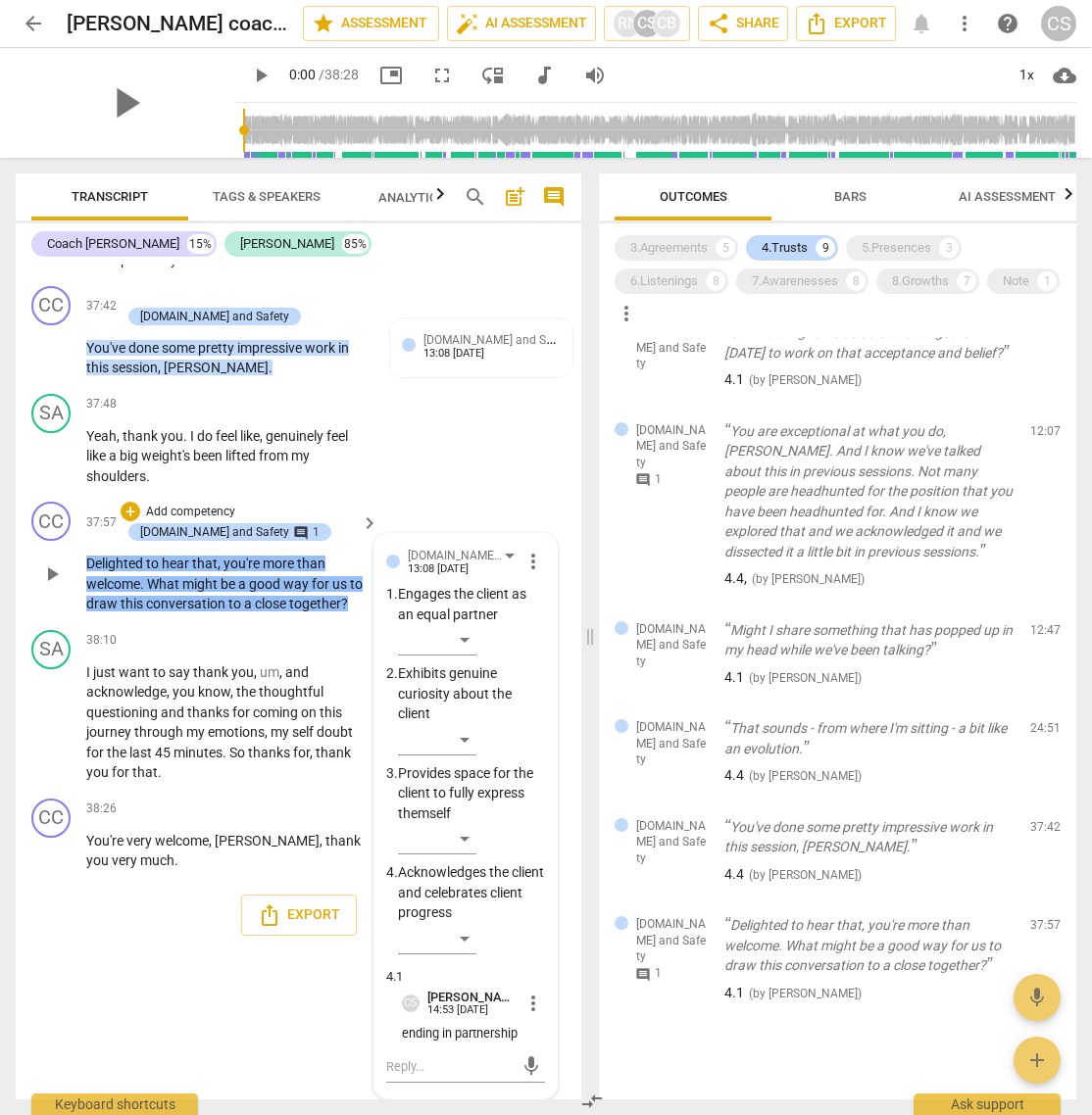
scroll to position [14496, 0]
drag, startPoint x: 399, startPoint y: 1035, endPoint x: 538, endPoint y: 1035, distance: 139.0
click at [538, 742] on p "ending in partnership" at bounding box center [473, 1035] width 143 height 19
click at [886, 246] on div "5.Presences" at bounding box center [896, 248] width 70 height 20
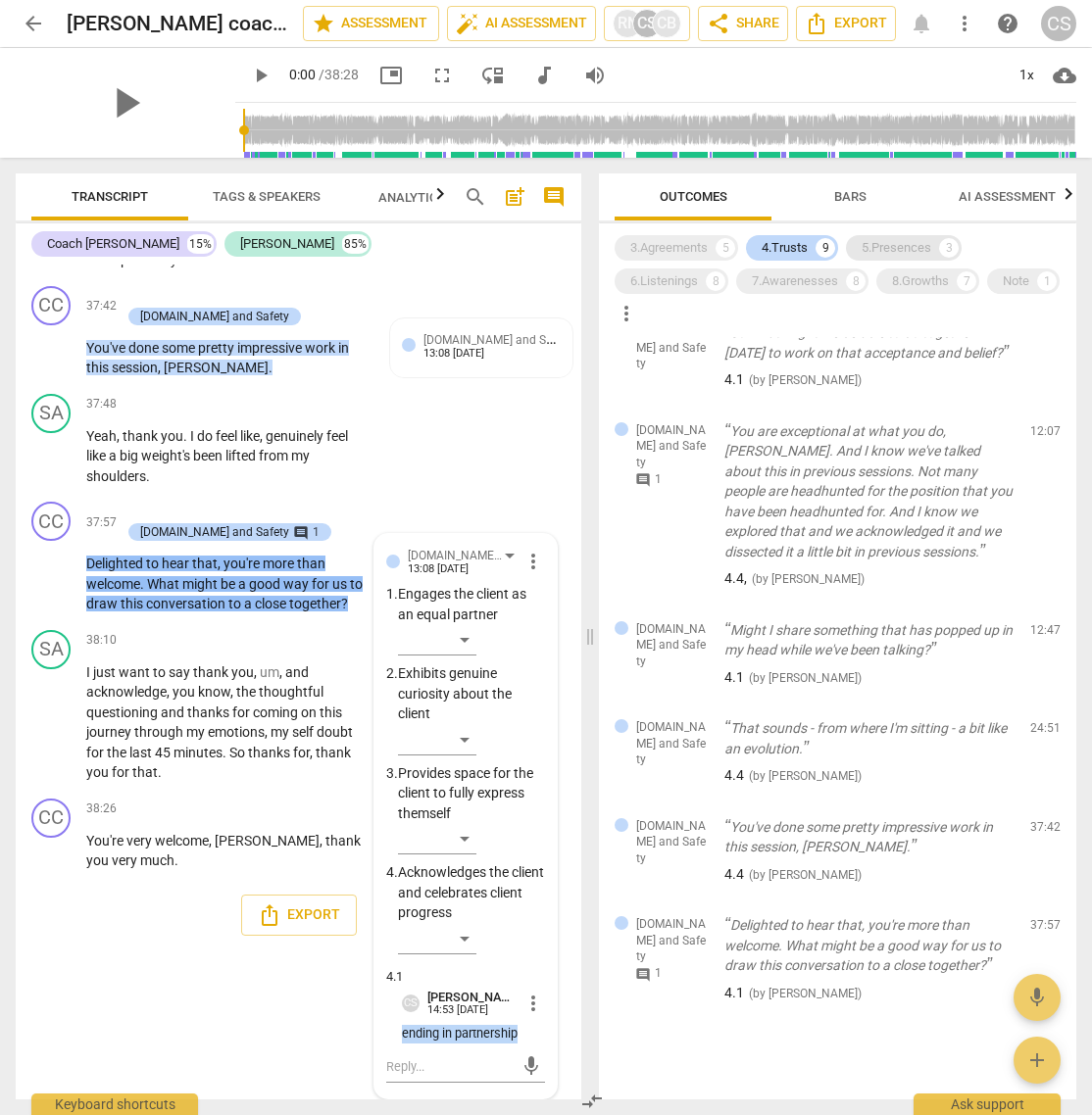
click at [886, 246] on div "5.Presences" at bounding box center [896, 248] width 70 height 20
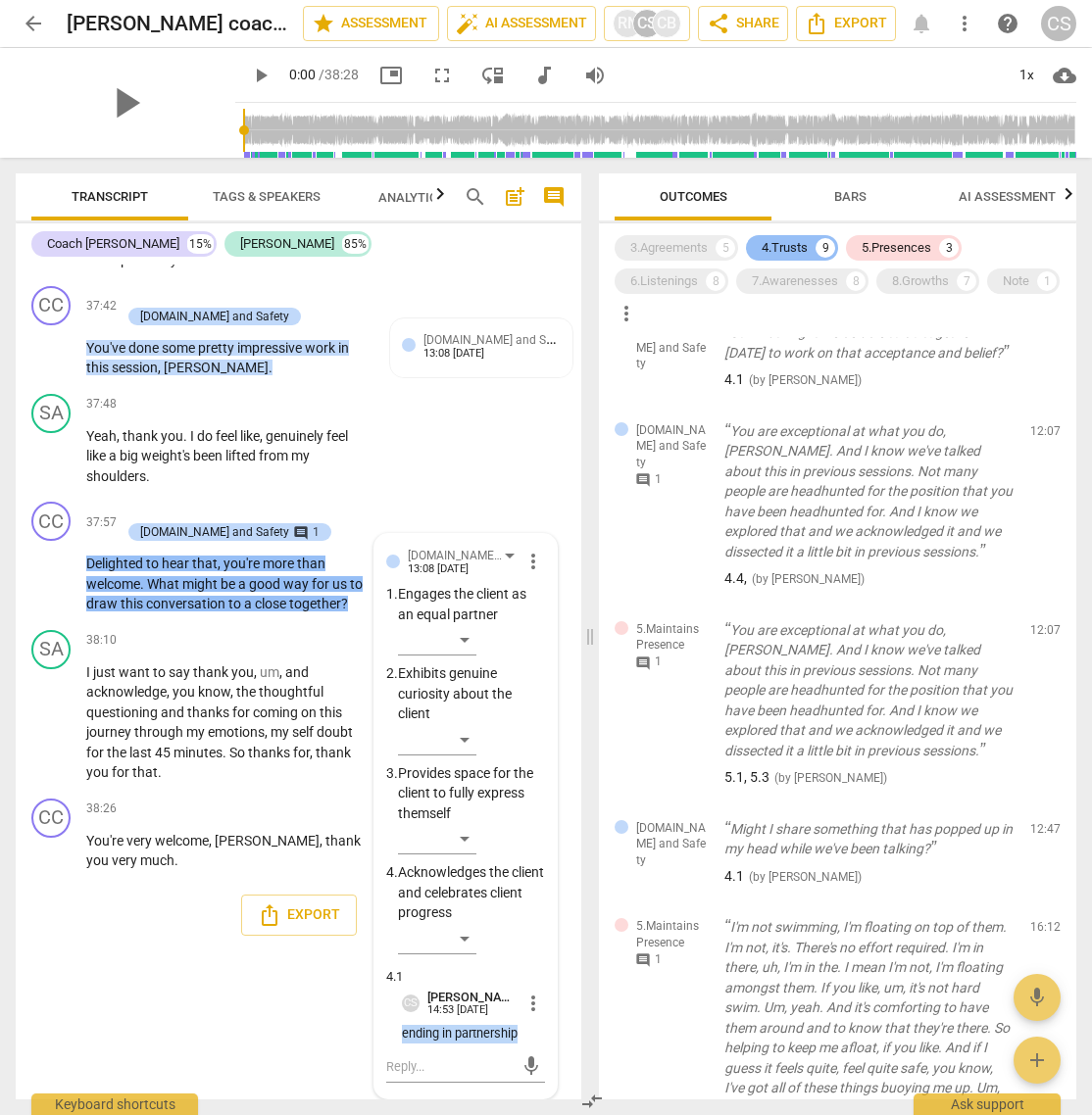
click at [802, 246] on div "4.Trusts" at bounding box center [784, 248] width 46 height 20
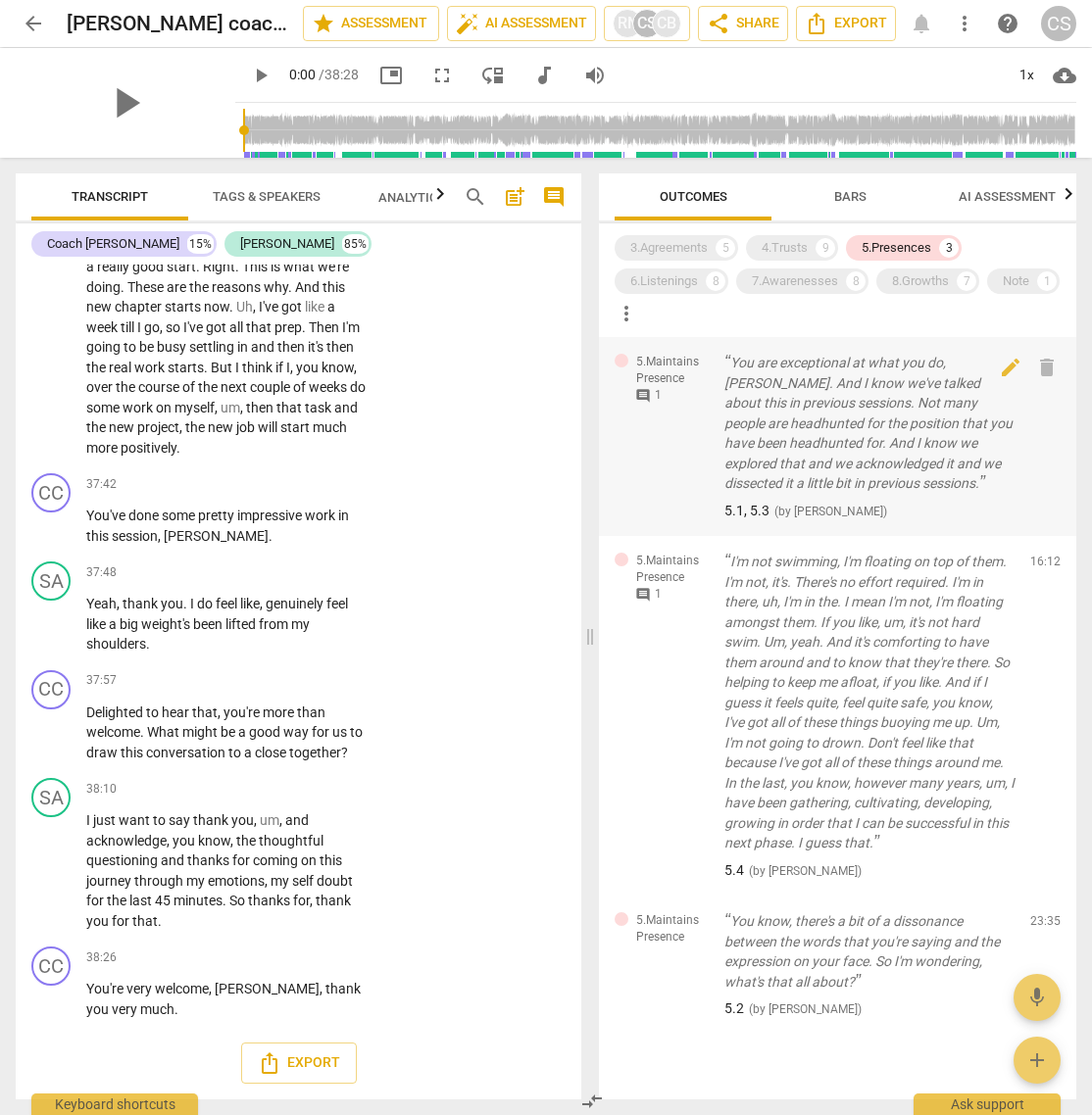
click at [645, 394] on span "comment" at bounding box center [643, 397] width 16 height 16
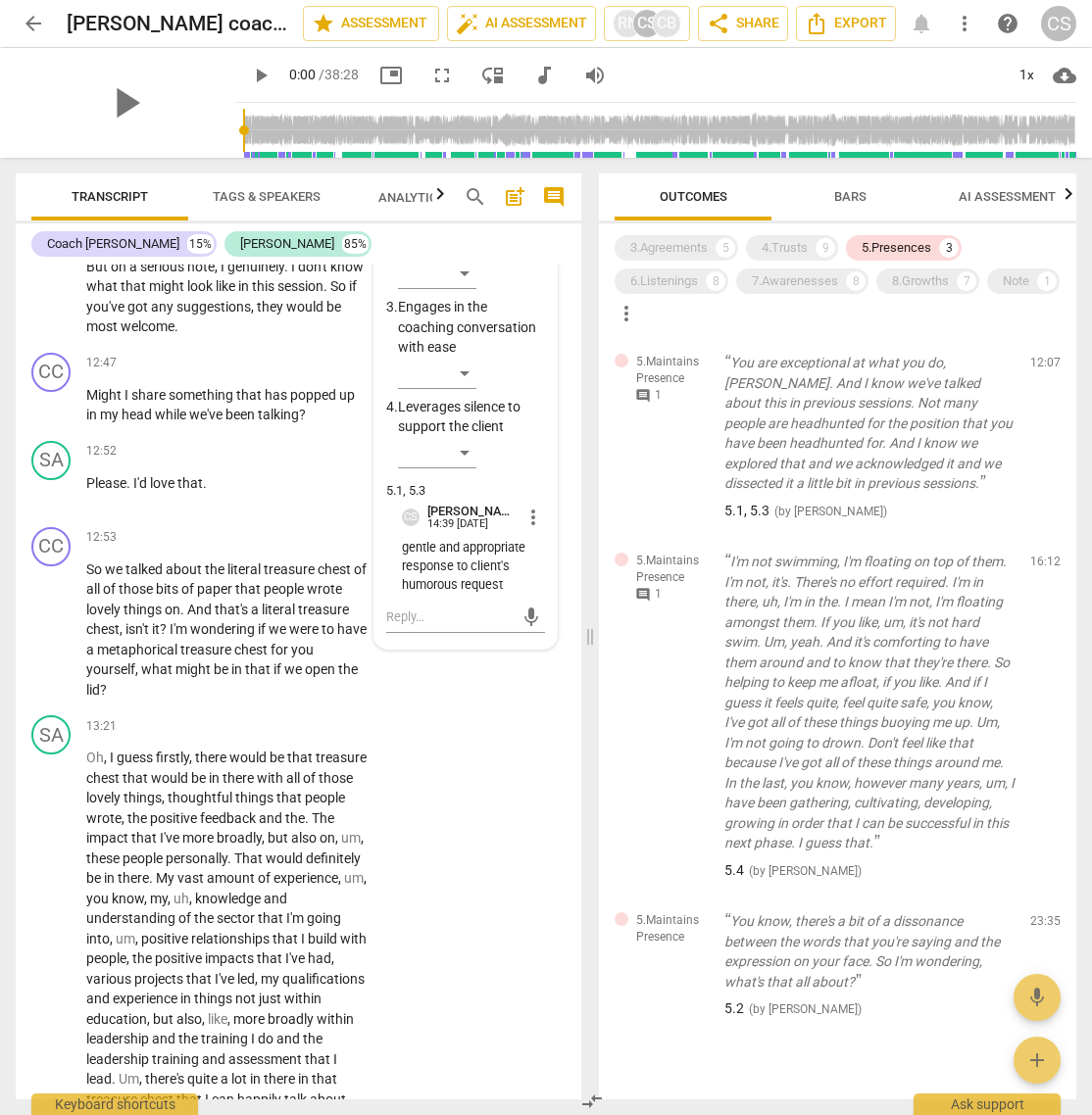
scroll to position [5071, 0]
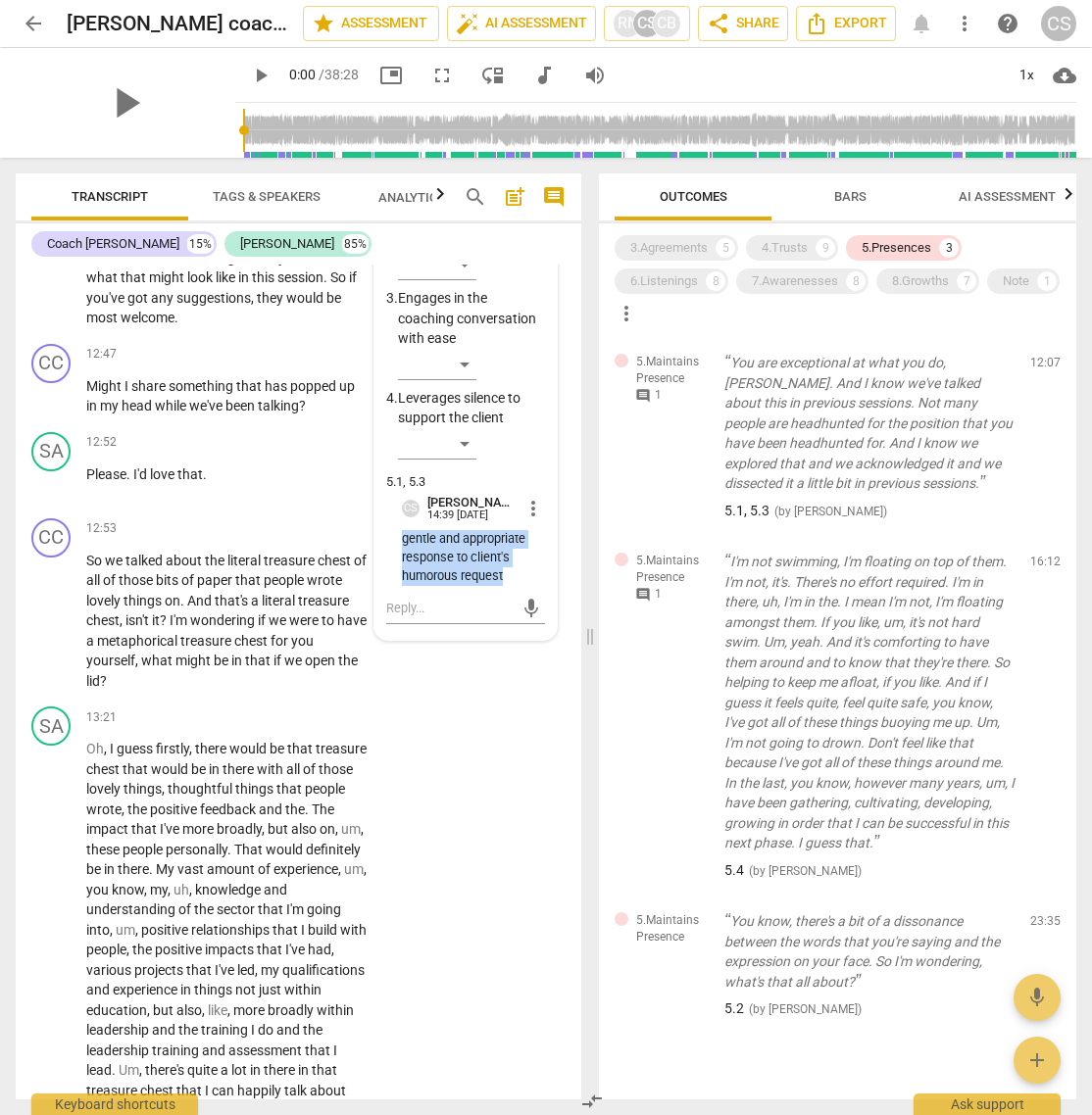
drag, startPoint x: 397, startPoint y: 659, endPoint x: 512, endPoint y: 693, distance: 119.9
click at [512, 585] on p "gentle and appropriate response to client's humorous request" at bounding box center [473, 558] width 143 height 55
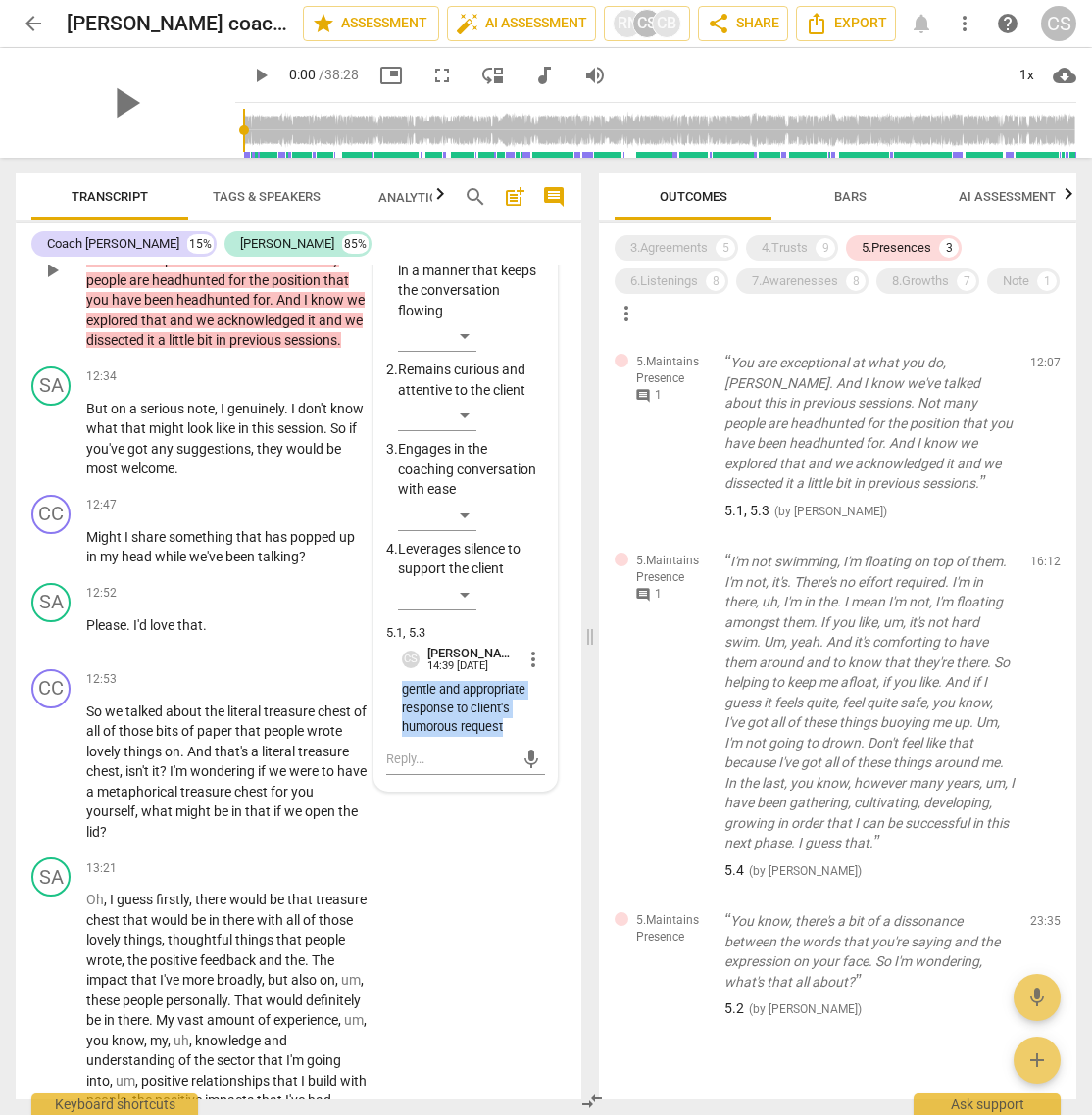
scroll to position [4915, 0]
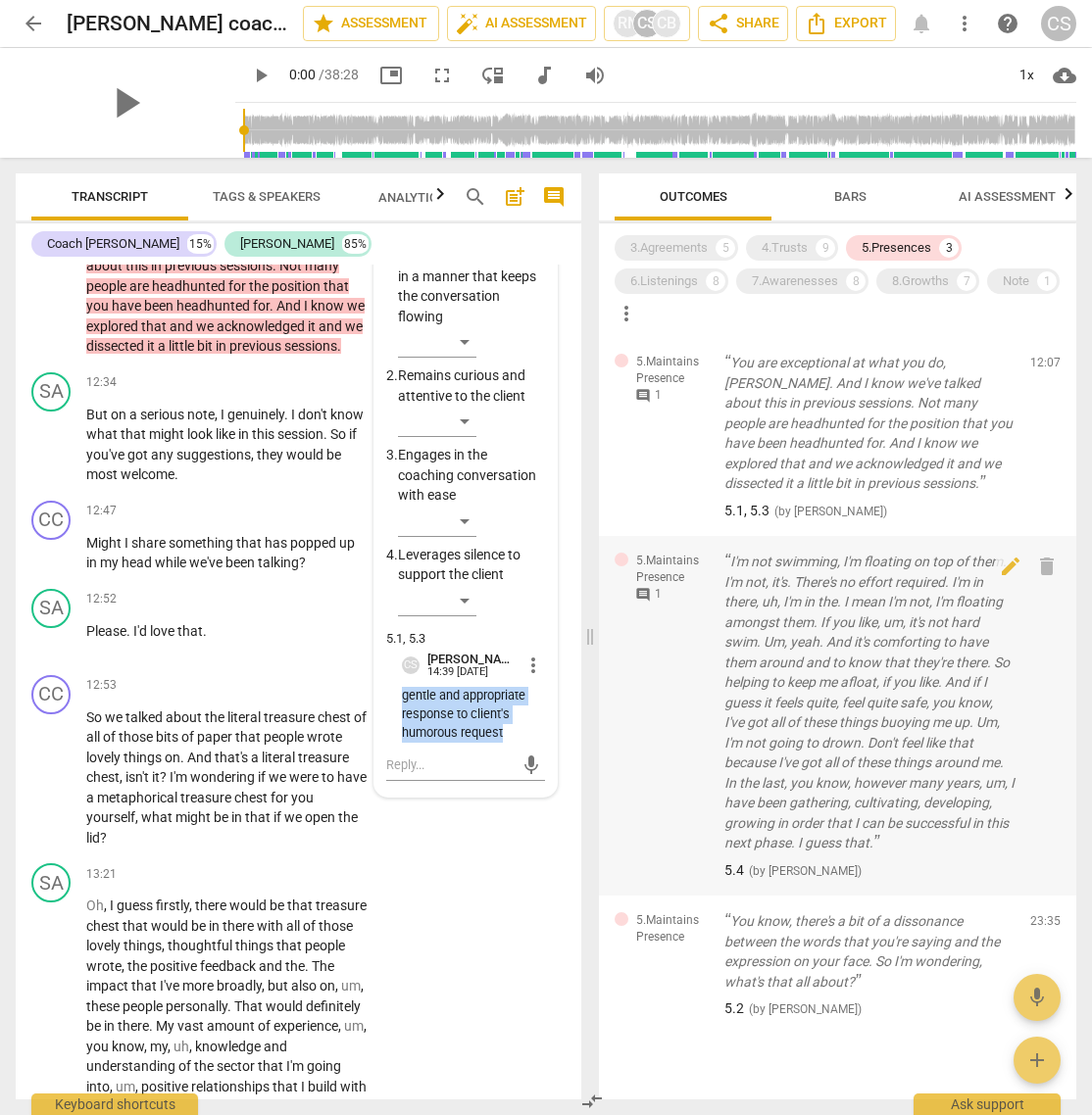
click at [643, 596] on span "comment" at bounding box center [643, 595] width 16 height 16
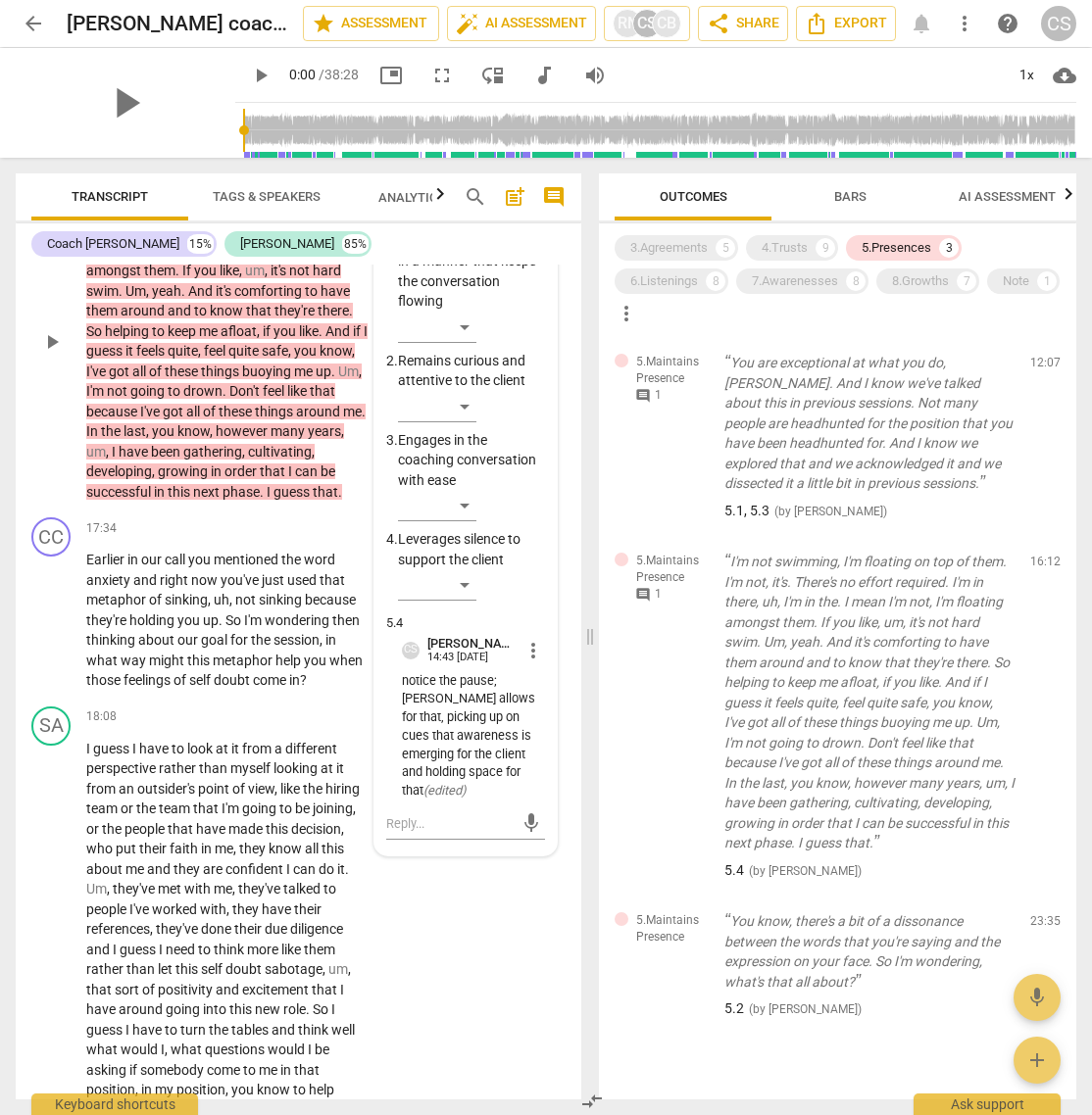
scroll to position [6687, 0]
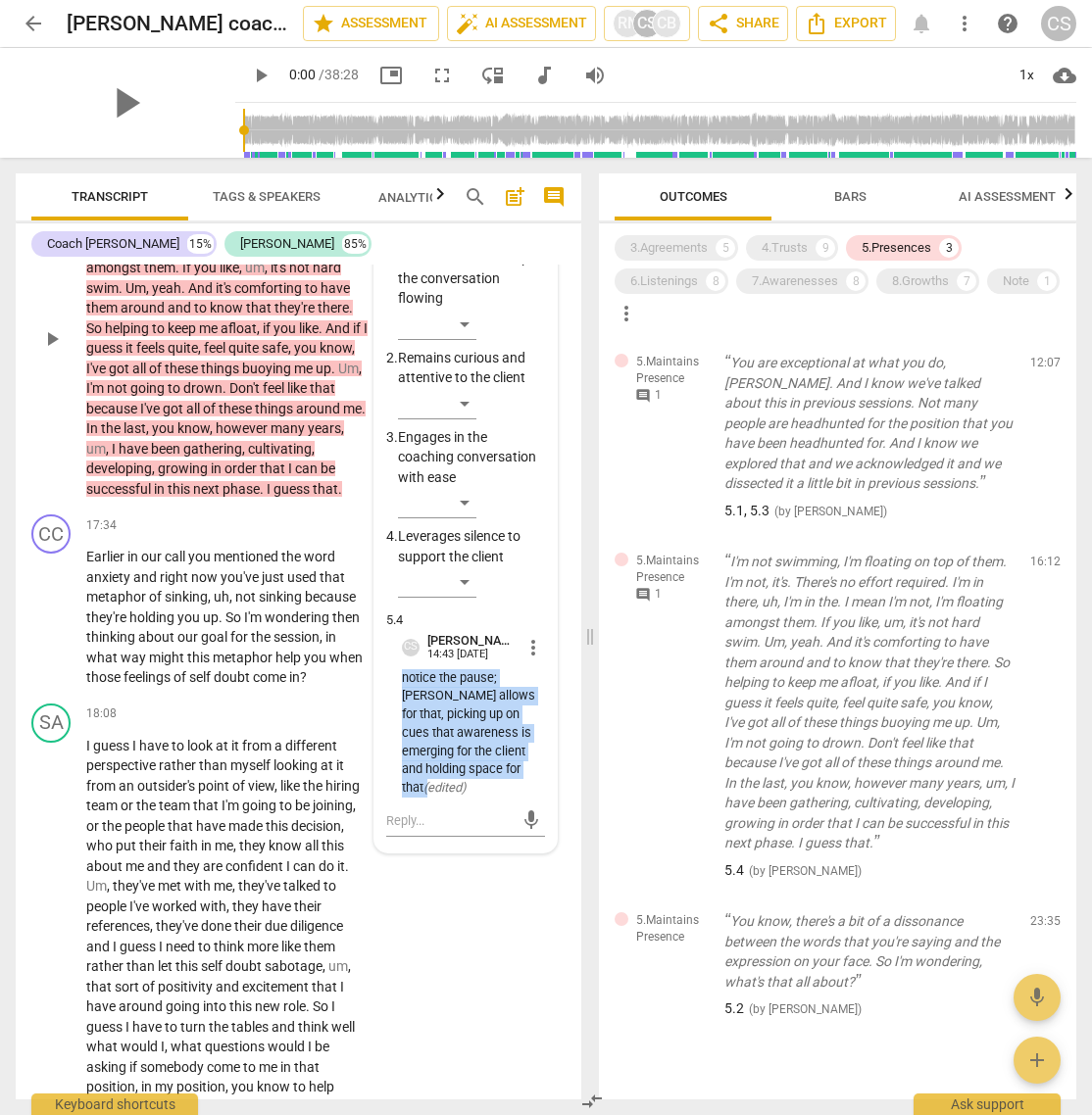
drag, startPoint x: 398, startPoint y: 819, endPoint x: 478, endPoint y: 912, distance: 122.7
click at [478, 742] on p "notice the pause; [PERSON_NAME] allows for that, picking up on cues that awaren…" at bounding box center [473, 733] width 143 height 128
click at [691, 274] on div "6.Listenings" at bounding box center [664, 281] width 68 height 20
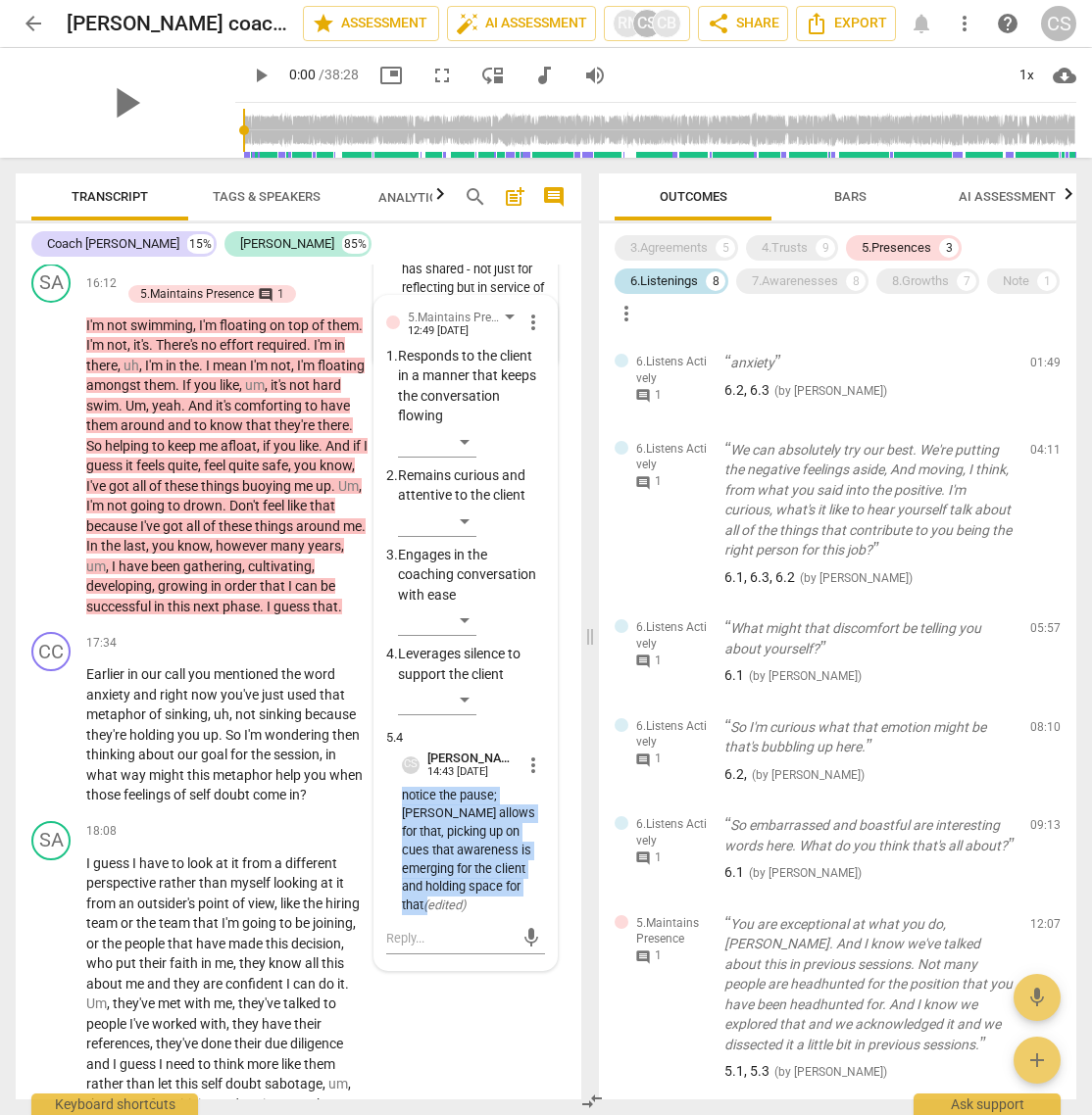
scroll to position [6804, 0]
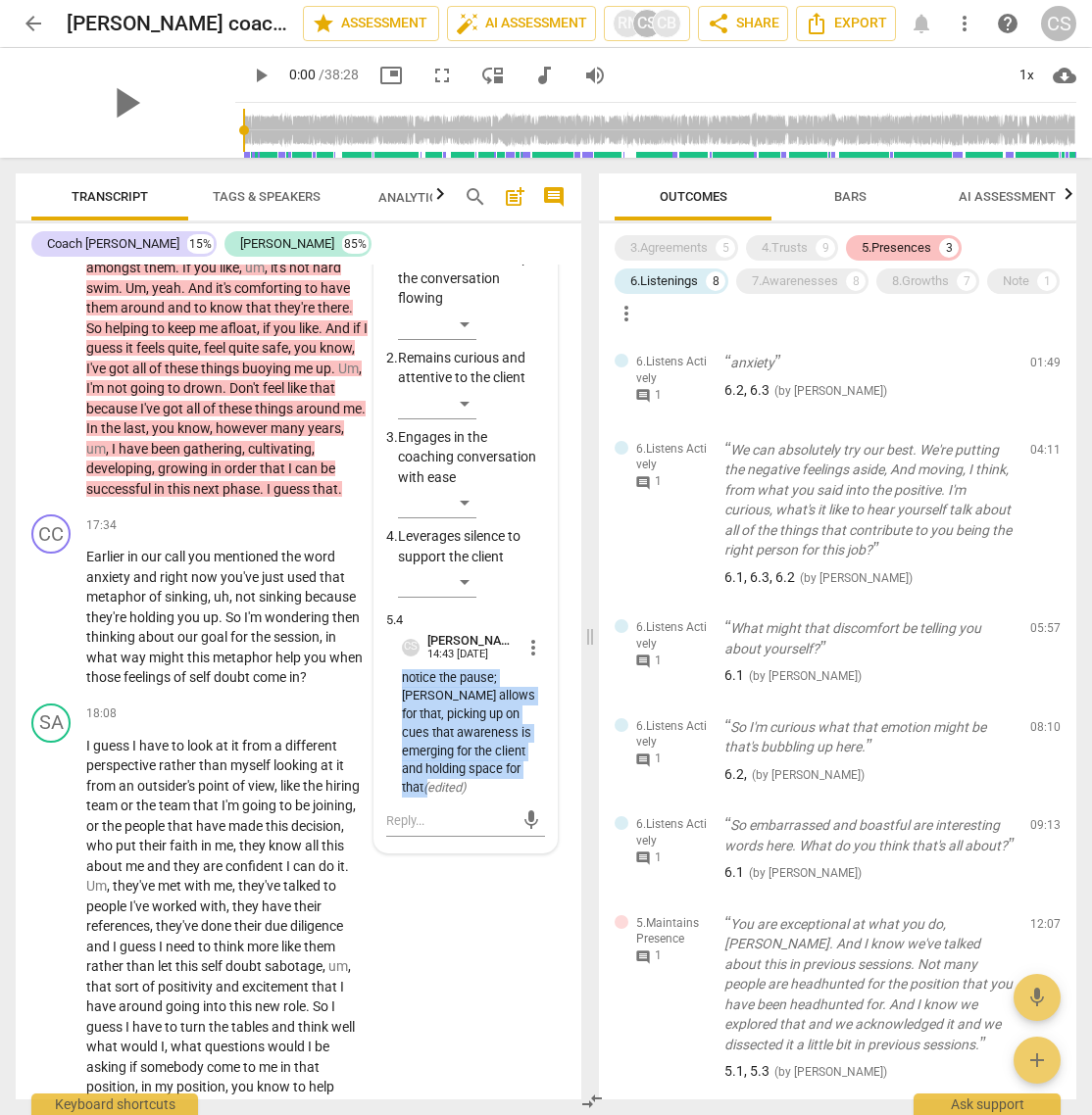
click at [878, 239] on div "5.Presences" at bounding box center [896, 248] width 70 height 20
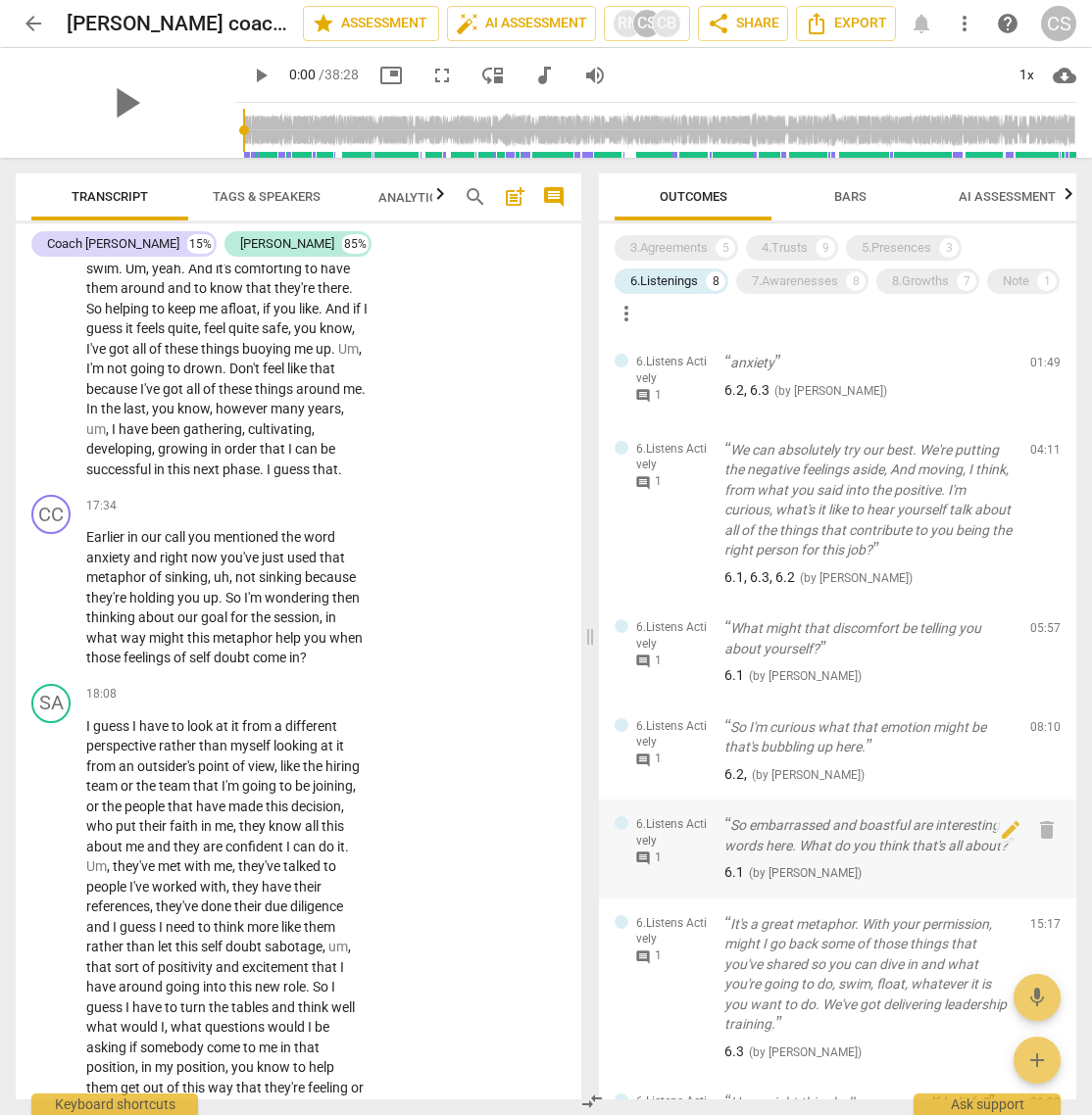
click at [647, 742] on span "comment" at bounding box center [643, 859] width 16 height 16
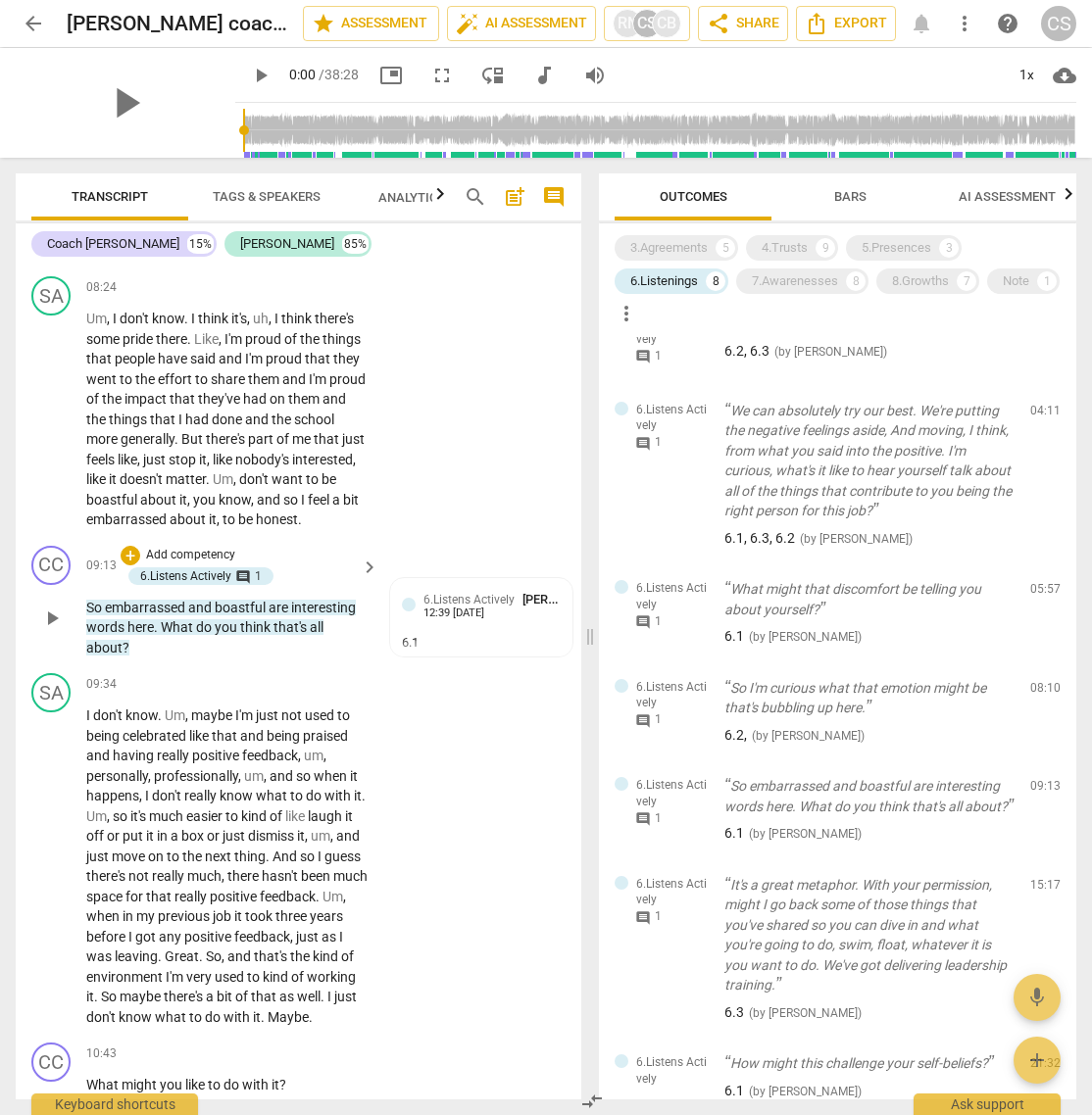
scroll to position [35, 0]
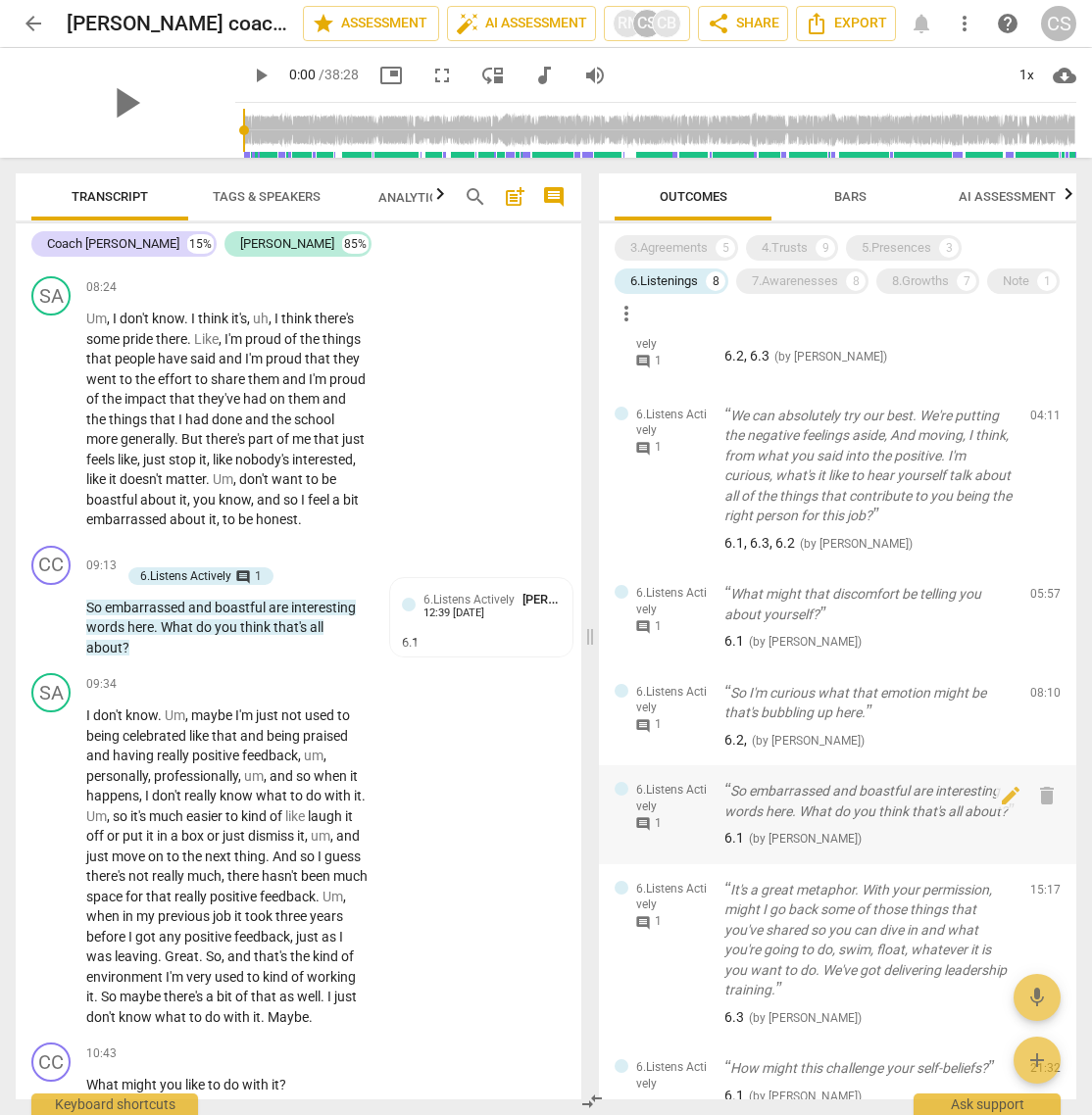
click at [646, 742] on span "comment" at bounding box center [643, 825] width 16 height 16
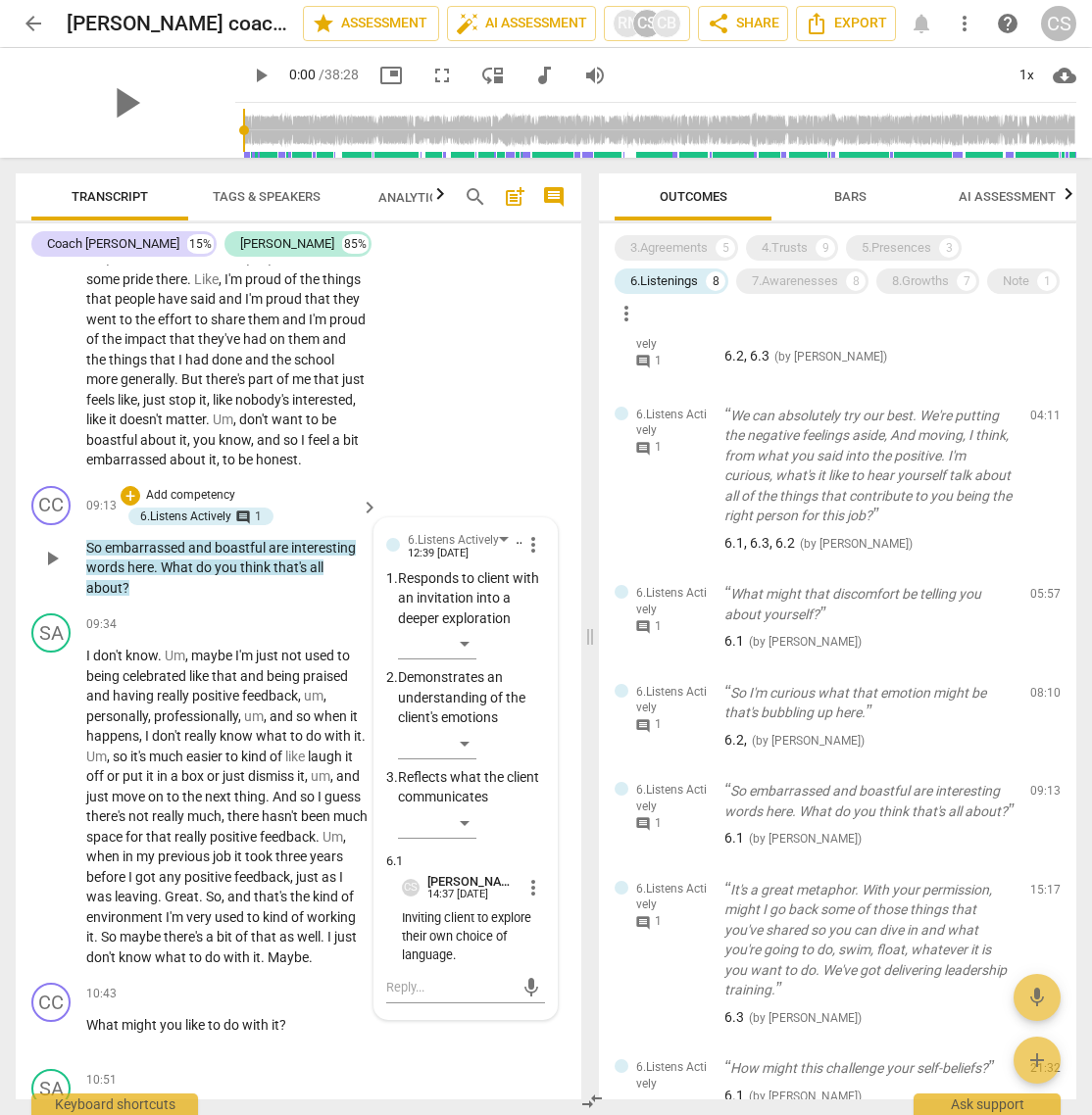
scroll to position [3727, 0]
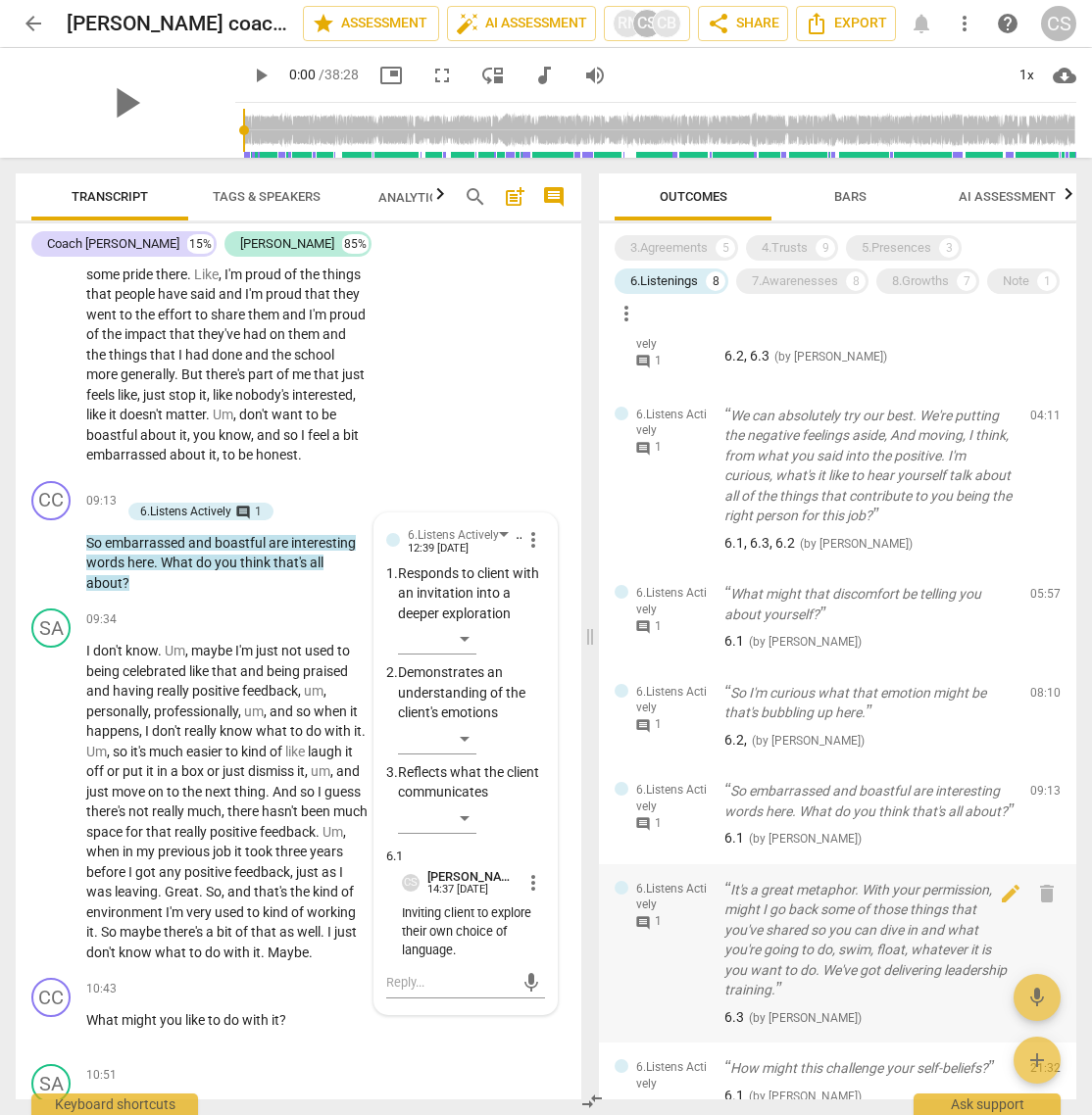
click at [641, 742] on span "comment" at bounding box center [643, 923] width 16 height 16
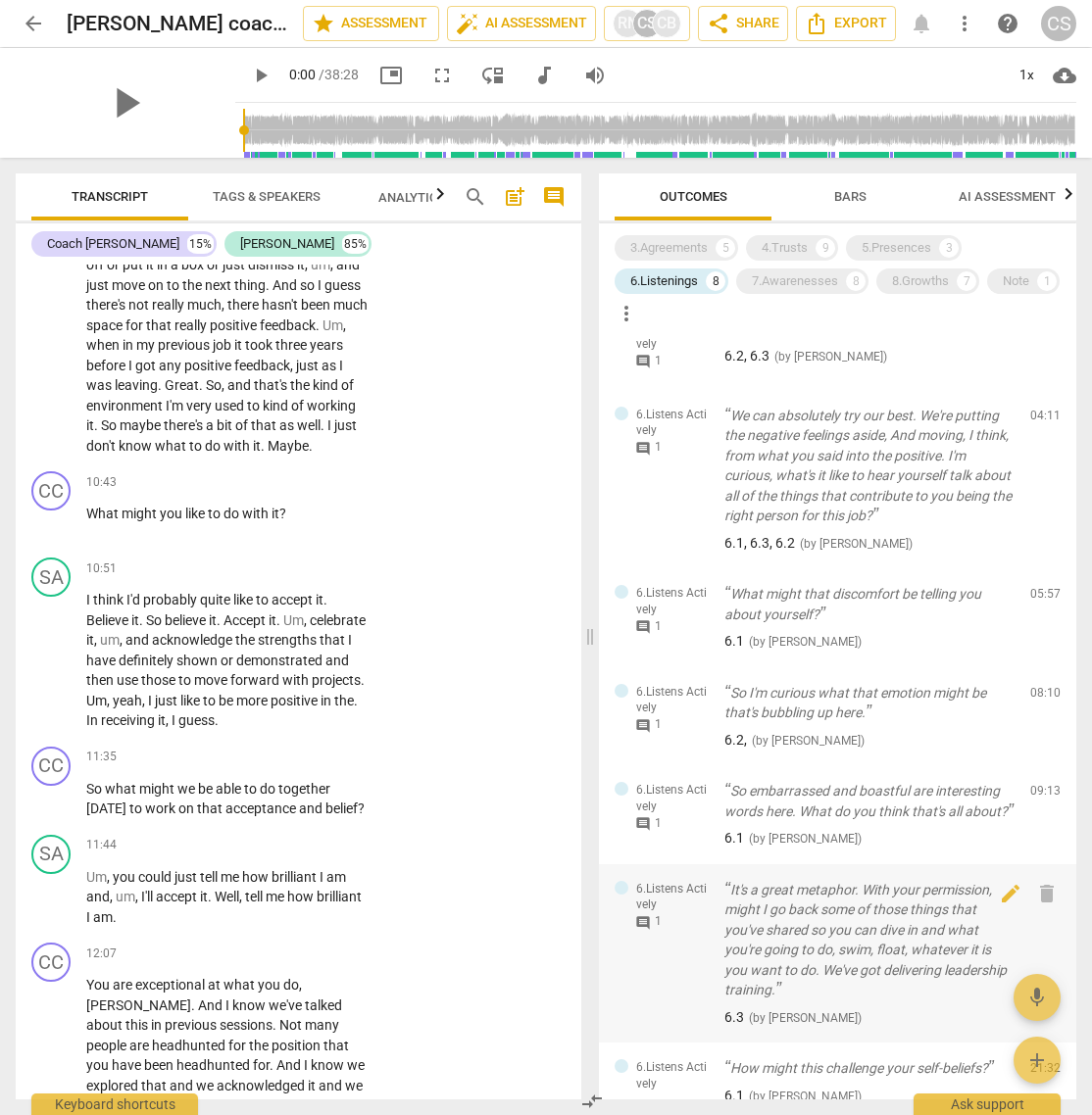
click at [641, 742] on span "comment" at bounding box center [643, 923] width 16 height 16
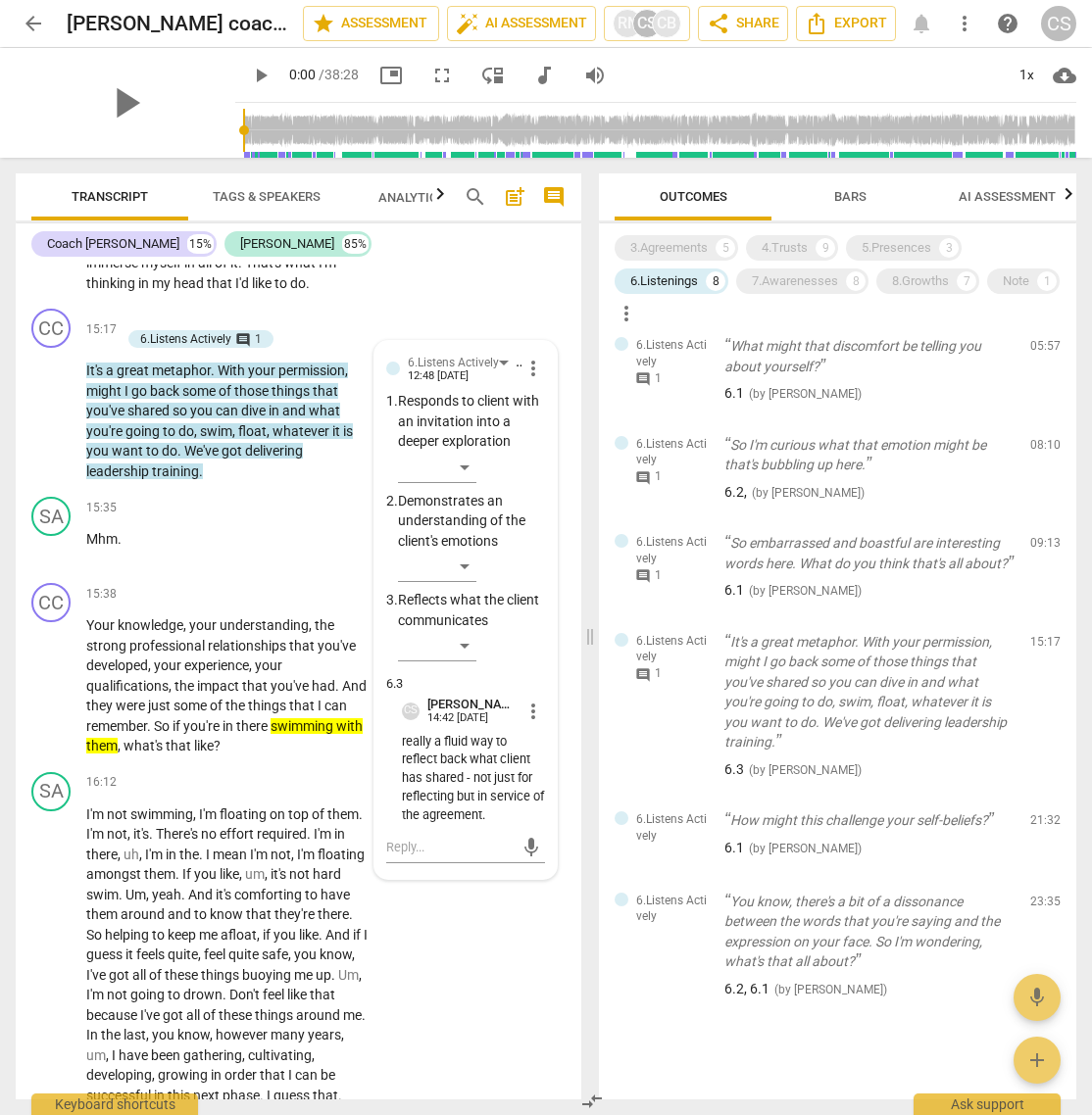
scroll to position [315, 0]
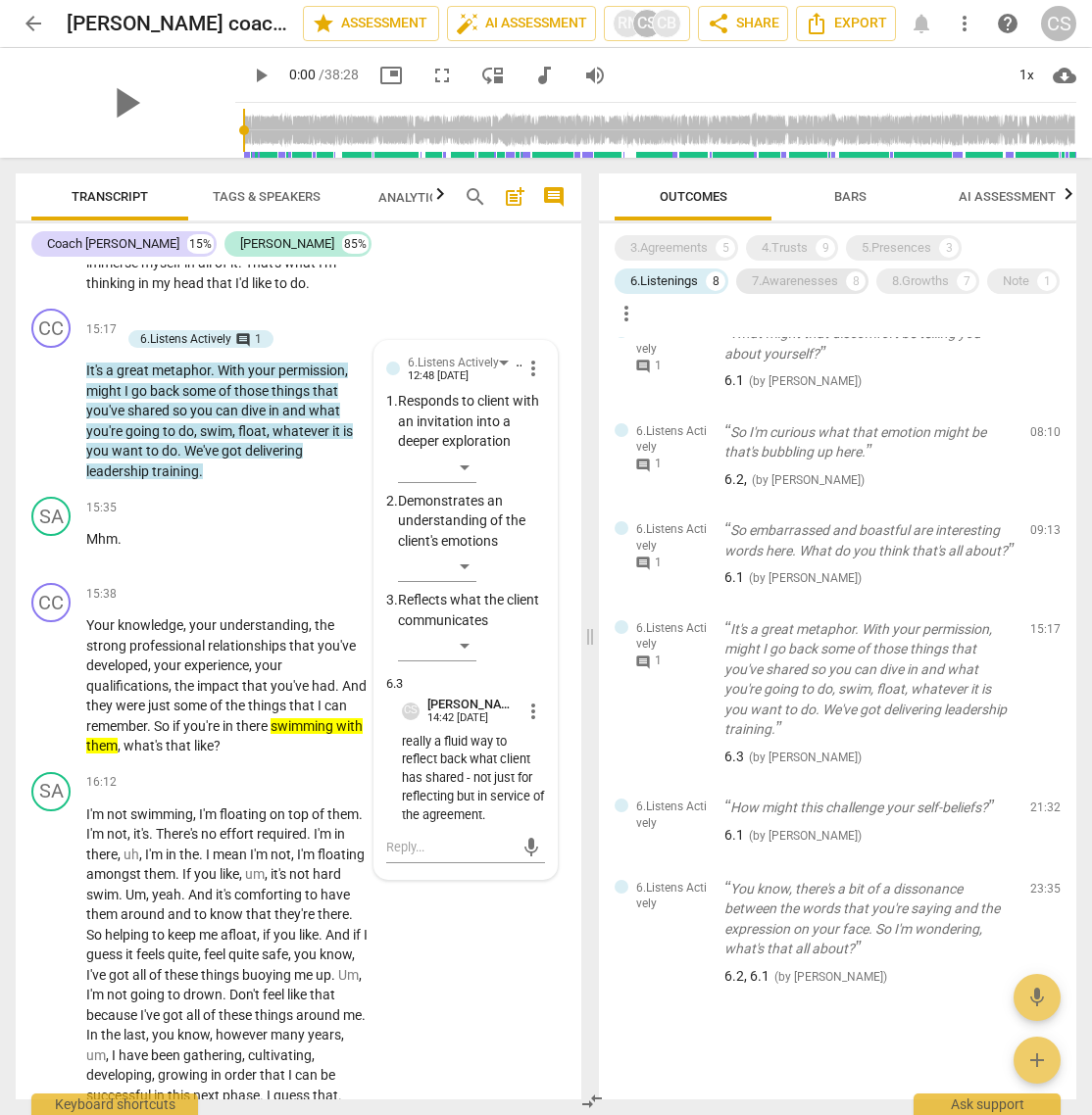
click at [787, 281] on div "7.Awarenesses" at bounding box center [795, 281] width 86 height 20
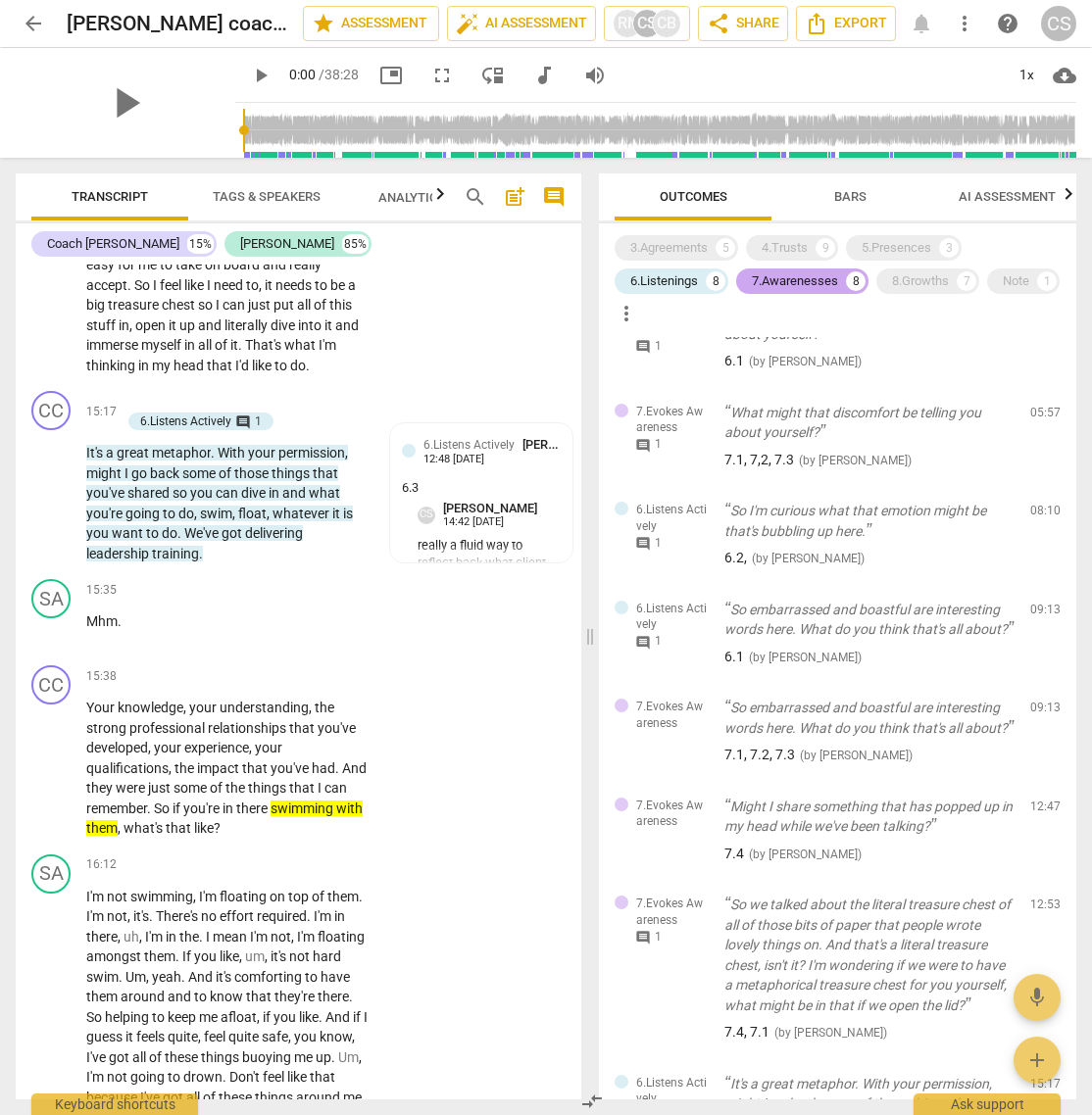
scroll to position [6241, 0]
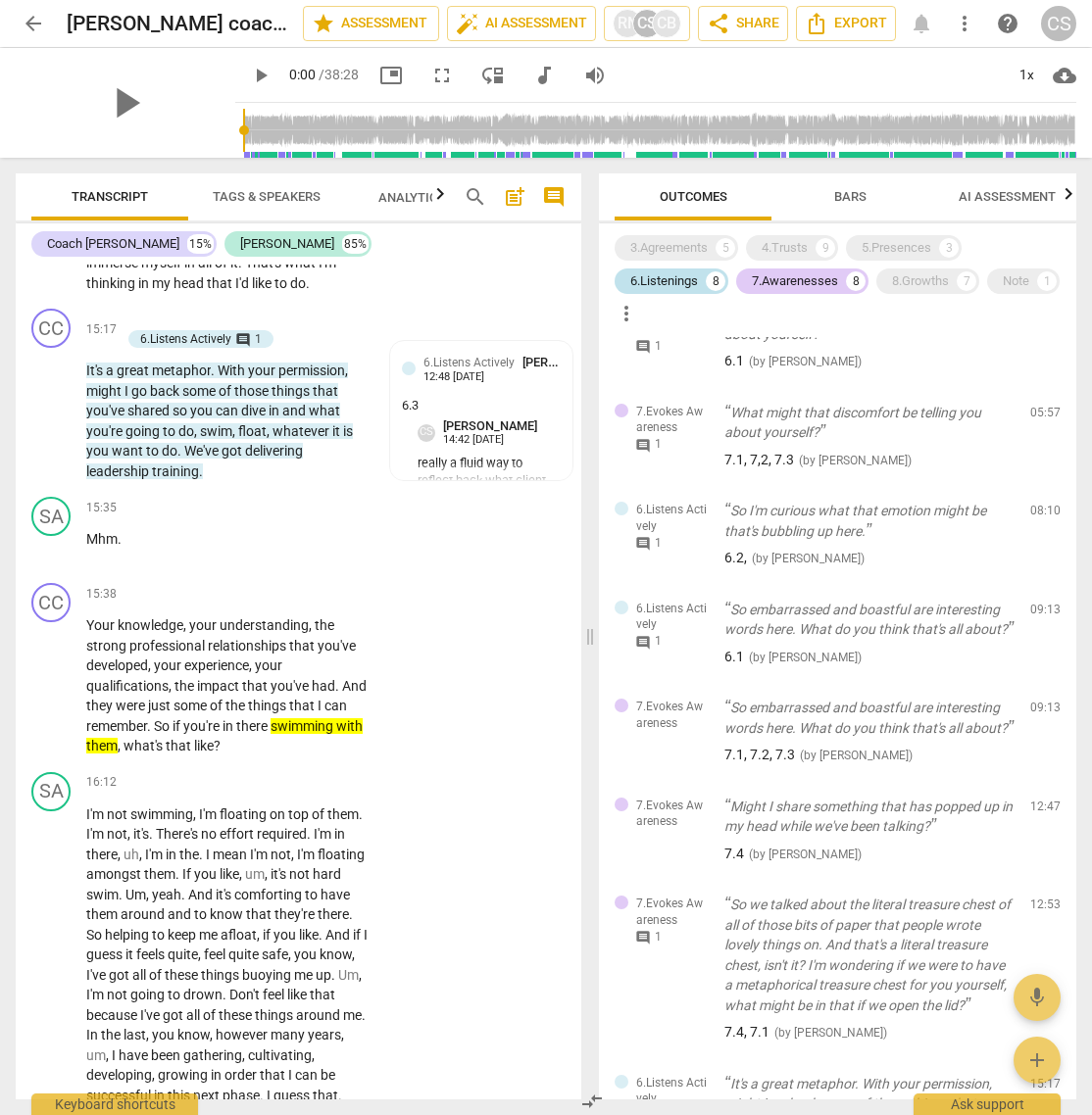
click at [684, 280] on div "6.Listenings" at bounding box center [664, 281] width 68 height 20
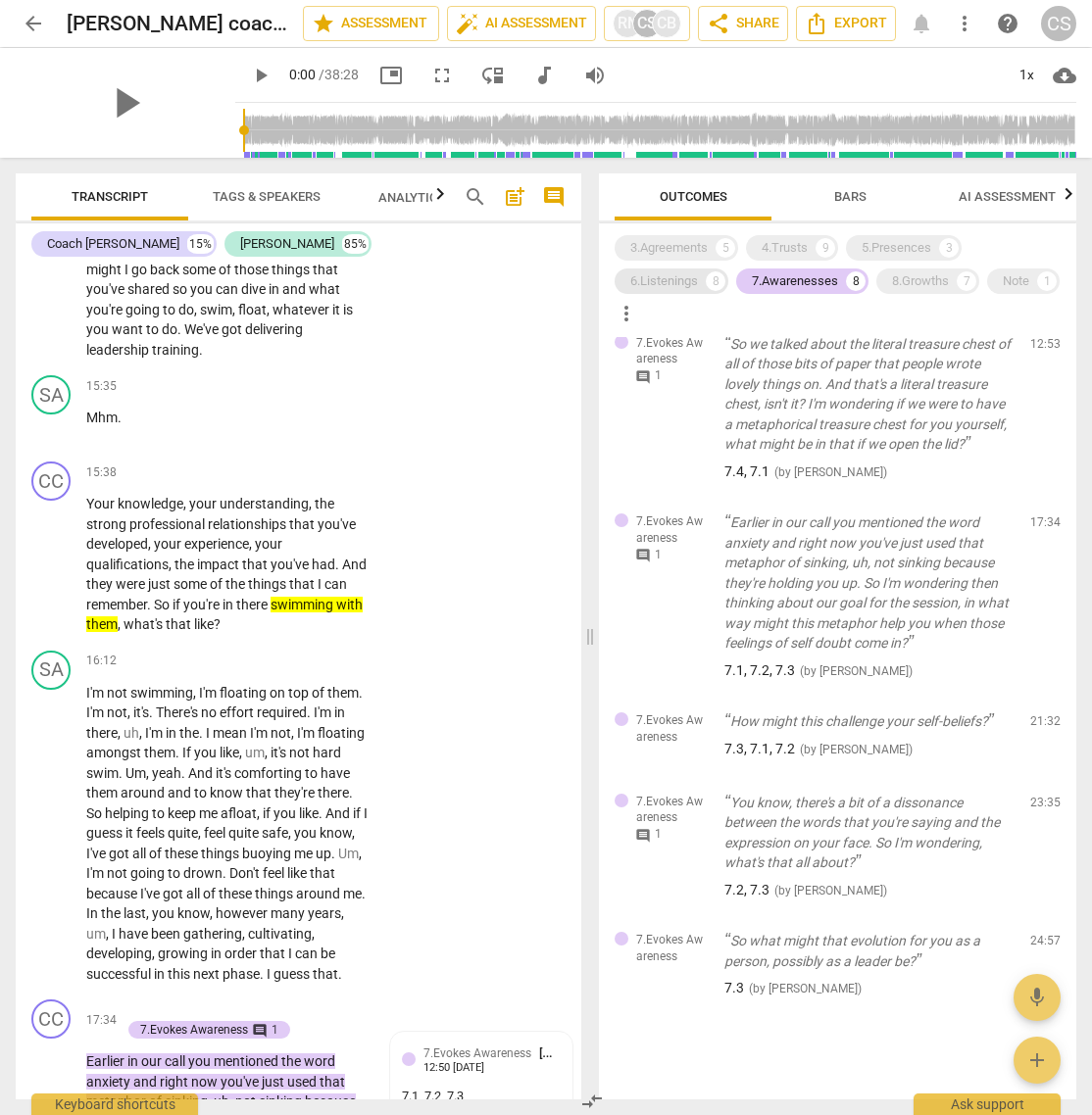
scroll to position [0, 0]
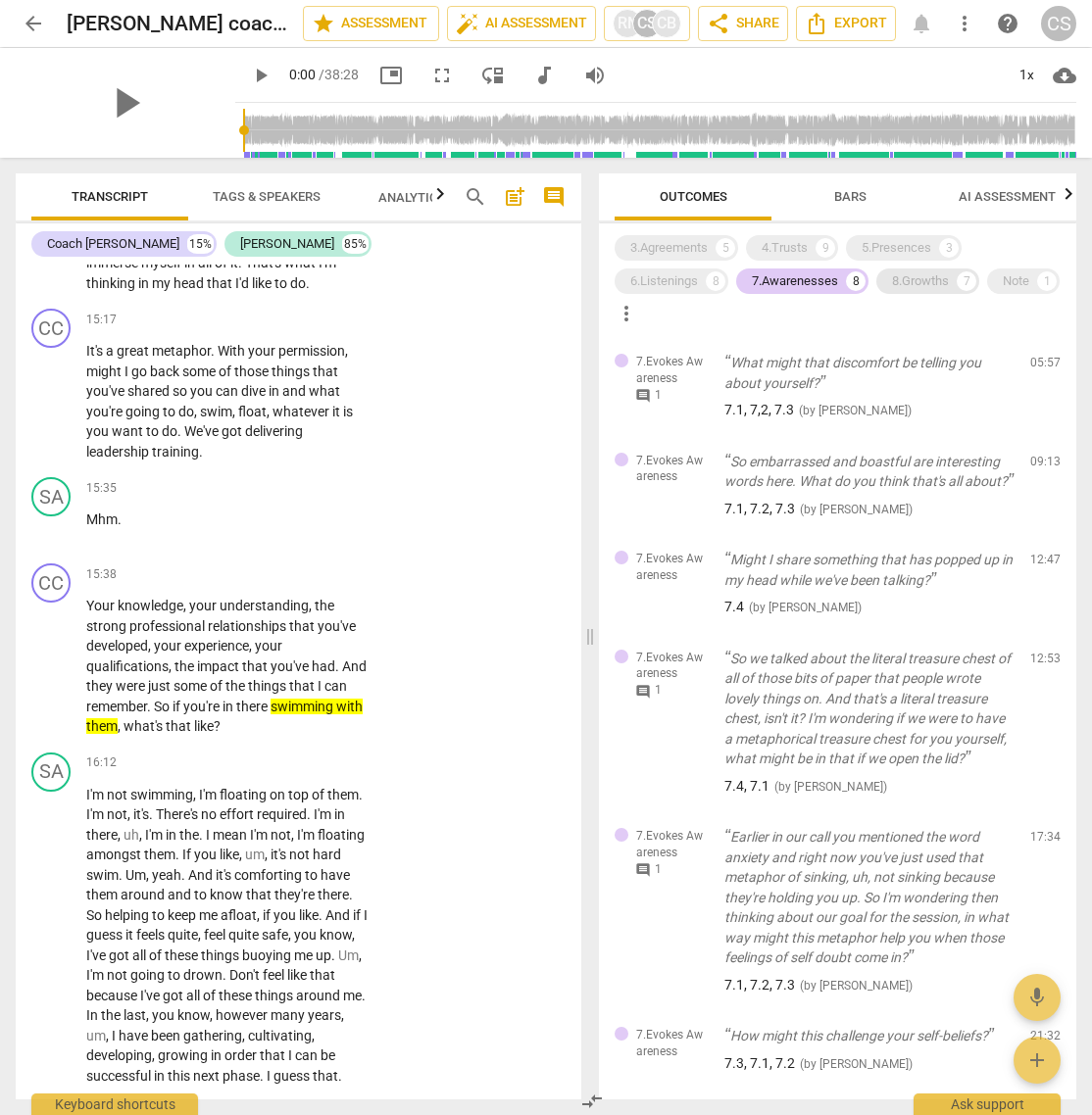
click at [905, 281] on div "8.Growths" at bounding box center [920, 281] width 57 height 20
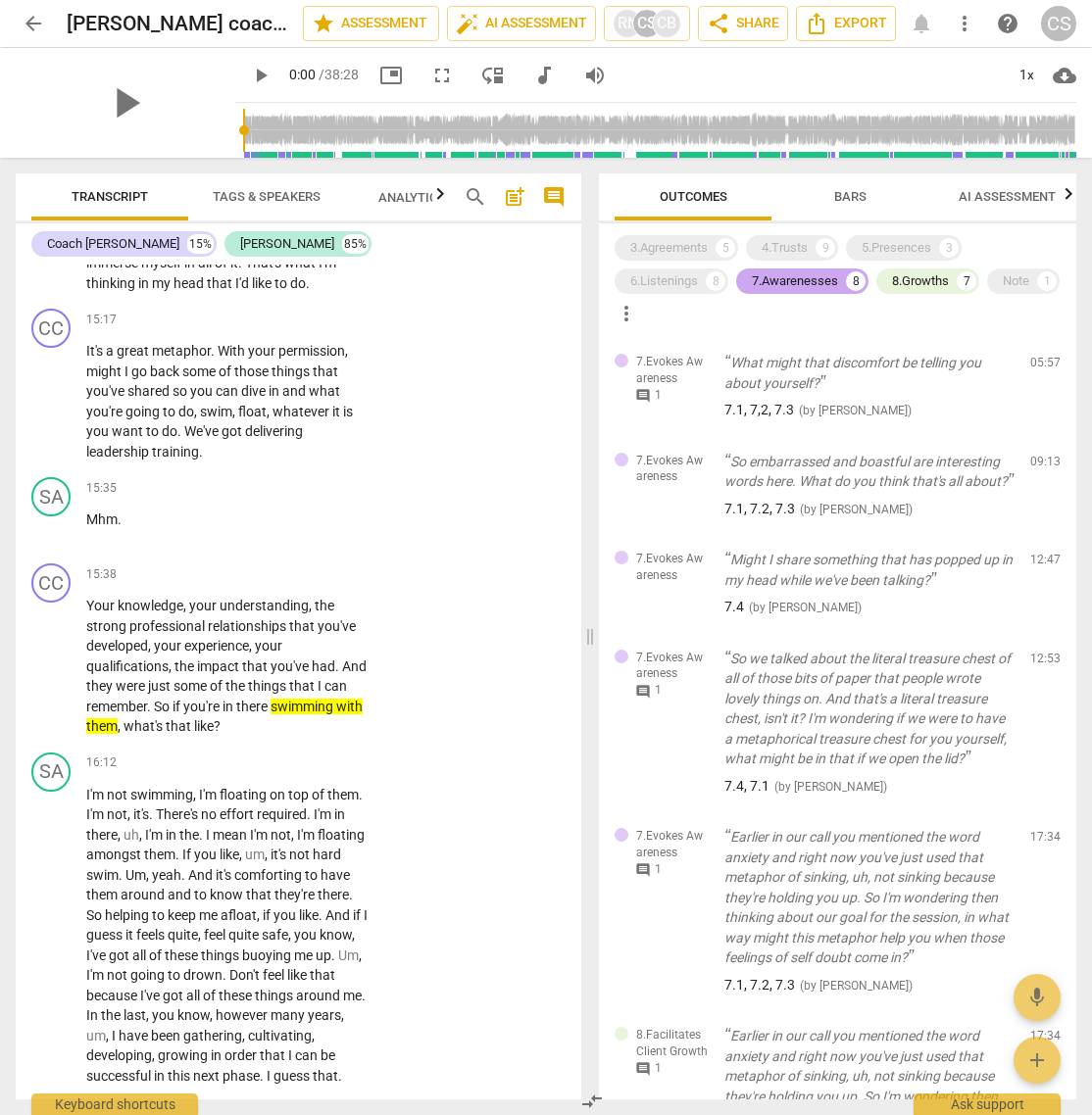
click at [813, 278] on div "7.Awarenesses" at bounding box center [795, 281] width 86 height 20
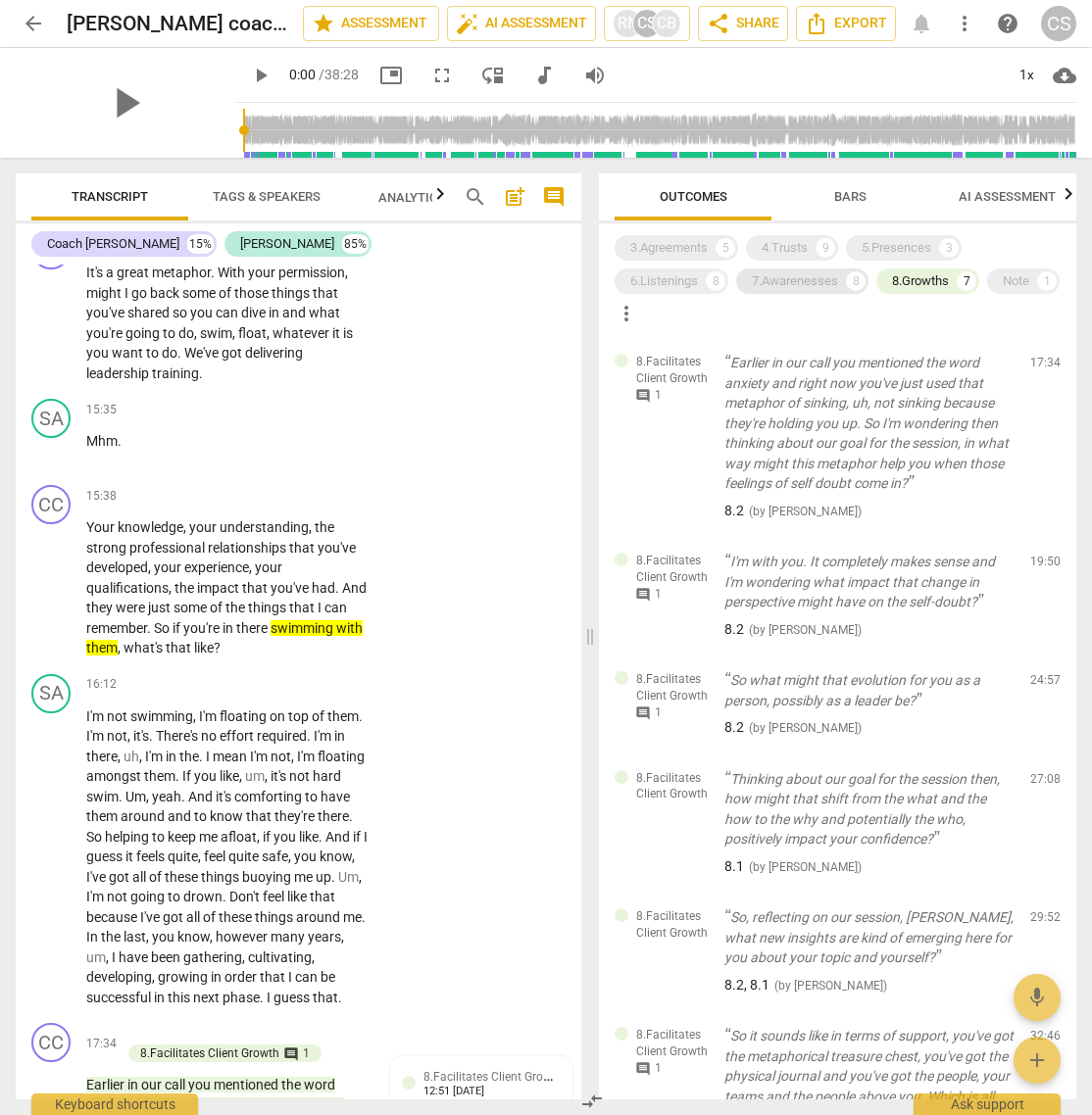
scroll to position [6061, 0]
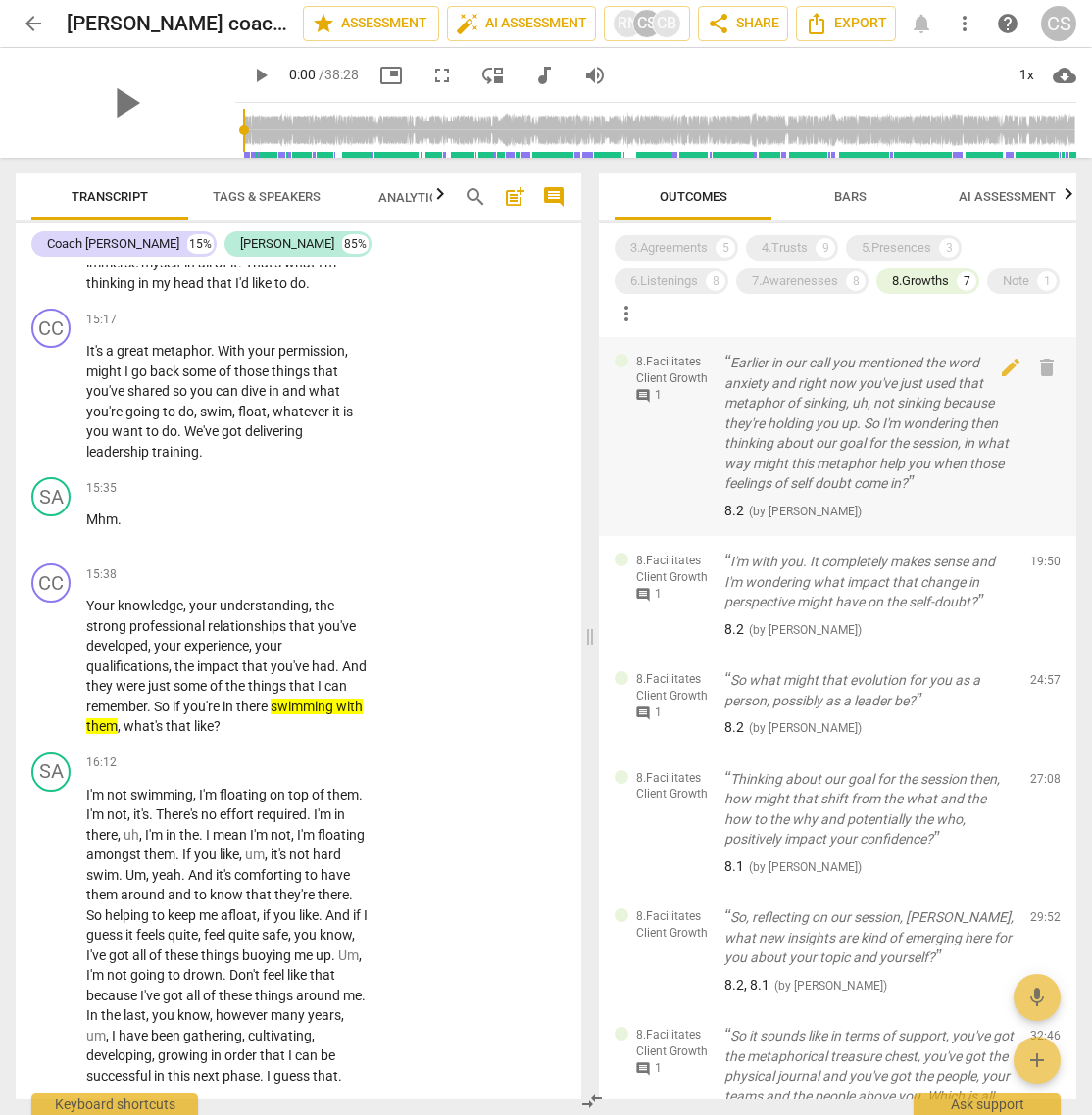
click at [643, 396] on span "comment" at bounding box center [643, 397] width 16 height 16
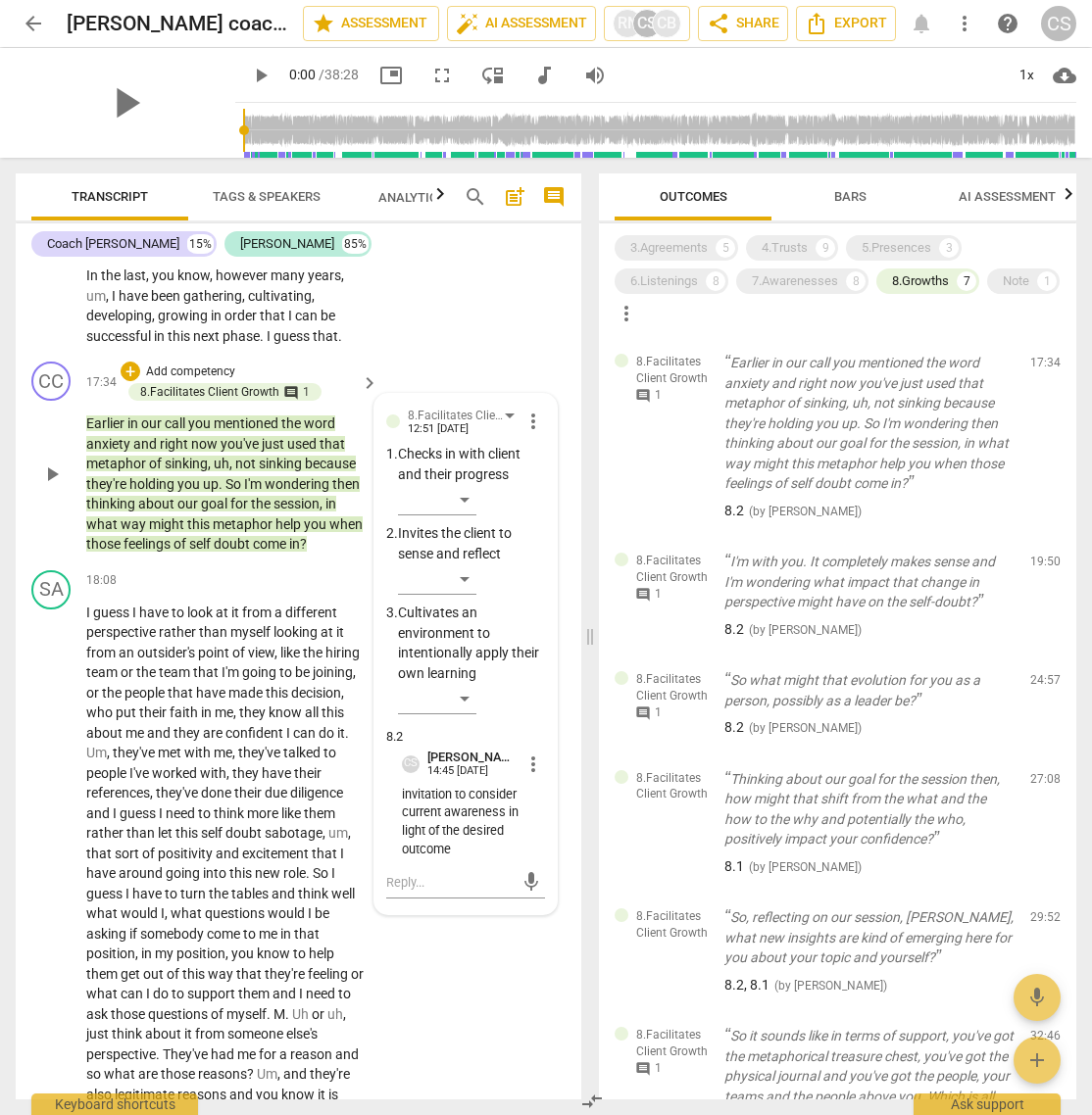
scroll to position [6816, 0]
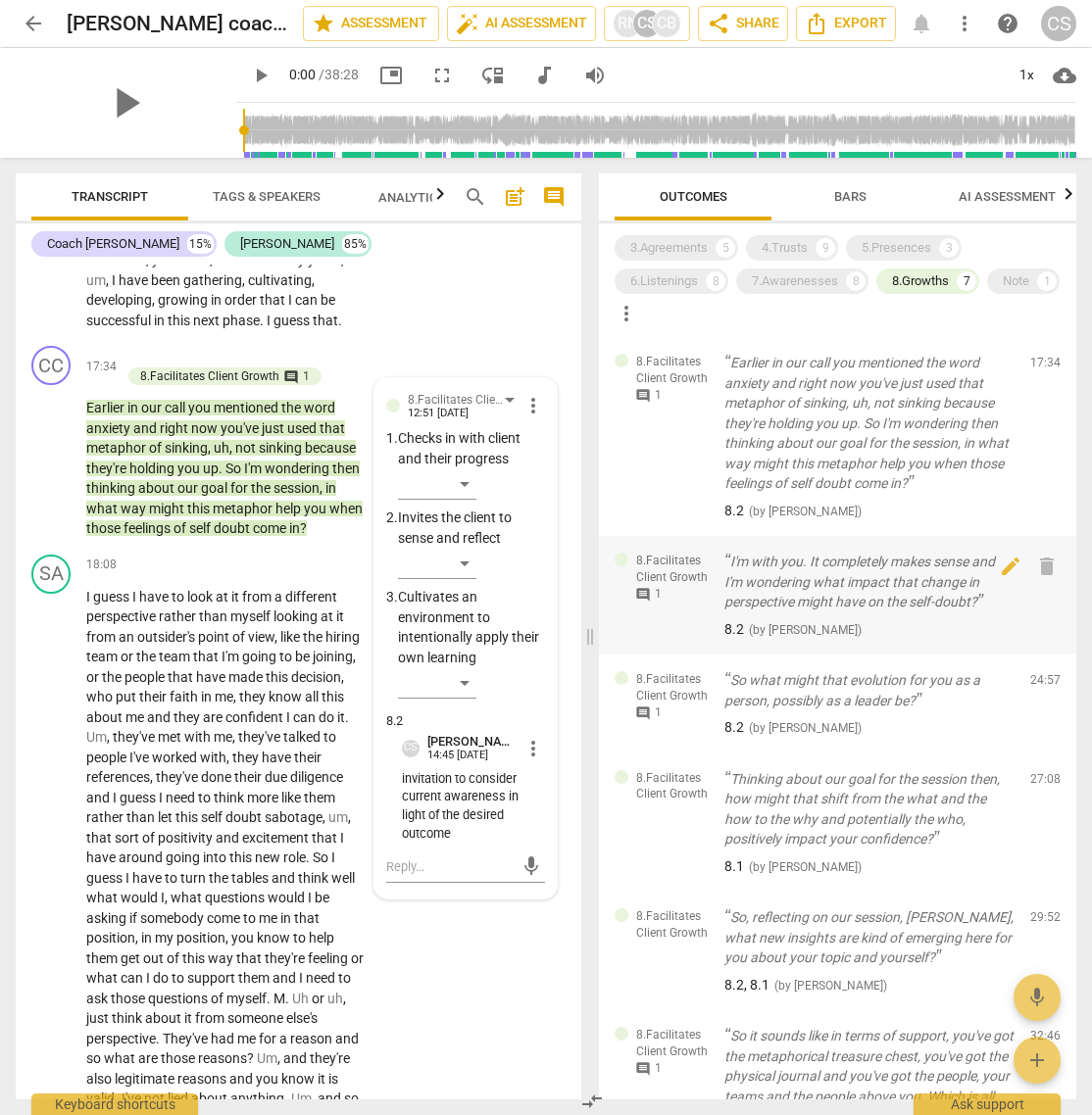
click at [639, 595] on span "comment" at bounding box center [643, 595] width 16 height 16
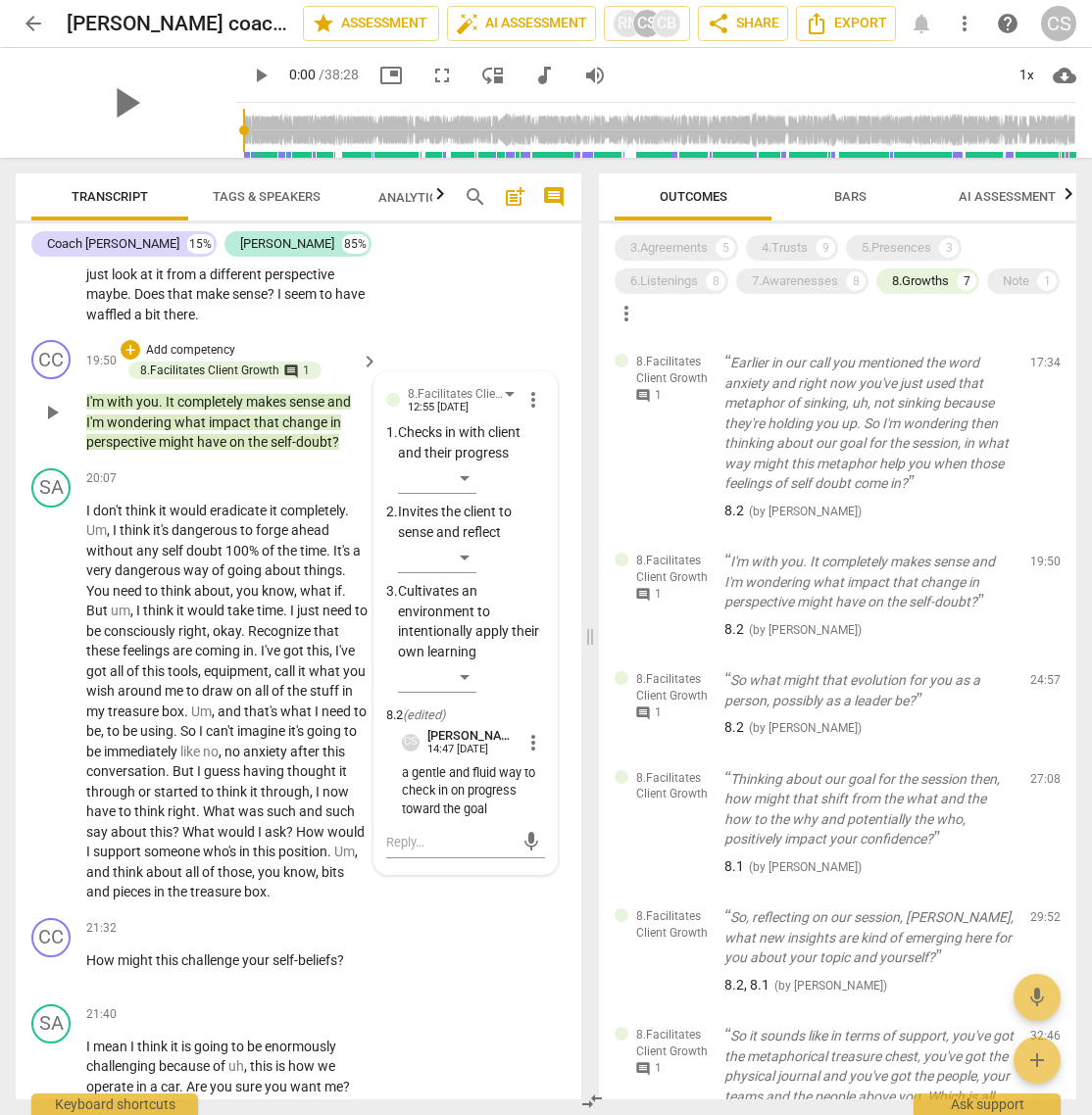
scroll to position [7673, 0]
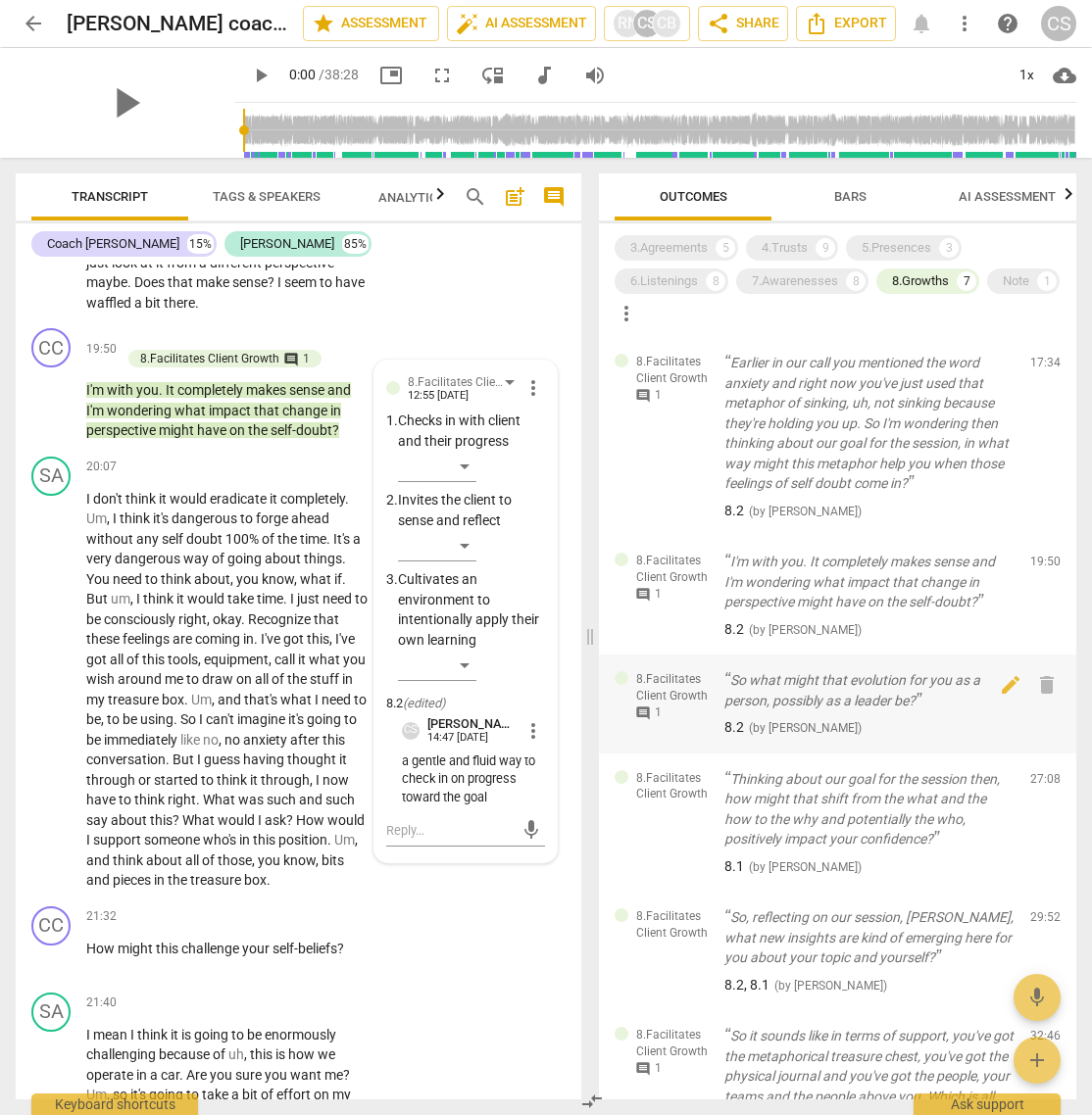
click at [645, 711] on span "comment" at bounding box center [643, 714] width 16 height 16
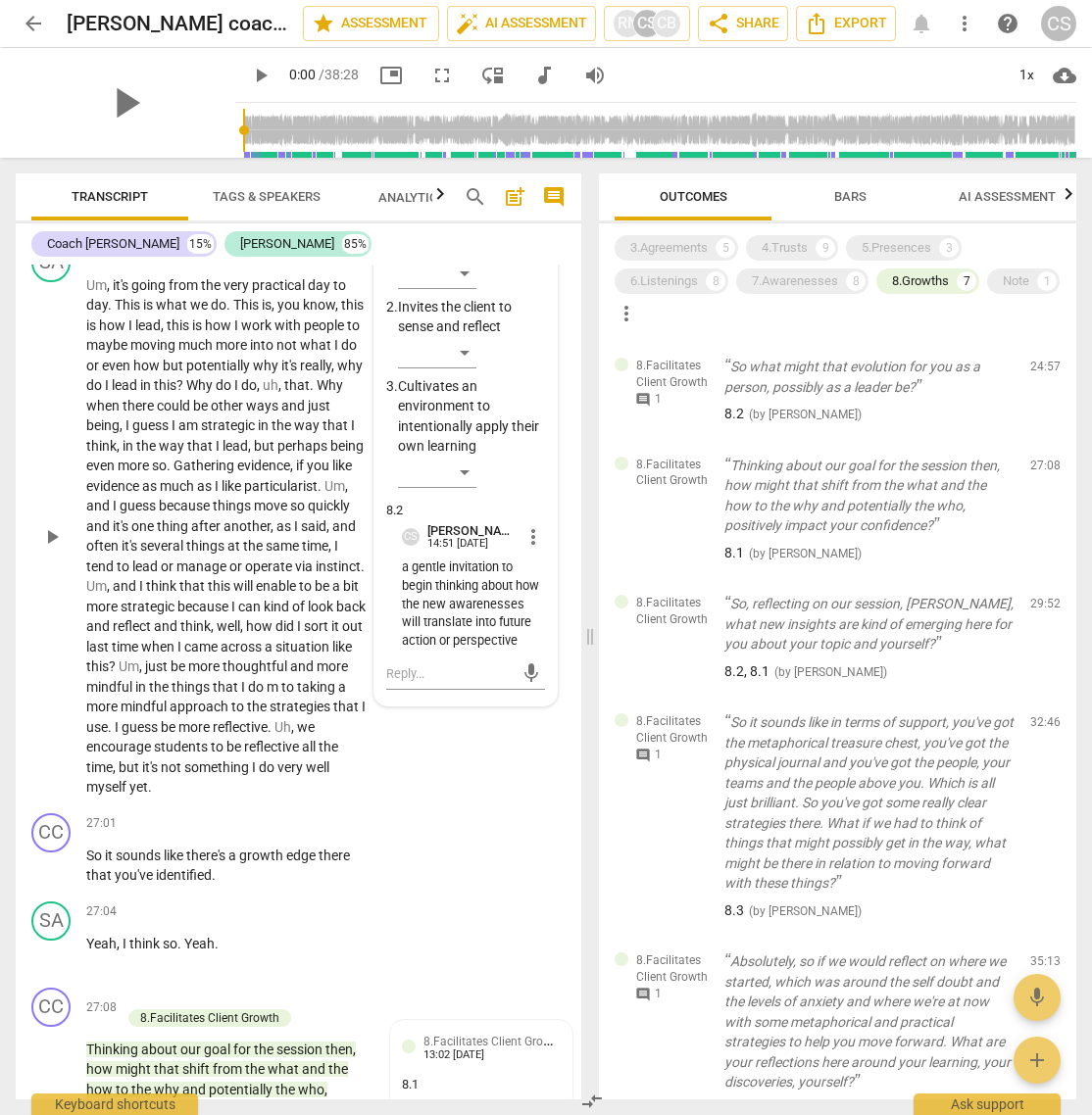
scroll to position [317, 0]
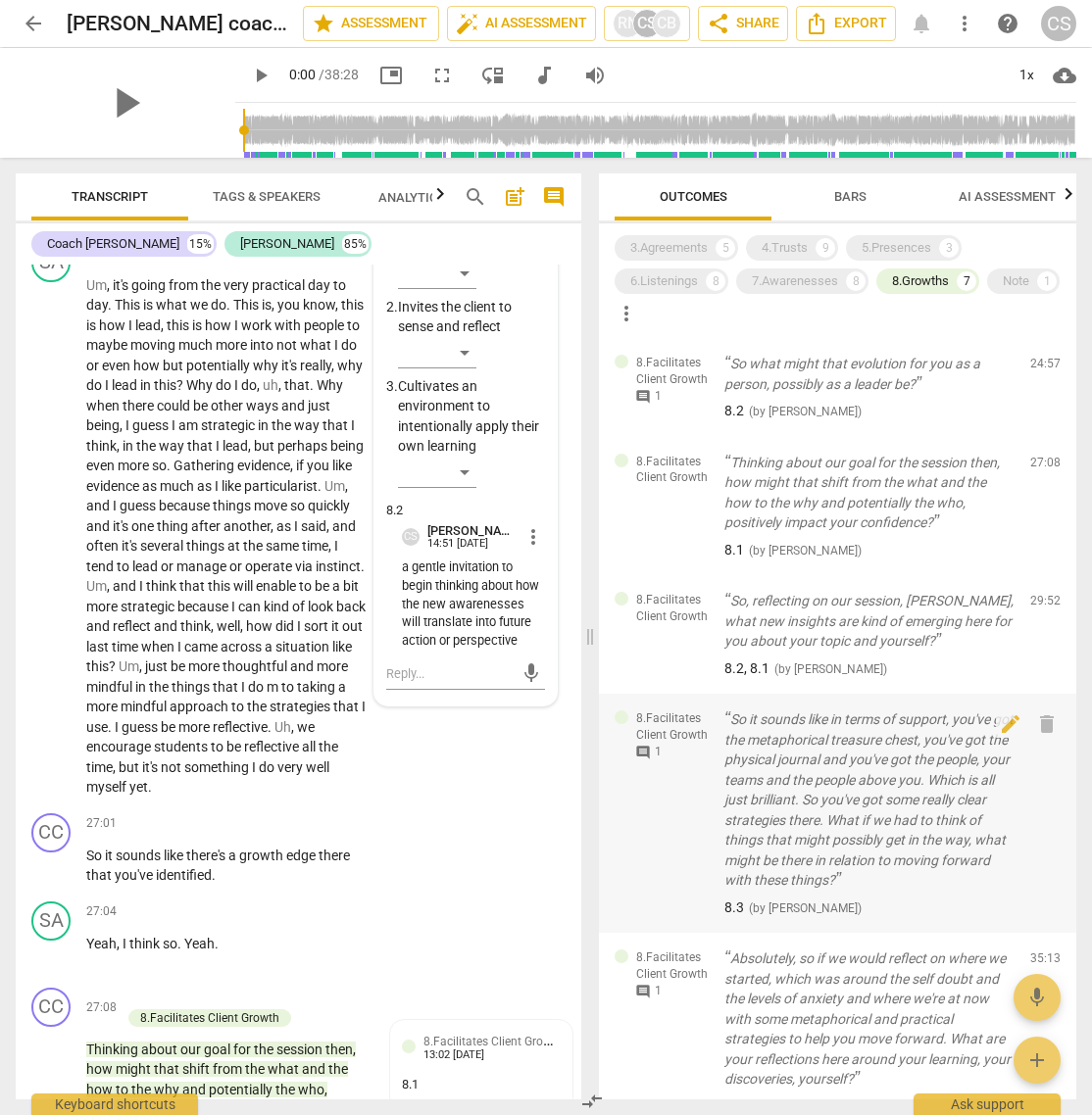
click at [644, 742] on span "comment" at bounding box center [643, 753] width 16 height 16
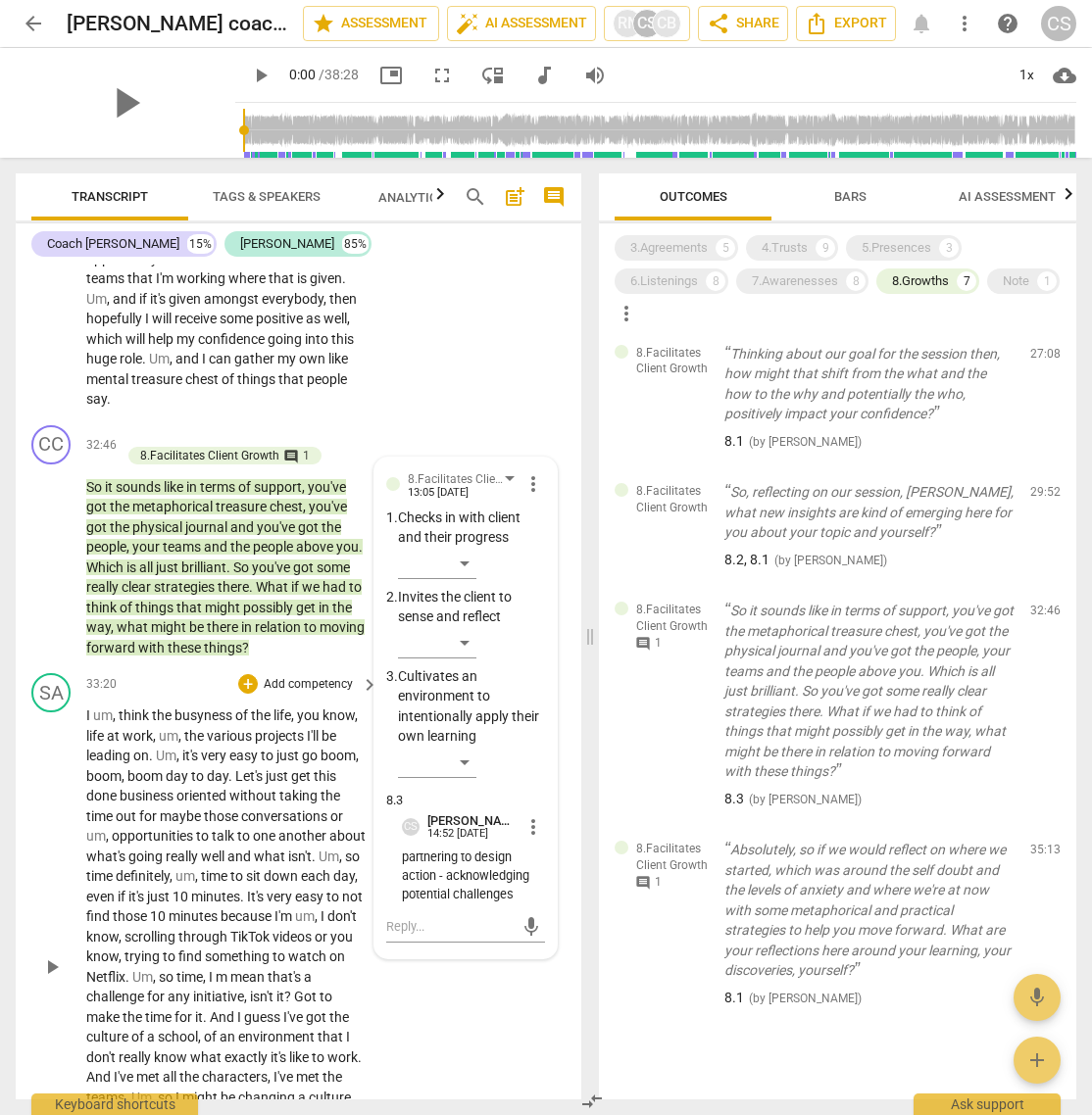
scroll to position [434, 0]
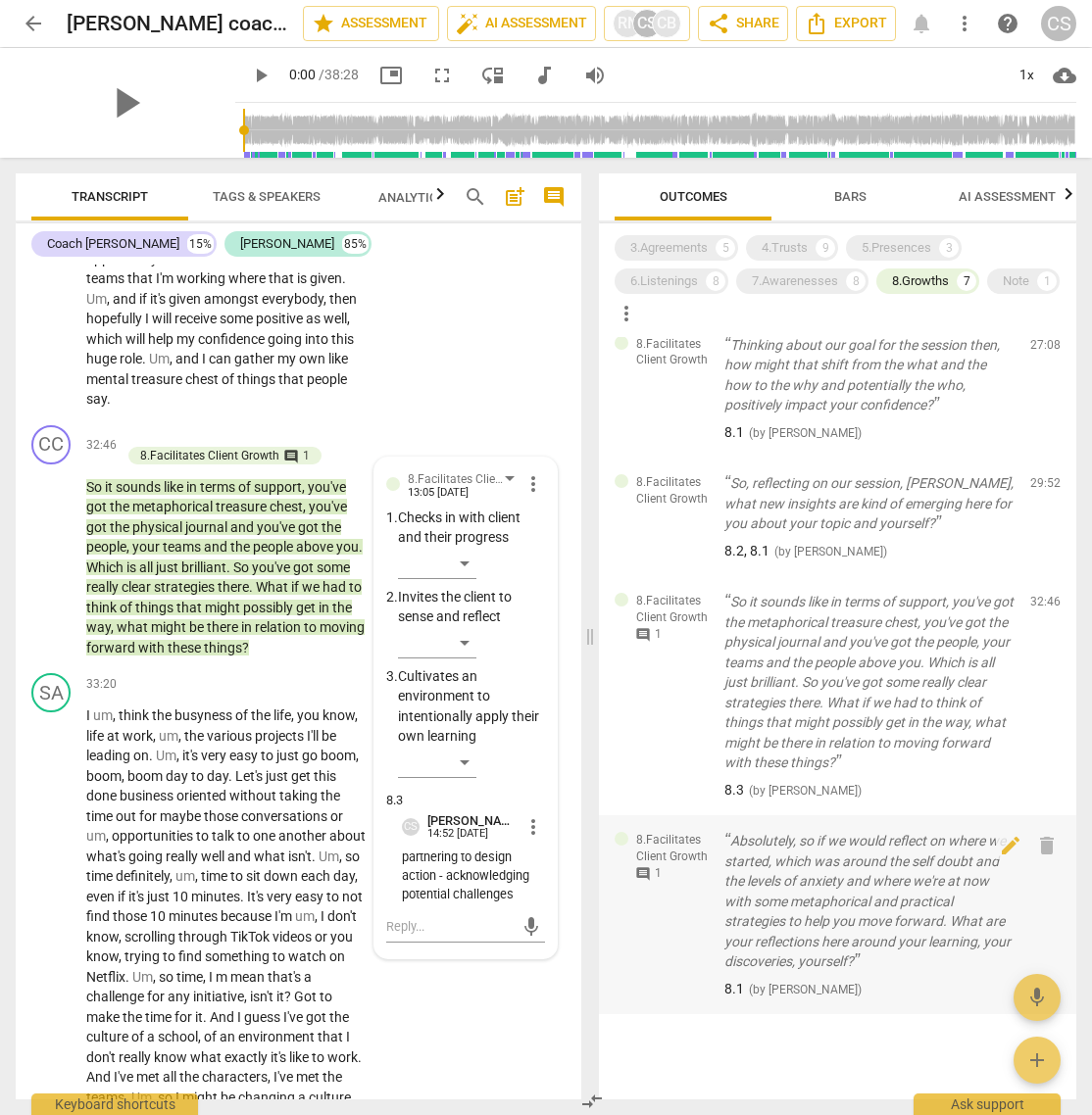
click at [644, 742] on span "comment" at bounding box center [643, 875] width 16 height 16
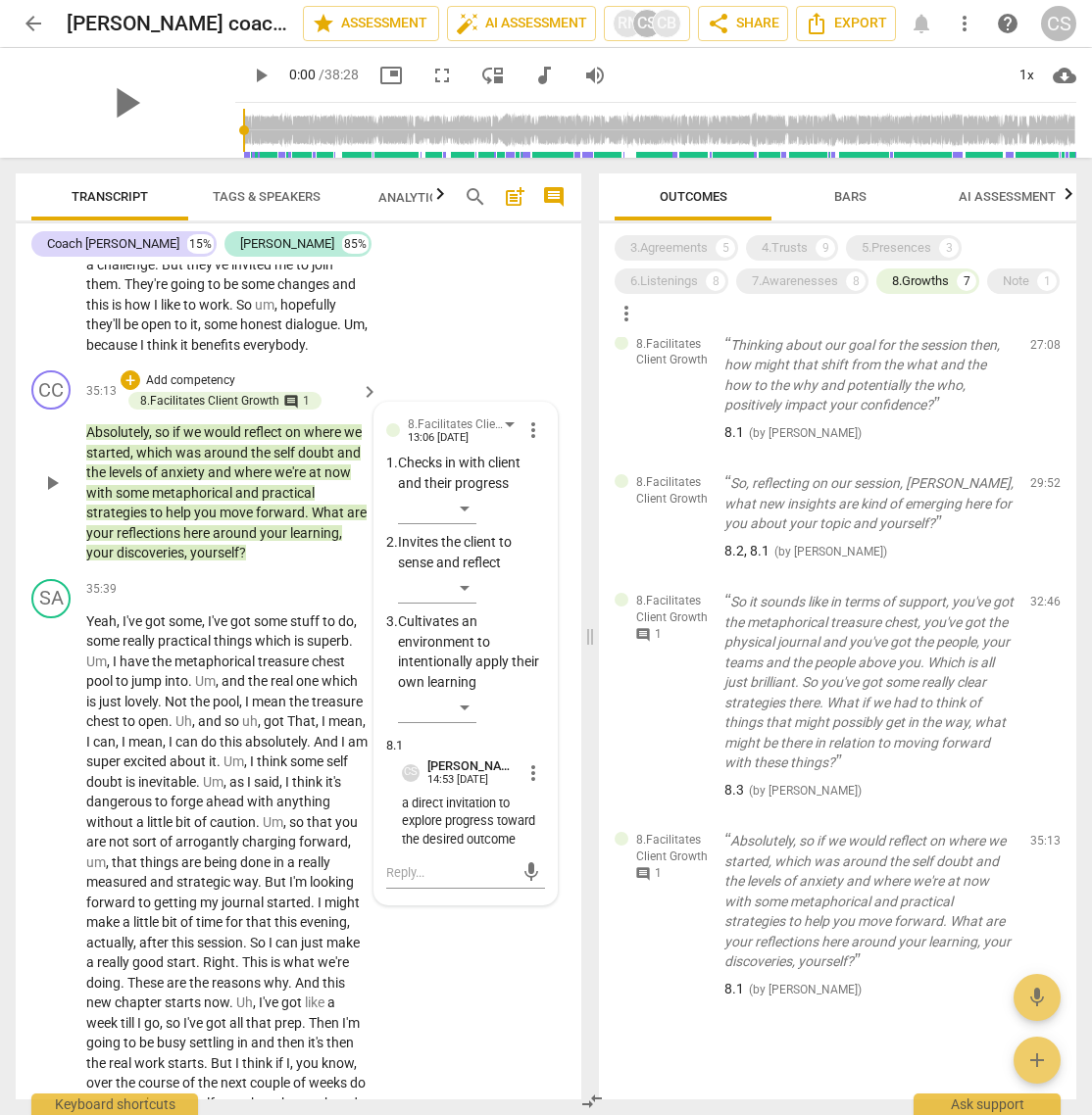
scroll to position [13459, 0]
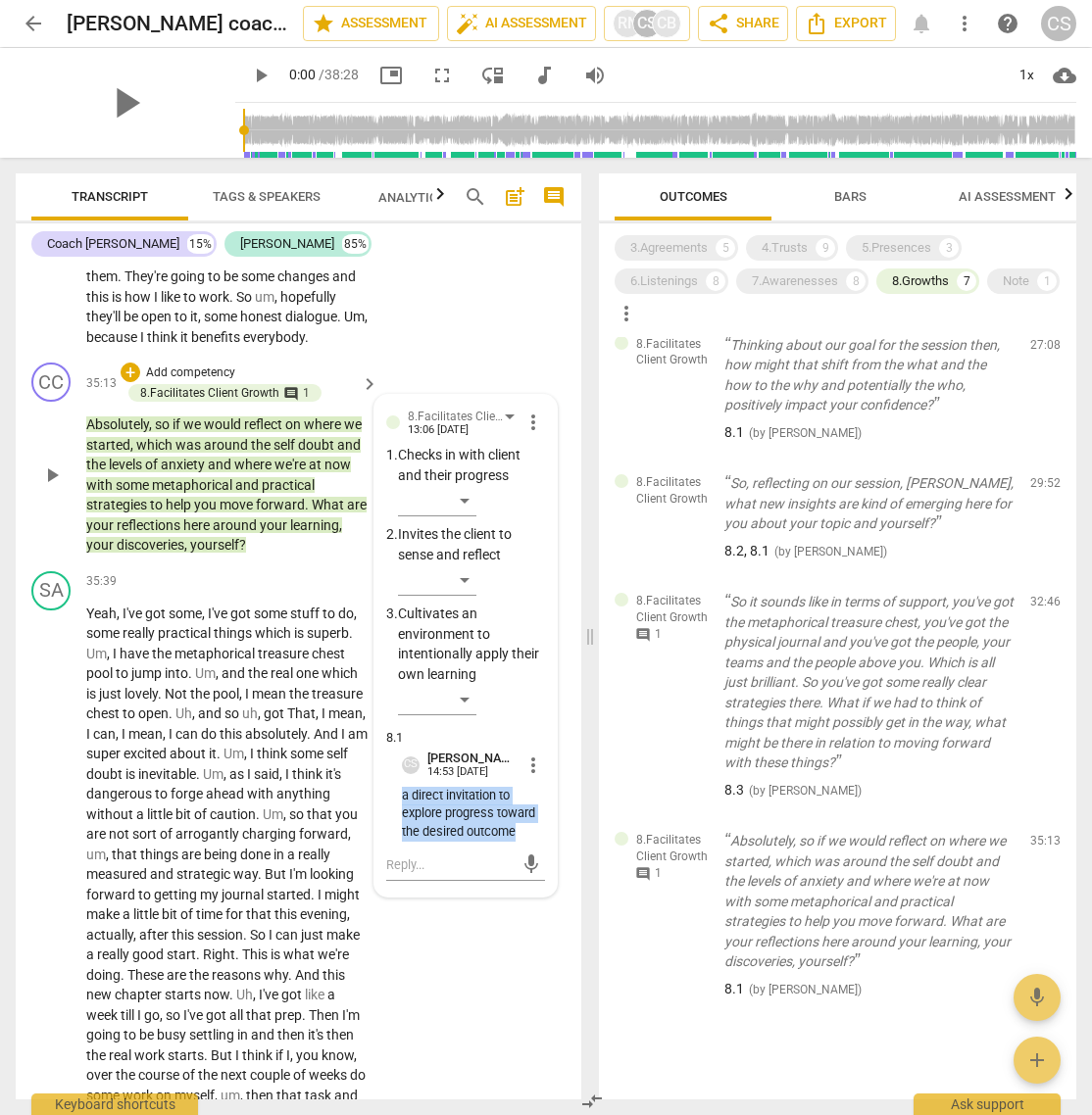
drag, startPoint x: 394, startPoint y: 956, endPoint x: 523, endPoint y: 996, distance: 135.1
click at [523, 742] on div "8.Facilitates Client Growth [PERSON_NAME] 13:06 [DATE] more_vert 1. Checks in w…" at bounding box center [466, 645] width 159 height 478
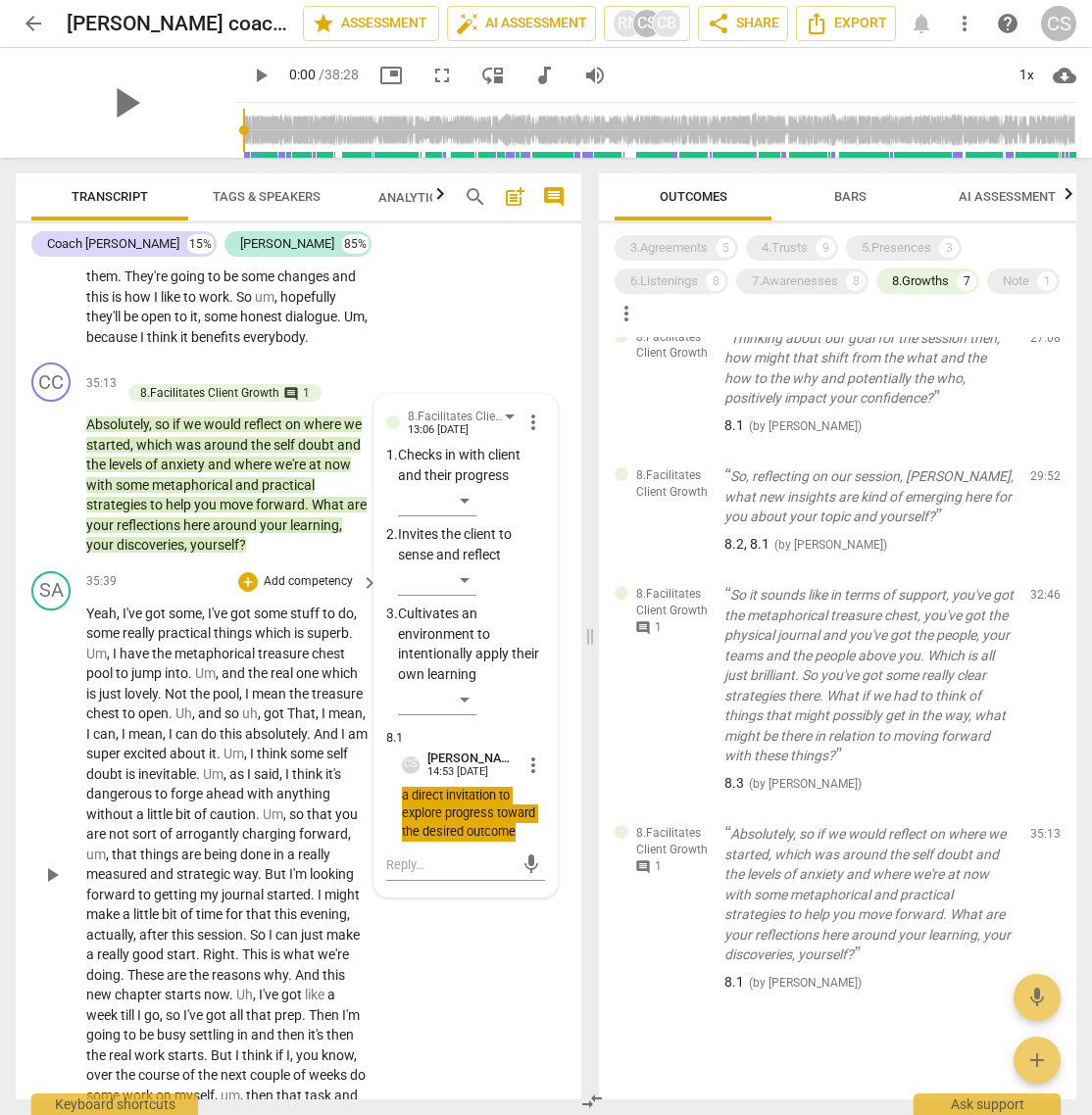
scroll to position [447, 0]
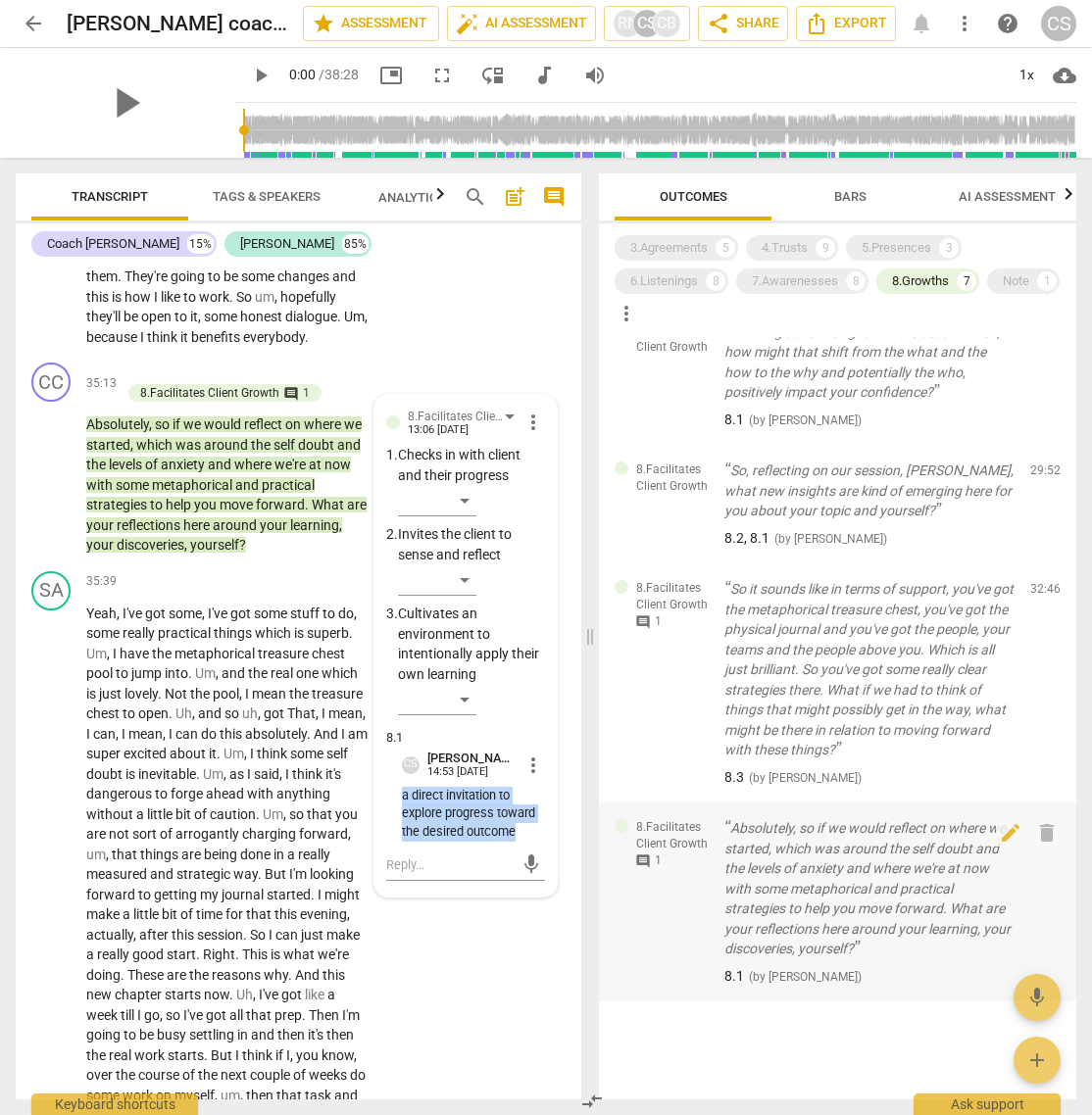
click at [647, 742] on span "comment" at bounding box center [643, 862] width 16 height 16
